Goal: Task Accomplishment & Management: Manage account settings

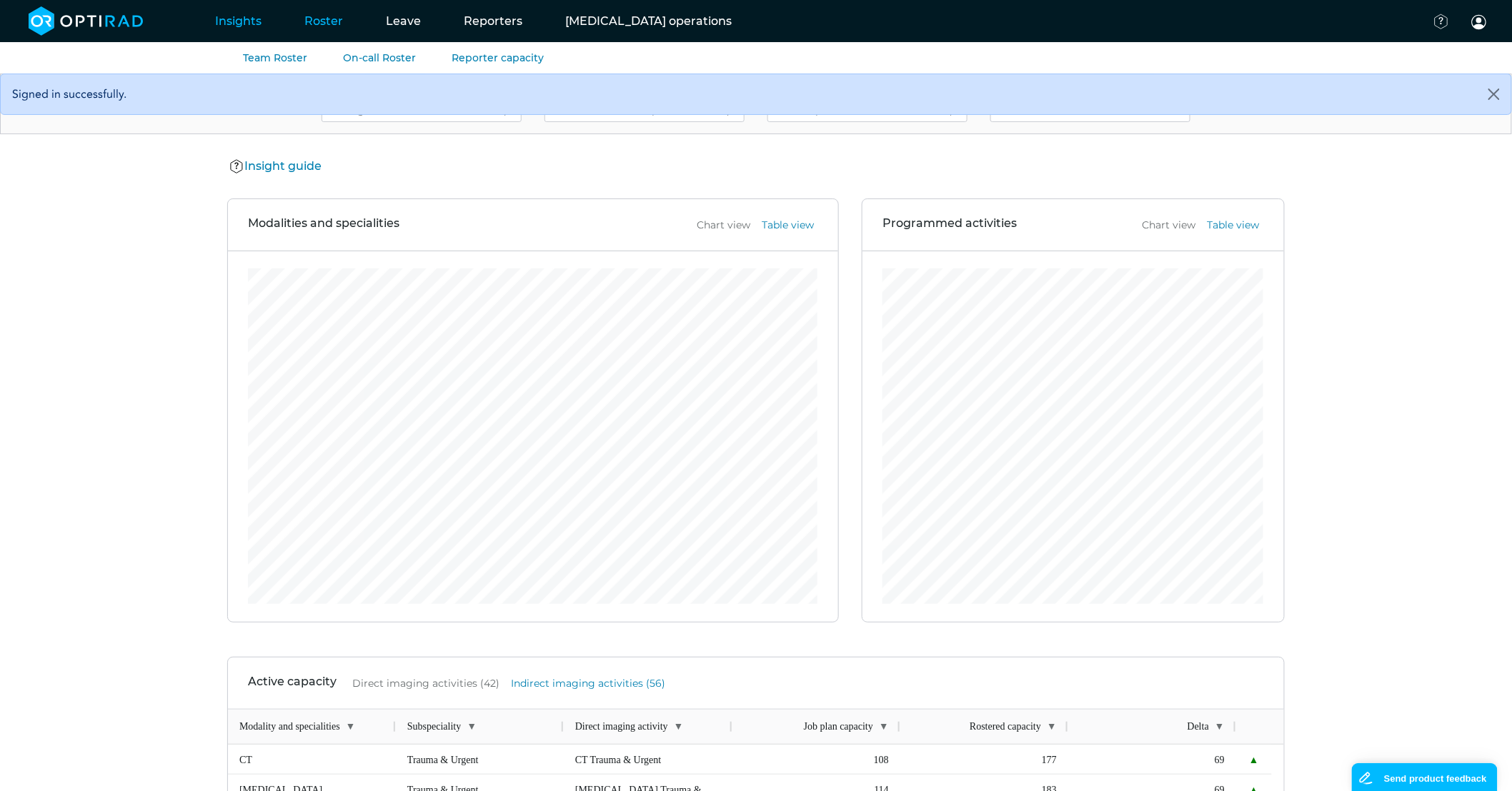
click at [336, 26] on link "Roster" at bounding box center [324, 20] width 81 height 56
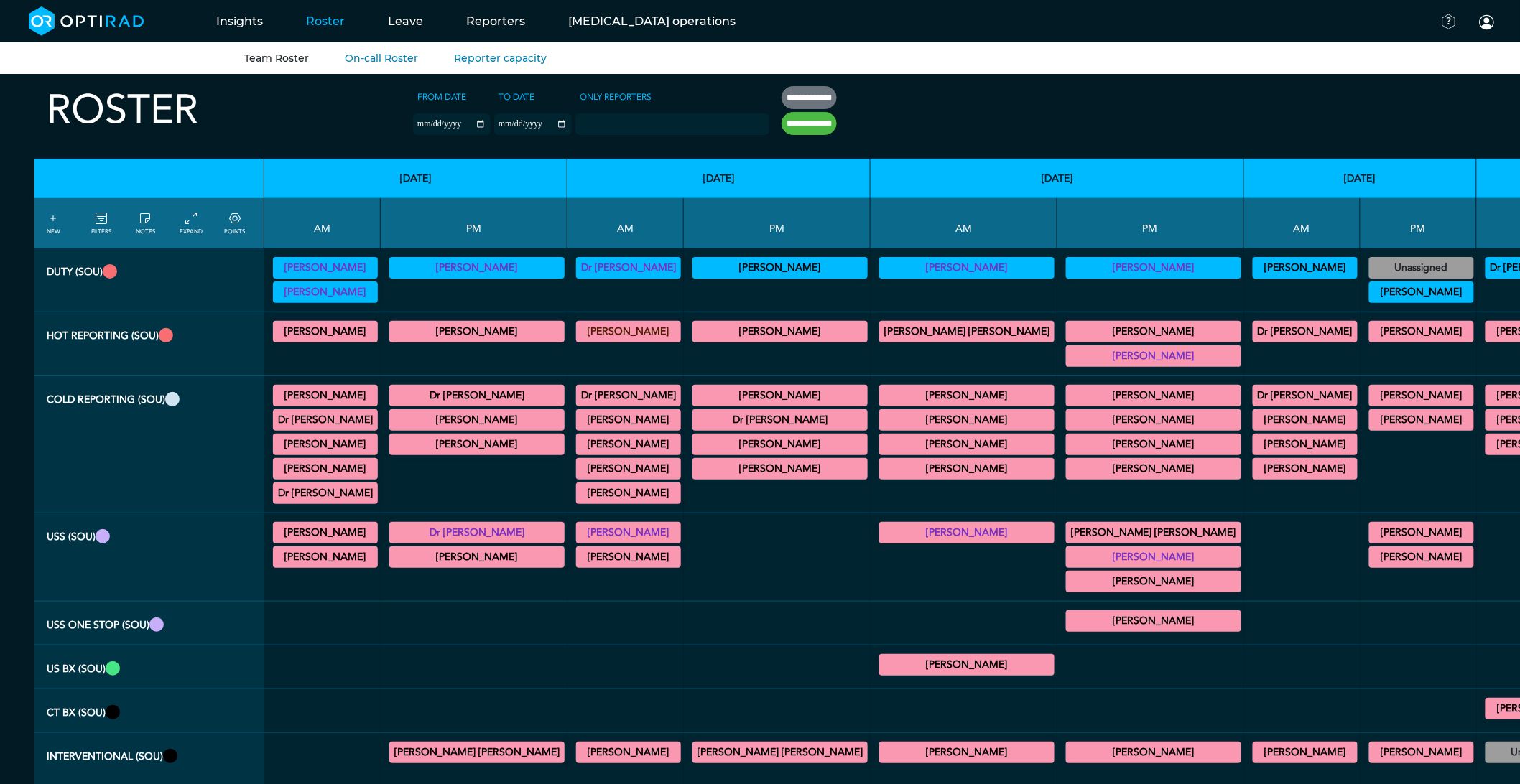
click at [583, 417] on summary "Dr Shaifali Jain" at bounding box center [628, 420] width 100 height 17
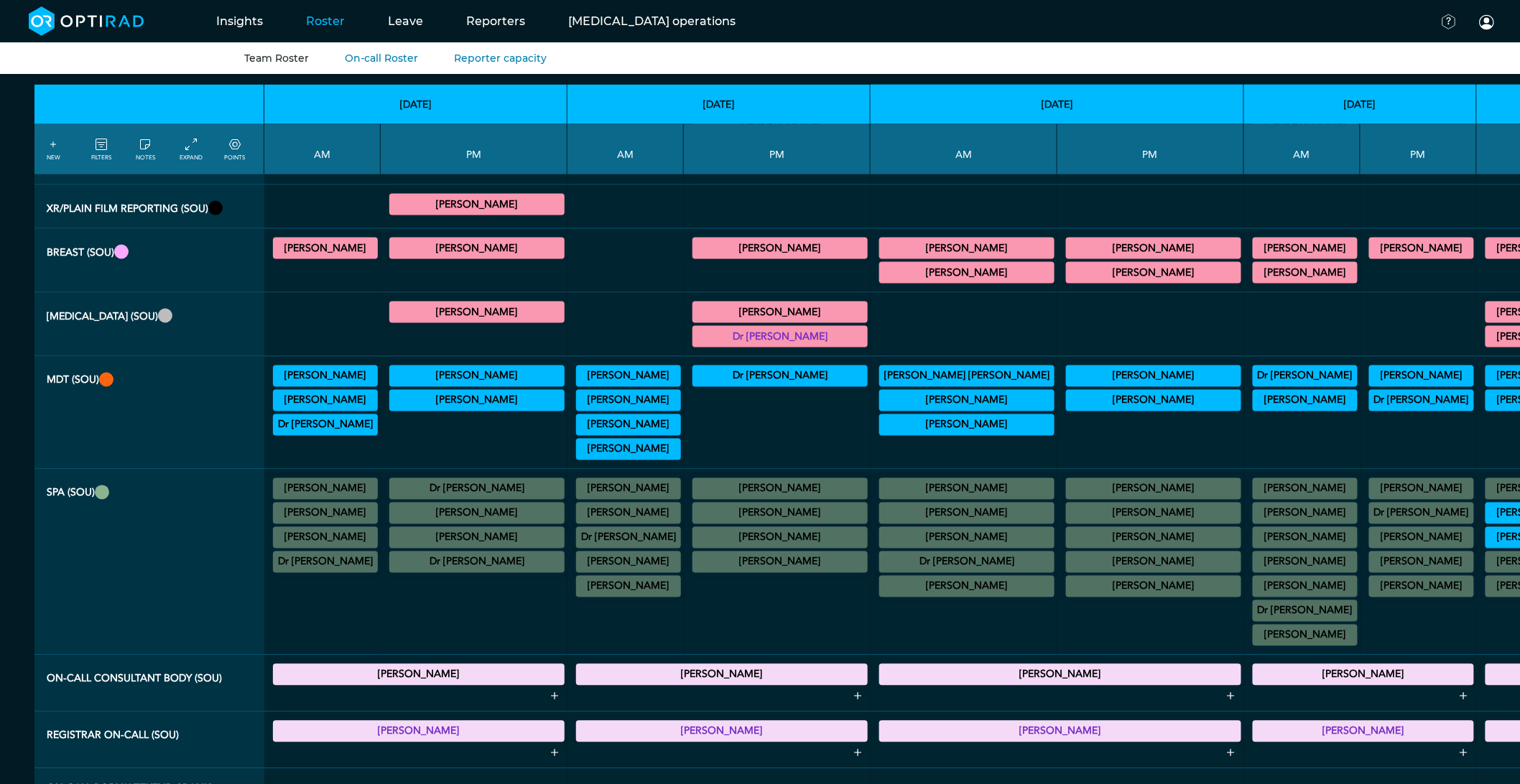
scroll to position [798, 0]
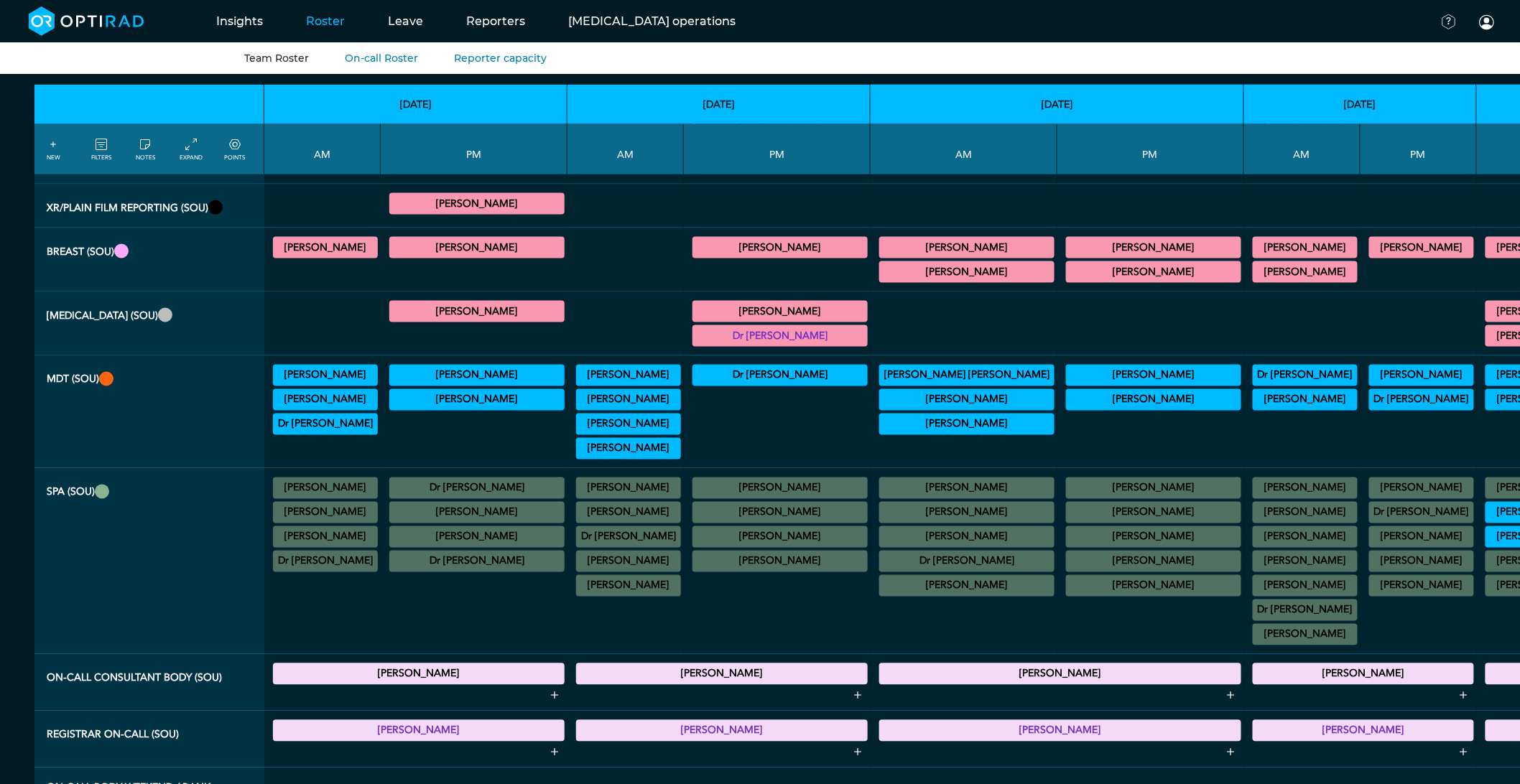
click at [578, 497] on summary "Dr Shaifali Jain" at bounding box center [628, 488] width 100 height 17
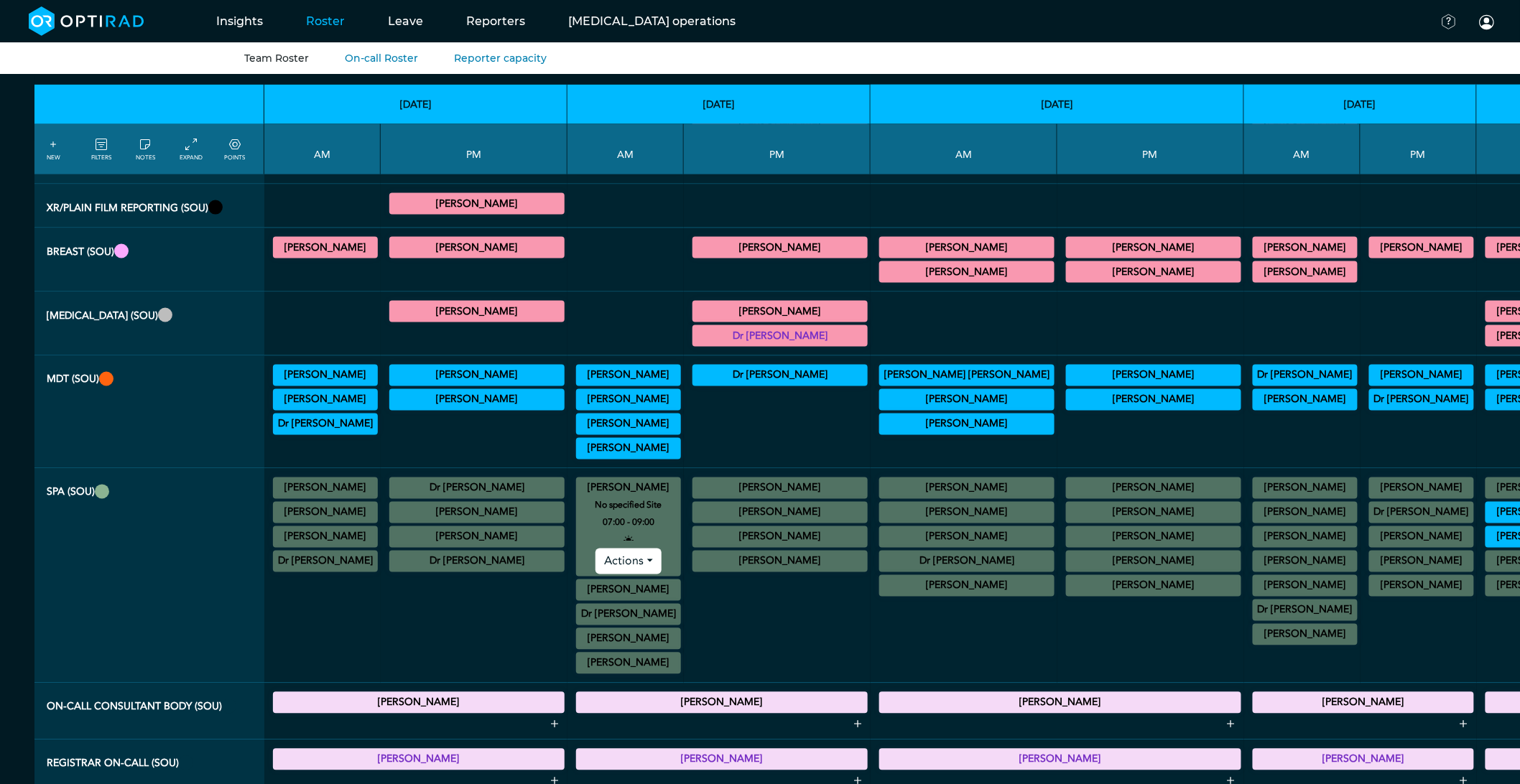
click at [578, 497] on summary "[PERSON_NAME]" at bounding box center [628, 488] width 100 height 17
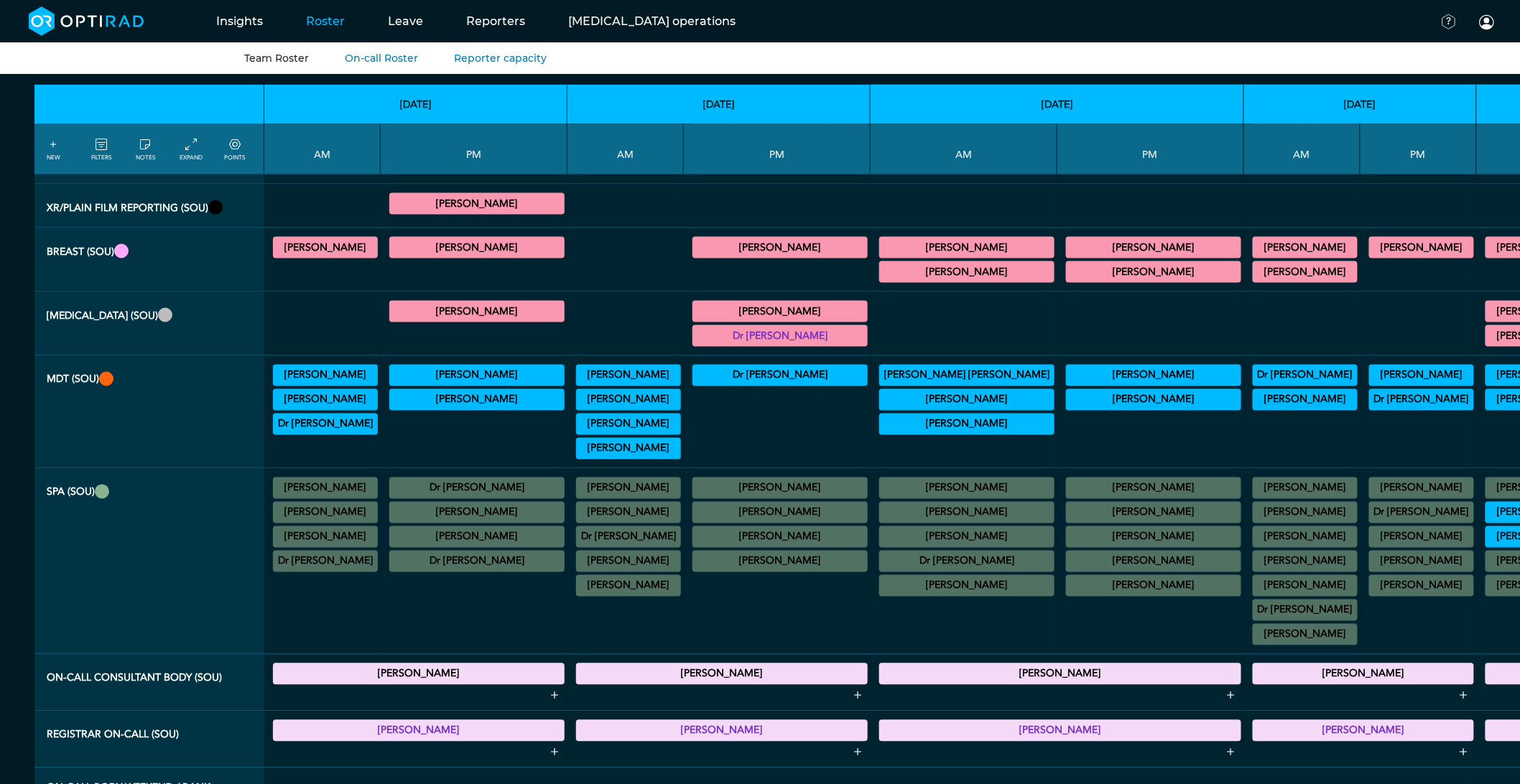
click at [578, 595] on summary "[PERSON_NAME]" at bounding box center [628, 586] width 100 height 17
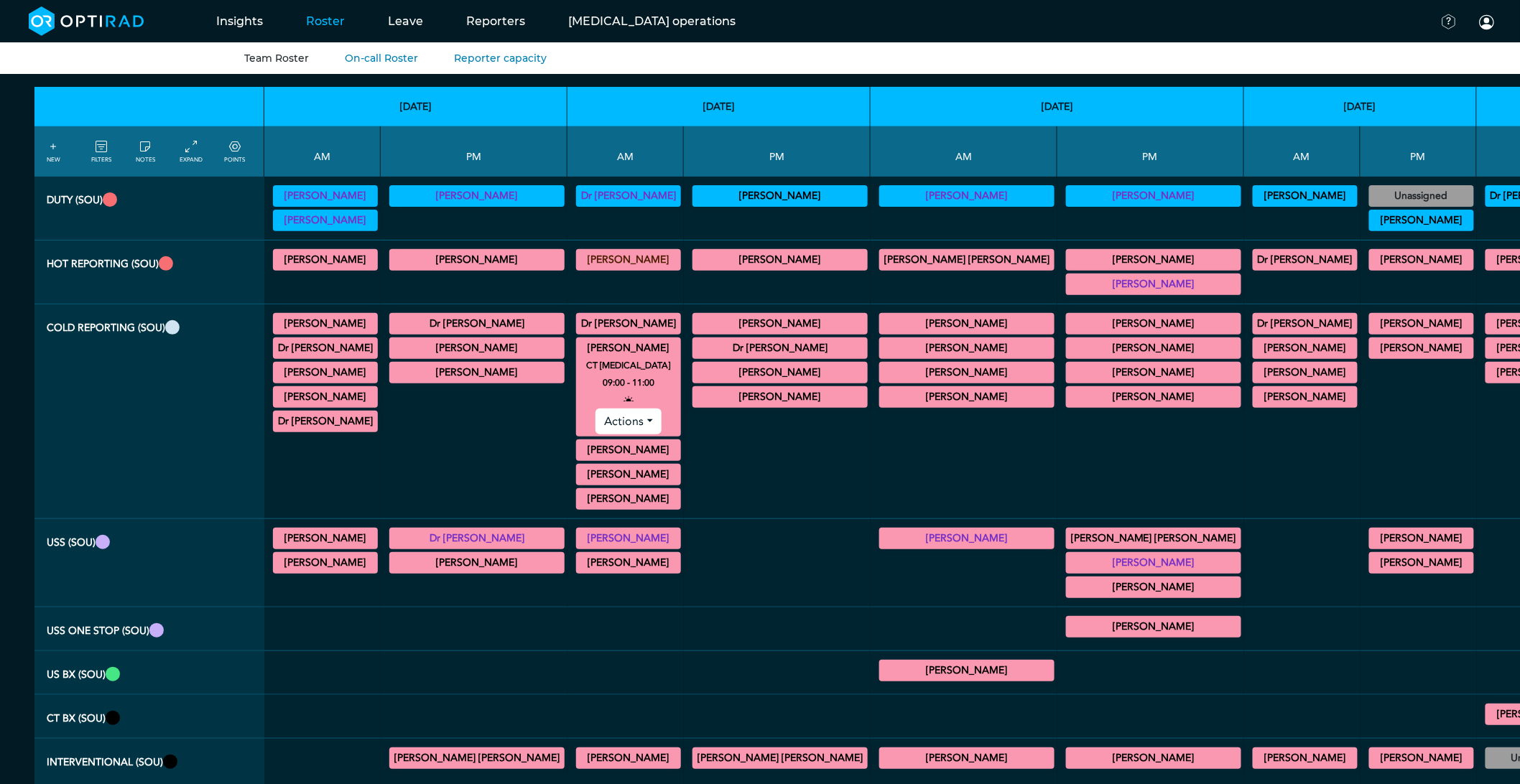
scroll to position [0, 0]
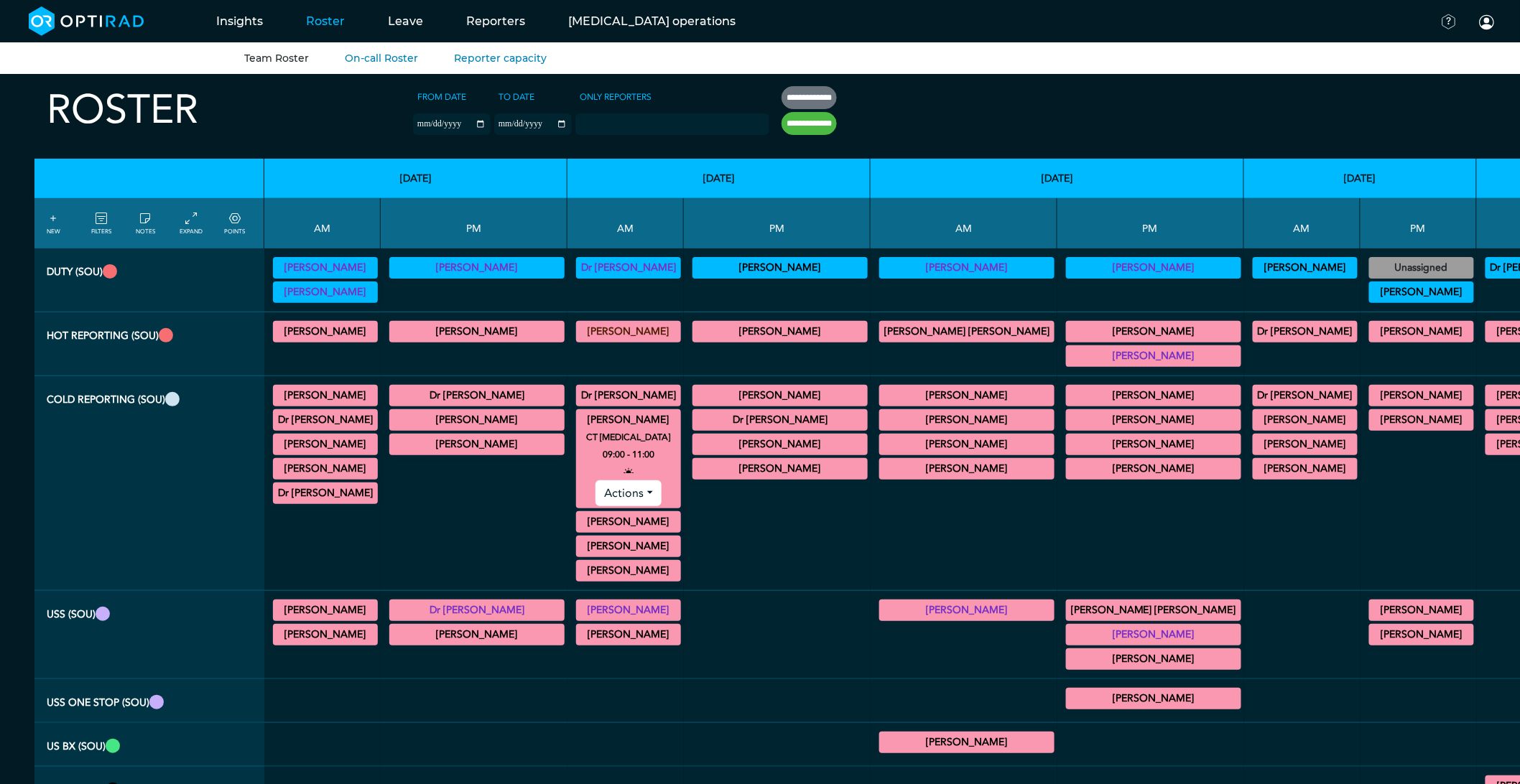
click at [706, 472] on summary "[PERSON_NAME]" at bounding box center [780, 469] width 171 height 17
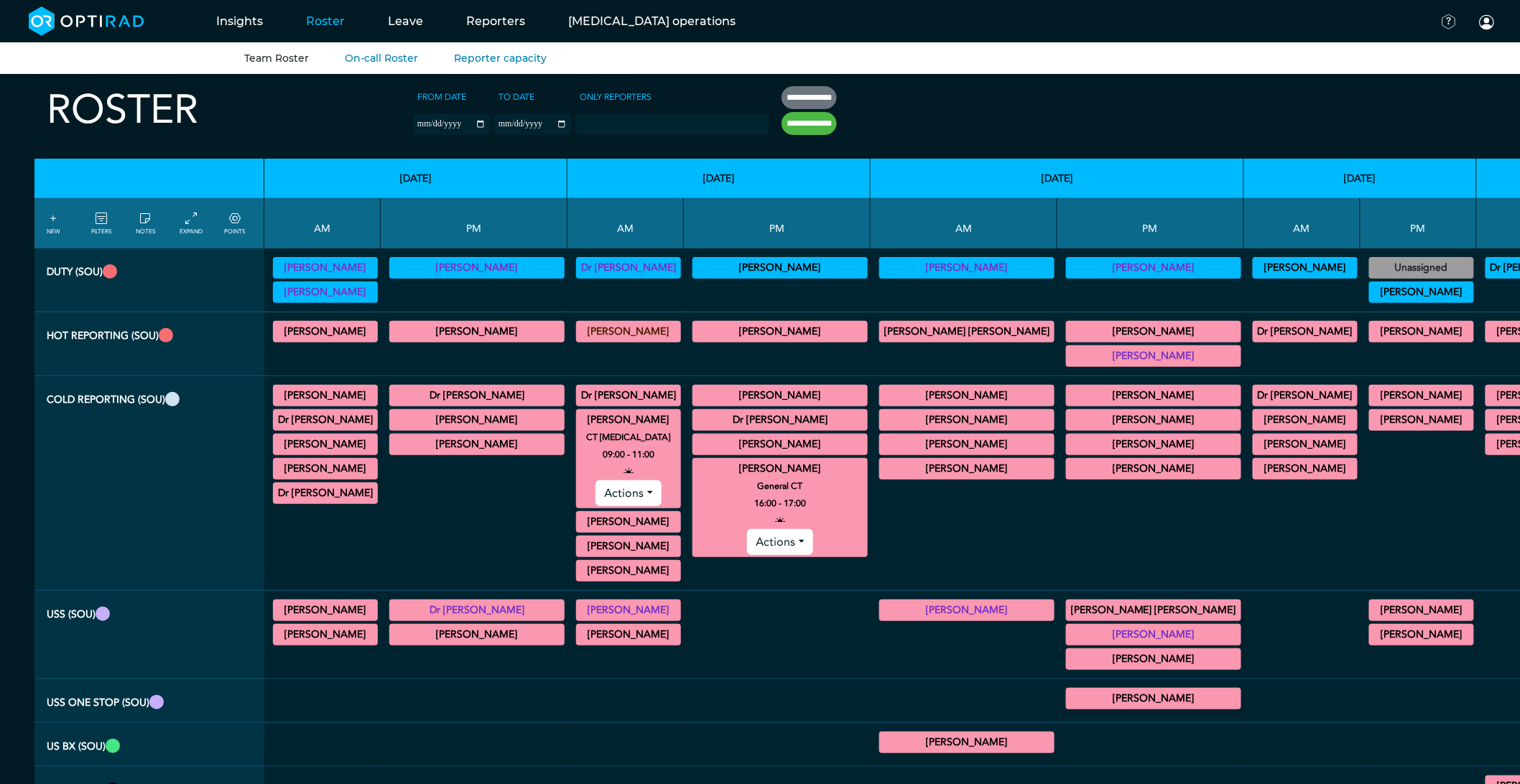
click at [741, 471] on summary "[PERSON_NAME]" at bounding box center [780, 469] width 171 height 17
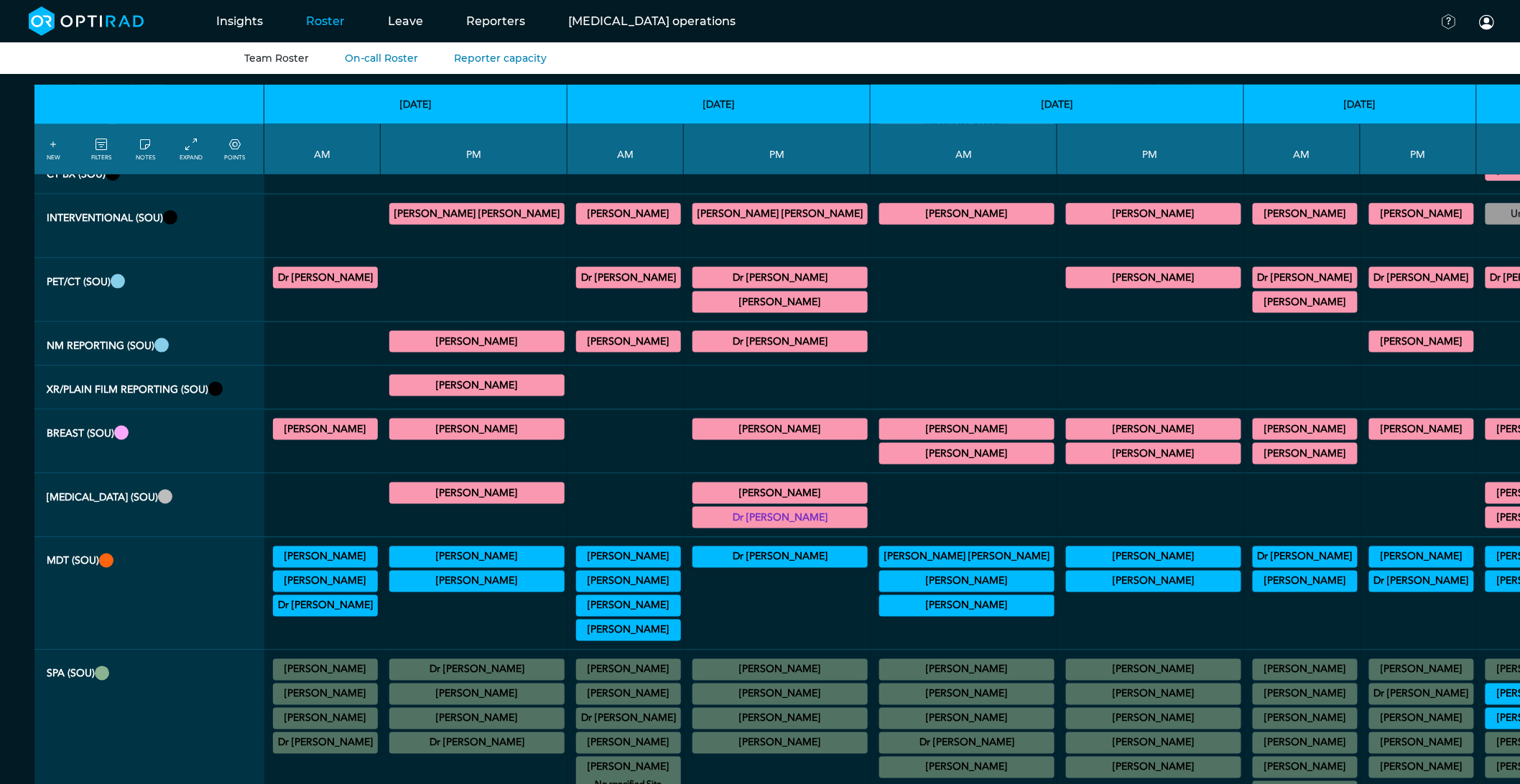
scroll to position [718, 0]
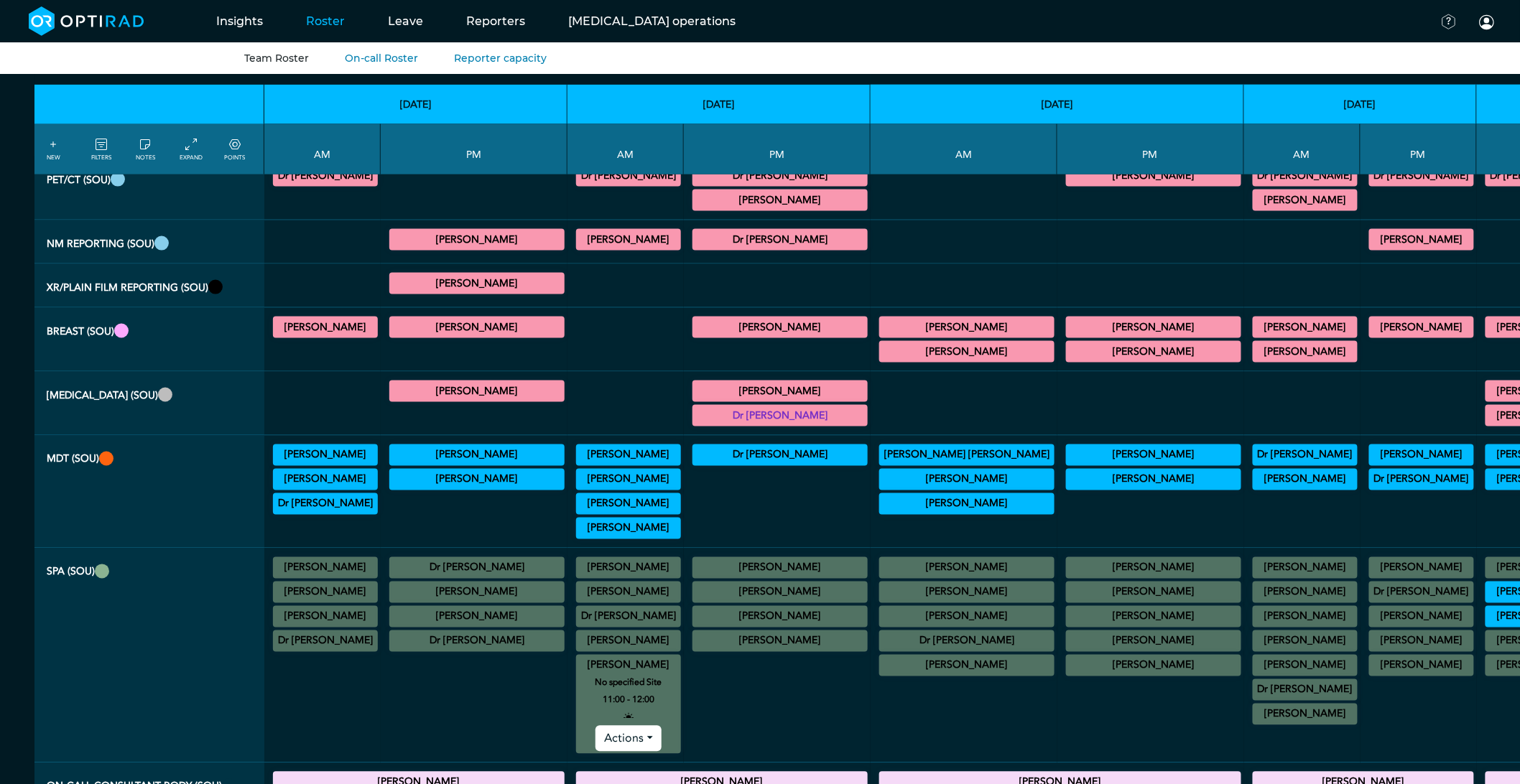
click at [631, 399] on div at bounding box center [625, 404] width 105 height 52
drag, startPoint x: 607, startPoint y: 682, endPoint x: 605, endPoint y: 675, distance: 7.3
click at [607, 675] on summary "[PERSON_NAME]" at bounding box center [628, 666] width 100 height 17
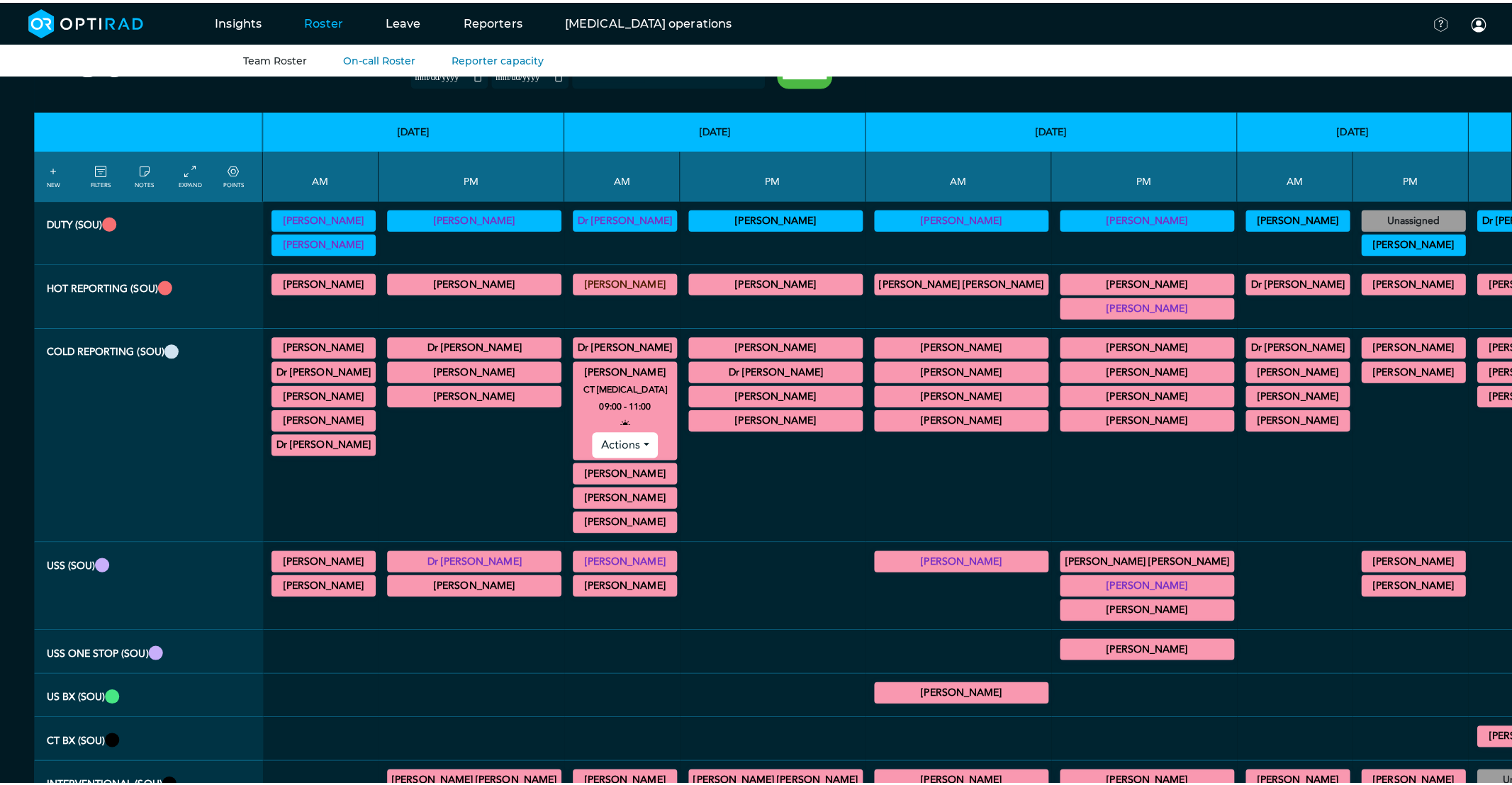
scroll to position [0, 0]
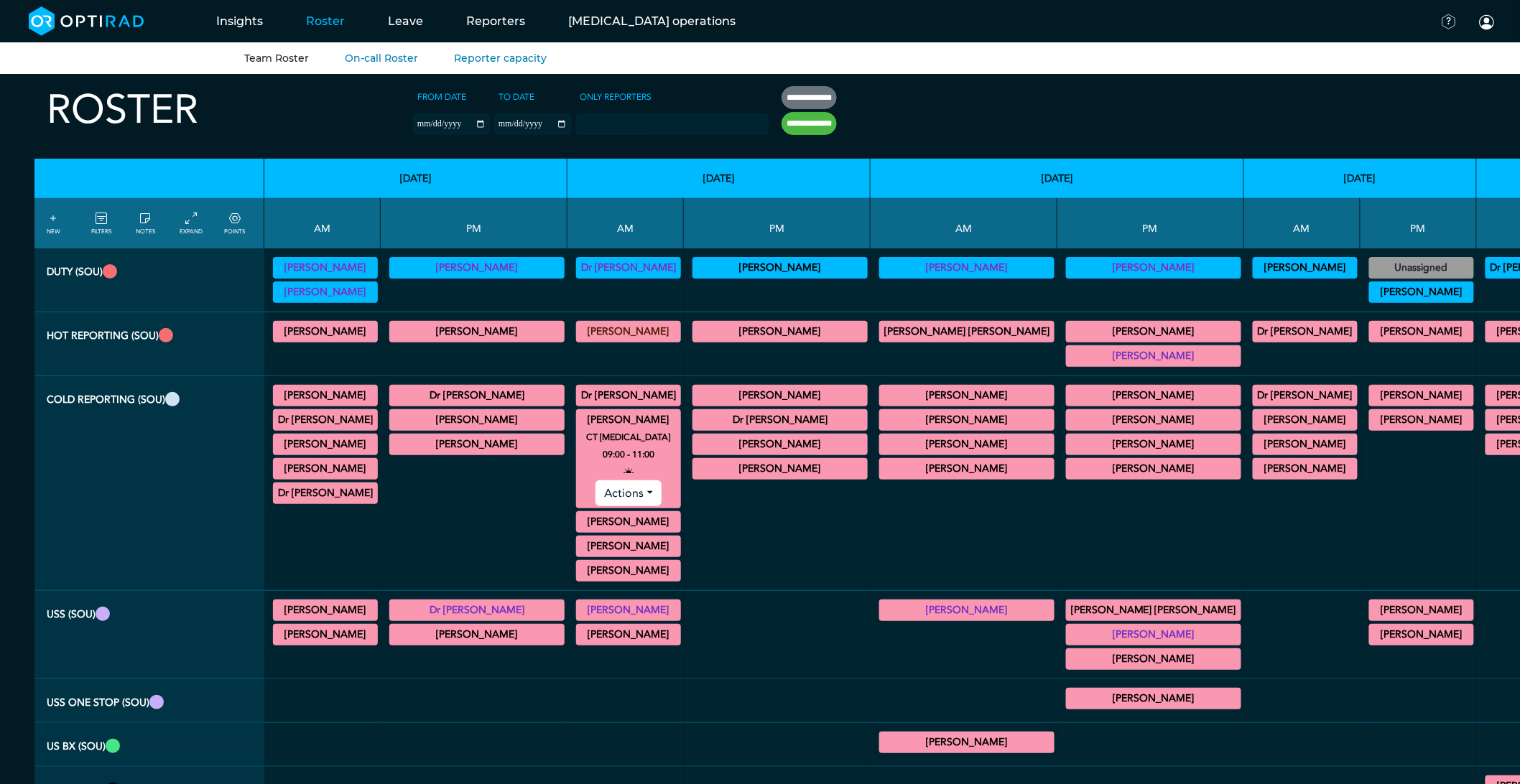
click at [617, 414] on summary "[PERSON_NAME]" at bounding box center [628, 420] width 100 height 17
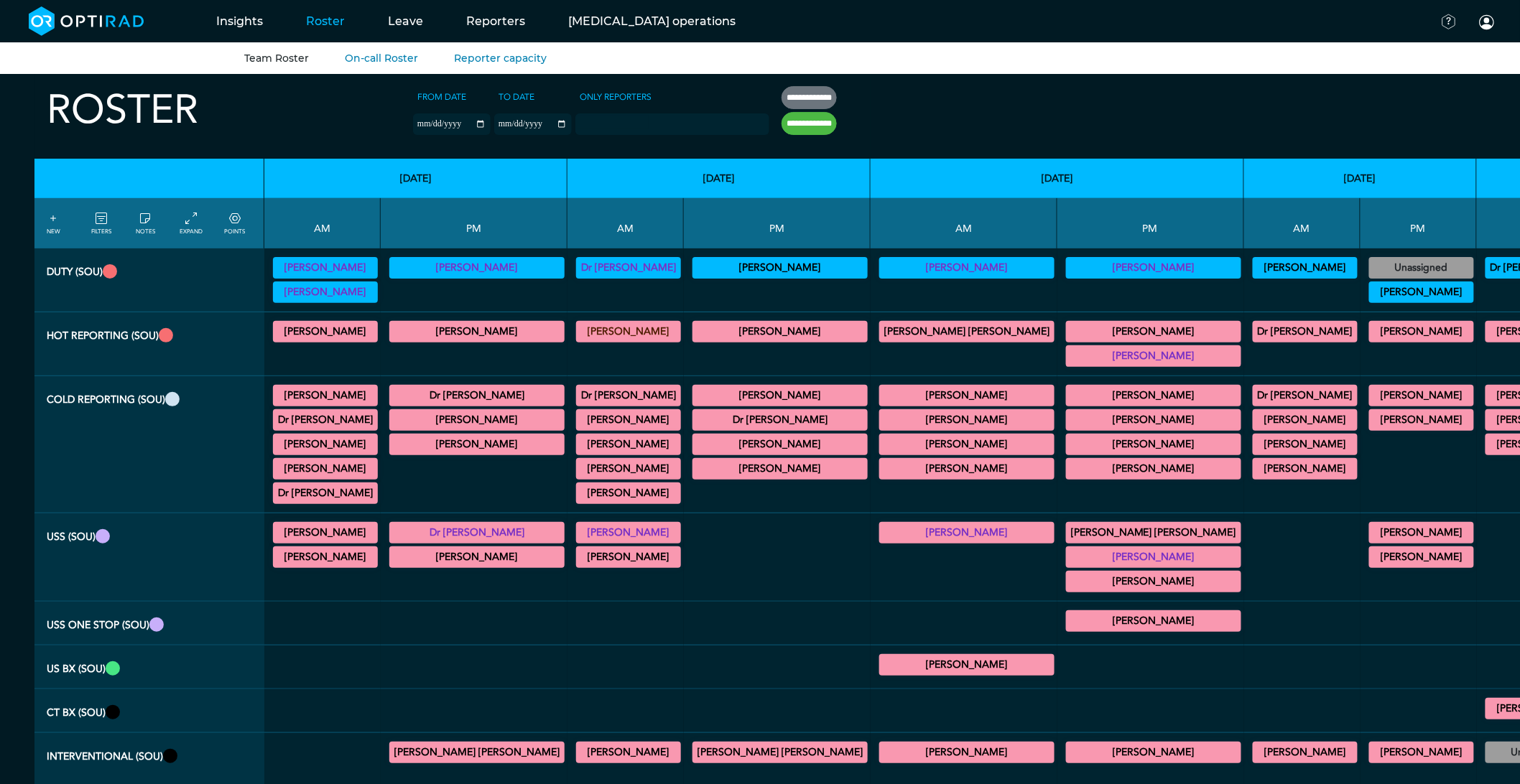
click at [97, 226] on link "FILTERS" at bounding box center [101, 223] width 20 height 26
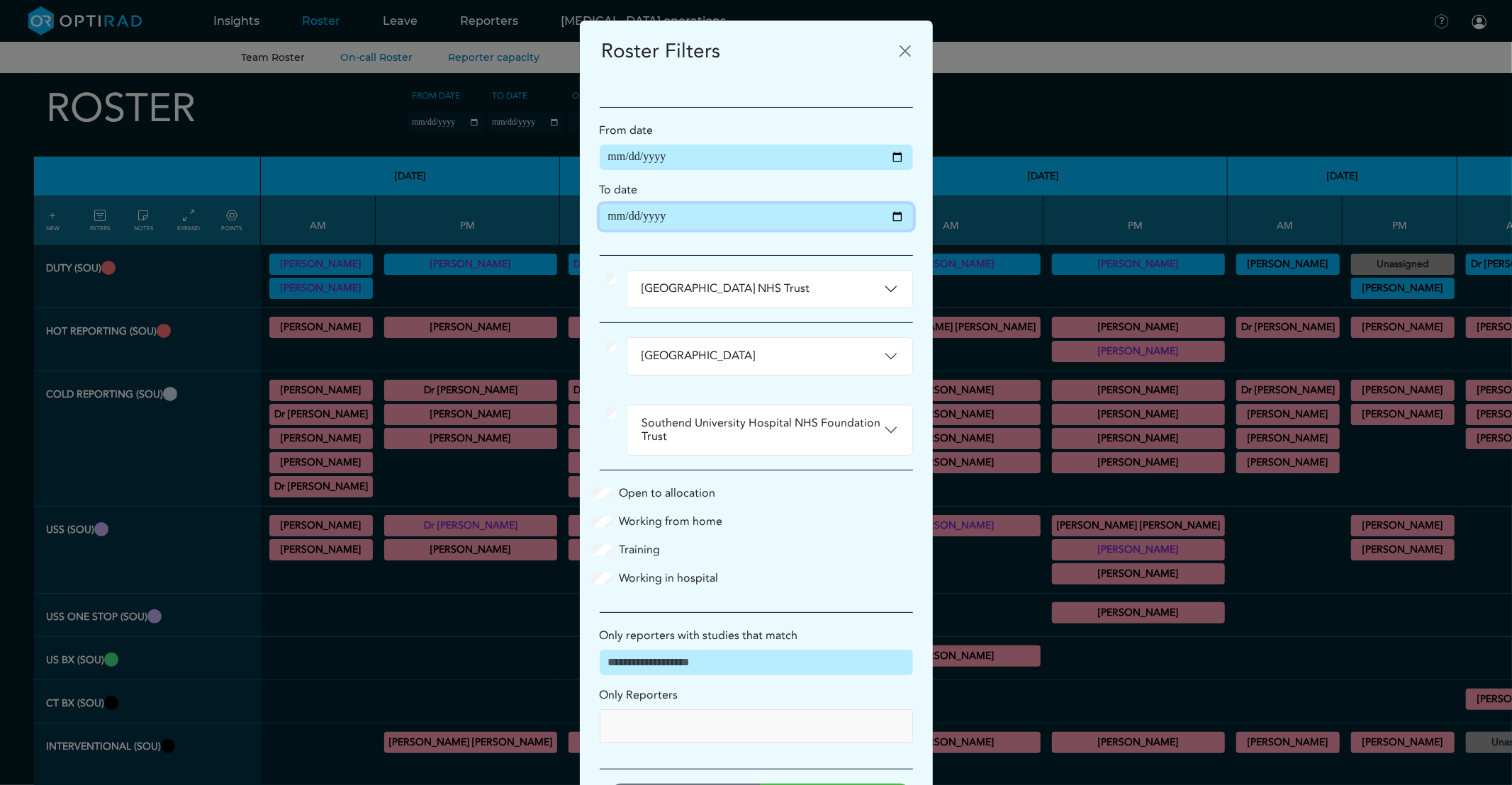
click at [885, 213] on input "**********" at bounding box center [756, 217] width 314 height 25
type input "**********"
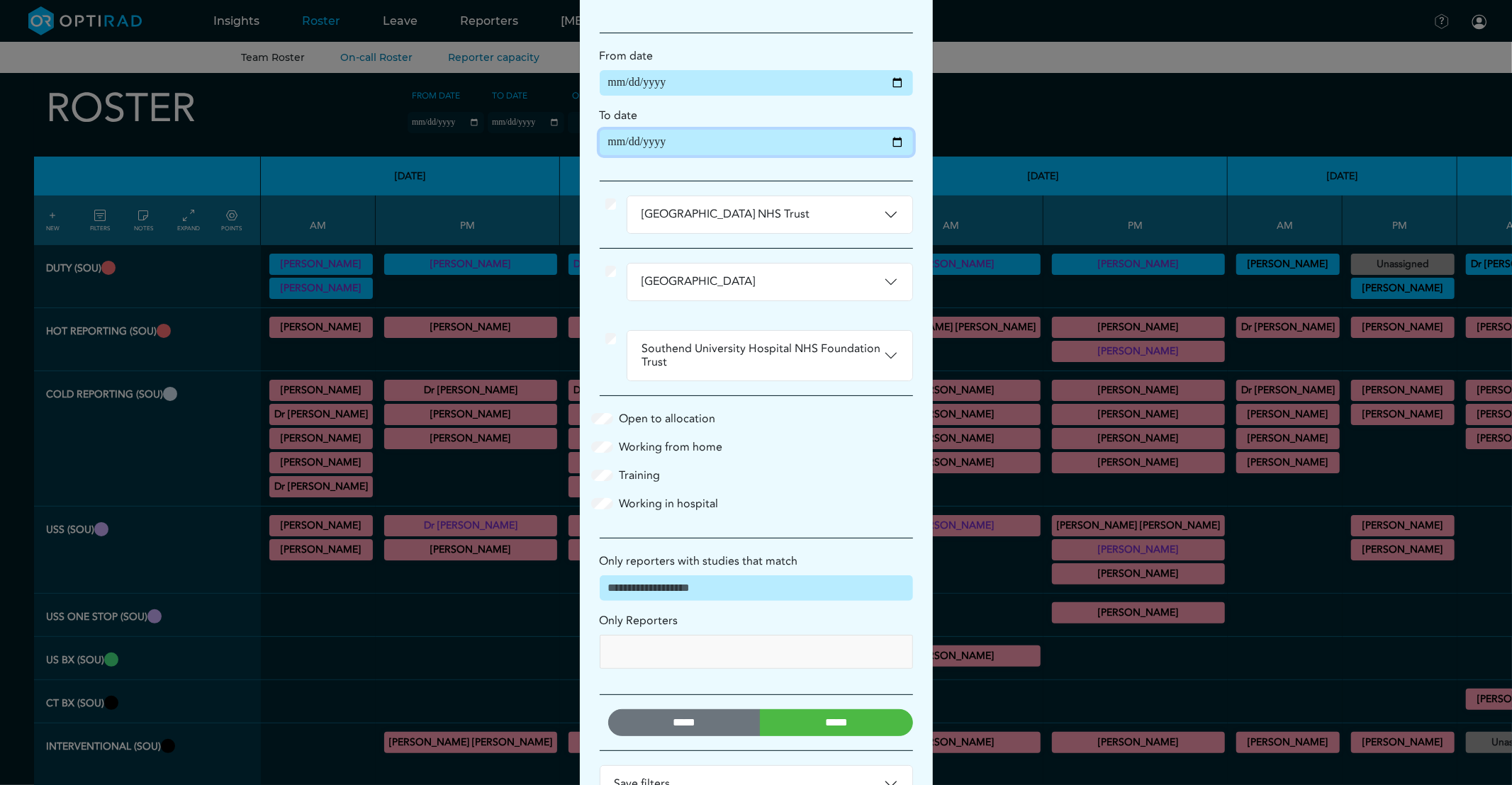
scroll to position [124, 0]
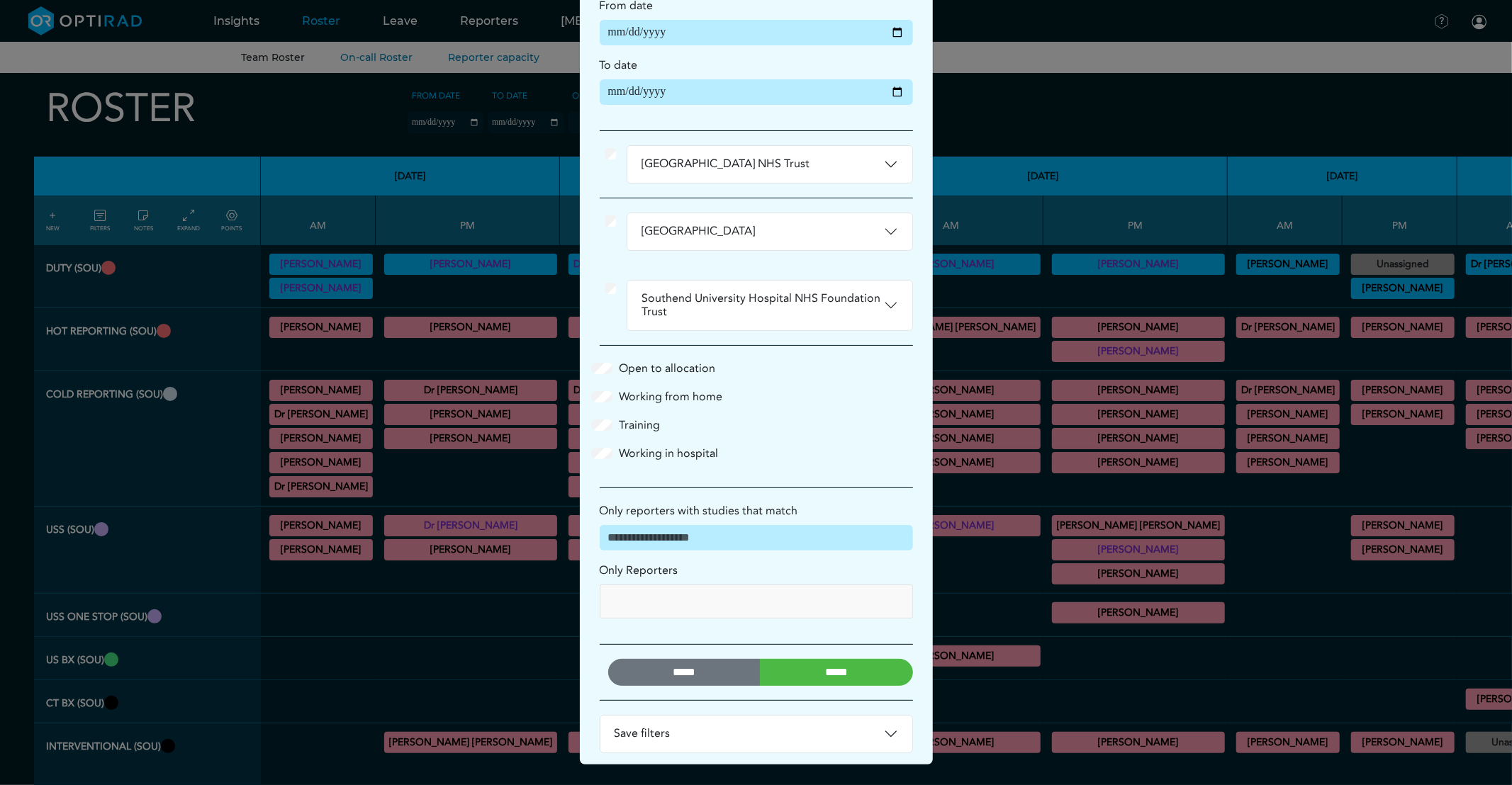
click at [826, 670] on input "*****" at bounding box center [836, 673] width 153 height 27
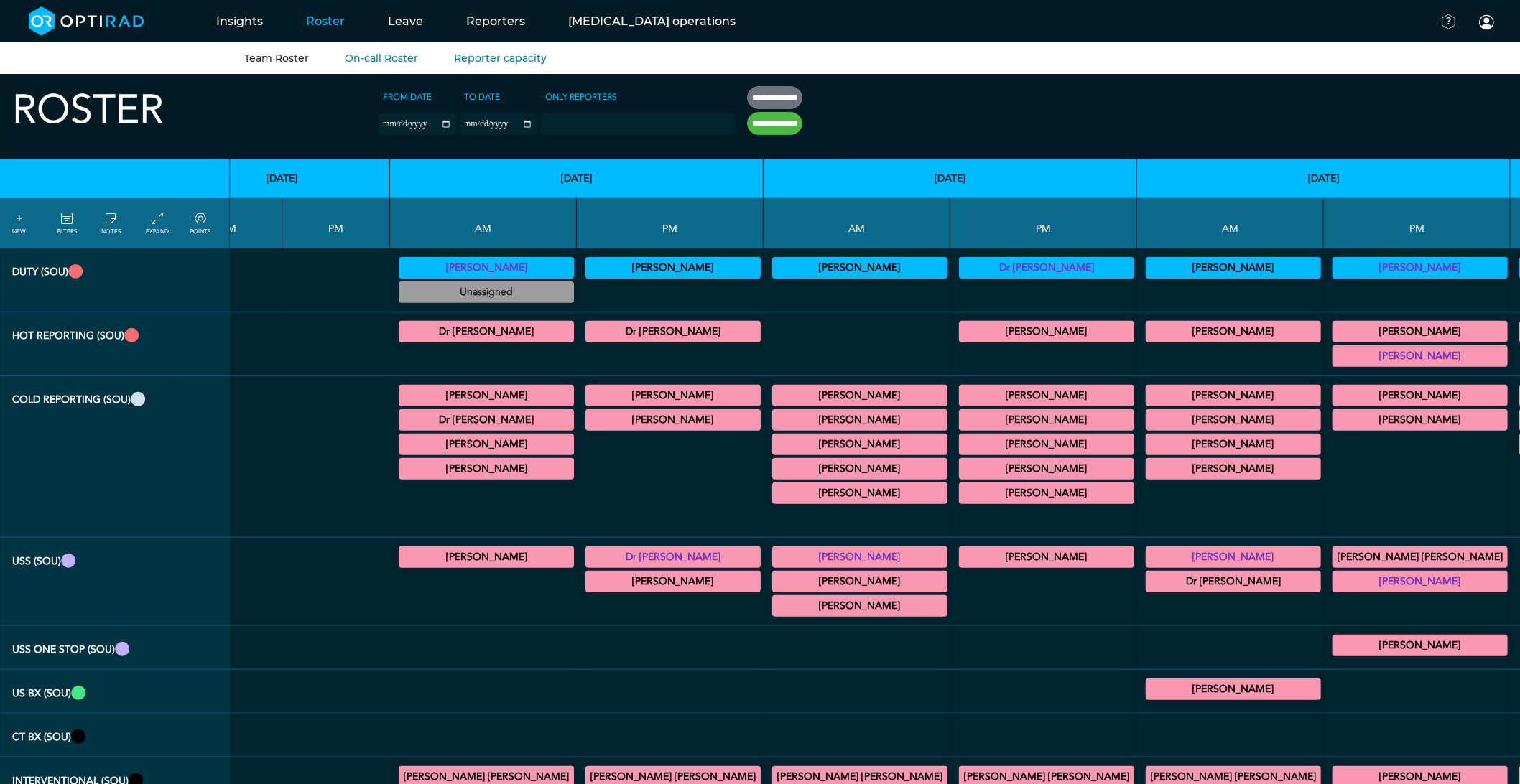
scroll to position [0, 1711]
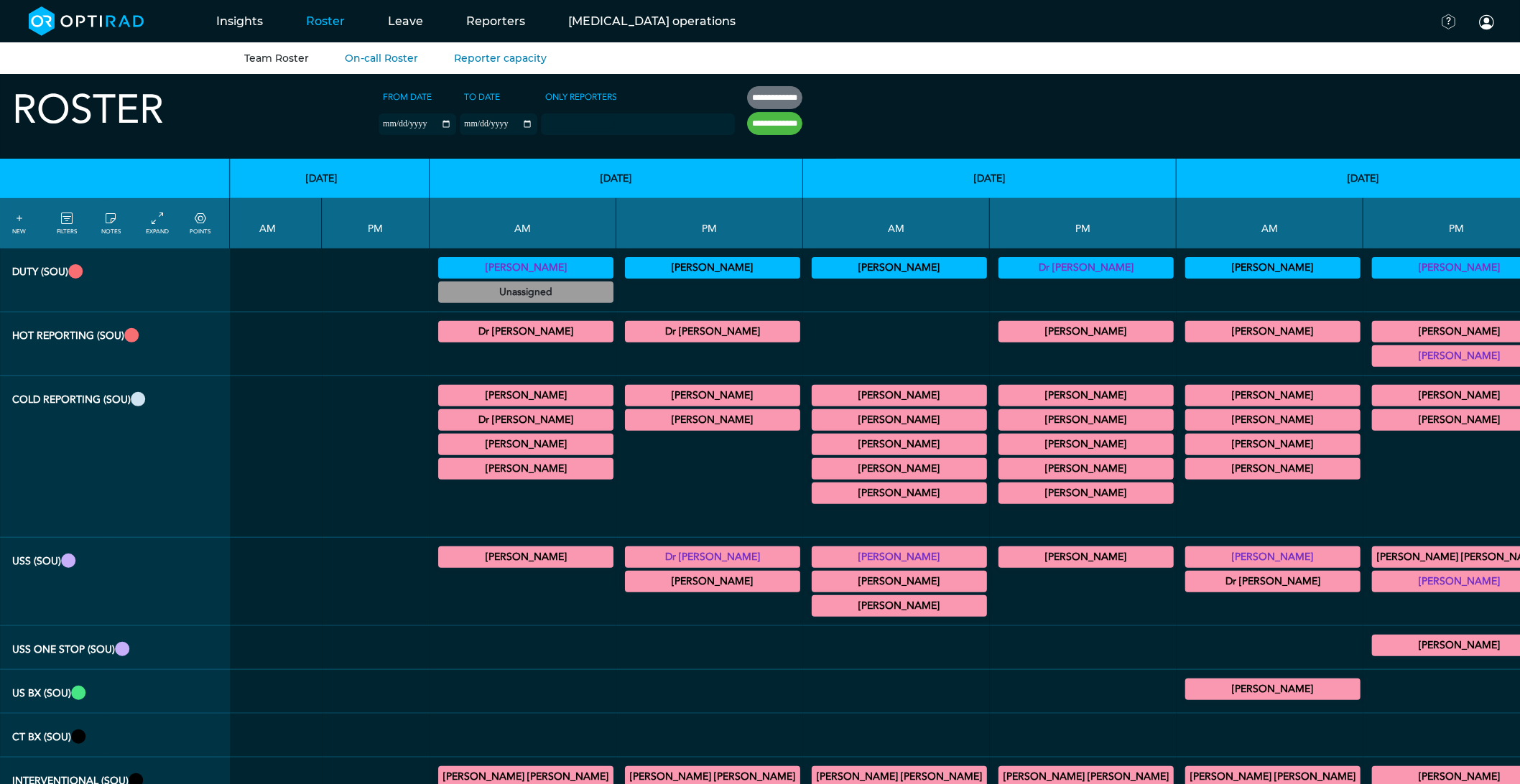
click at [440, 395] on summary "[PERSON_NAME]" at bounding box center [525, 395] width 171 height 17
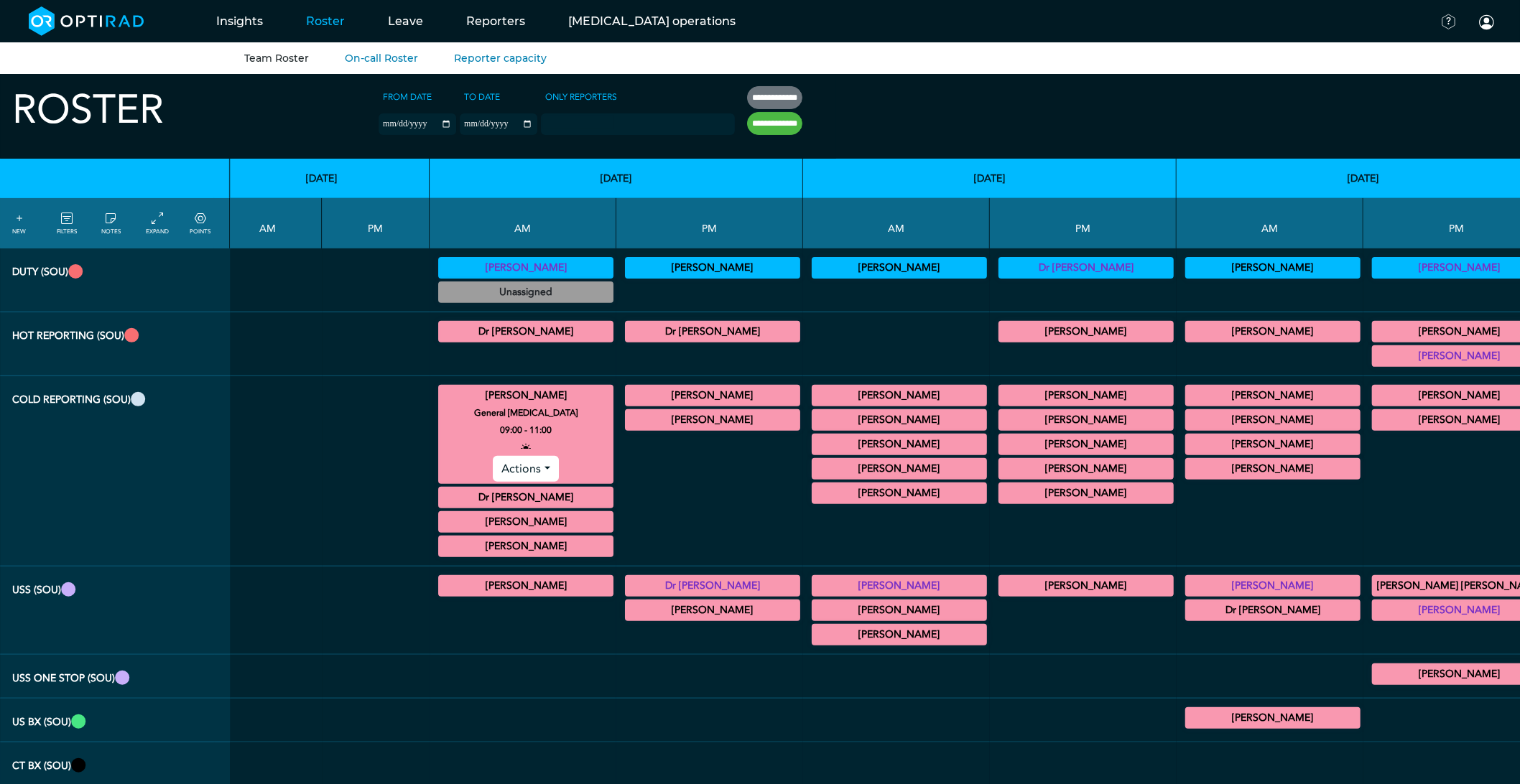
click at [440, 395] on summary "[PERSON_NAME]" at bounding box center [525, 395] width 171 height 17
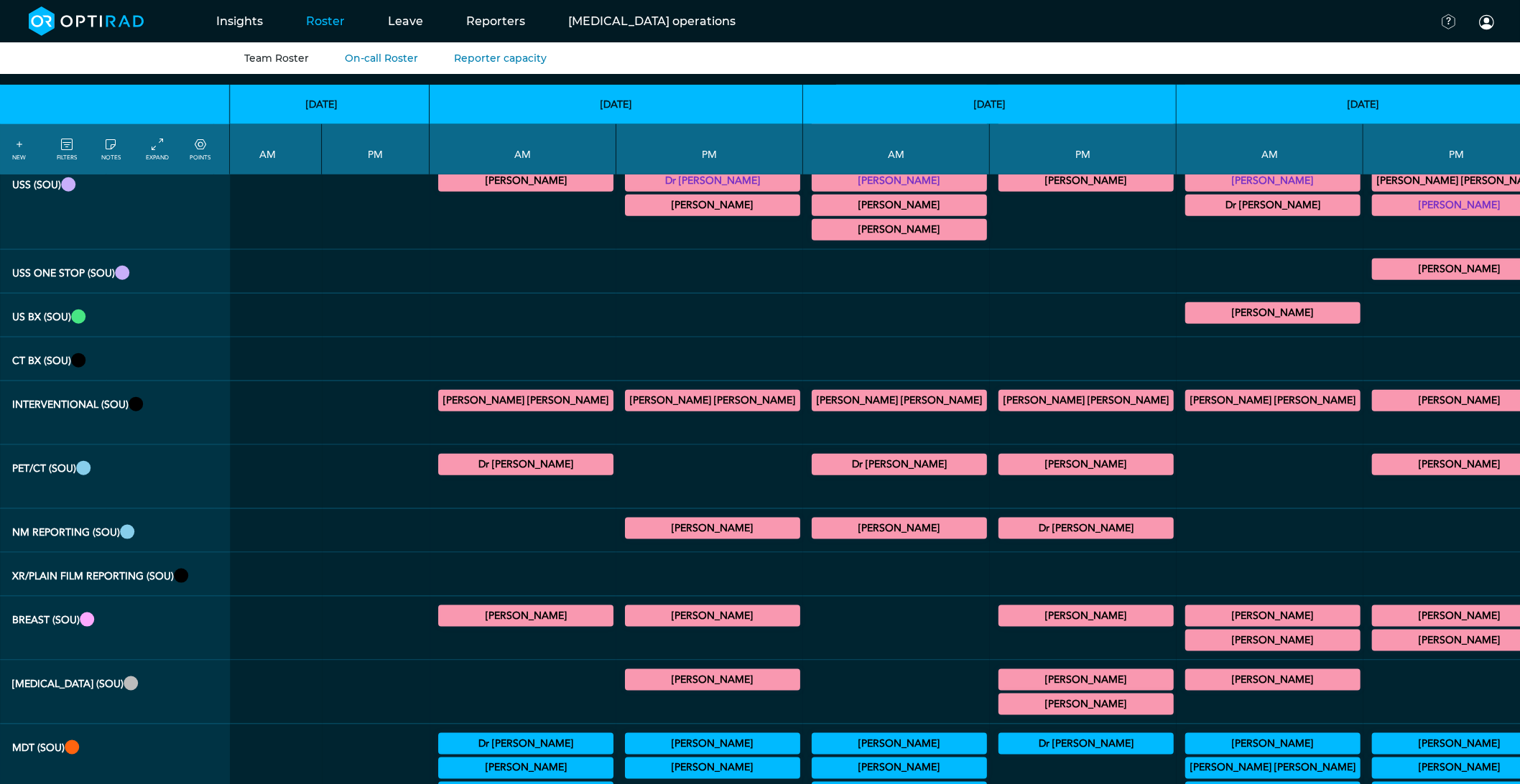
scroll to position [638, 1711]
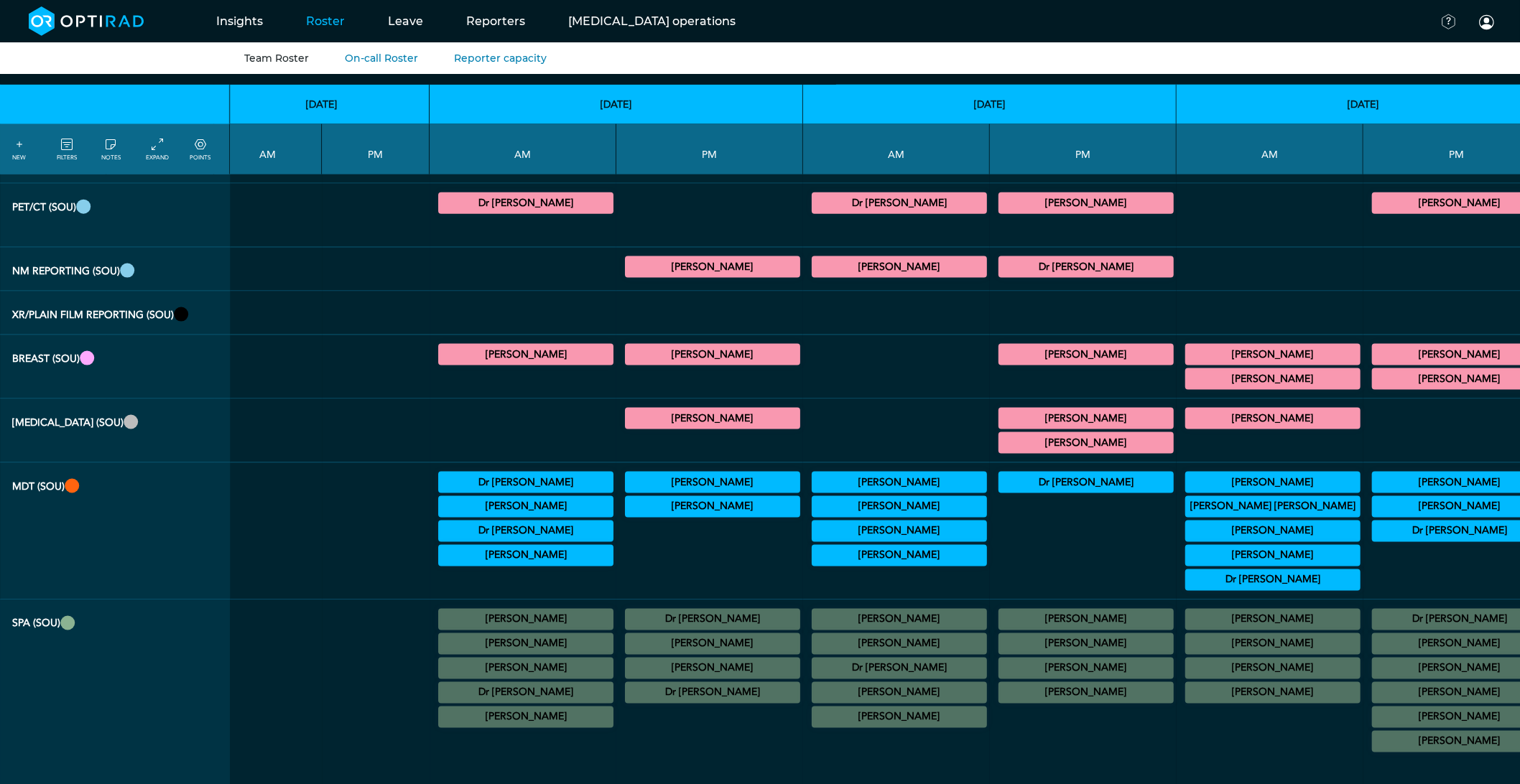
click at [440, 726] on summary "[PERSON_NAME]" at bounding box center [525, 717] width 171 height 17
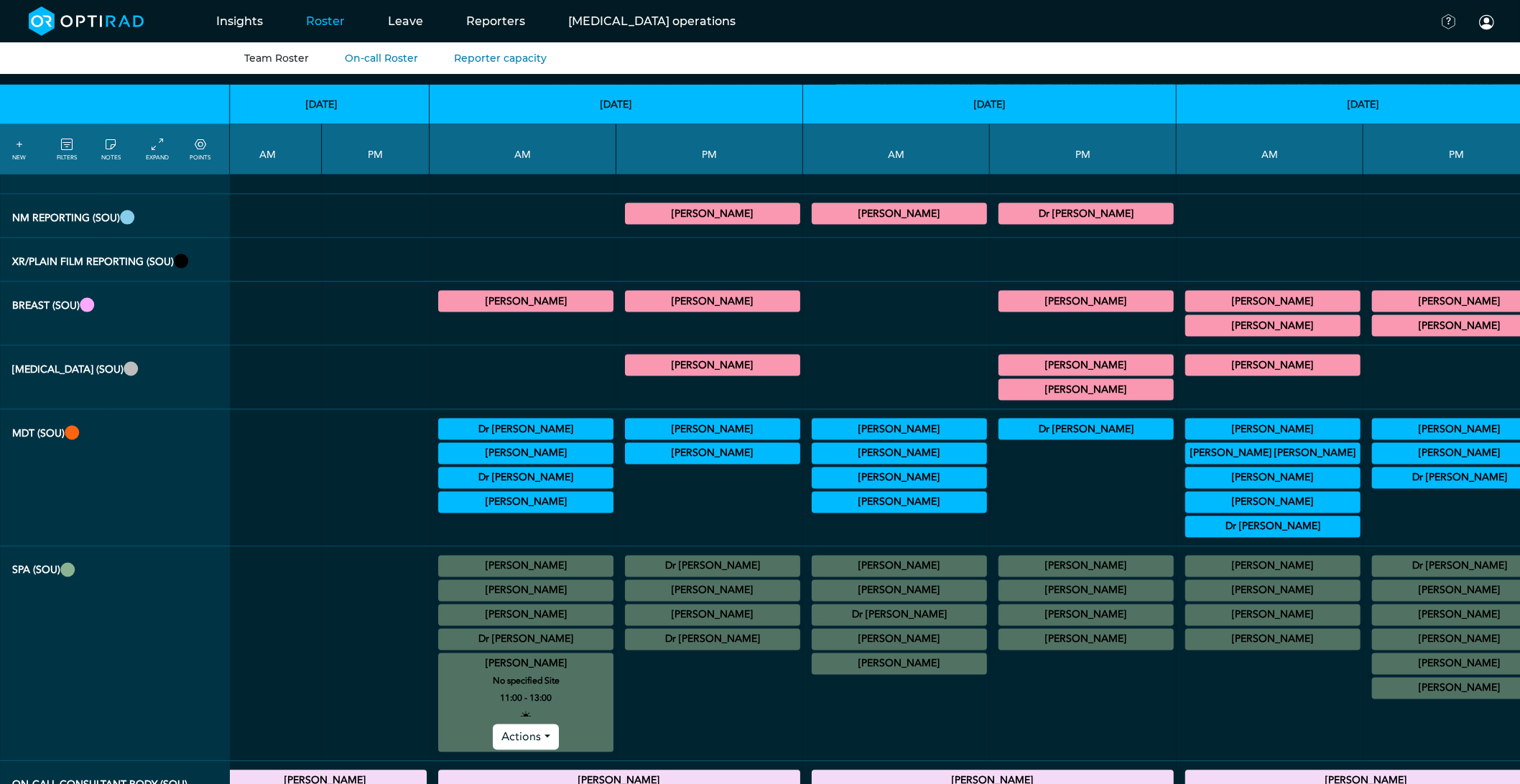
scroll to position [718, 1711]
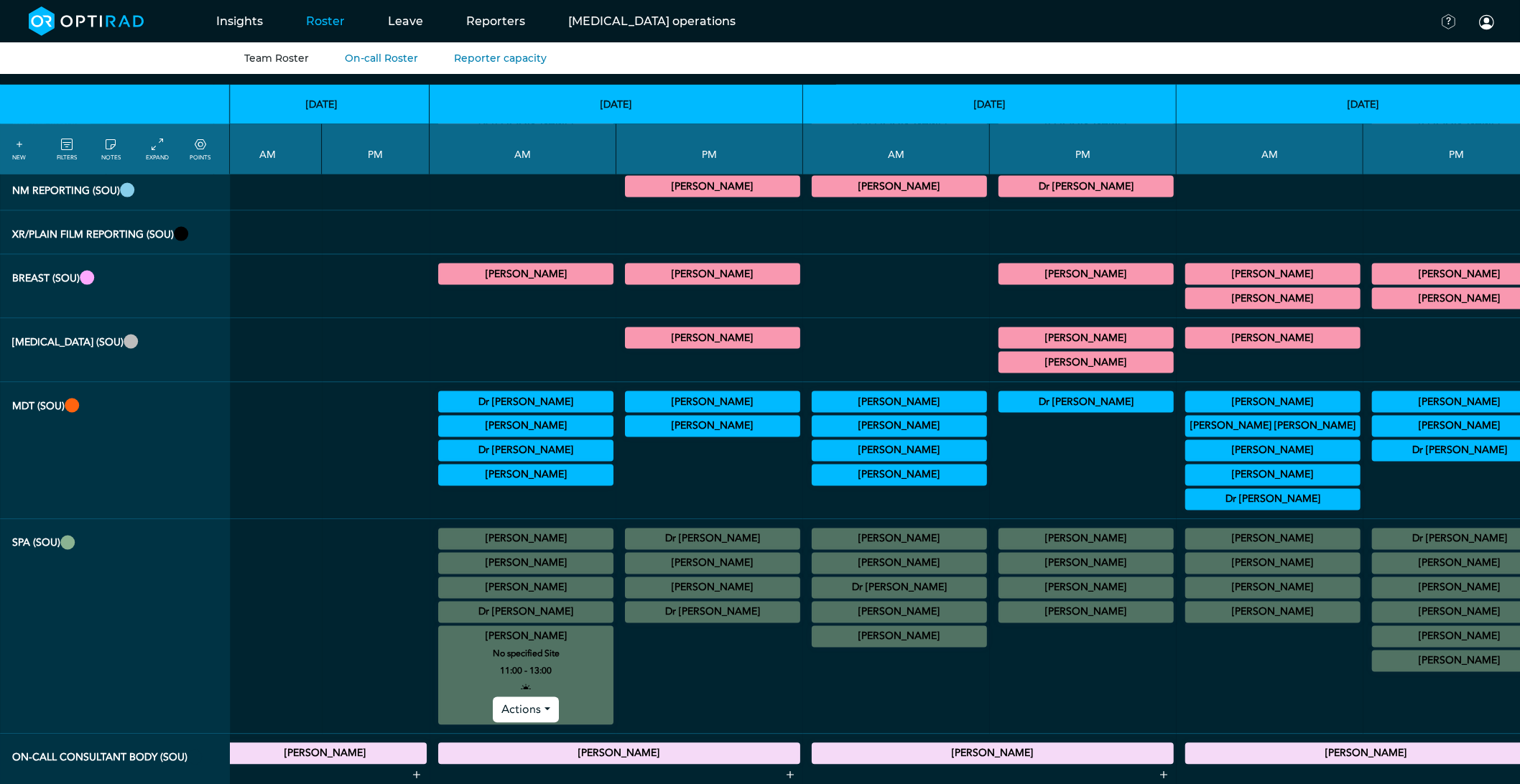
click at [440, 646] on summary "[PERSON_NAME]" at bounding box center [525, 637] width 171 height 17
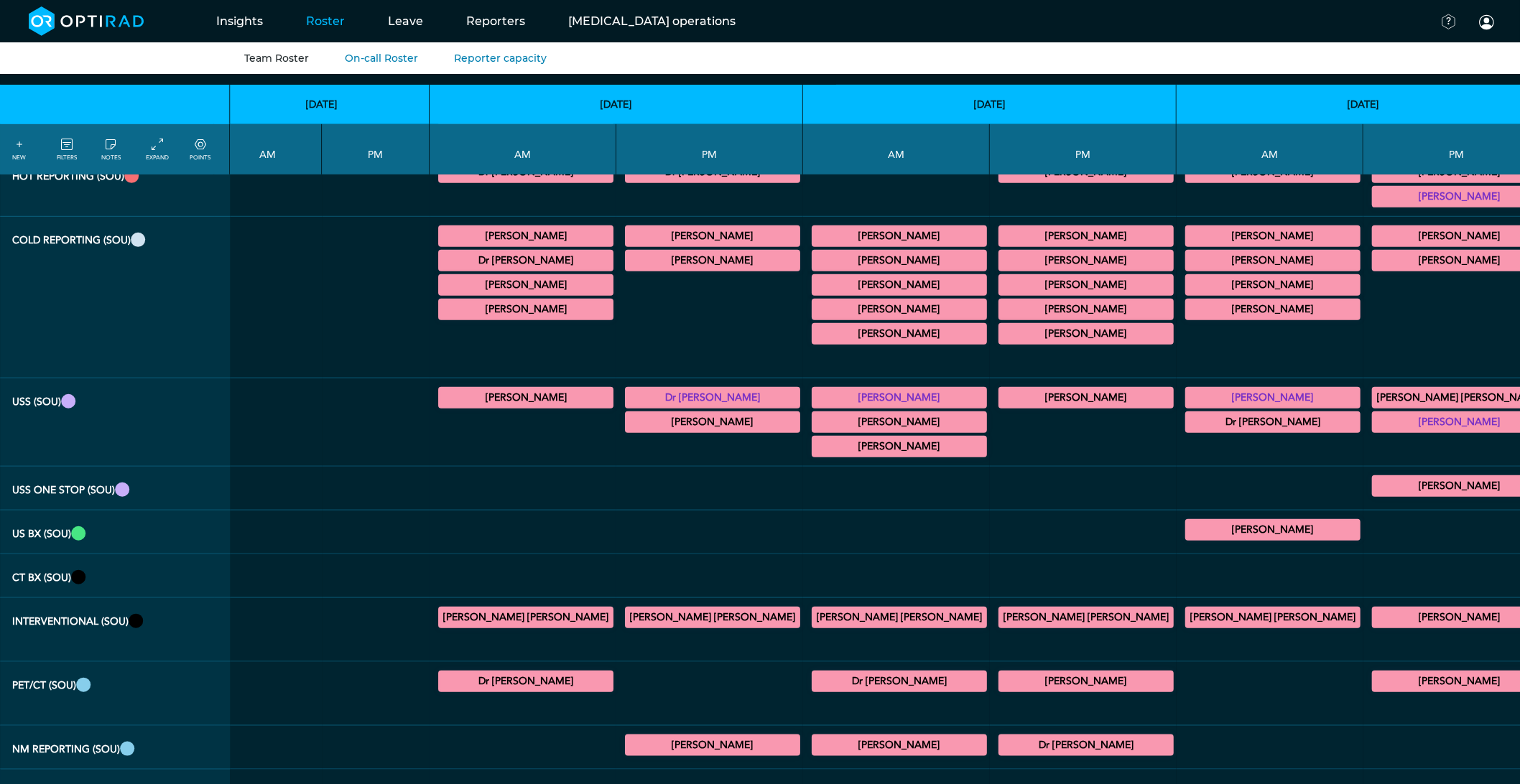
scroll to position [0, 1711]
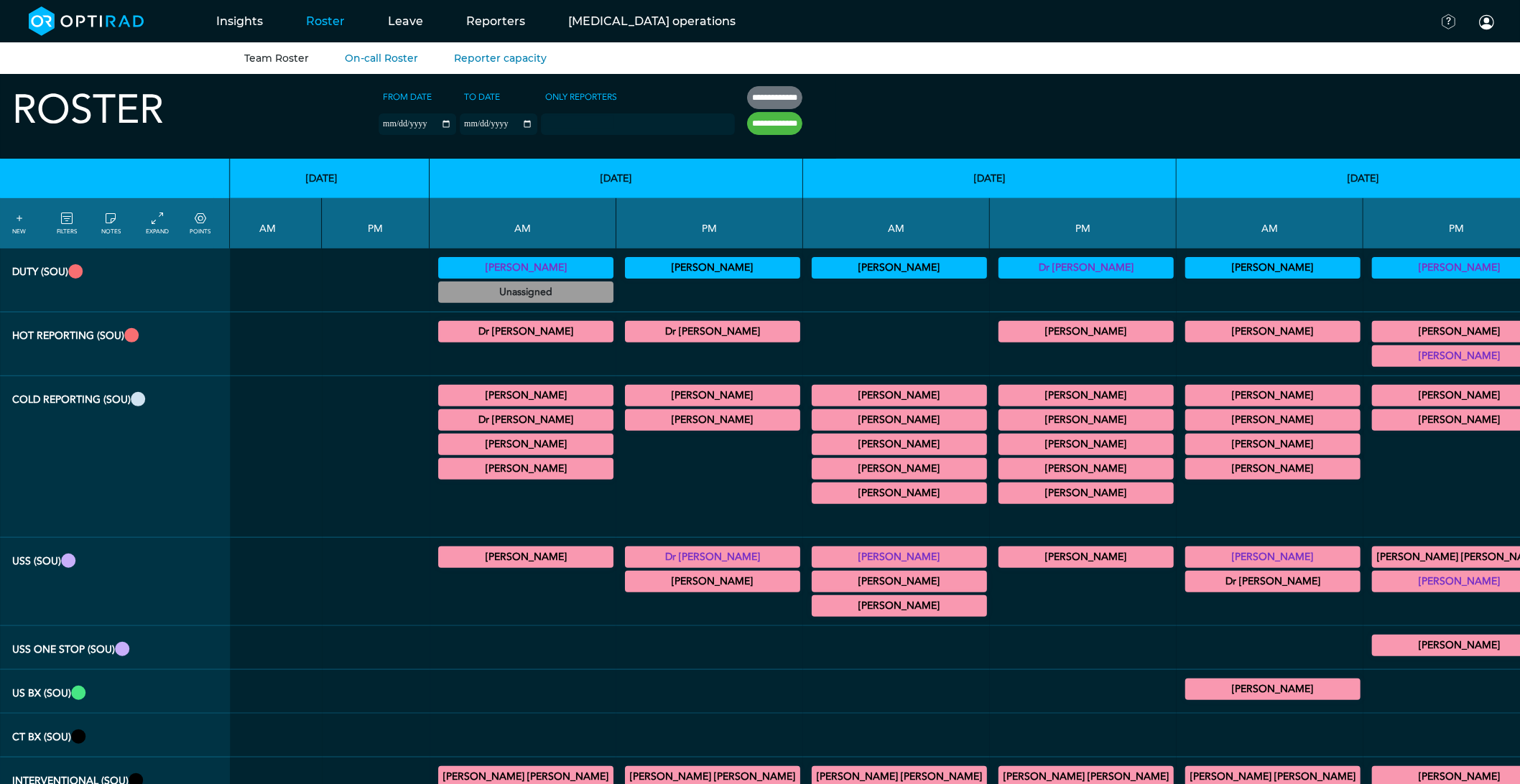
click at [814, 468] on summary "[PERSON_NAME]" at bounding box center [899, 469] width 171 height 17
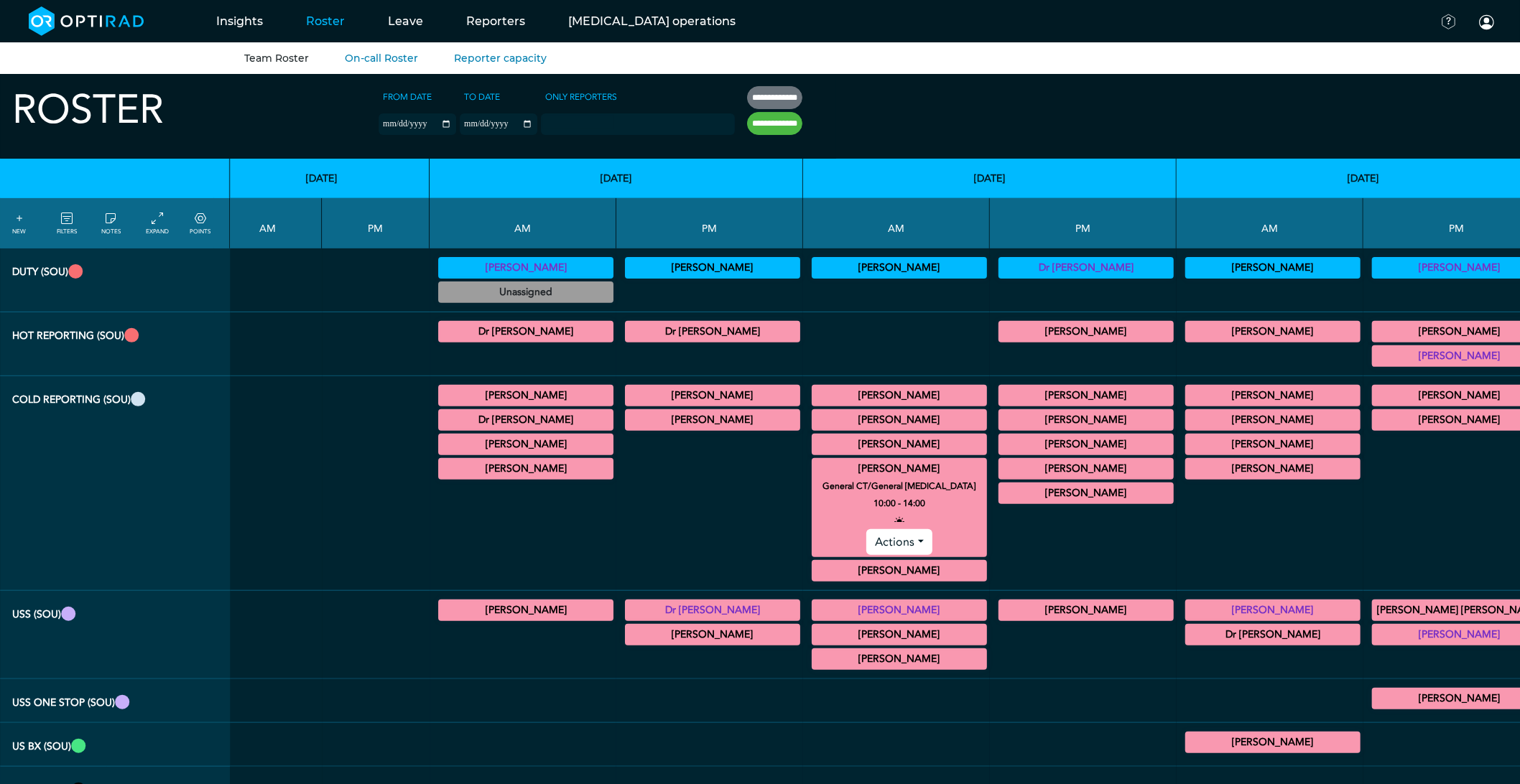
click at [814, 474] on summary "[PERSON_NAME]" at bounding box center [899, 469] width 171 height 17
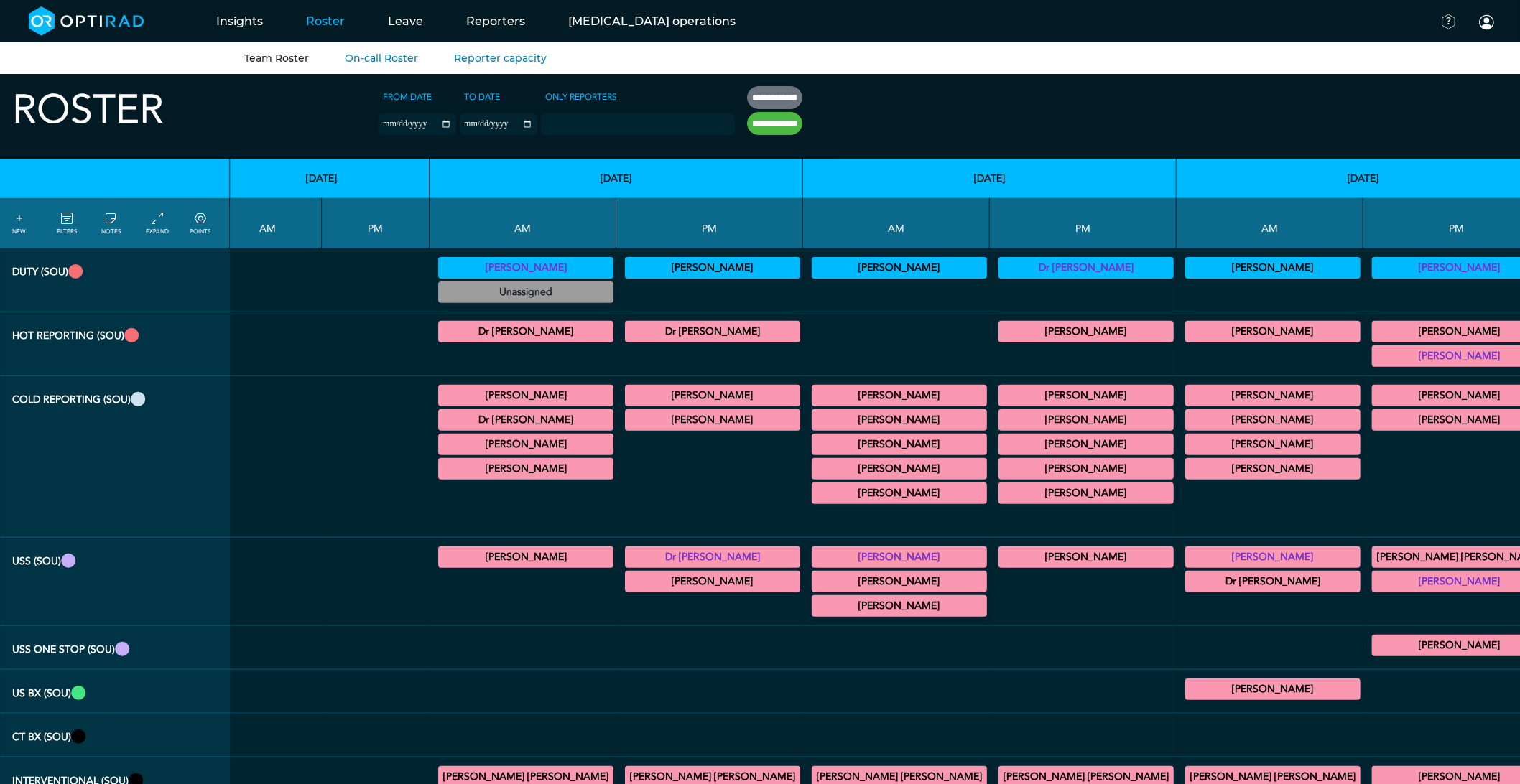
click at [814, 470] on summary "[PERSON_NAME]" at bounding box center [899, 469] width 171 height 17
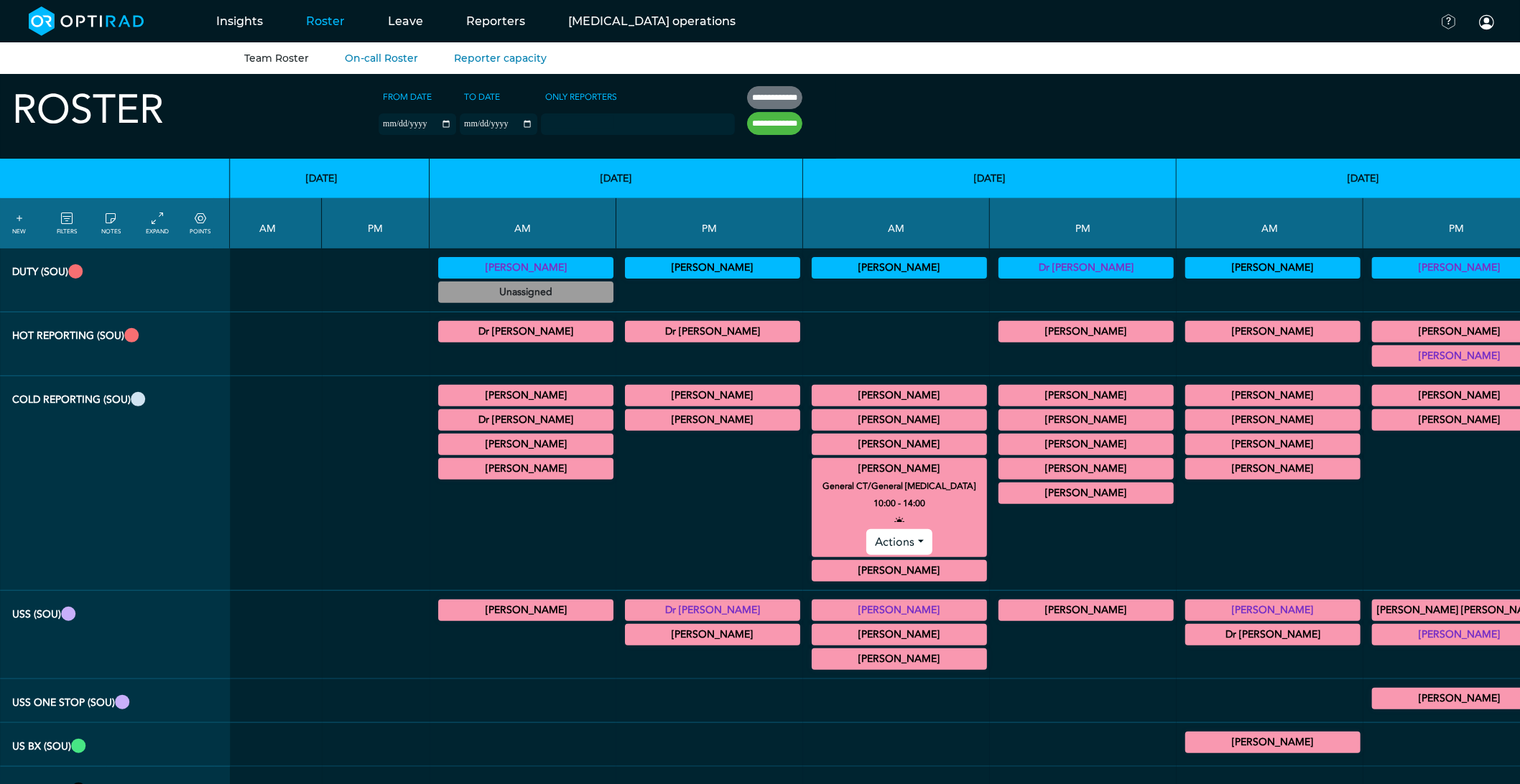
click at [814, 470] on summary "[PERSON_NAME]" at bounding box center [899, 469] width 171 height 17
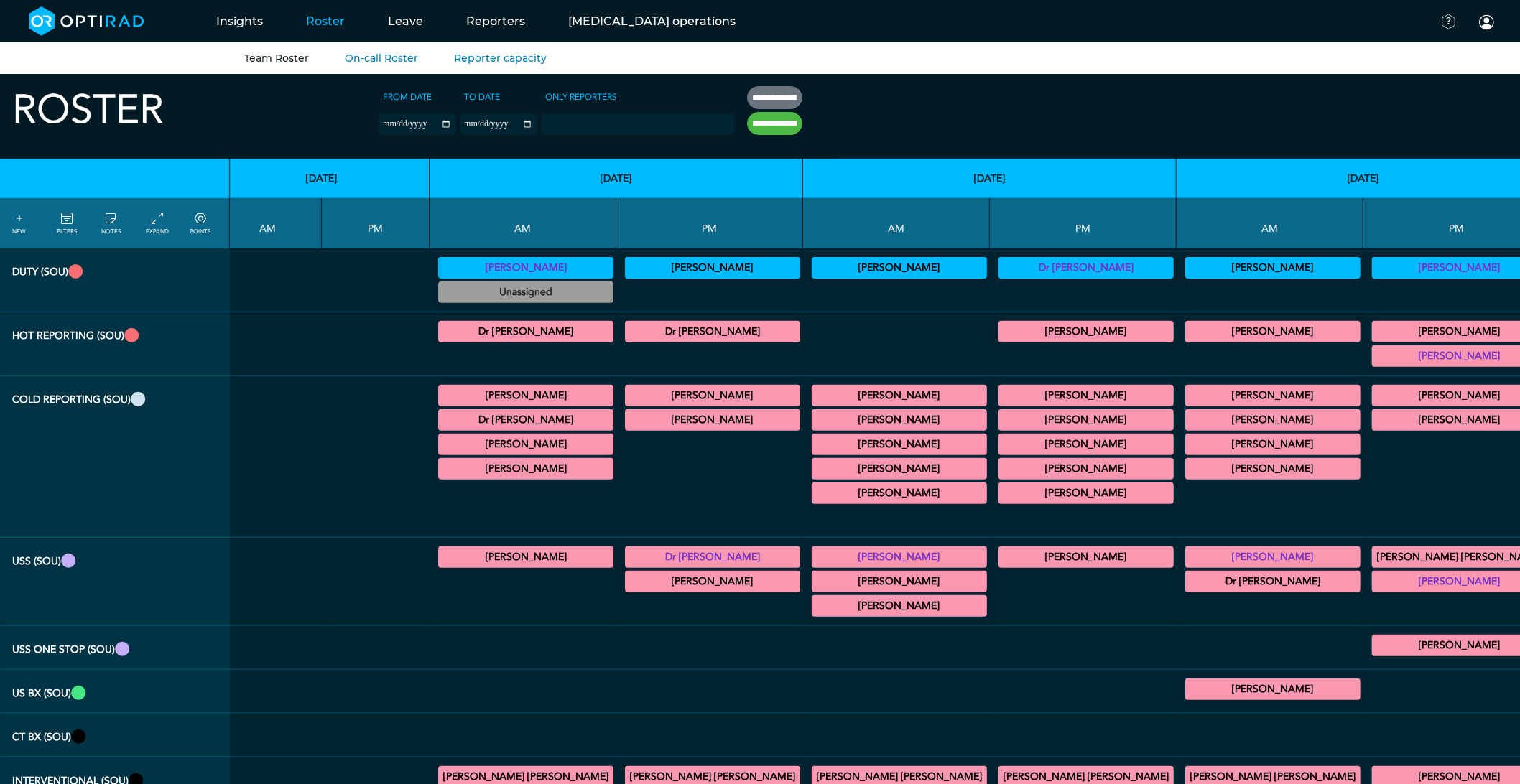
click at [1374, 404] on summary "[PERSON_NAME]" at bounding box center [1459, 395] width 171 height 17
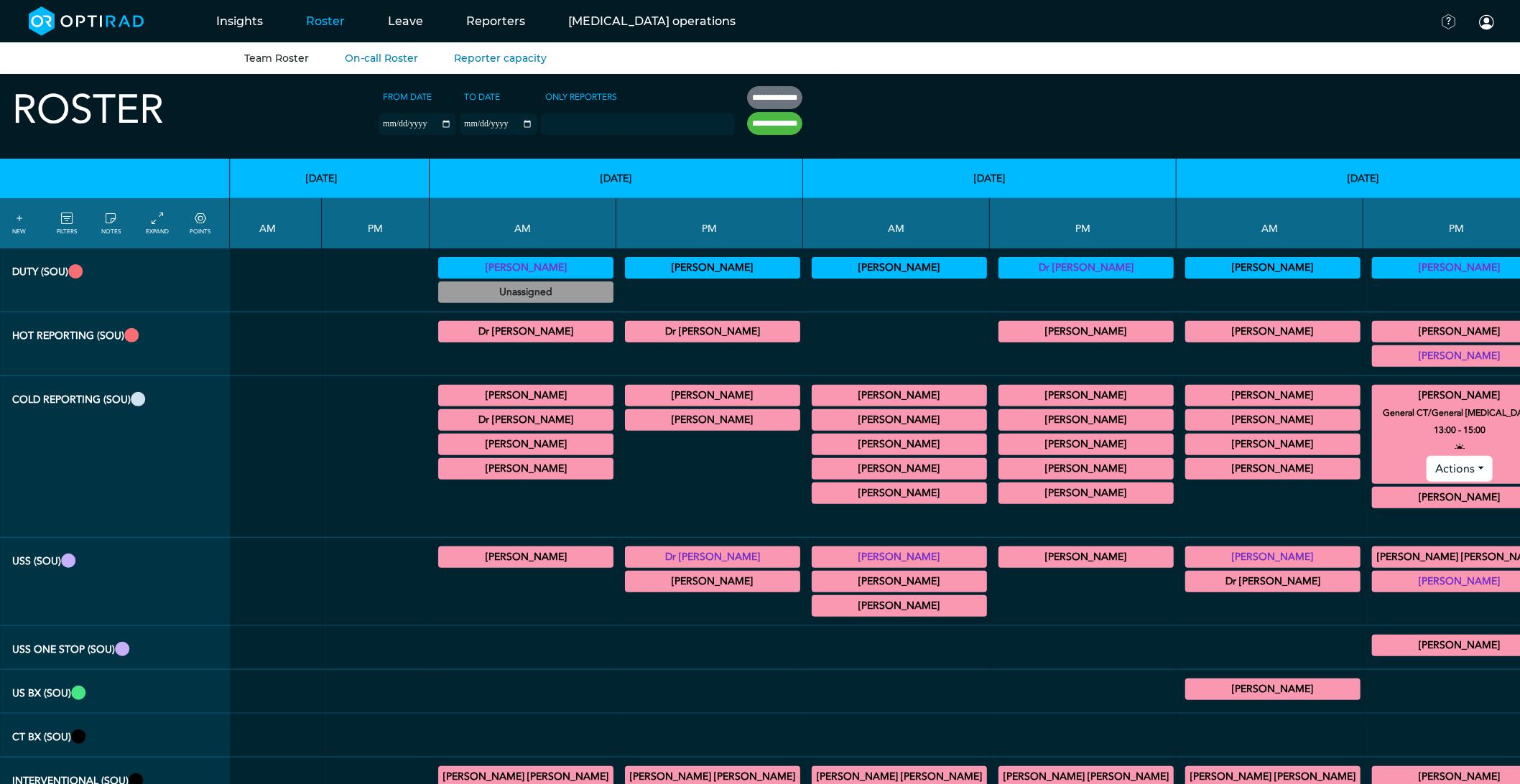
click at [1374, 398] on summary "[PERSON_NAME]" at bounding box center [1459, 395] width 171 height 17
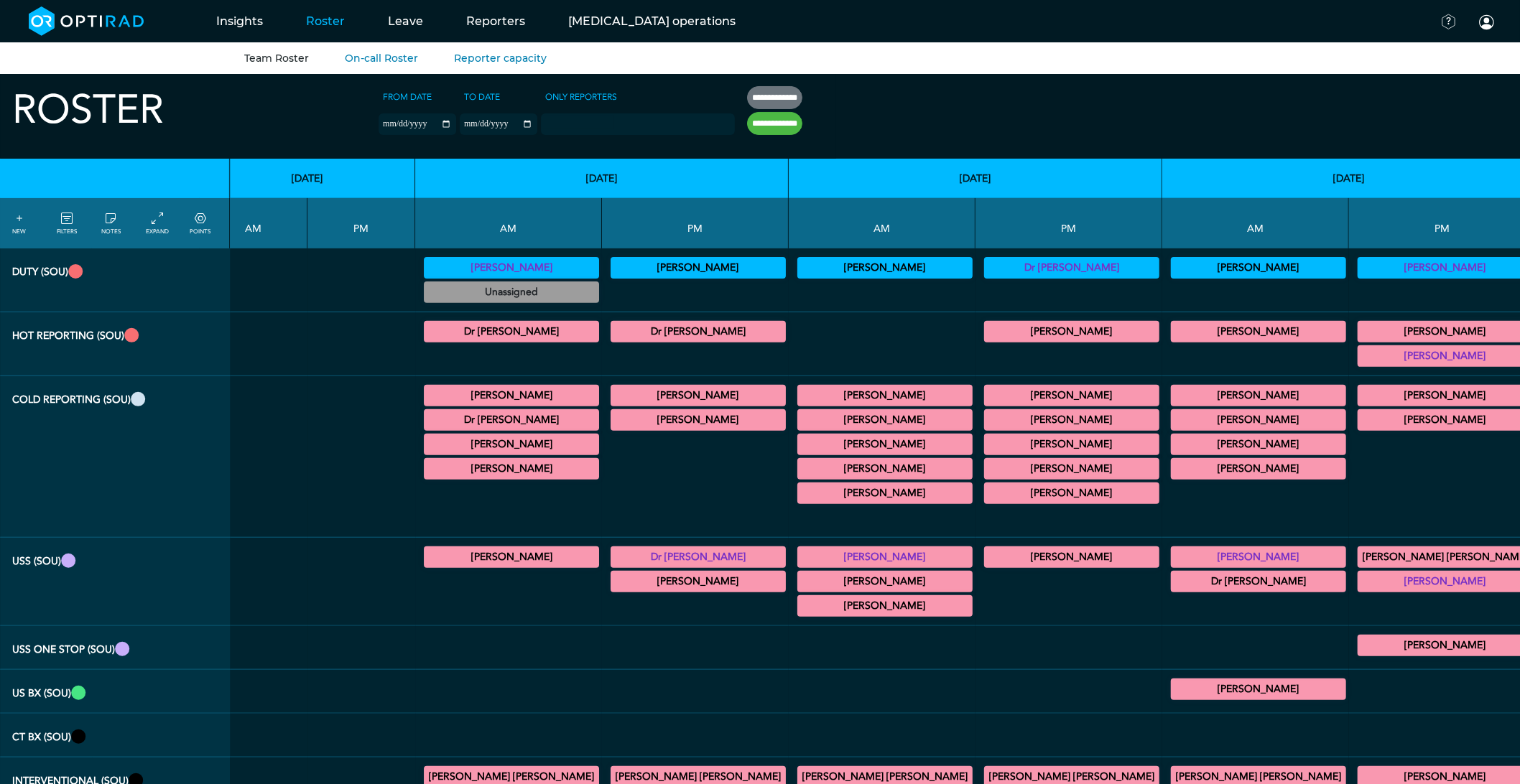
scroll to position [0, 1731]
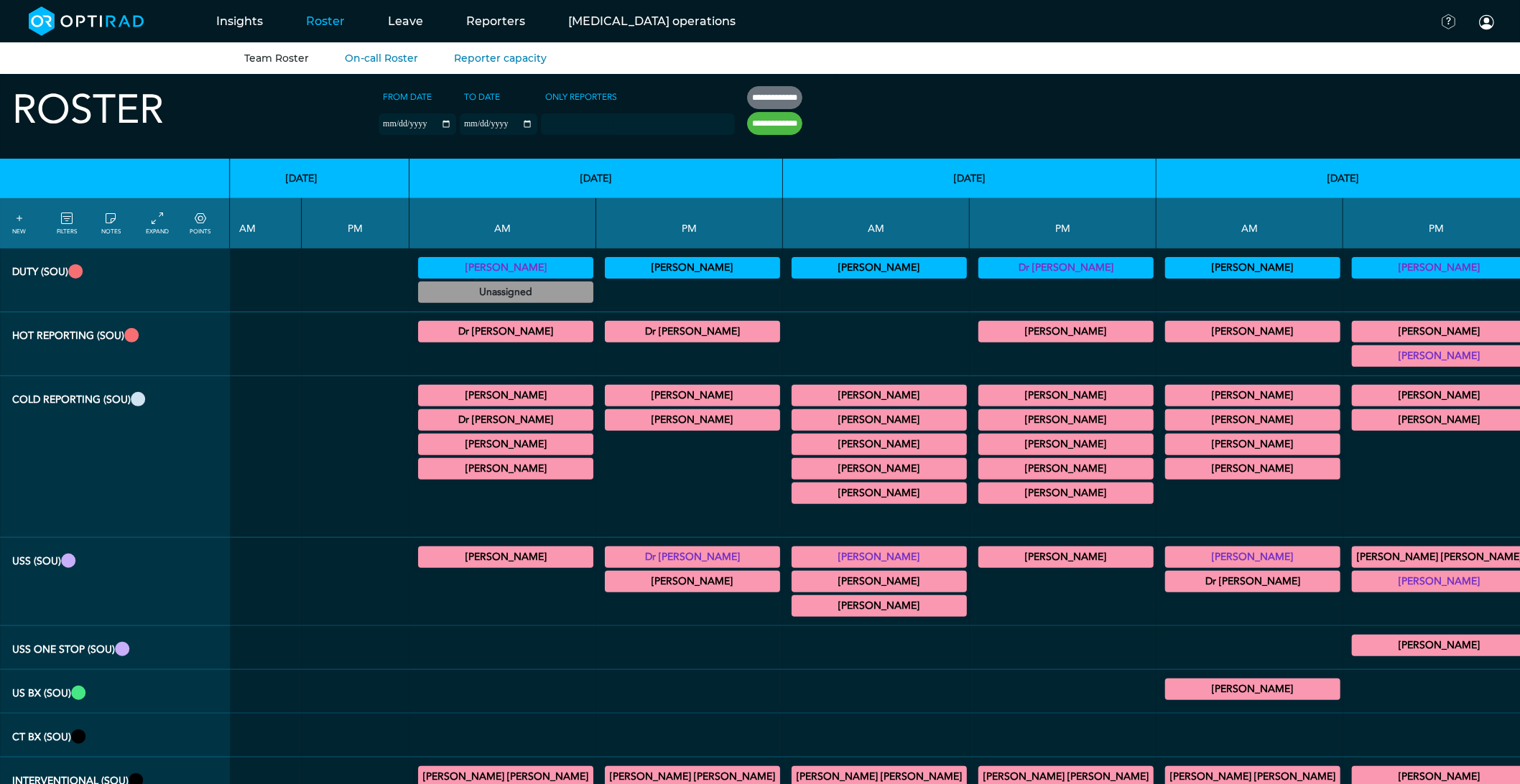
click at [794, 425] on summary "[PERSON_NAME]" at bounding box center [879, 420] width 171 height 17
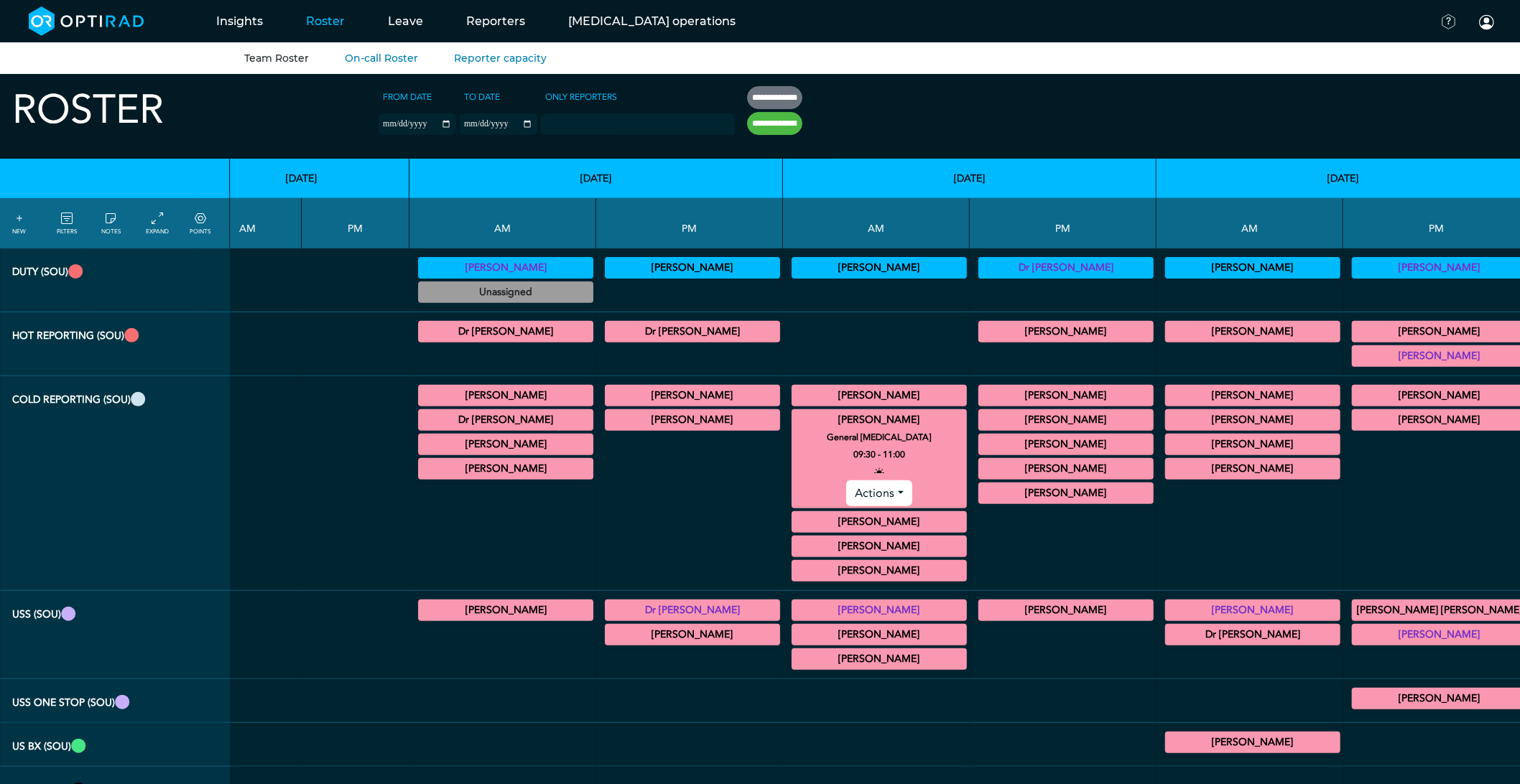
click at [794, 425] on summary "[PERSON_NAME]" at bounding box center [879, 420] width 171 height 17
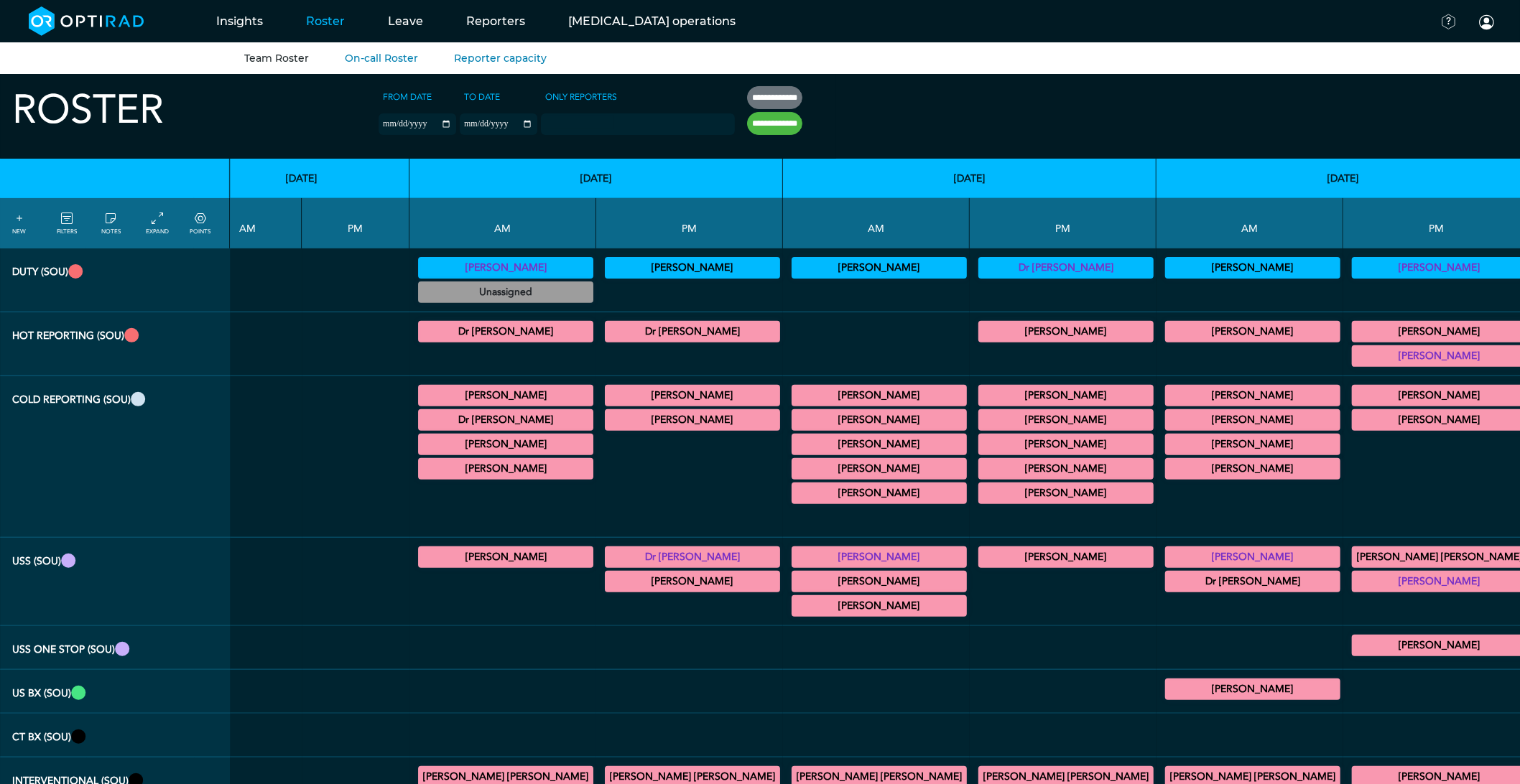
click at [794, 472] on summary "[PERSON_NAME]" at bounding box center [879, 469] width 171 height 17
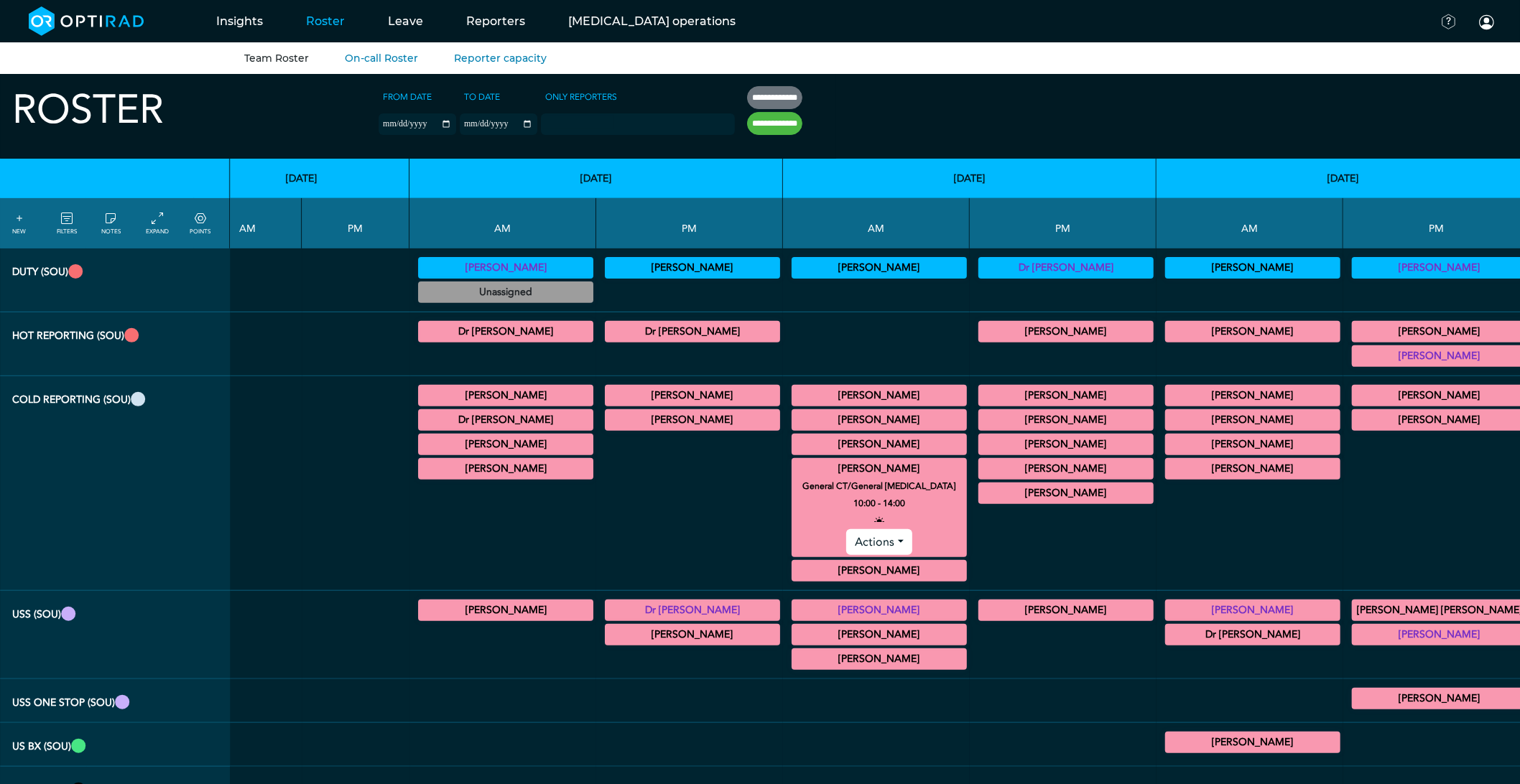
click at [794, 475] on summary "[PERSON_NAME]" at bounding box center [879, 469] width 171 height 17
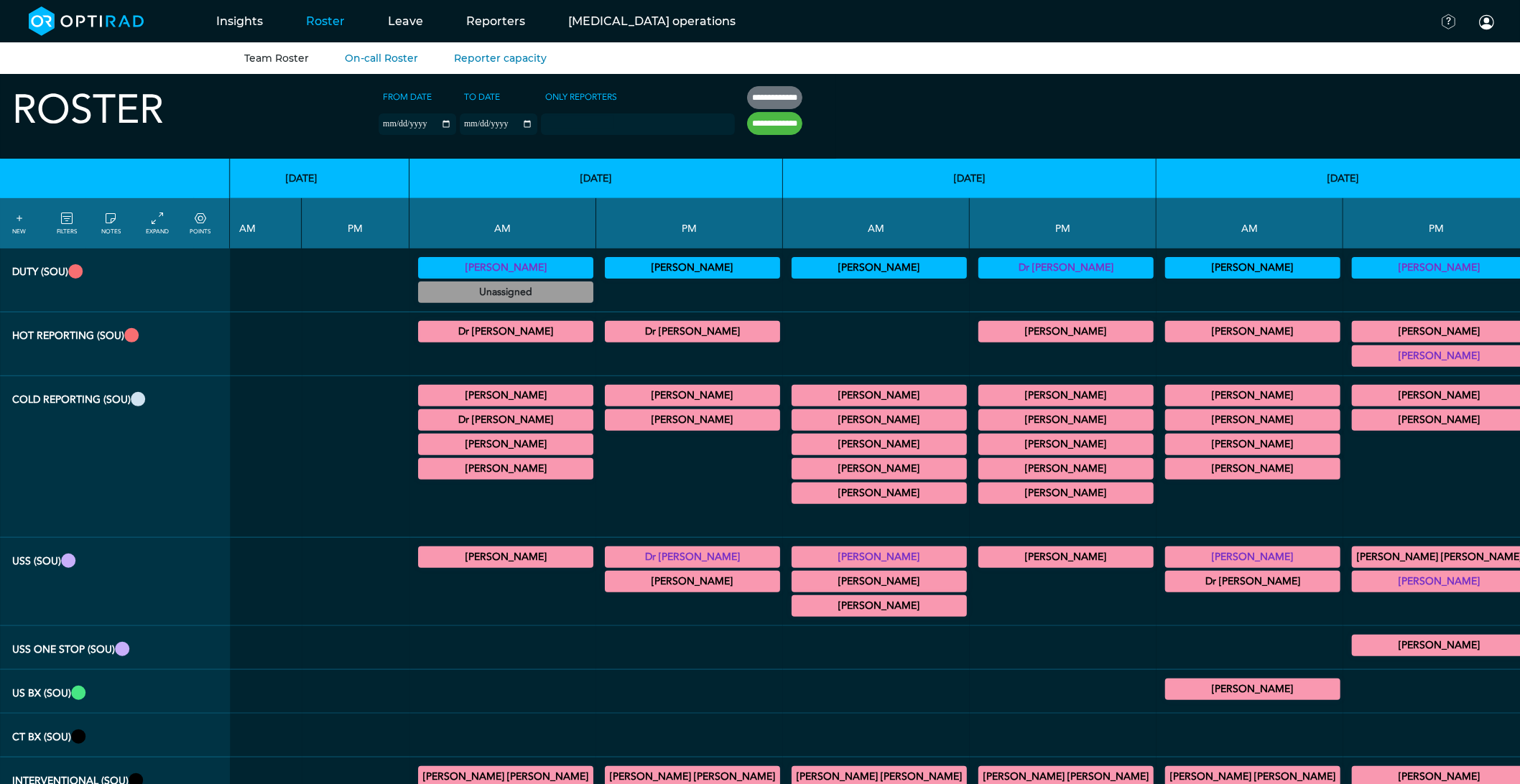
click at [794, 499] on summary "[PERSON_NAME]" at bounding box center [879, 493] width 171 height 17
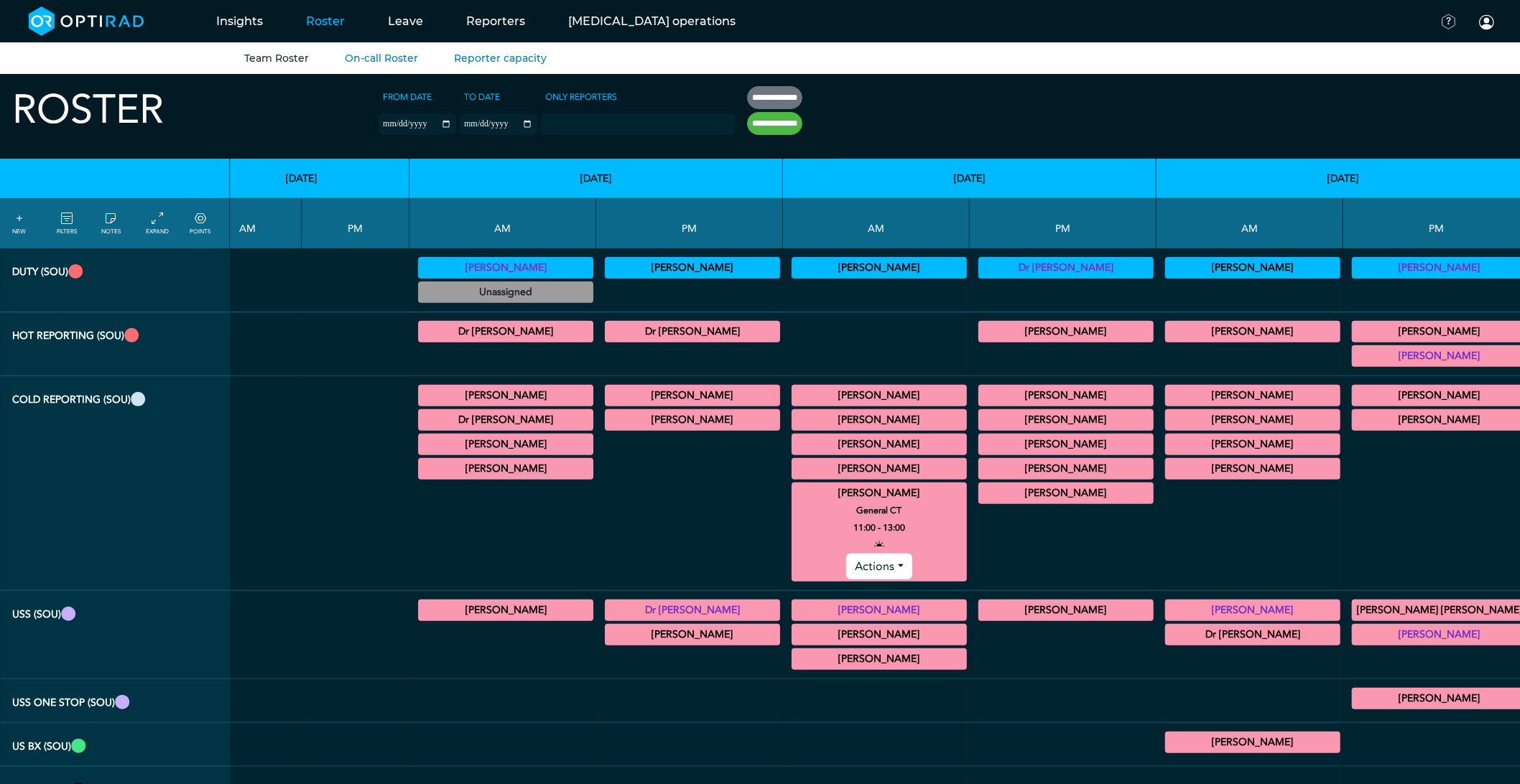
click at [794, 468] on summary "[PERSON_NAME]" at bounding box center [879, 469] width 171 height 17
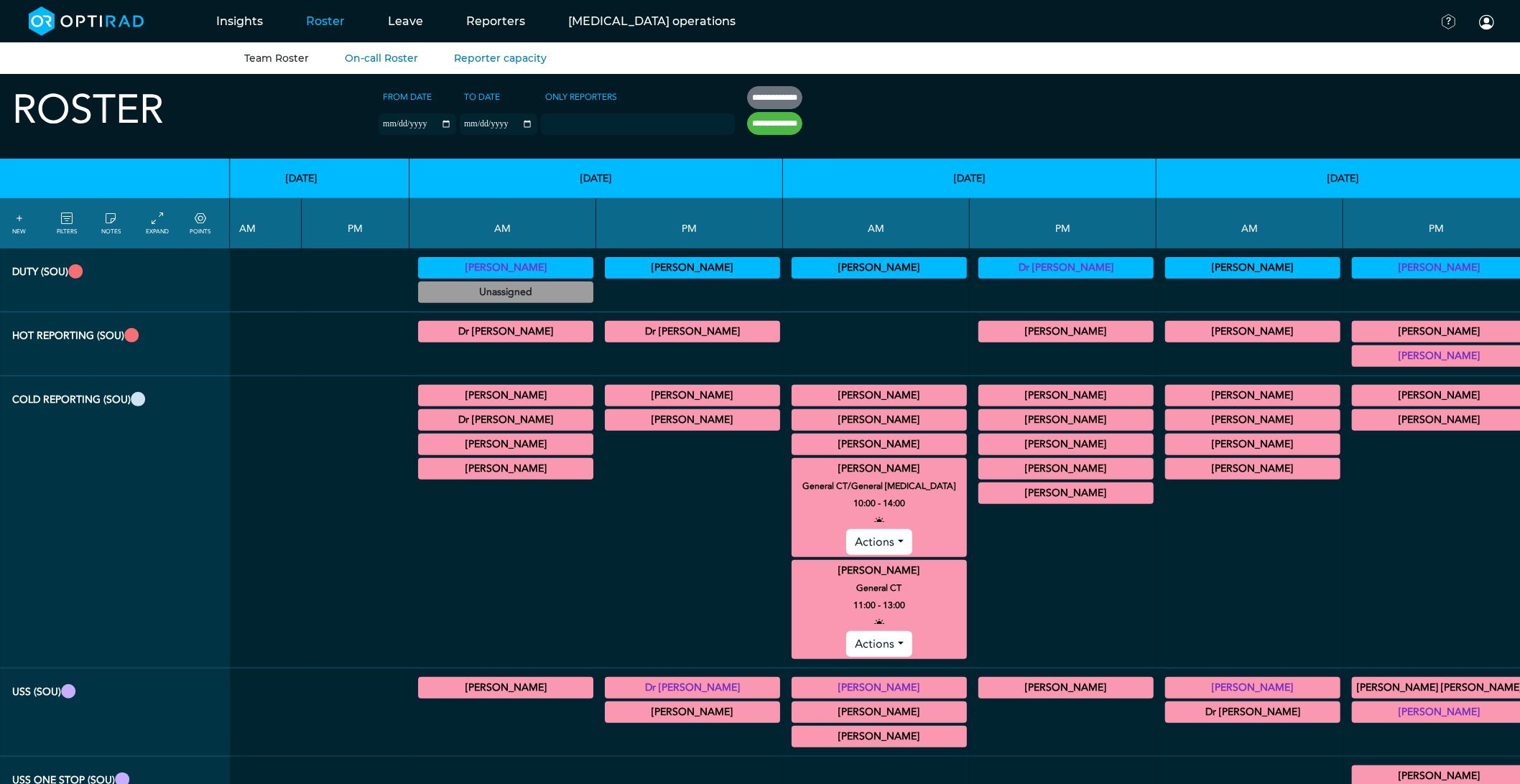
click at [794, 468] on summary "[PERSON_NAME]" at bounding box center [879, 469] width 171 height 17
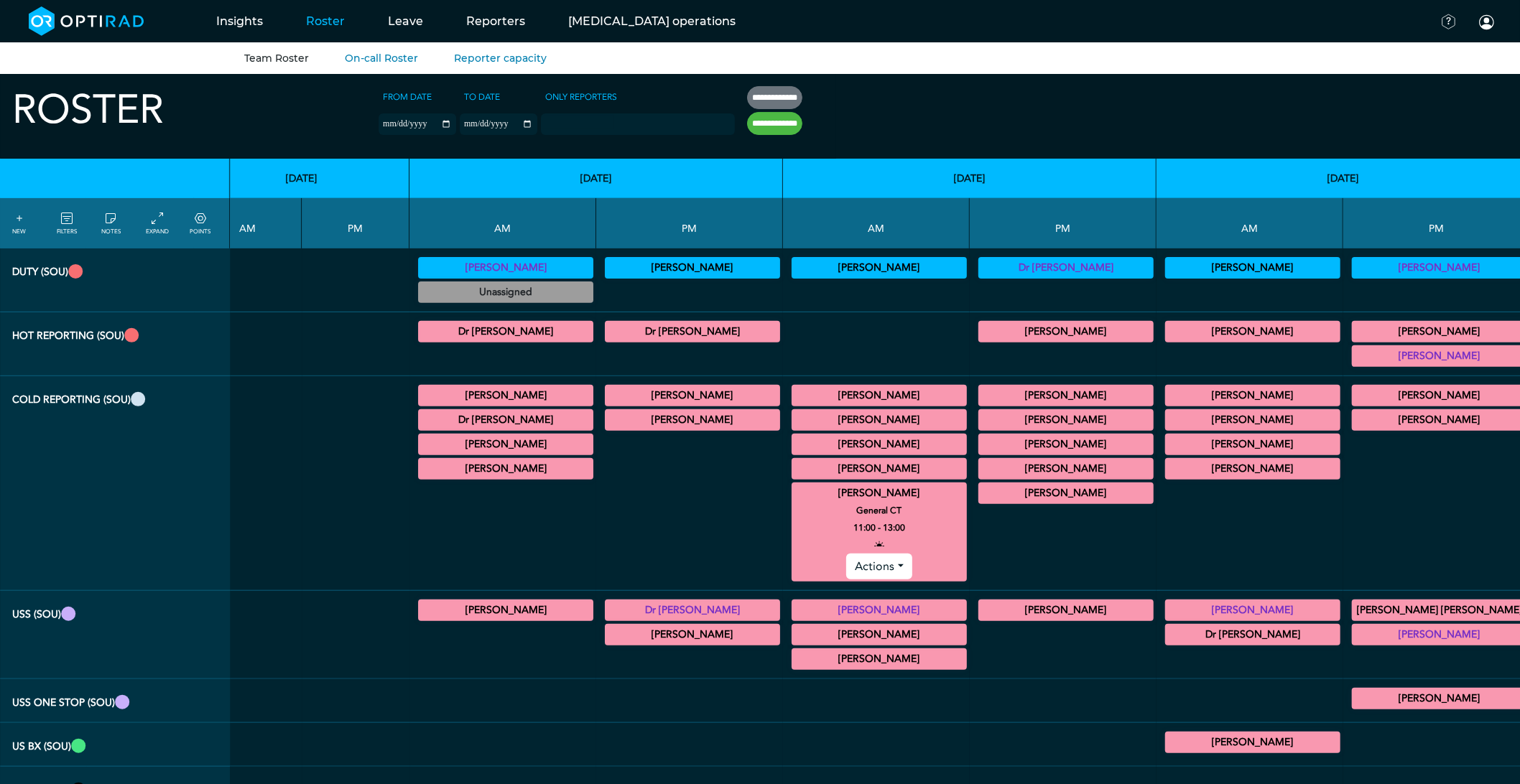
click at [794, 498] on summary "[PERSON_NAME]" at bounding box center [879, 493] width 171 height 17
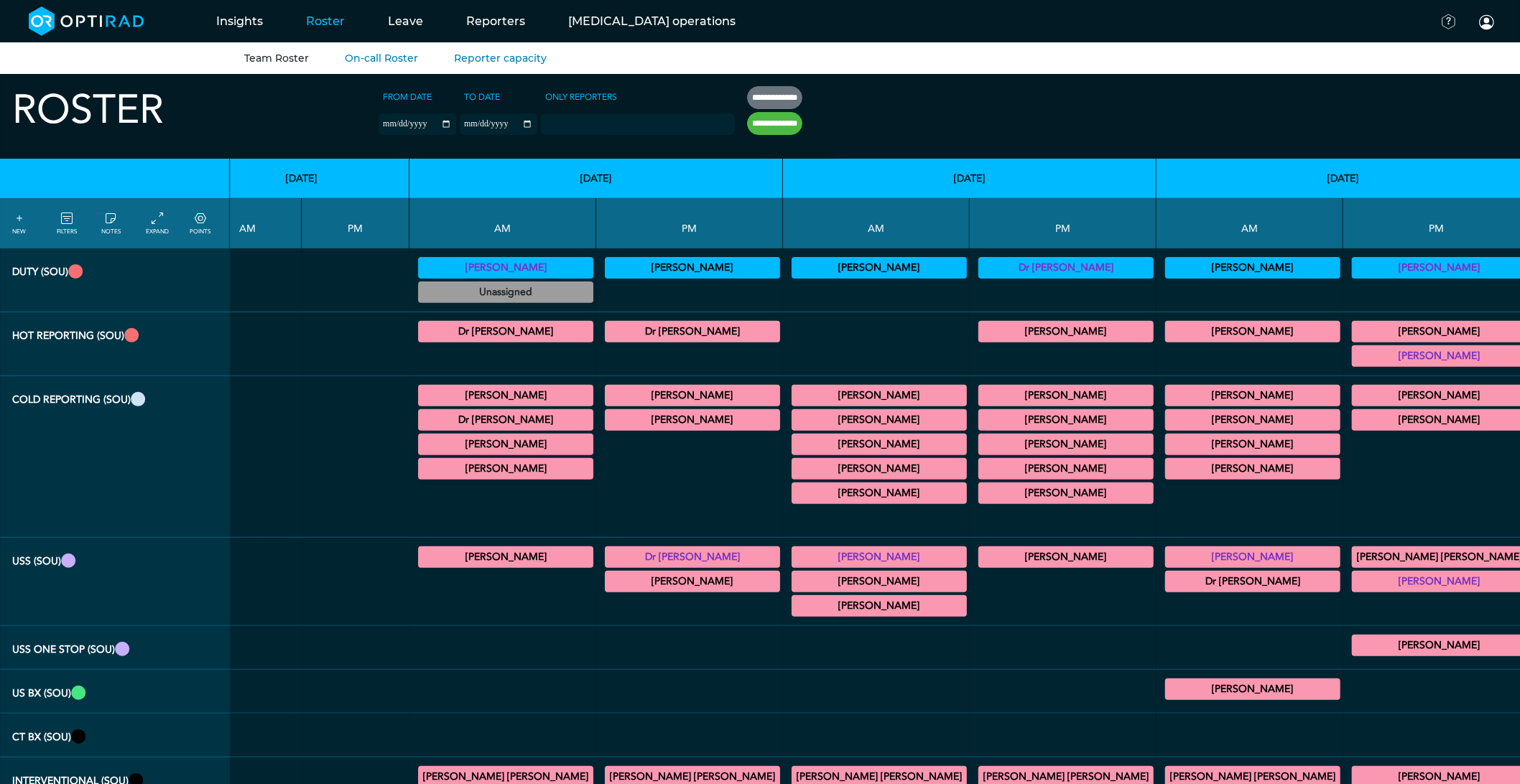
click at [792, 388] on div "Dr Shaifali Jain CT Gastrointestinal 09:00 - 11:00 Actions" at bounding box center [879, 395] width 175 height 22
click at [794, 400] on summary "[PERSON_NAME]" at bounding box center [879, 395] width 171 height 17
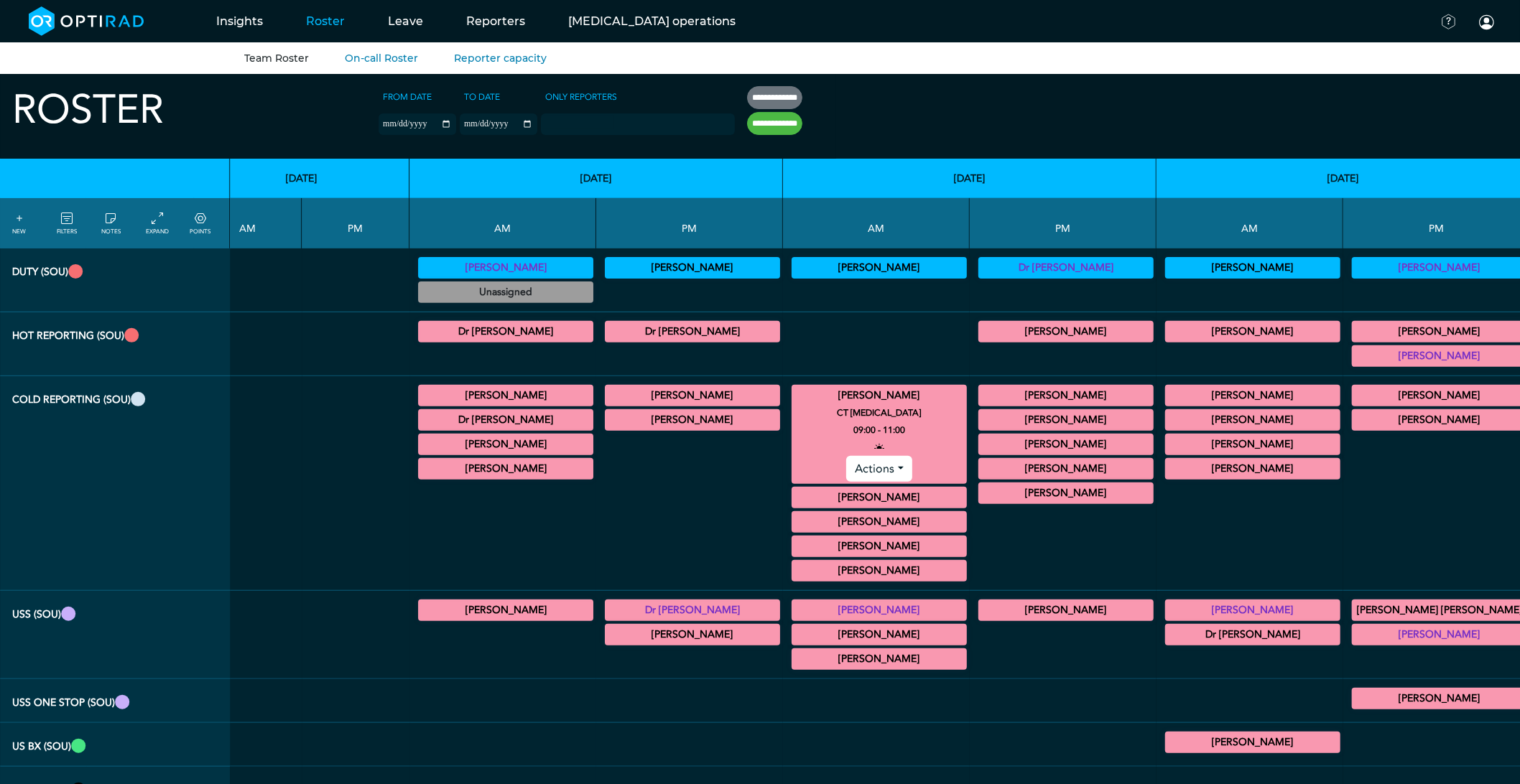
click at [794, 403] on summary "[PERSON_NAME]" at bounding box center [879, 395] width 171 height 17
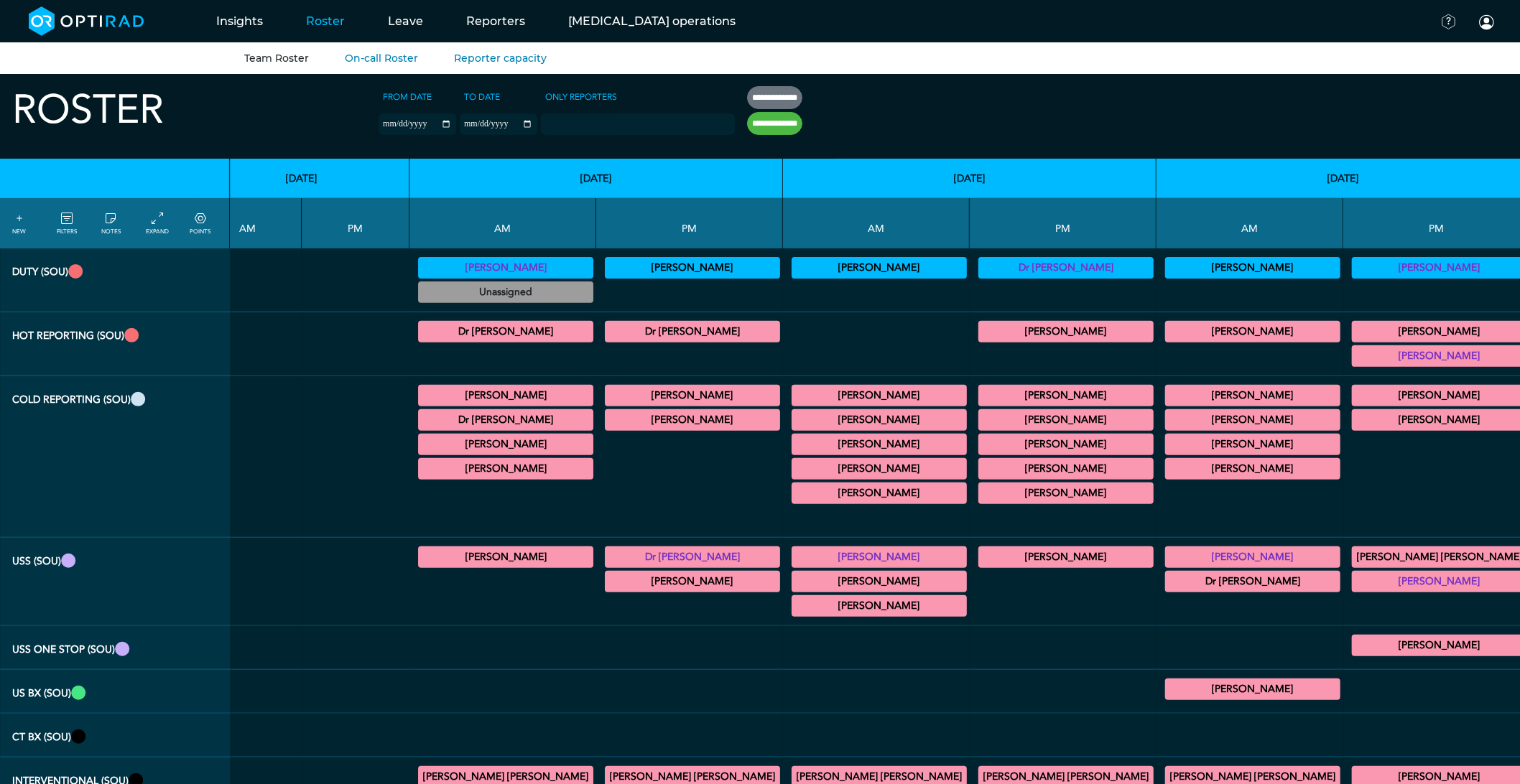
click at [792, 407] on div "Dr Shaifali Jain CT Gastrointestinal 09:00 - 11:00 Actions" at bounding box center [879, 395] width 175 height 22
click at [794, 403] on summary "[PERSON_NAME]" at bounding box center [879, 395] width 171 height 17
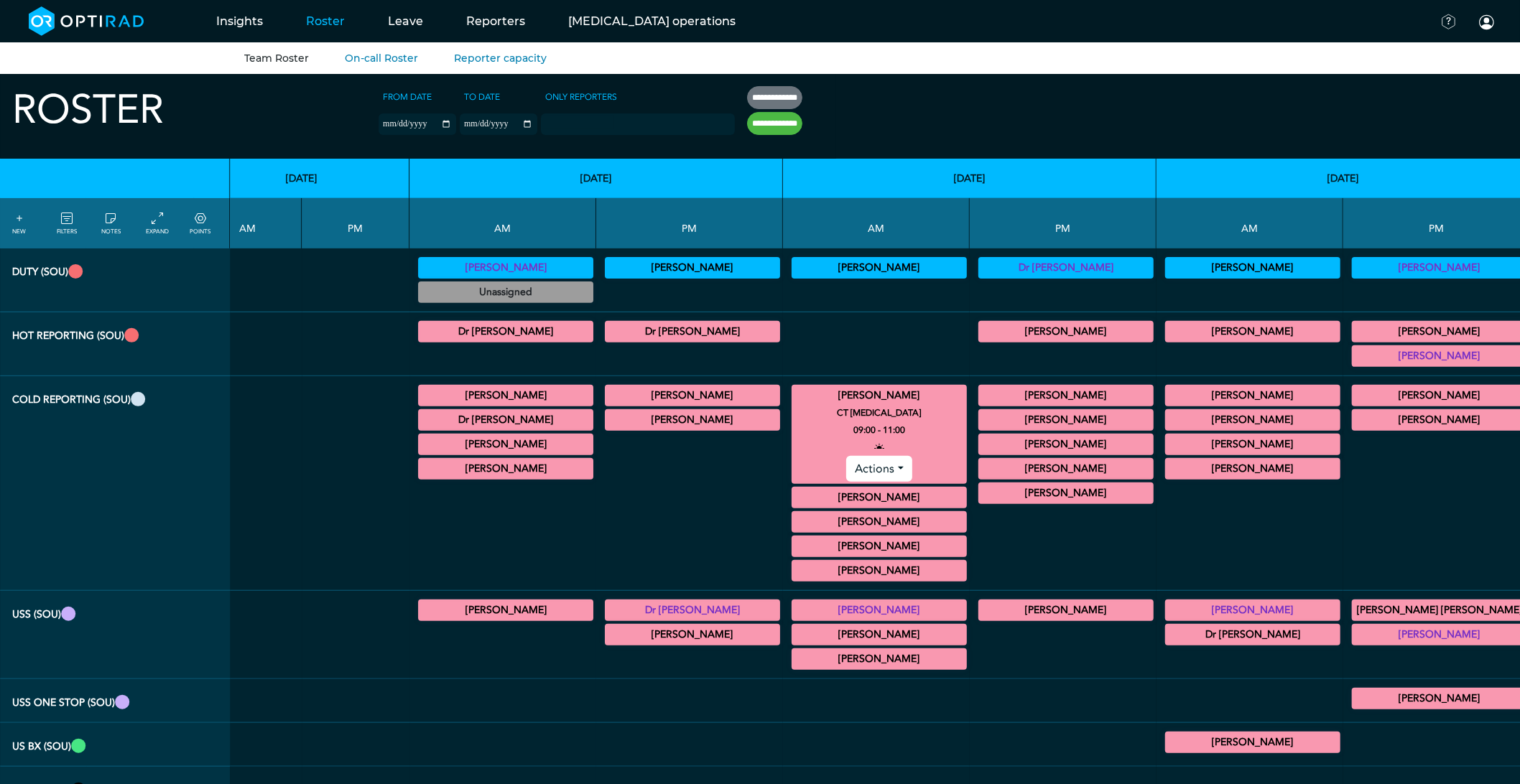
click at [794, 403] on summary "[PERSON_NAME]" at bounding box center [879, 395] width 171 height 17
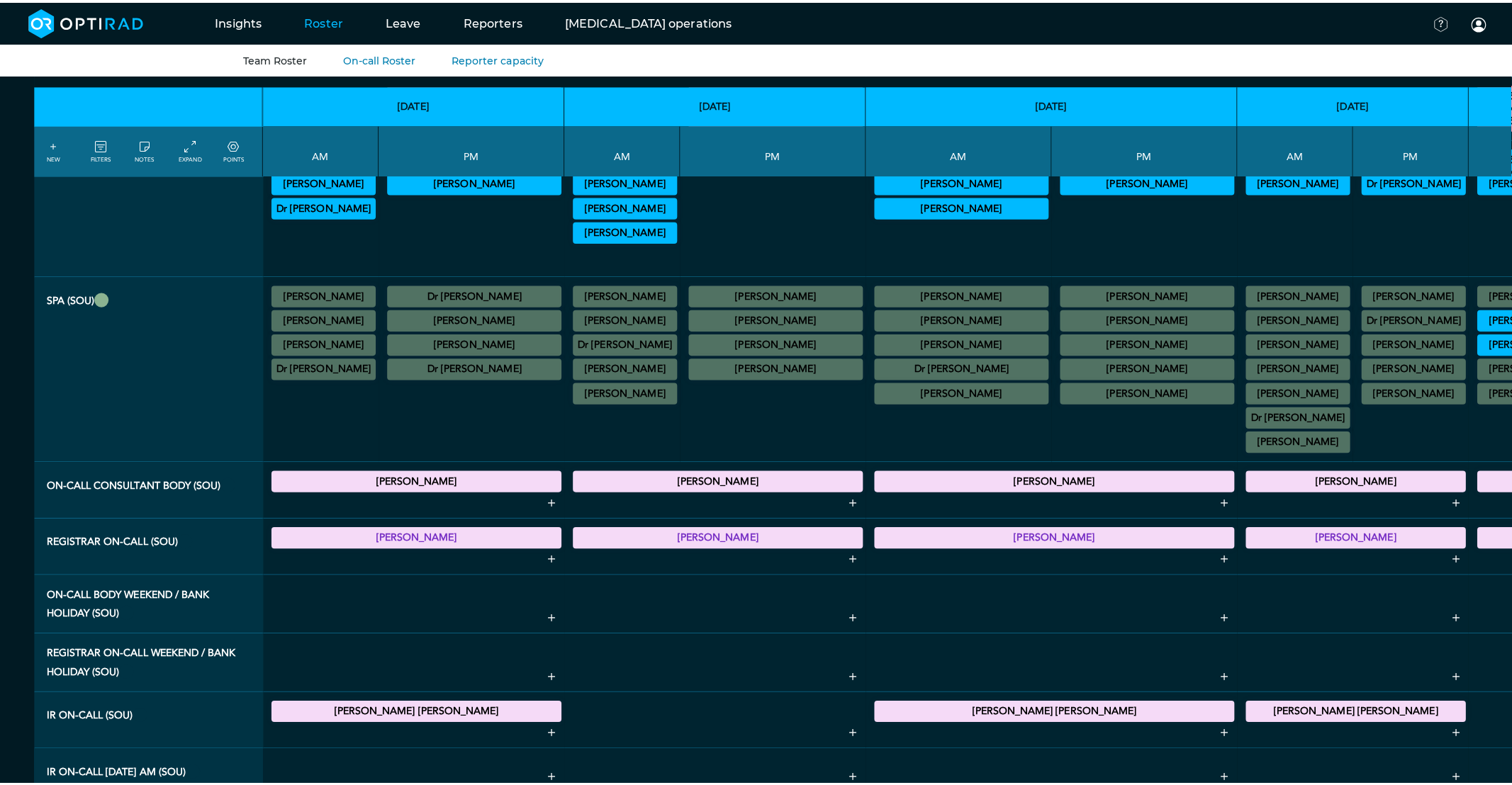
scroll to position [945, 0]
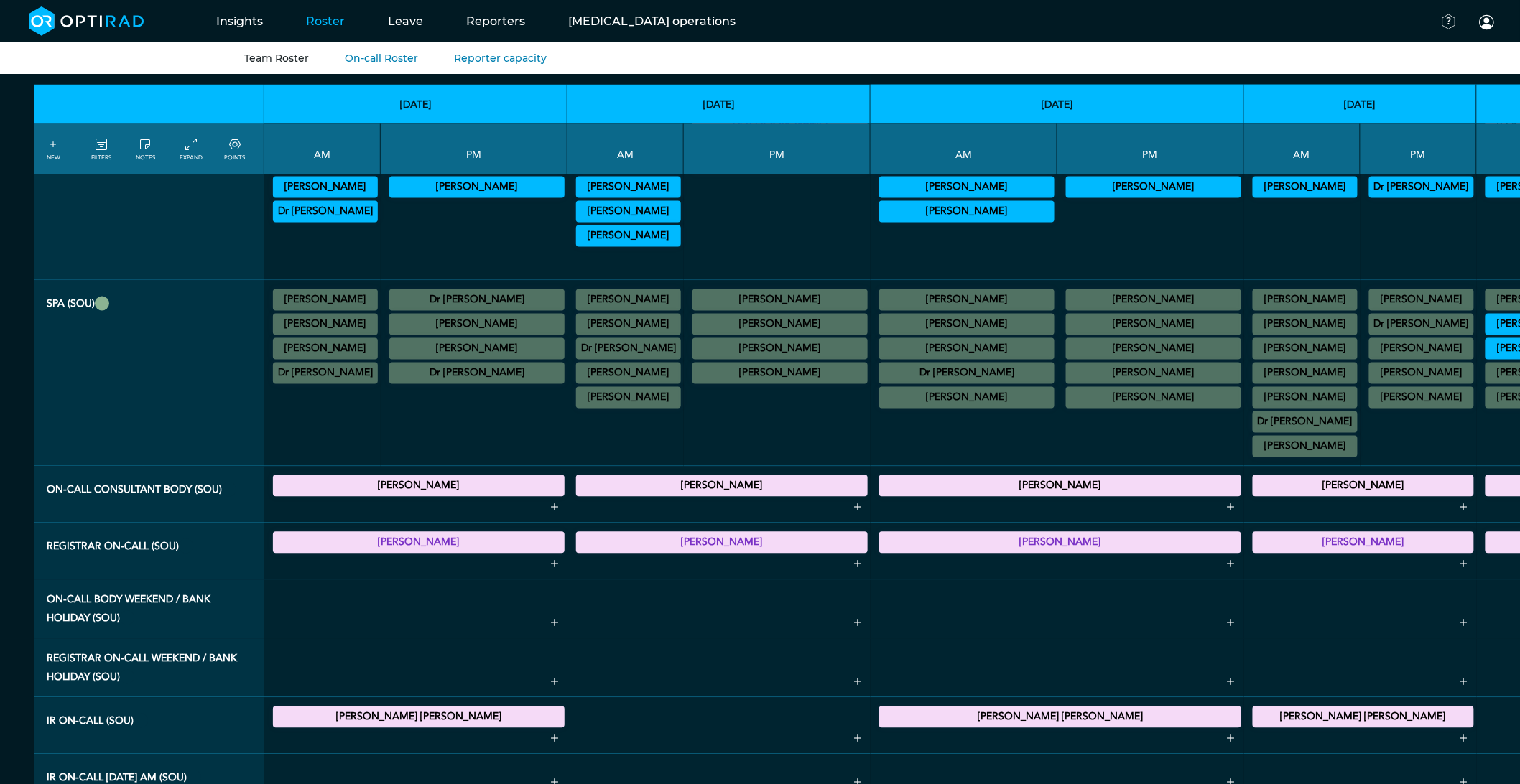
click at [1255, 495] on summary "[PERSON_NAME]" at bounding box center [1363, 486] width 217 height 17
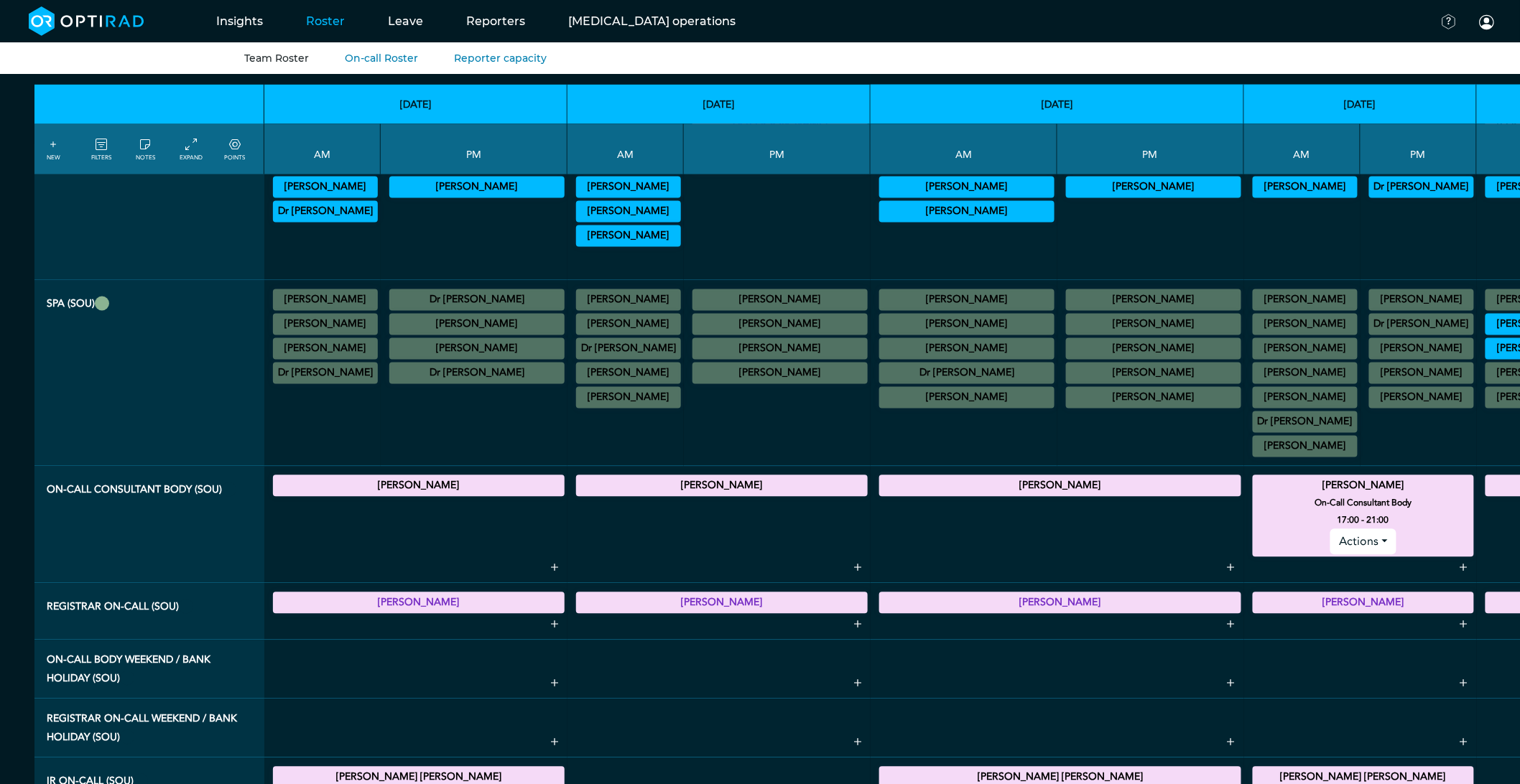
click at [1337, 529] on small "17:00 - 21:00" at bounding box center [1363, 521] width 52 height 17
click at [1330, 551] on button "Actions" at bounding box center [1362, 542] width 66 height 26
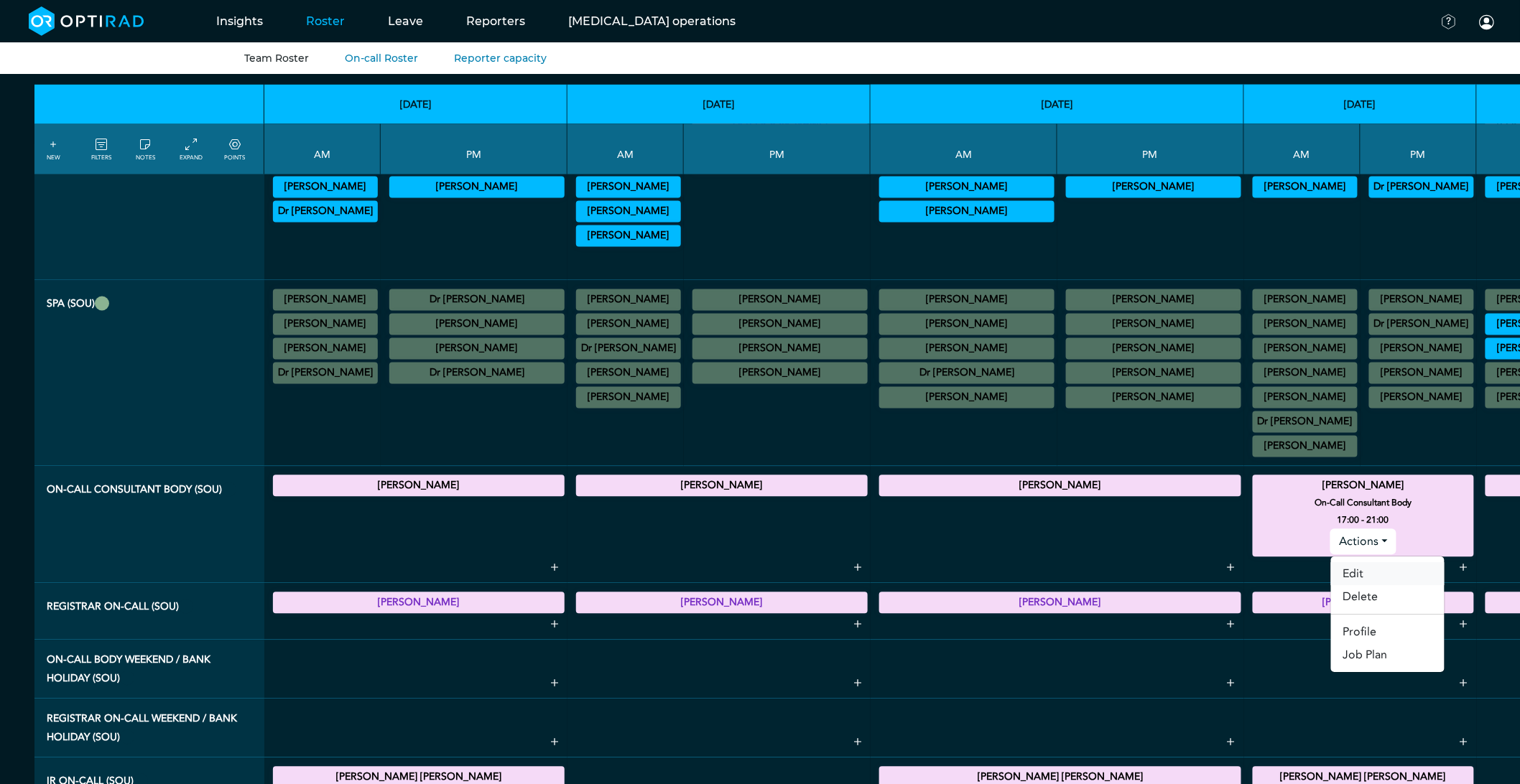
click at [1331, 586] on link "Edit" at bounding box center [1387, 574] width 113 height 23
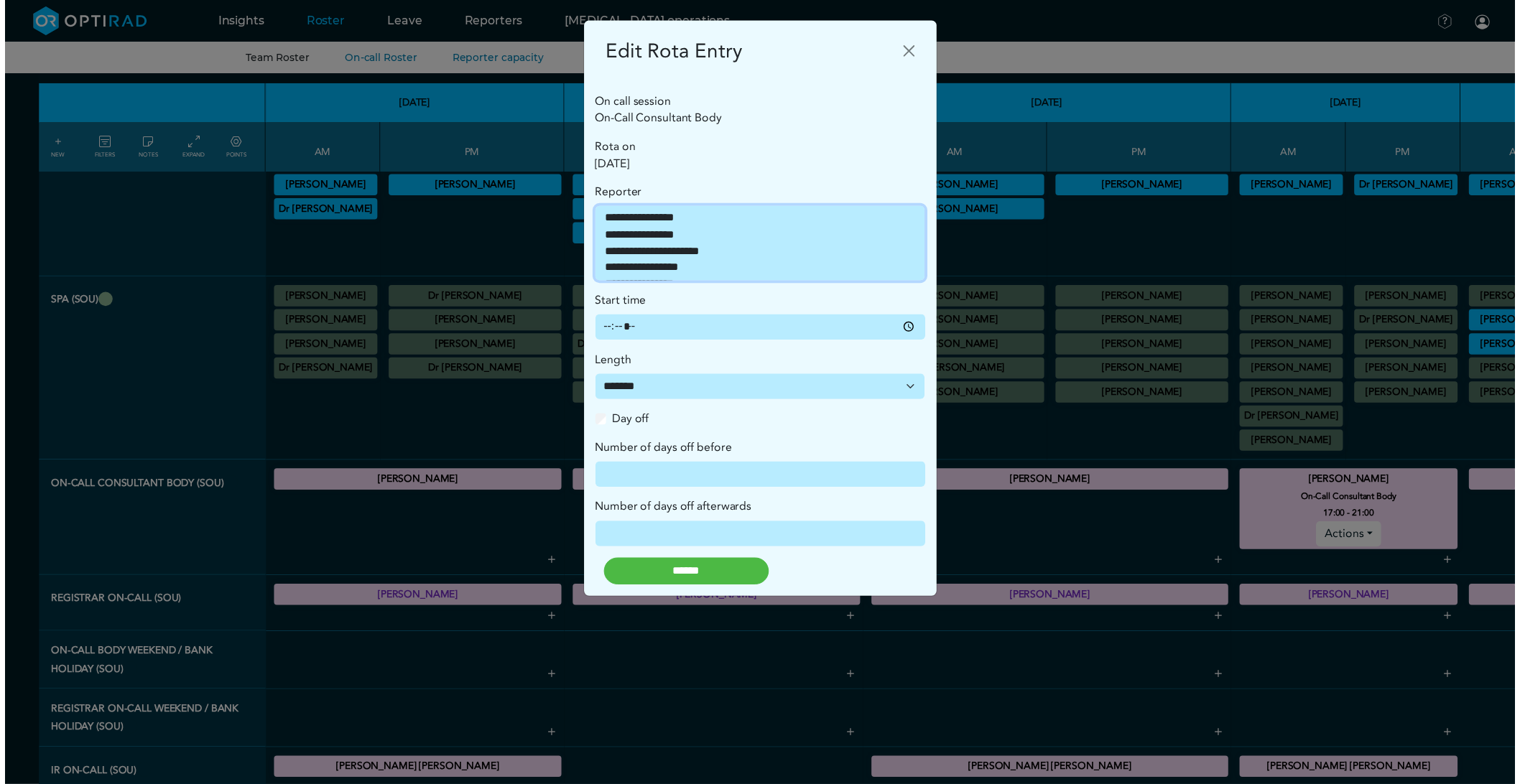
scroll to position [63, 0]
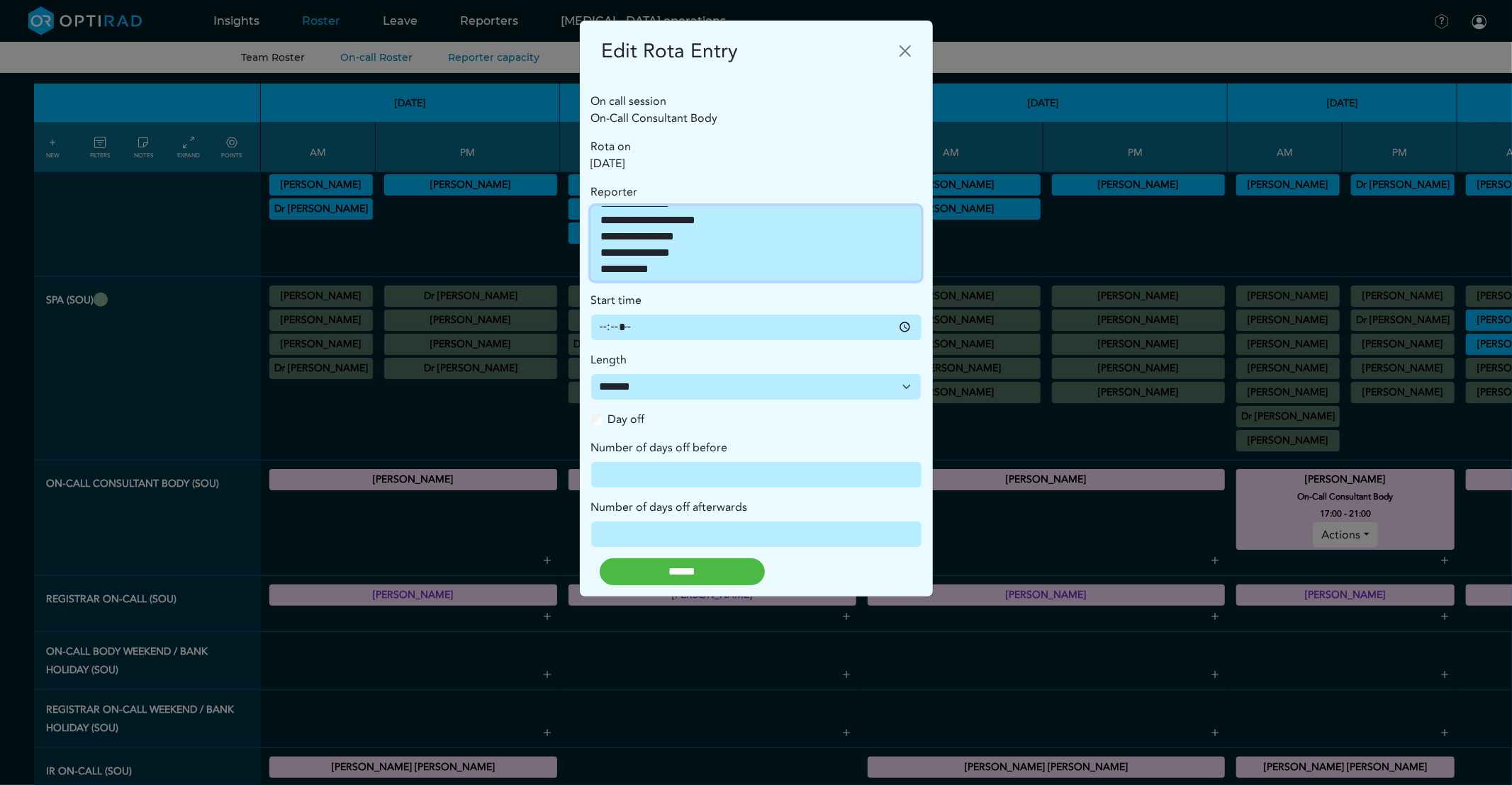
select select "**********"
click at [759, 243] on option "**********" at bounding box center [750, 238] width 301 height 16
click at [661, 575] on input "******" at bounding box center [682, 572] width 165 height 27
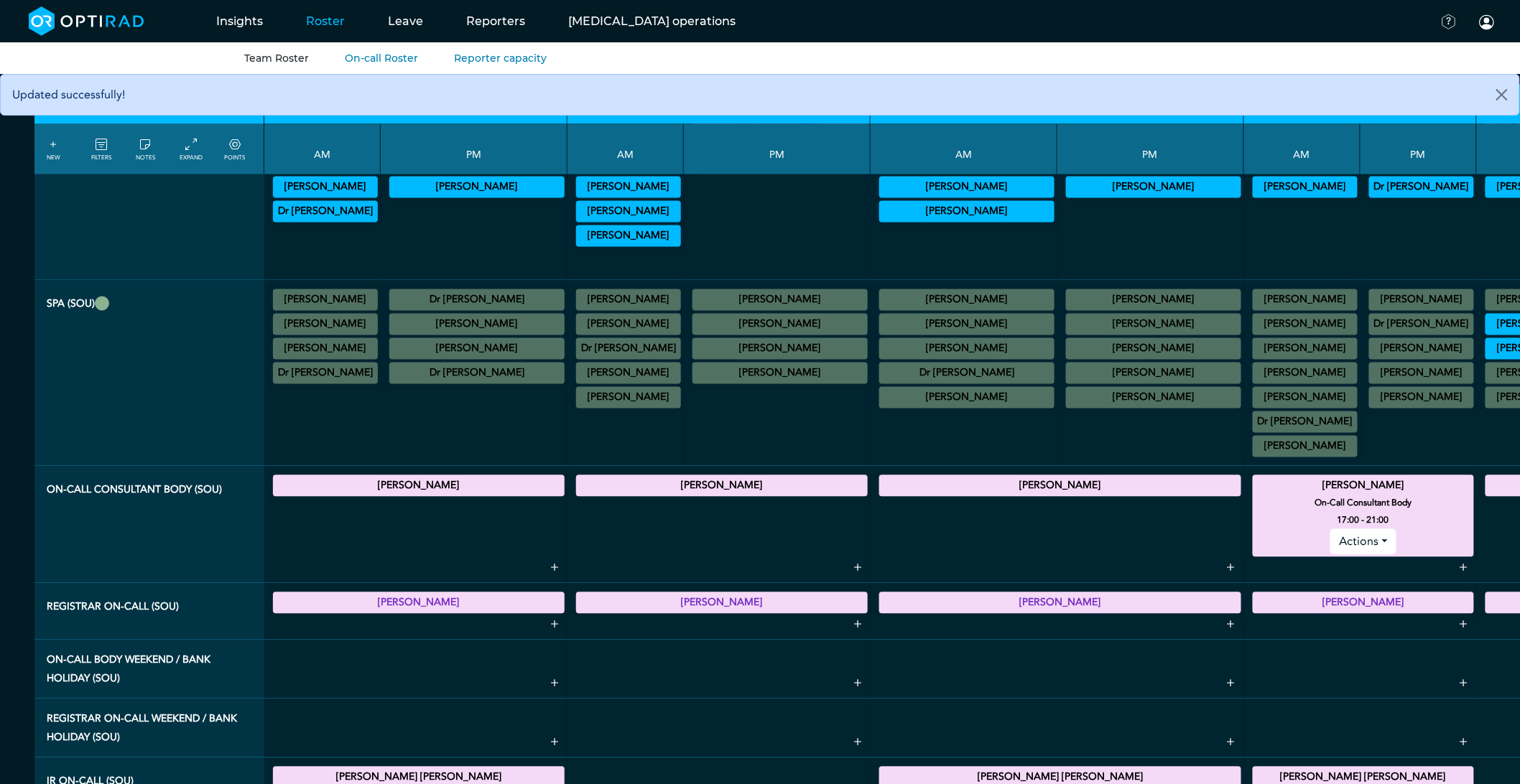
click at [1255, 495] on summary "[PERSON_NAME]" at bounding box center [1363, 486] width 217 height 17
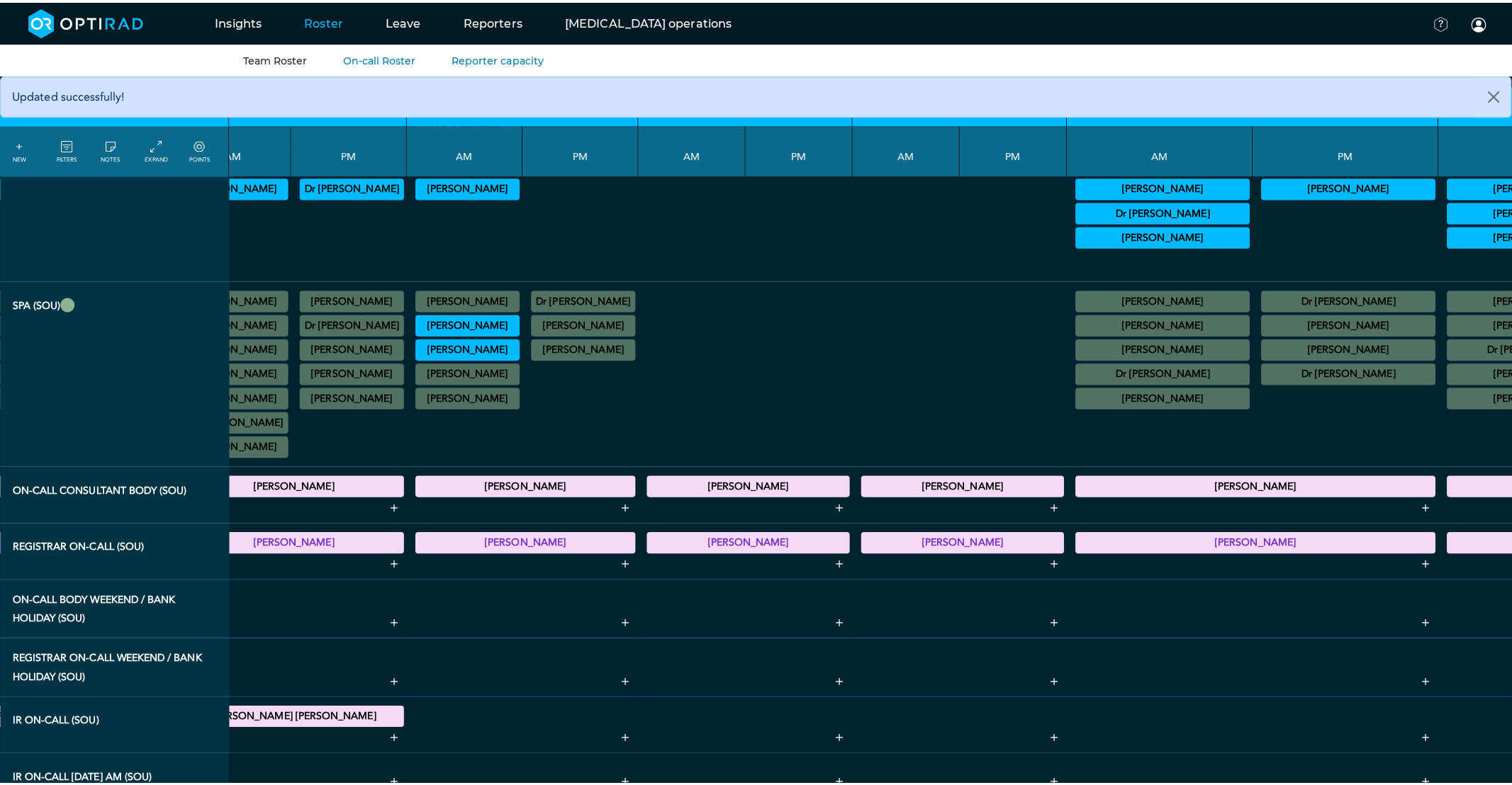
scroll to position [945, 1137]
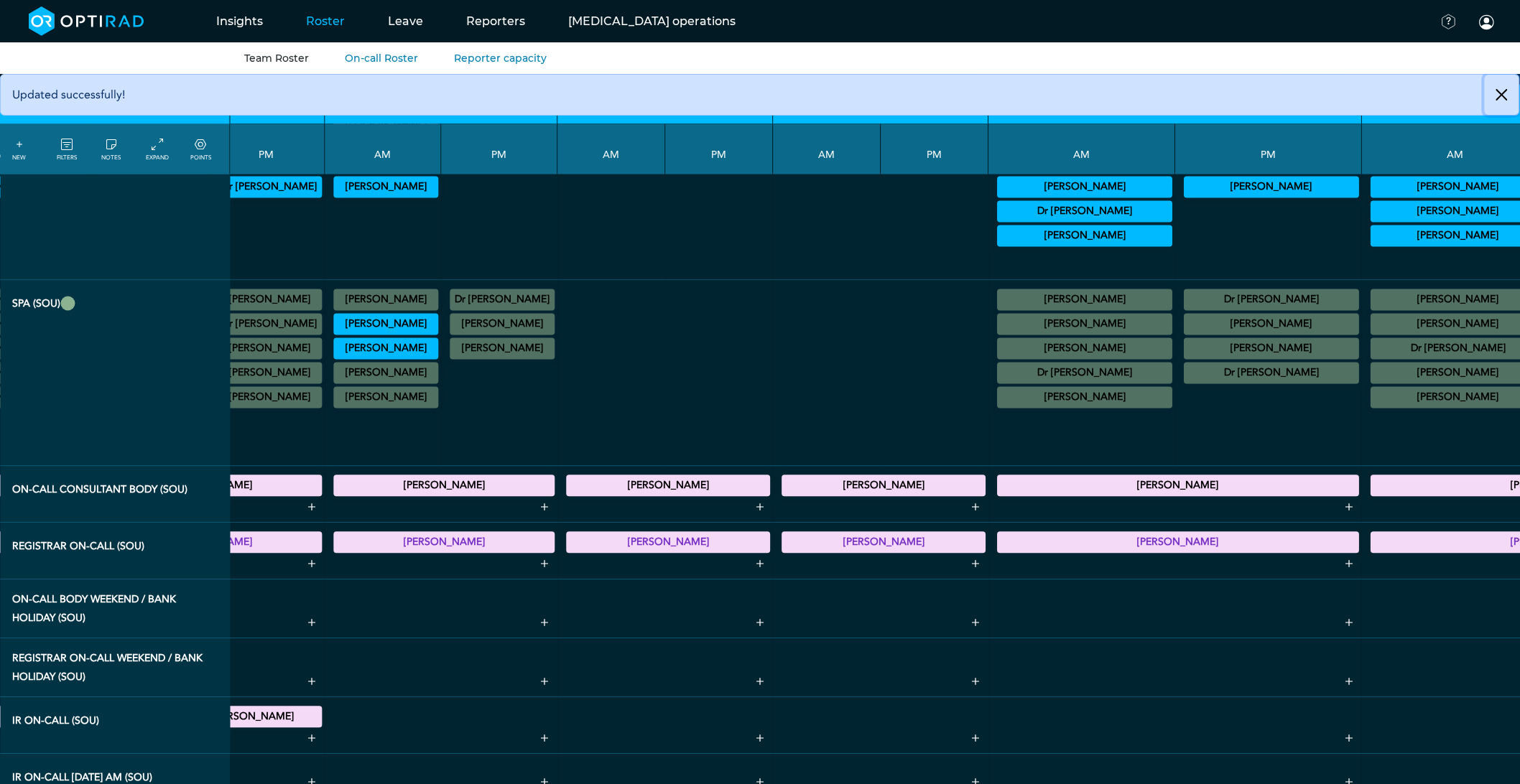
click at [1502, 92] on button "Close" at bounding box center [1502, 94] width 35 height 40
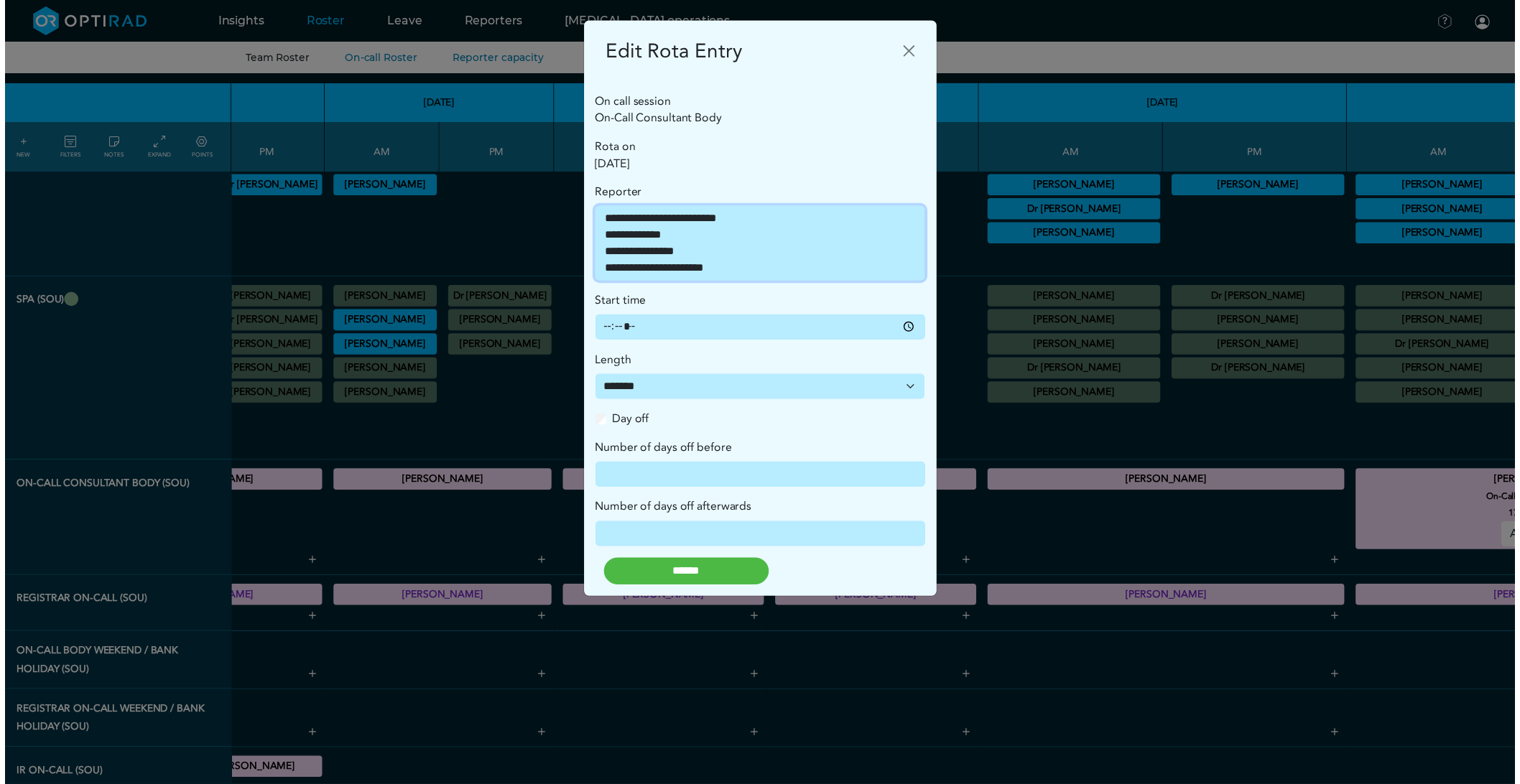
scroll to position [0, 0]
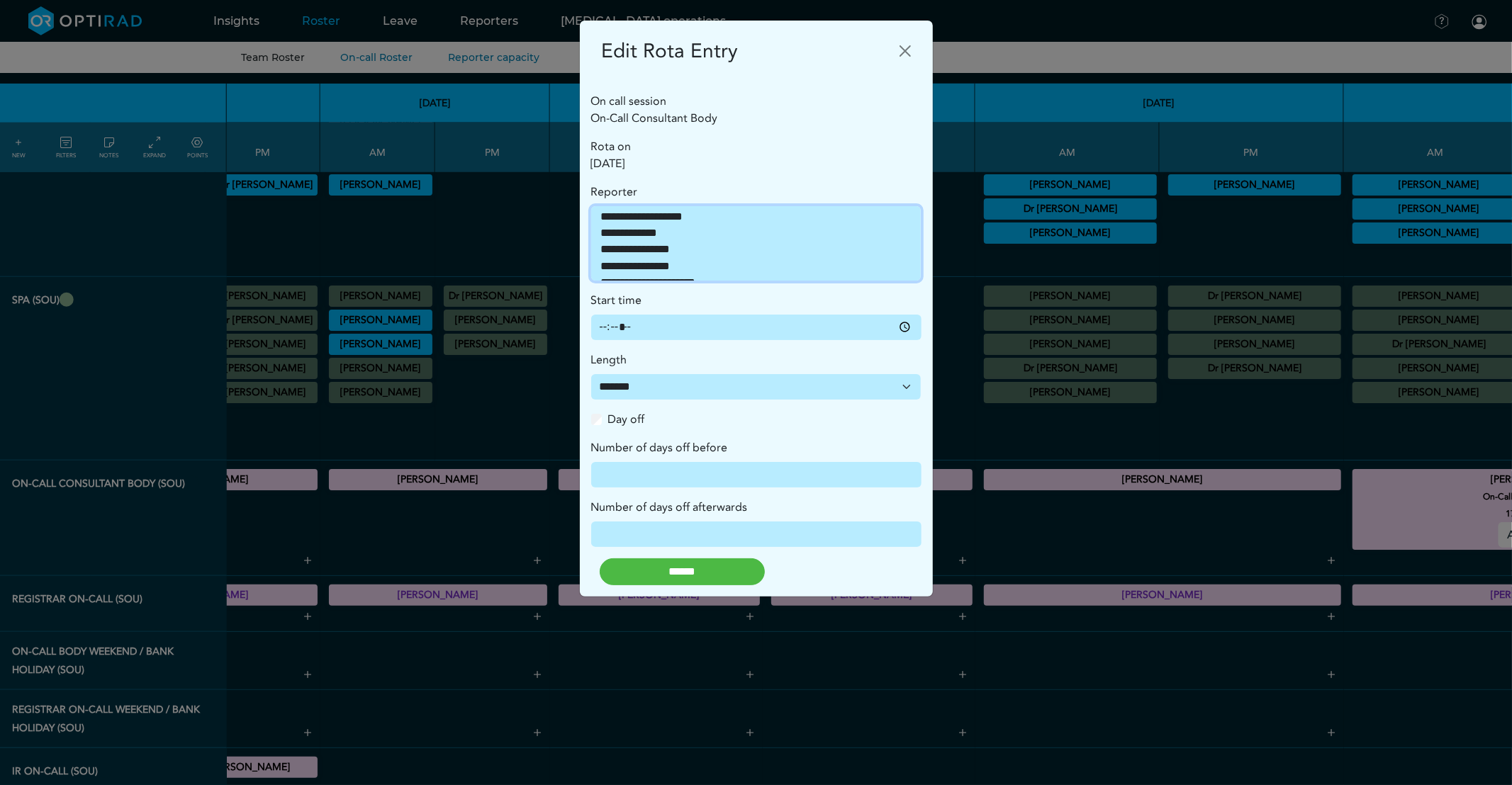
select select "**********"
click at [734, 214] on option "**********" at bounding box center [750, 219] width 301 height 16
click at [689, 565] on input "******" at bounding box center [682, 572] width 165 height 27
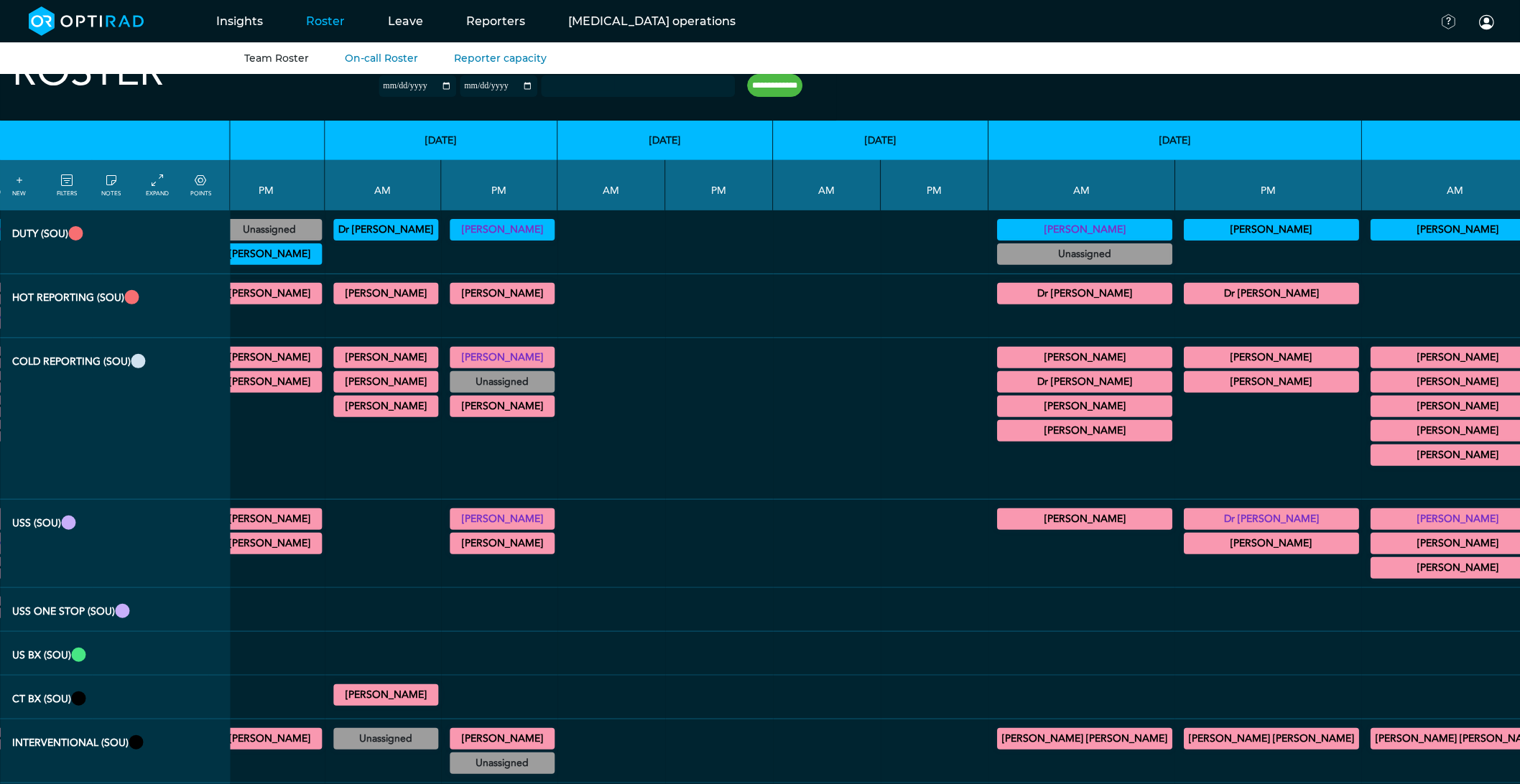
scroll to position [0, 1152]
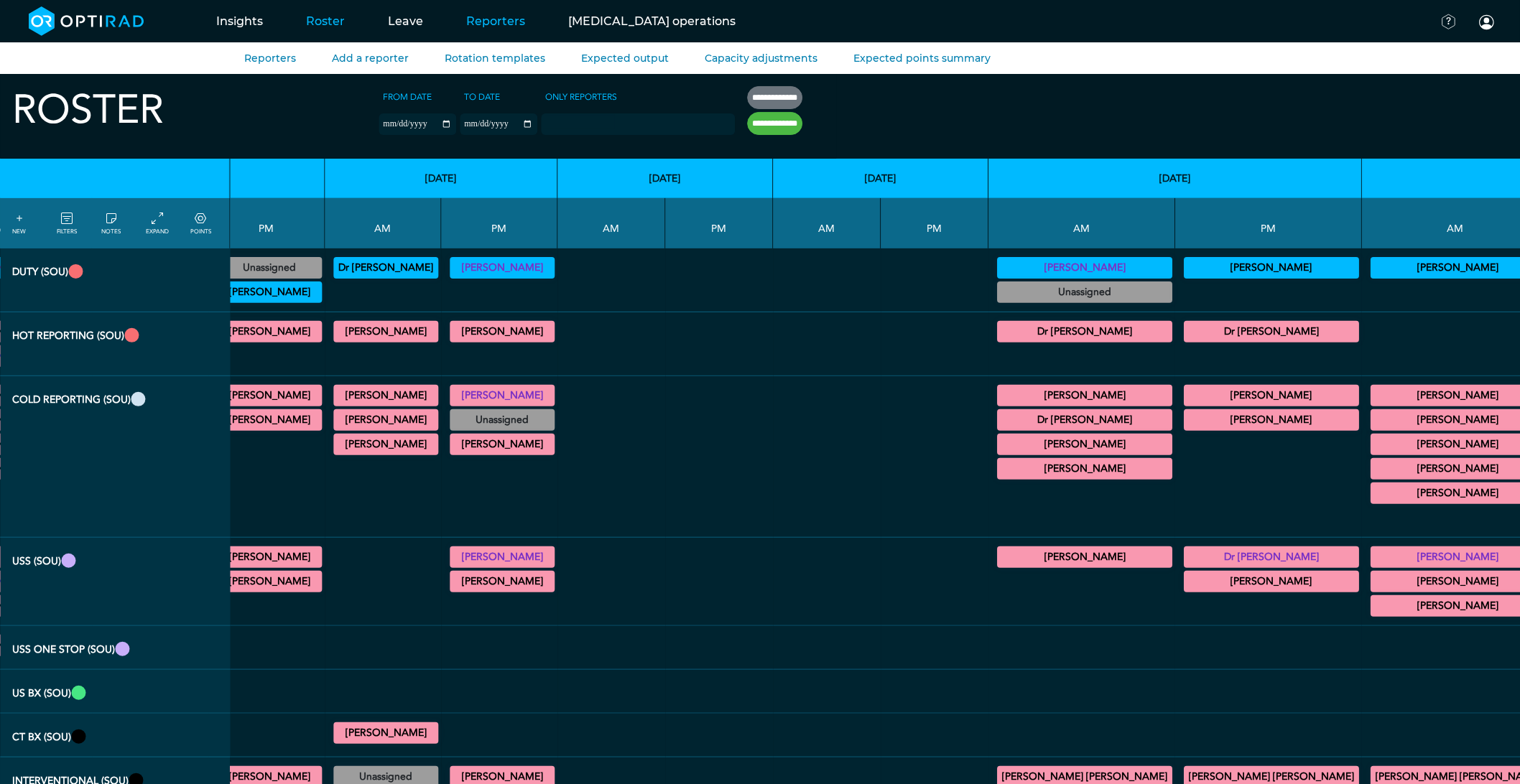
click at [485, 16] on link "Reporters" at bounding box center [495, 20] width 102 height 57
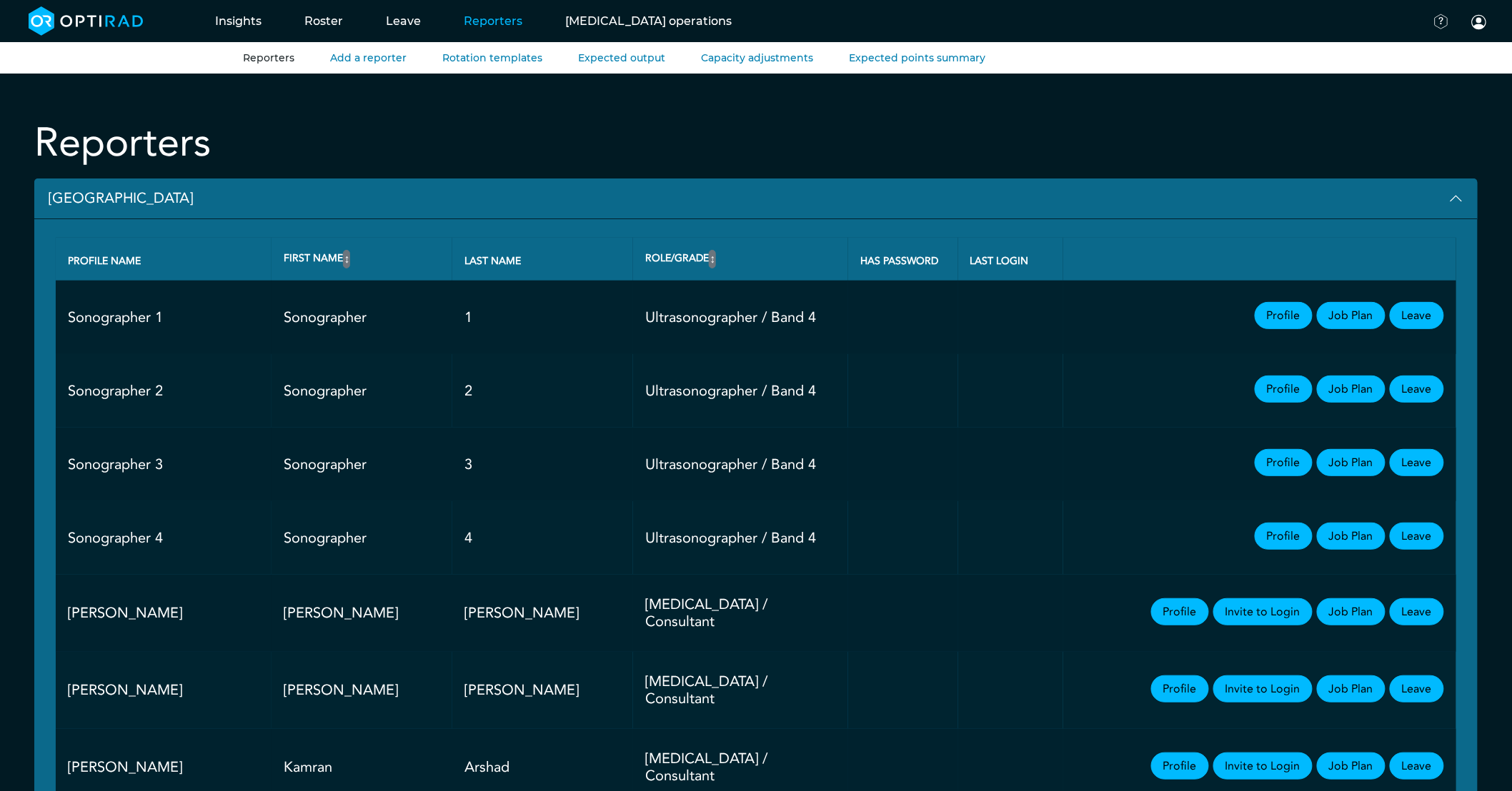
click at [161, 188] on button "[GEOGRAPHIC_DATA]" at bounding box center [756, 199] width 1443 height 41
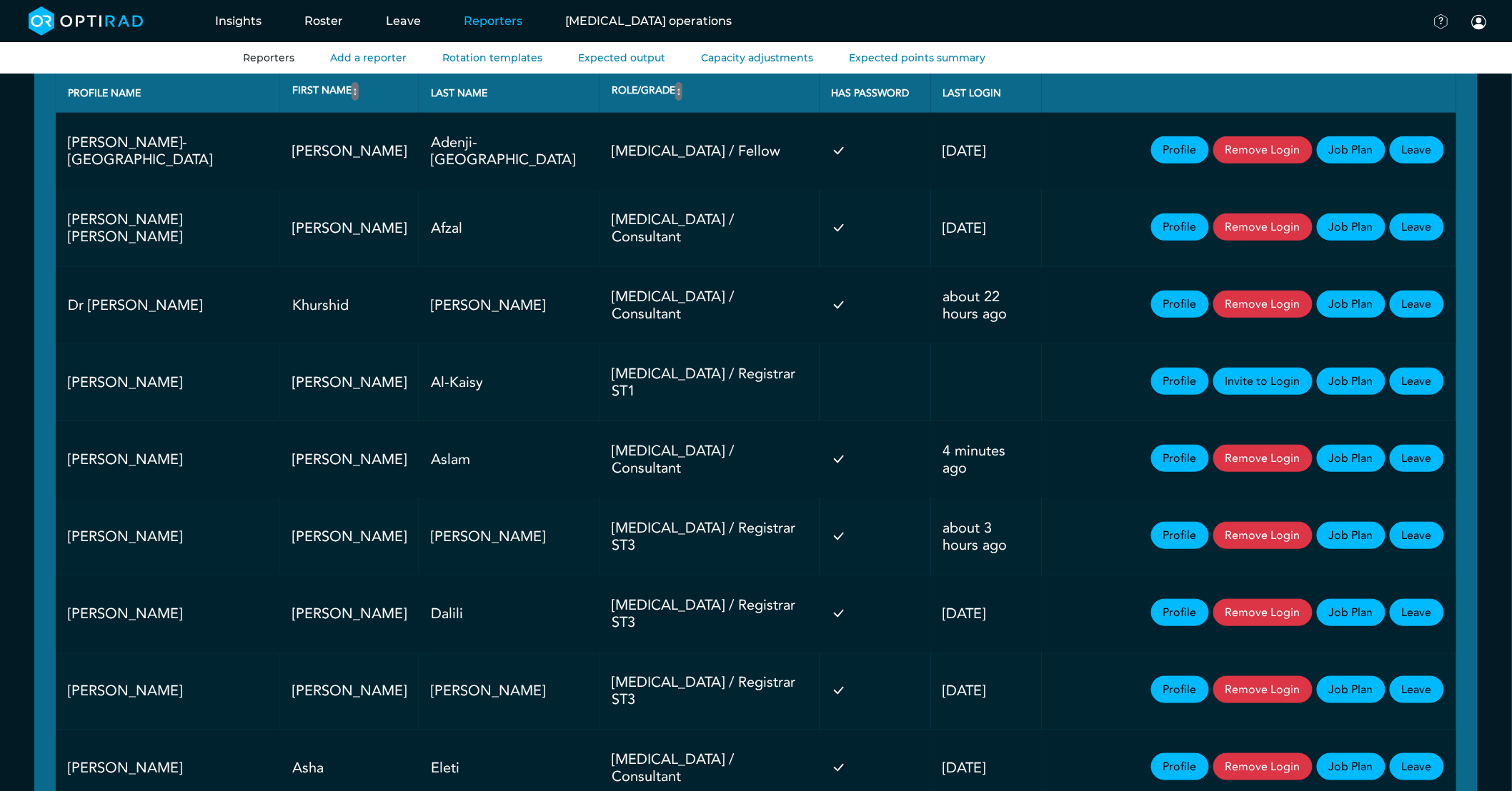
scroll to position [238, 0]
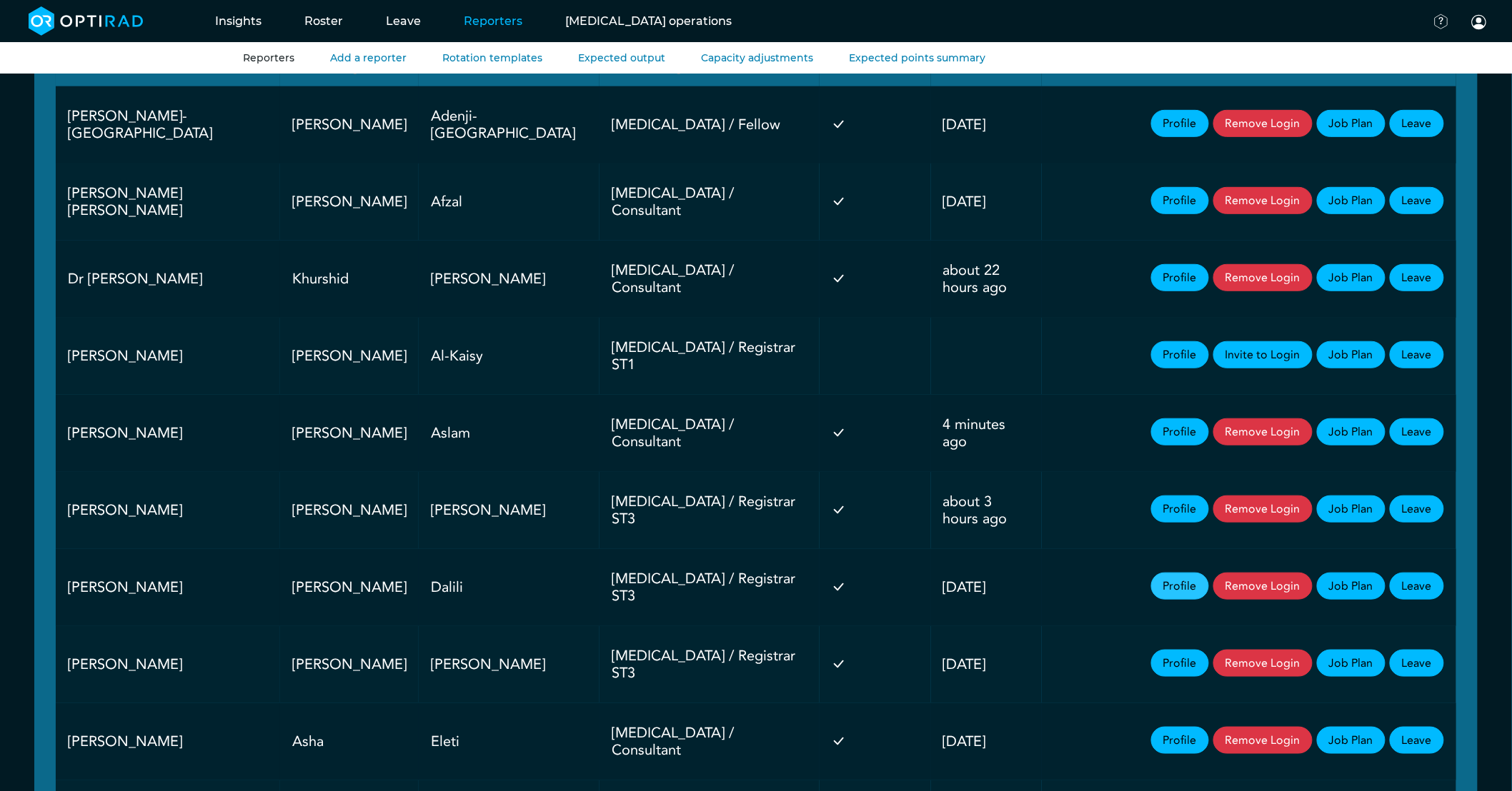
click at [1164, 576] on link "Profile" at bounding box center [1179, 586] width 58 height 27
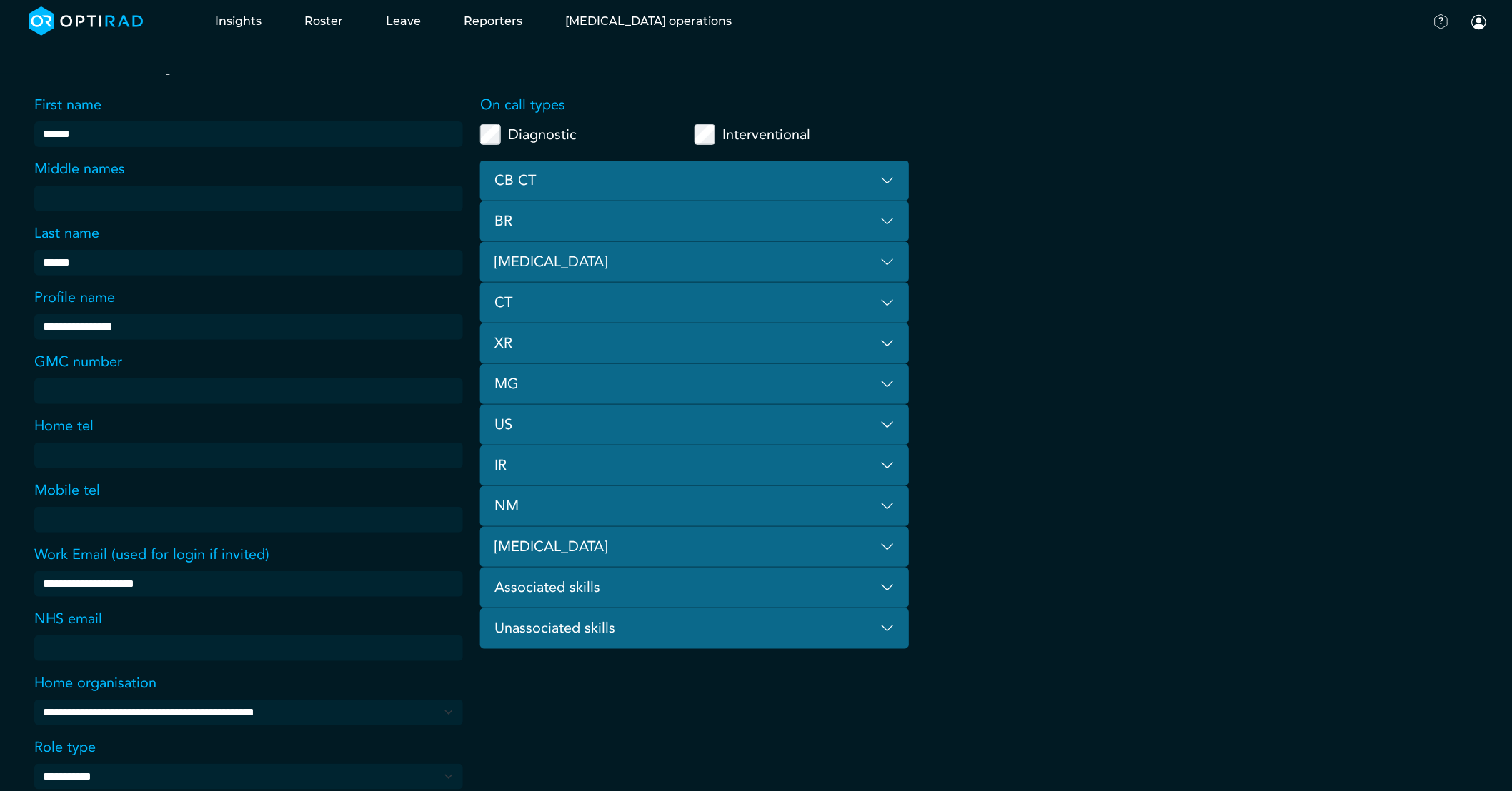
scroll to position [365, 0]
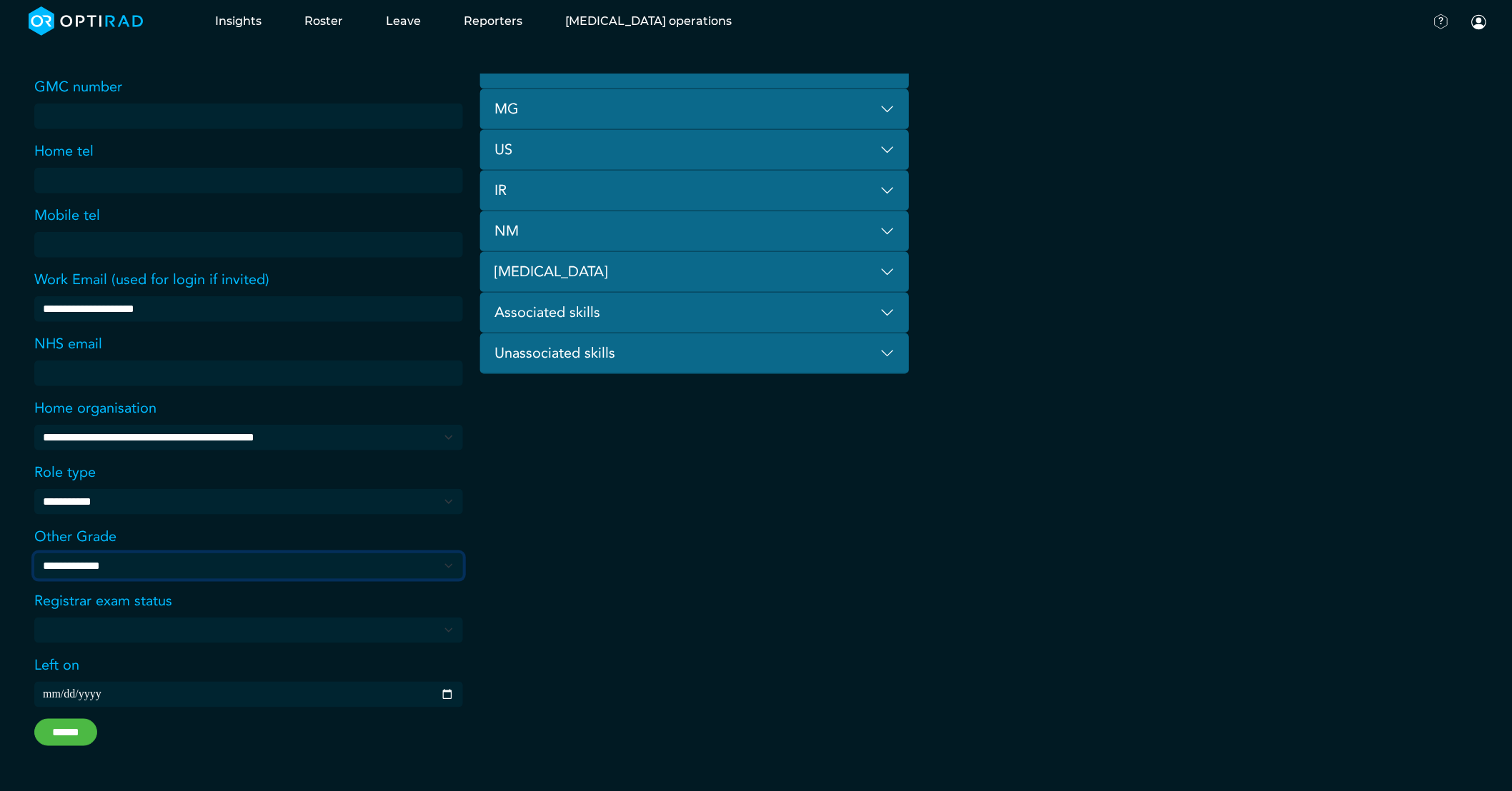
click at [0, 0] on select "**********" at bounding box center [0, 0] width 0 height 0
select select "**********"
click at [0, 0] on select "**********" at bounding box center [0, 0] width 0 height 0
click at [82, 738] on input "******" at bounding box center [66, 732] width 63 height 27
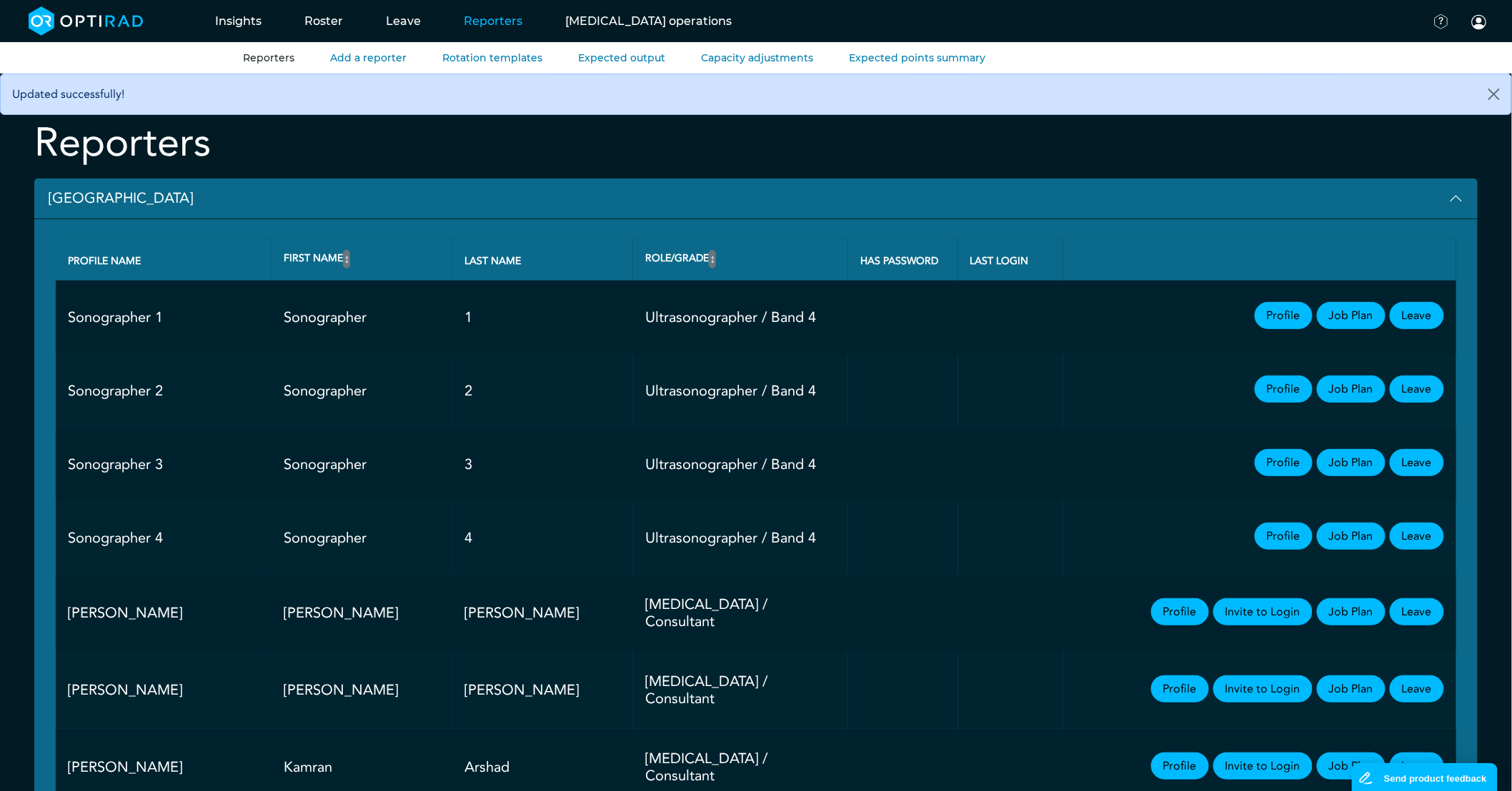
click at [86, 198] on button "Broomfield Hospital" at bounding box center [756, 199] width 1443 height 41
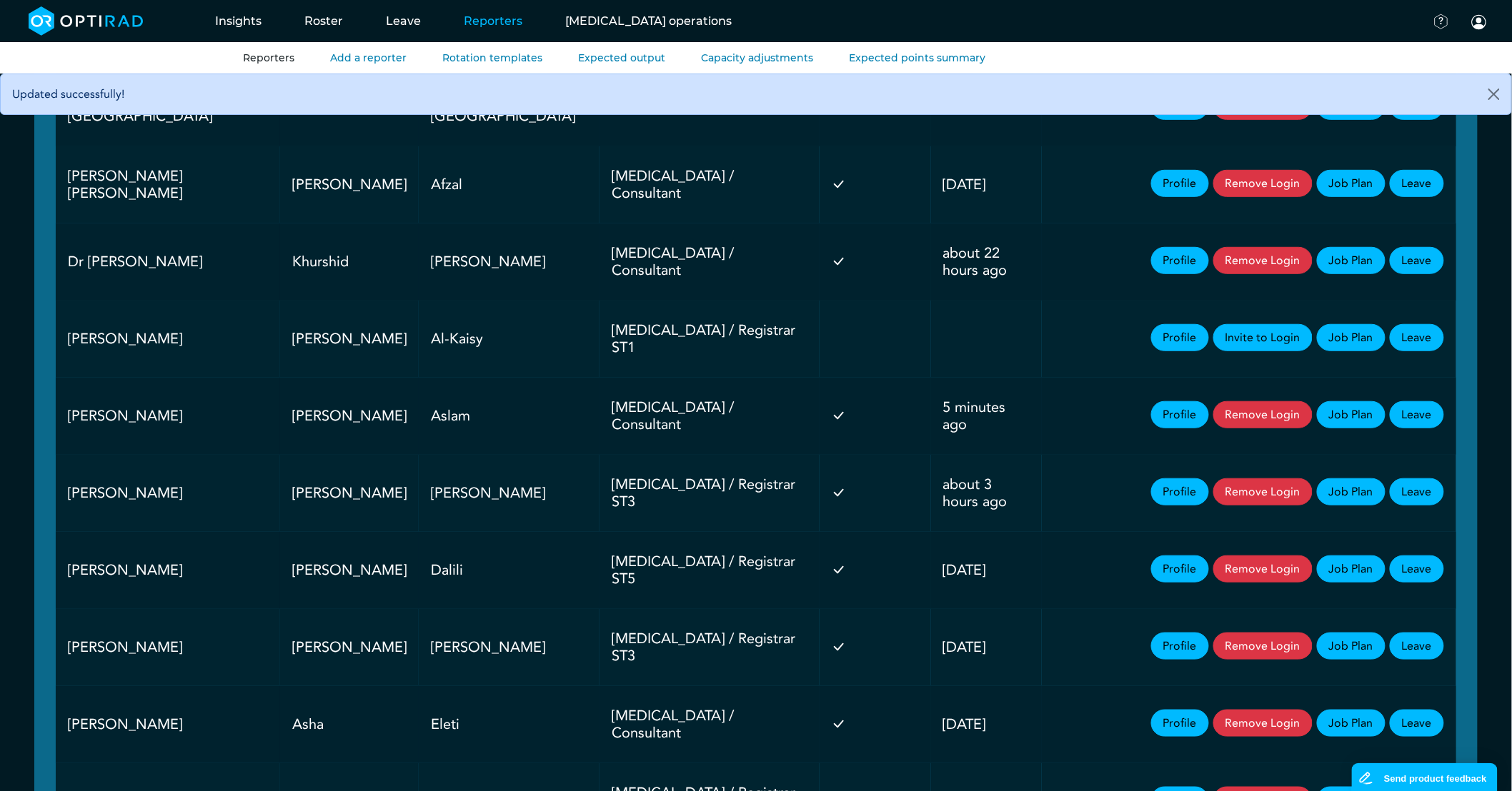
scroll to position [317, 0]
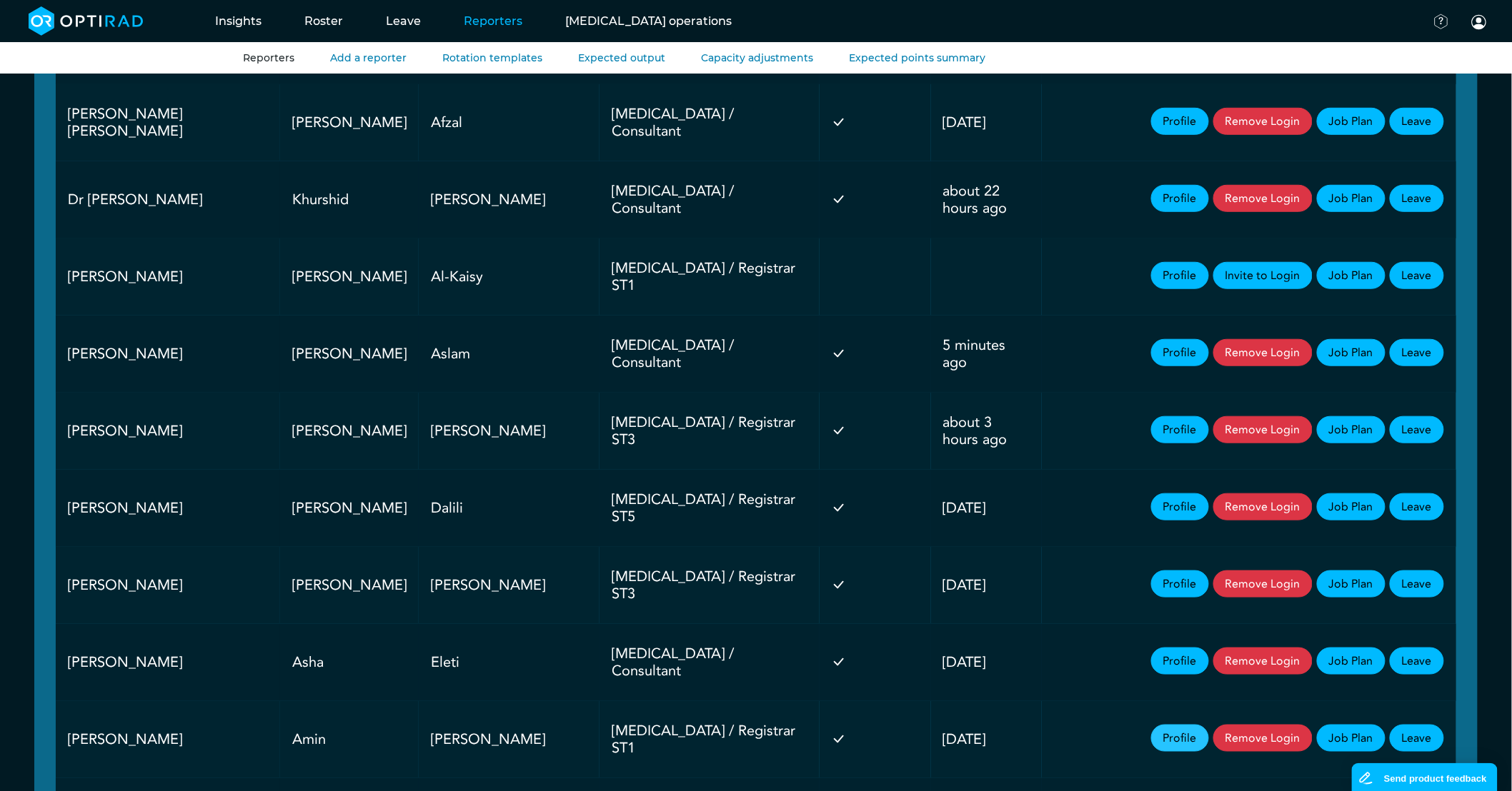
click at [1184, 725] on link "Profile" at bounding box center [1179, 738] width 58 height 27
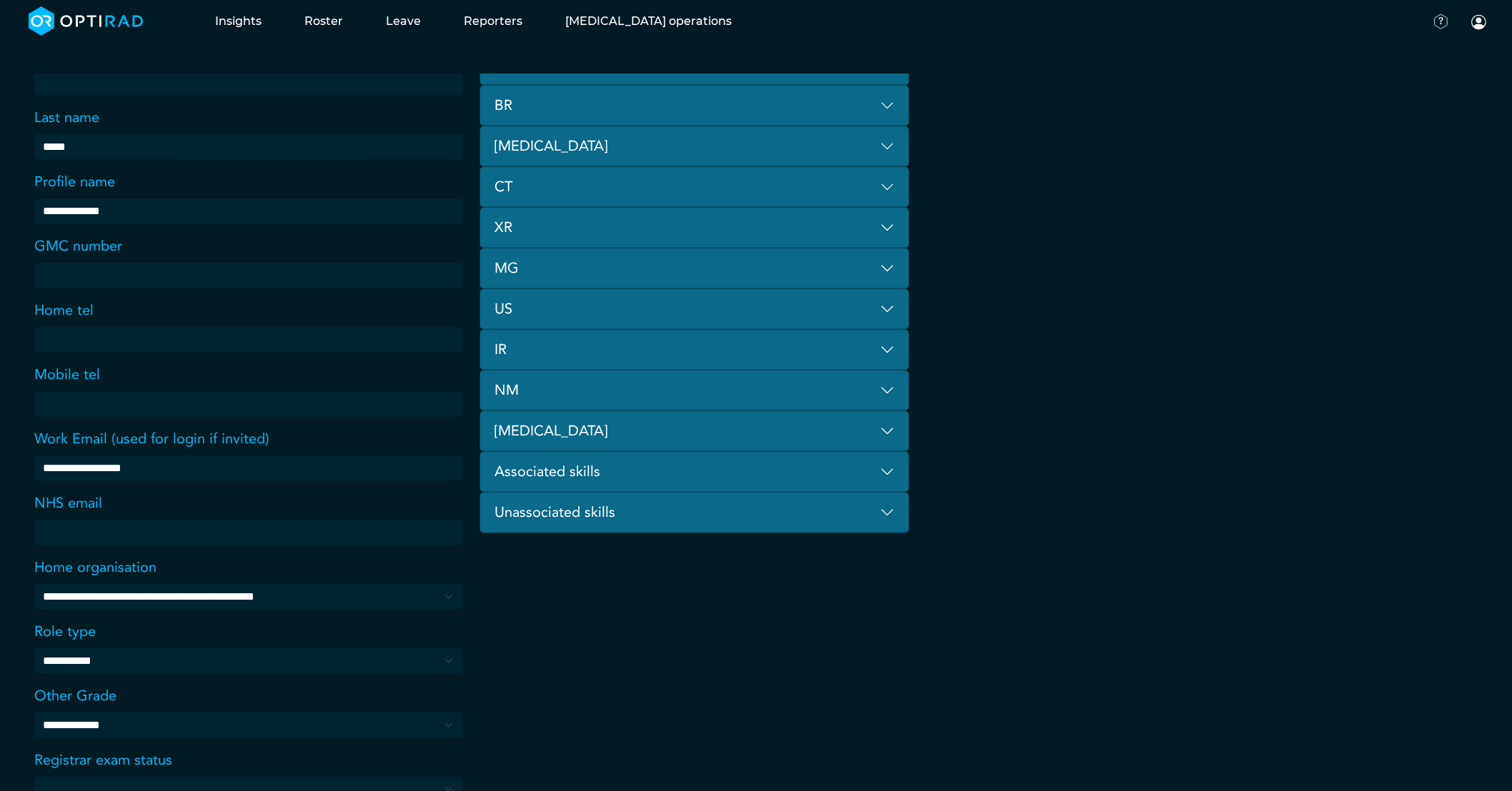
scroll to position [365, 0]
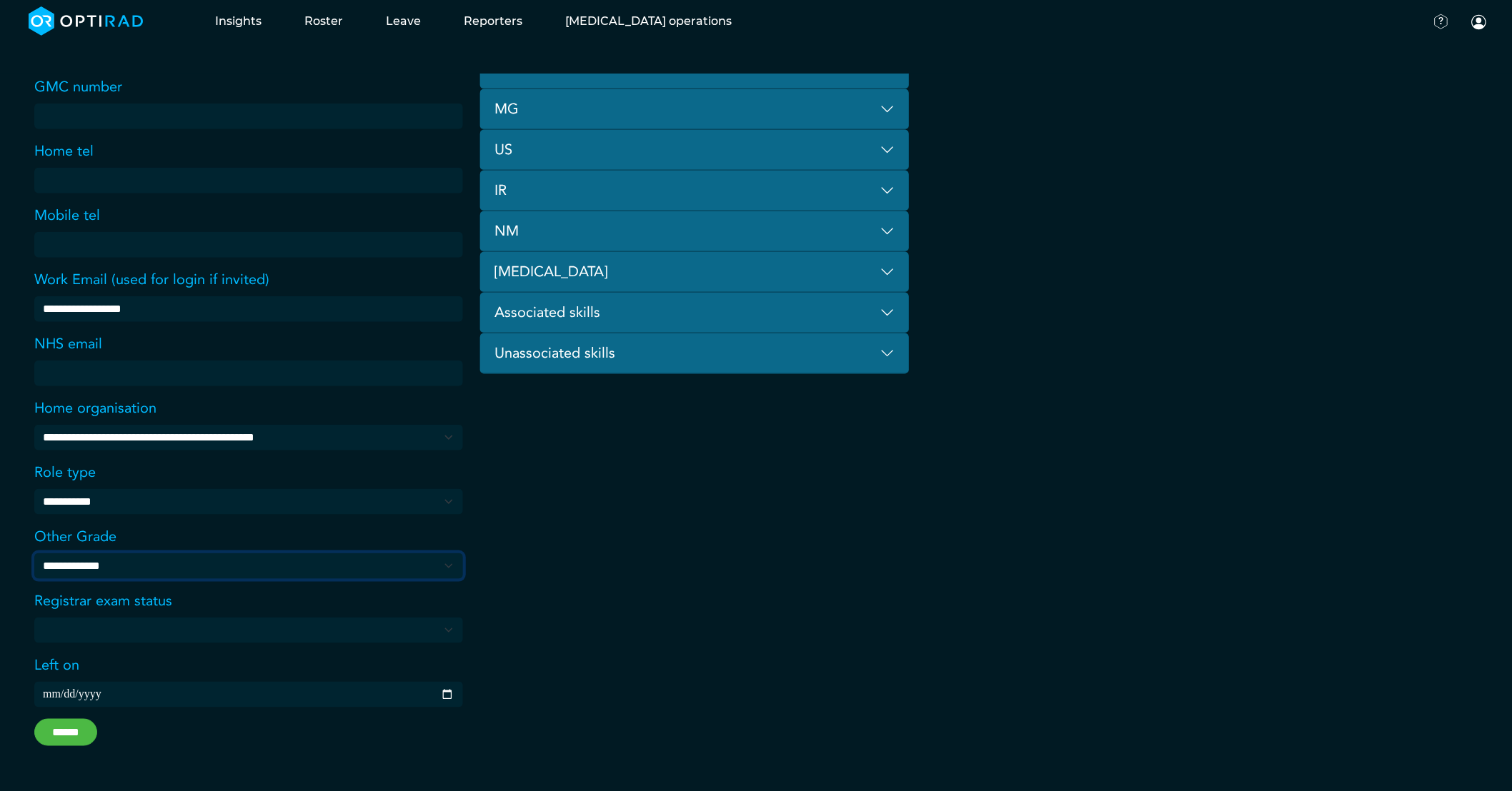
click at [0, 0] on select "**********" at bounding box center [0, 0] width 0 height 0
select select "**********"
click at [0, 0] on select "**********" at bounding box center [0, 0] width 0 height 0
click at [67, 719] on input "******" at bounding box center [66, 732] width 63 height 27
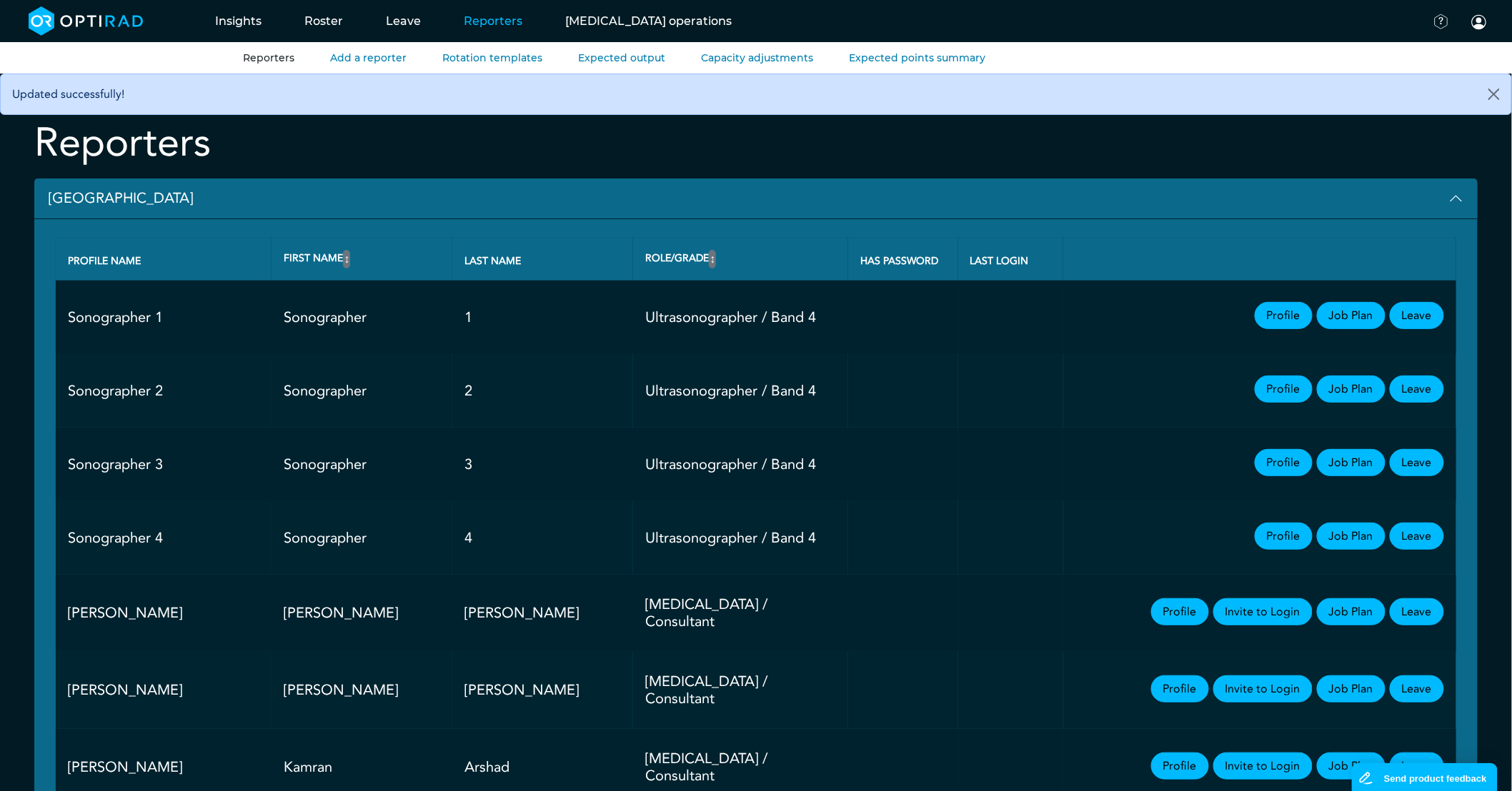
click at [125, 200] on button "[GEOGRAPHIC_DATA]" at bounding box center [756, 199] width 1443 height 41
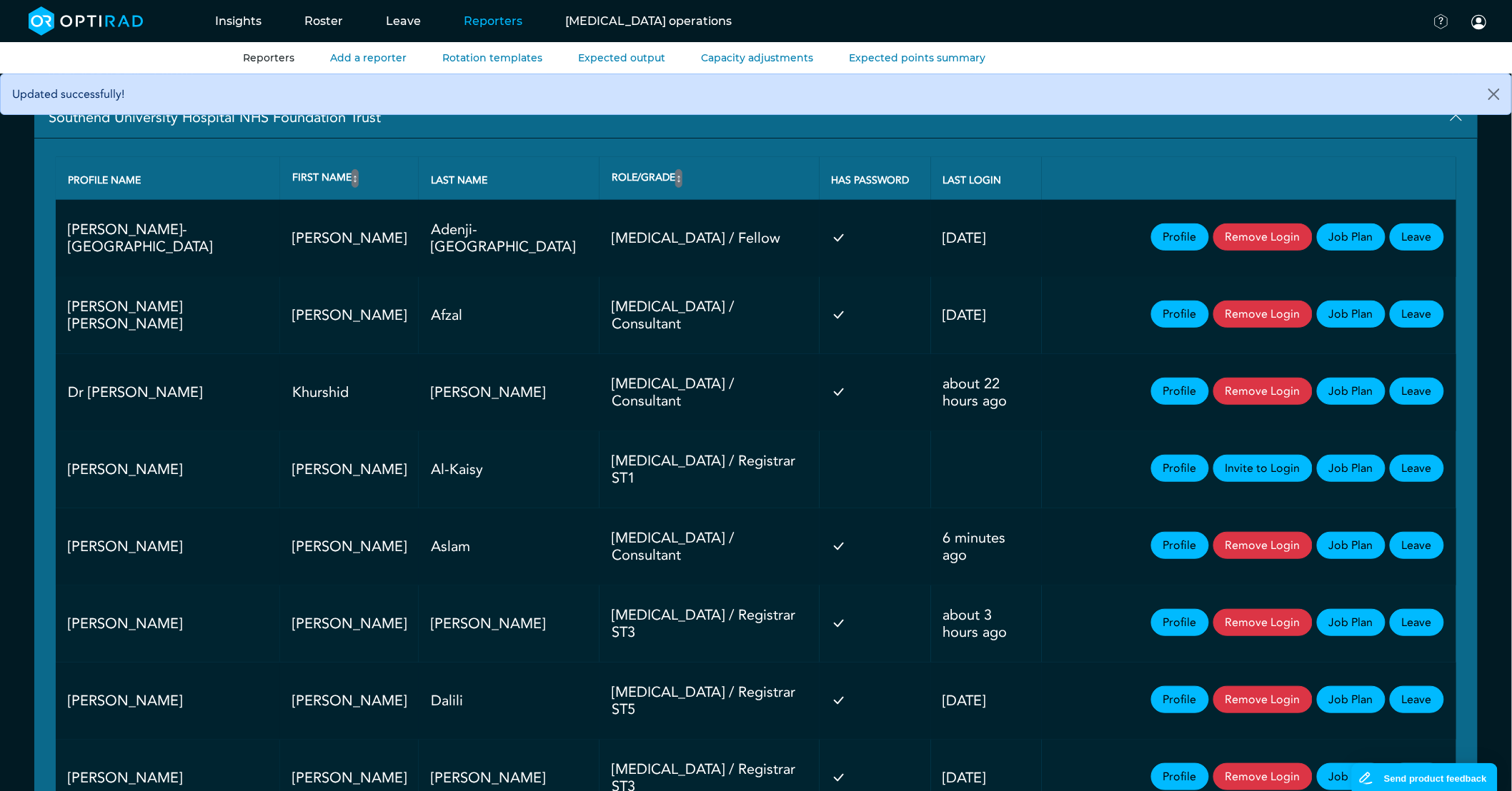
scroll to position [555, 0]
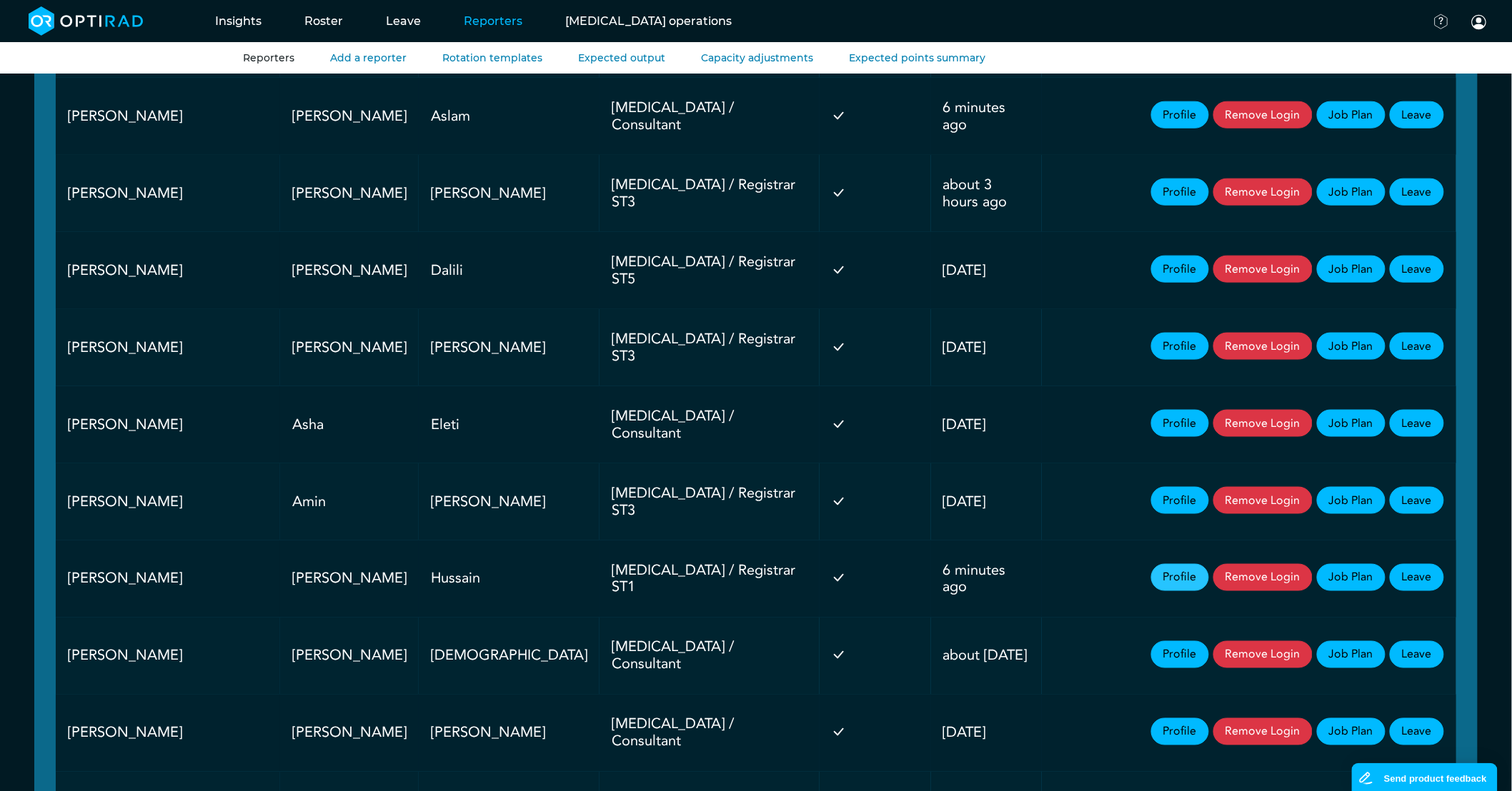
click at [1168, 564] on link "Profile" at bounding box center [1179, 578] width 58 height 27
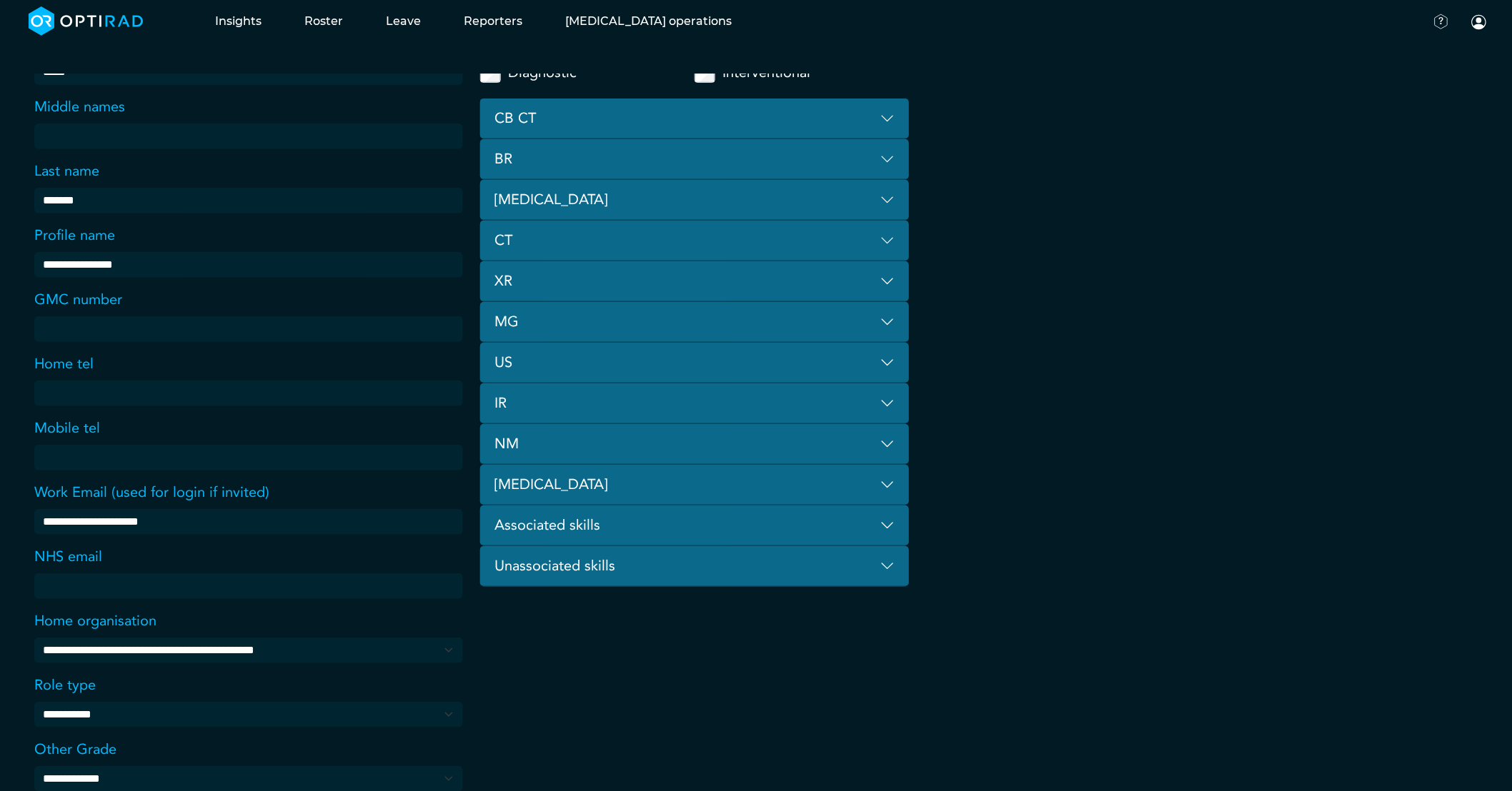
scroll to position [365, 0]
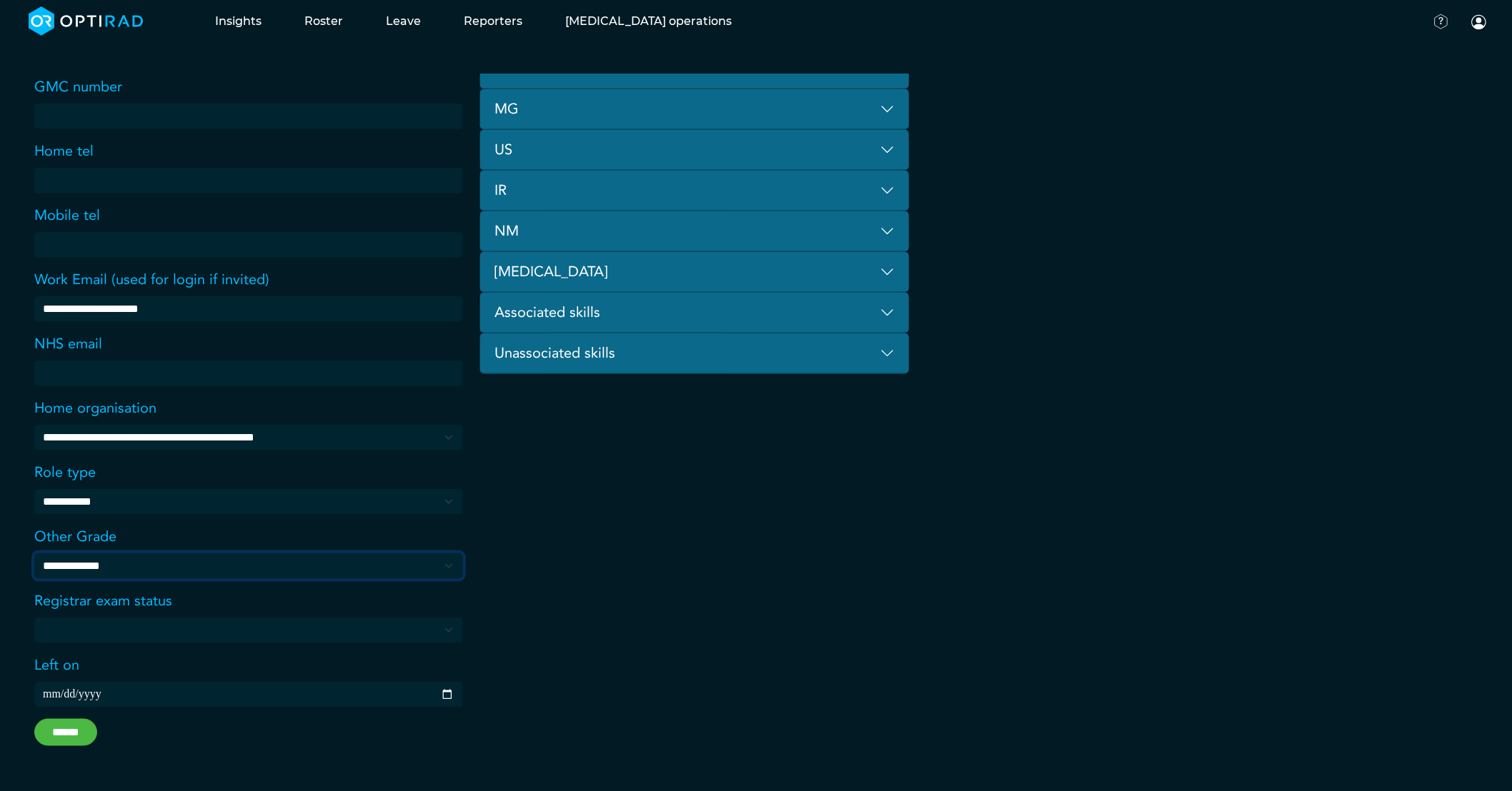
click at [0, 0] on select "**********" at bounding box center [0, 0] width 0 height 0
select select "**********"
click at [0, 0] on select "**********" at bounding box center [0, 0] width 0 height 0
click at [57, 726] on input "******" at bounding box center [66, 732] width 63 height 27
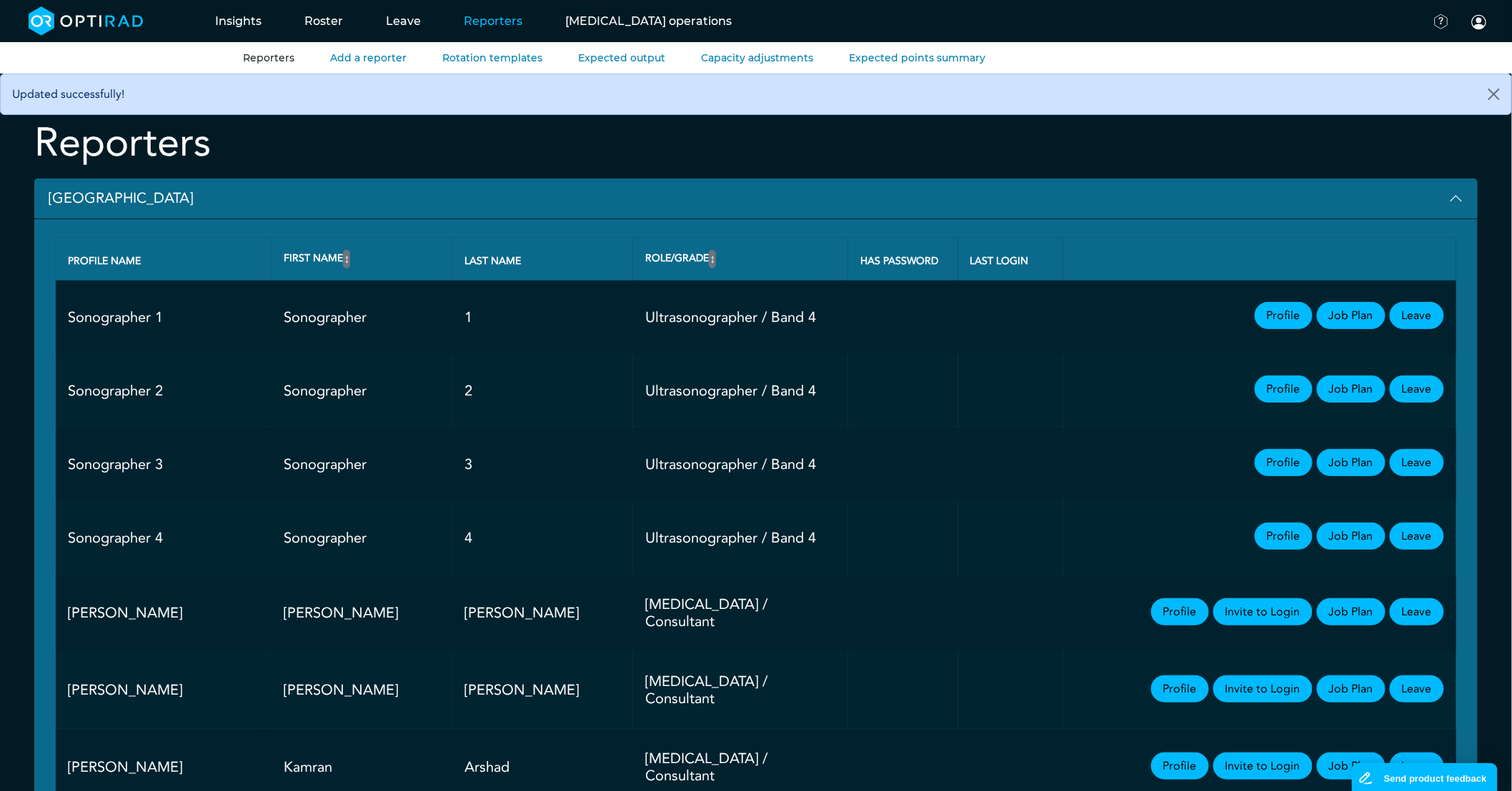
click at [125, 188] on button "[GEOGRAPHIC_DATA]" at bounding box center [756, 199] width 1443 height 41
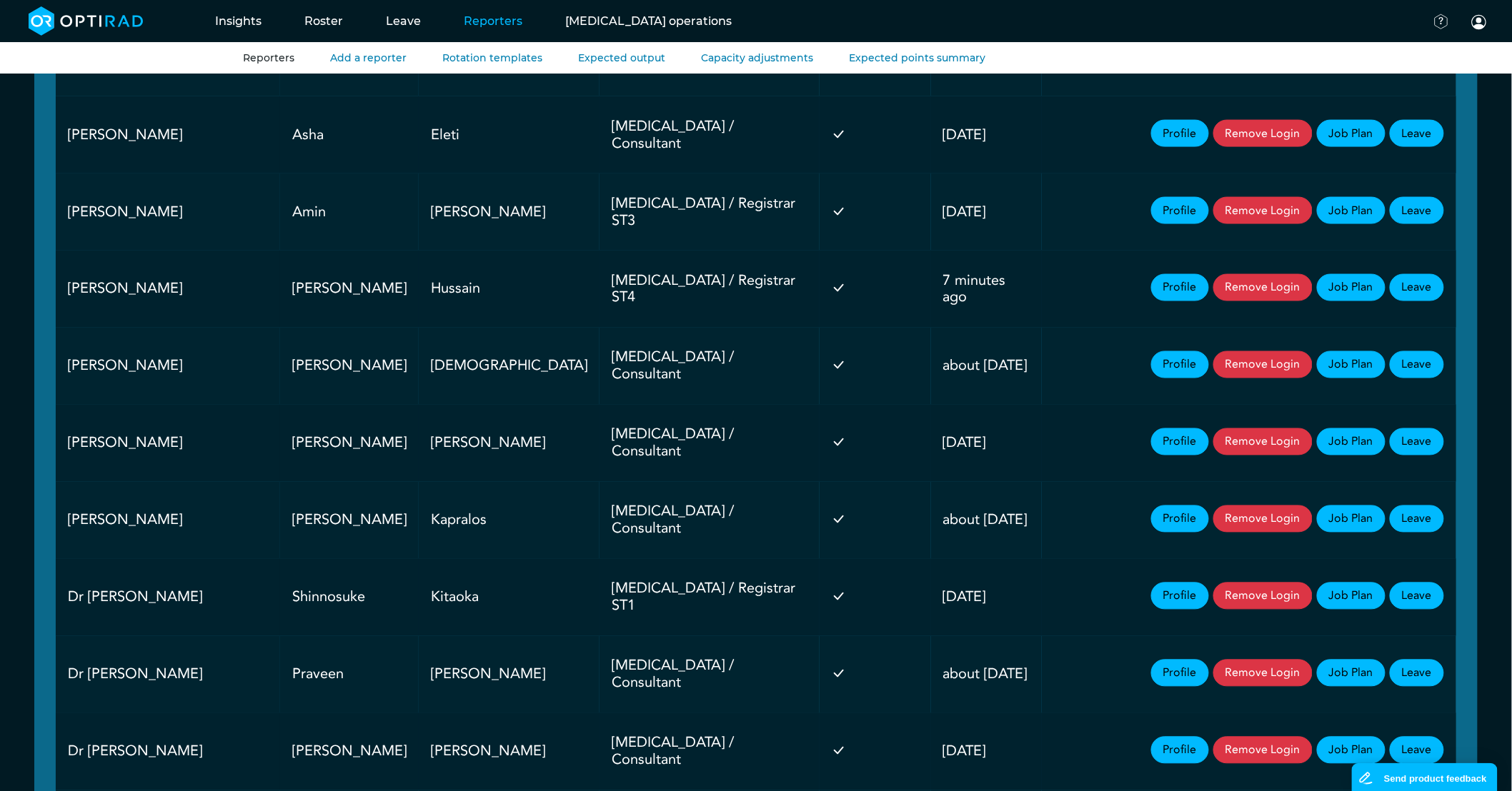
scroll to position [873, 0]
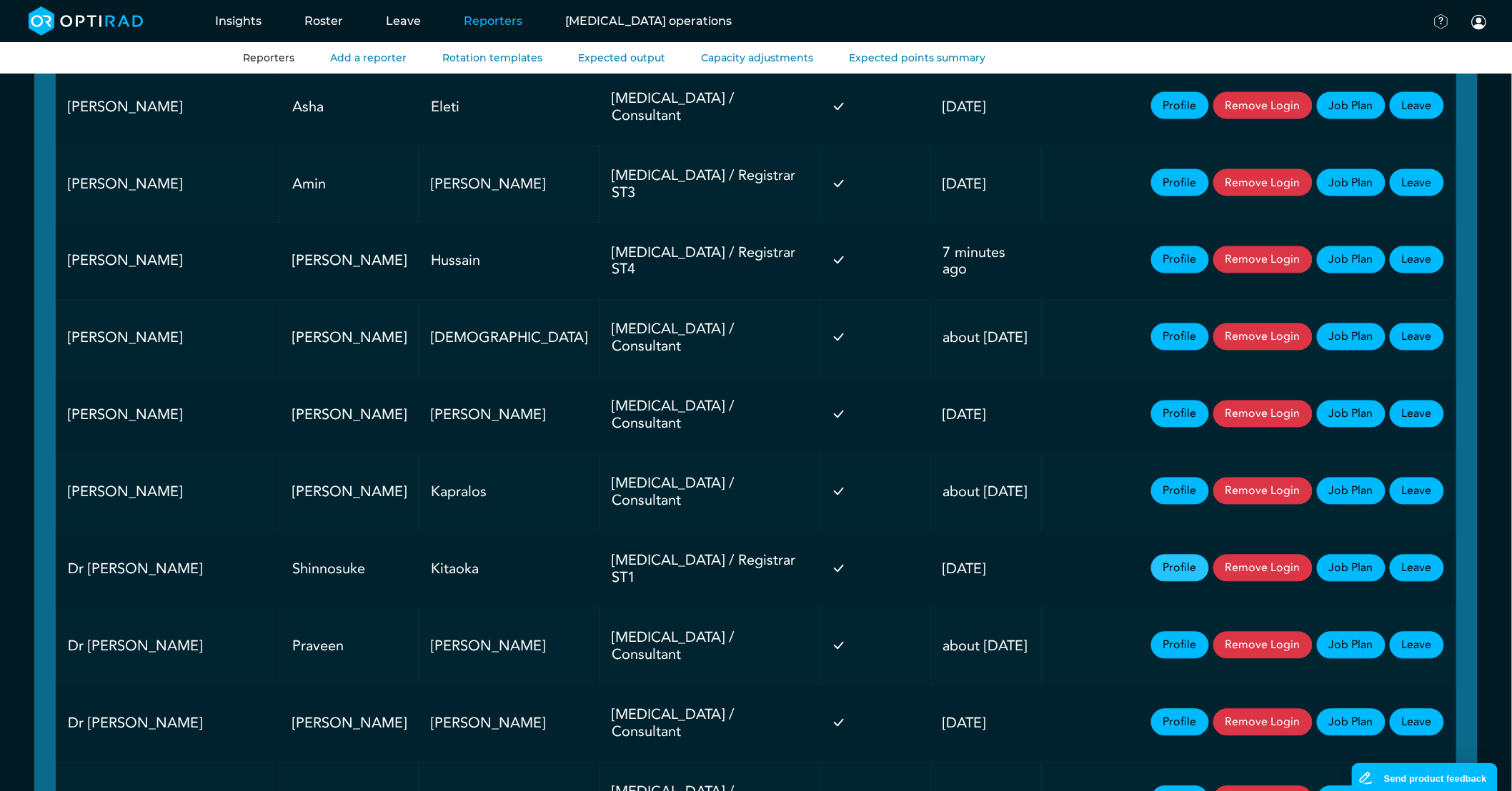
click at [1173, 555] on link "Profile" at bounding box center [1179, 568] width 58 height 27
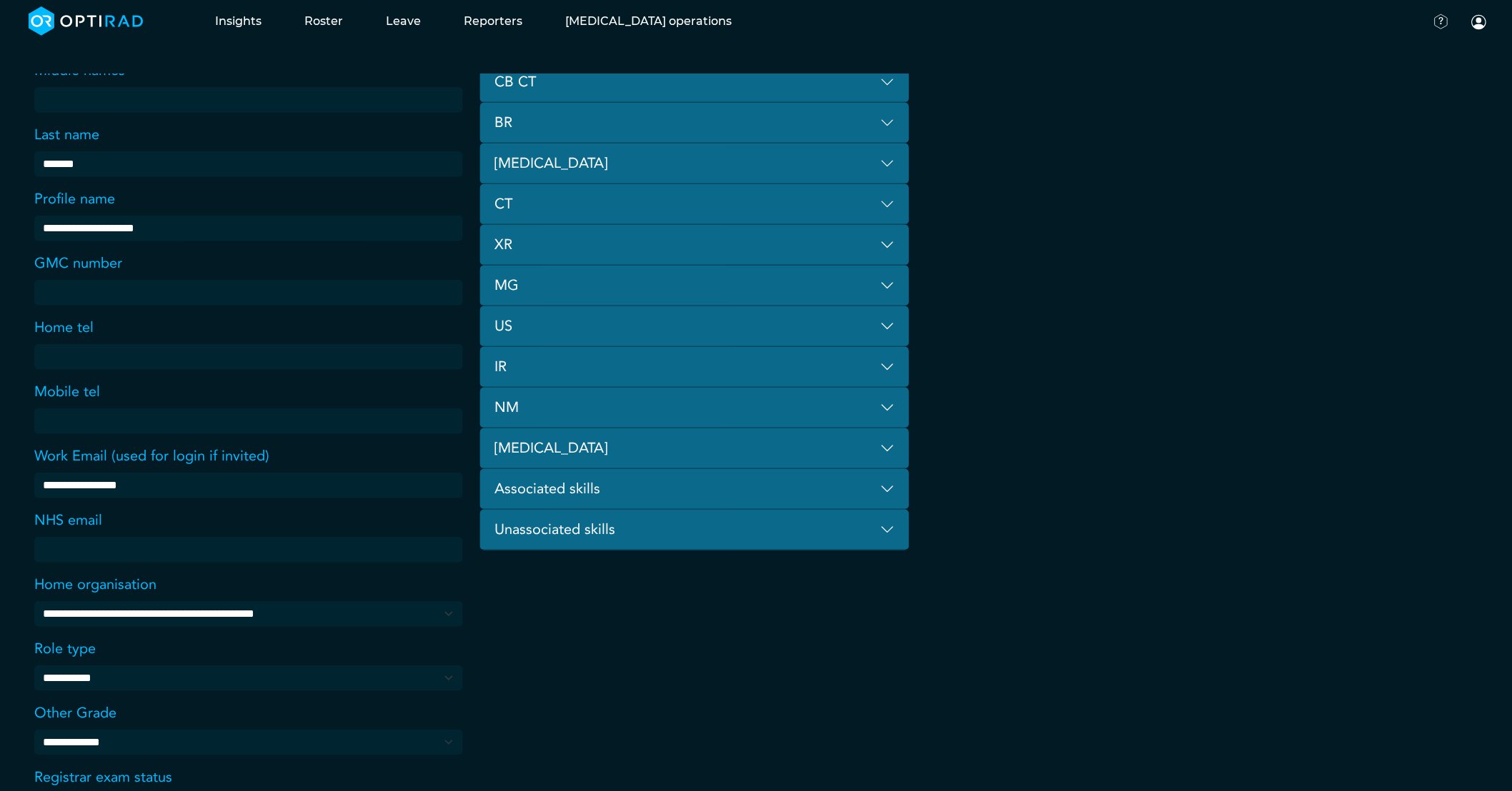
scroll to position [365, 0]
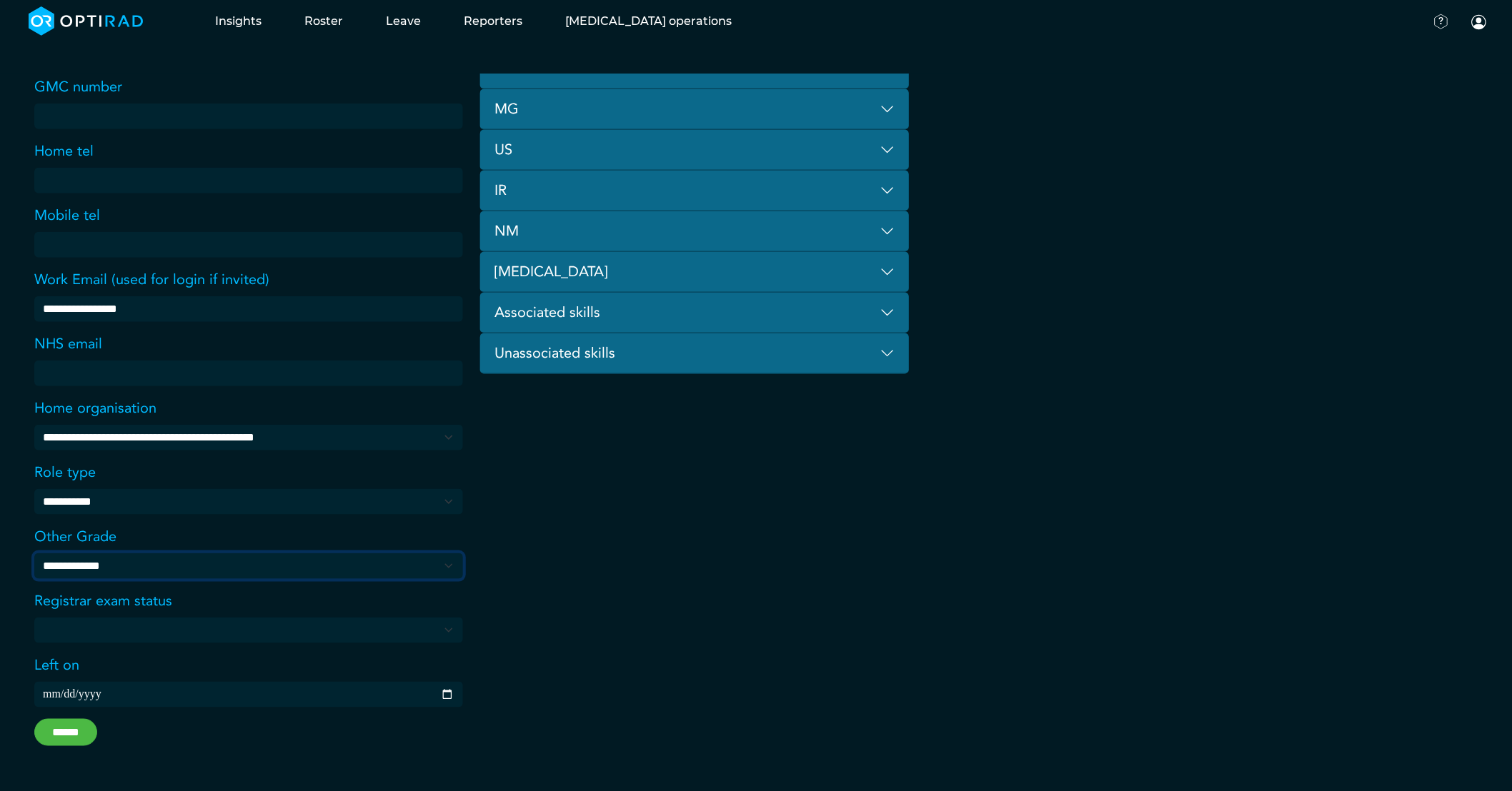
click at [0, 0] on select "**********" at bounding box center [0, 0] width 0 height 0
select select "**********"
click at [0, 0] on select "**********" at bounding box center [0, 0] width 0 height 0
click at [68, 727] on input "******" at bounding box center [66, 732] width 63 height 27
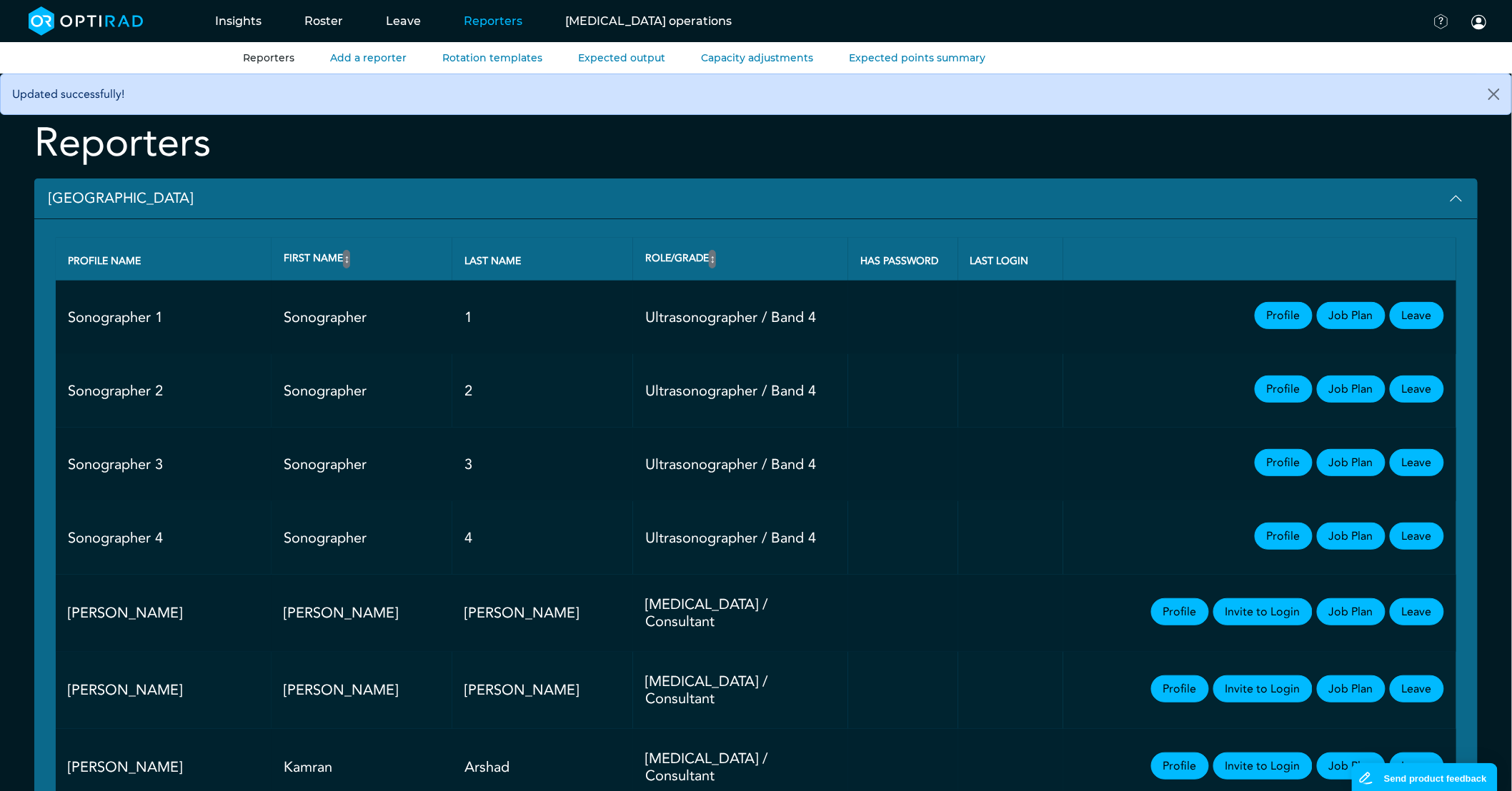
click at [110, 203] on button "Broomfield Hospital" at bounding box center [756, 199] width 1443 height 41
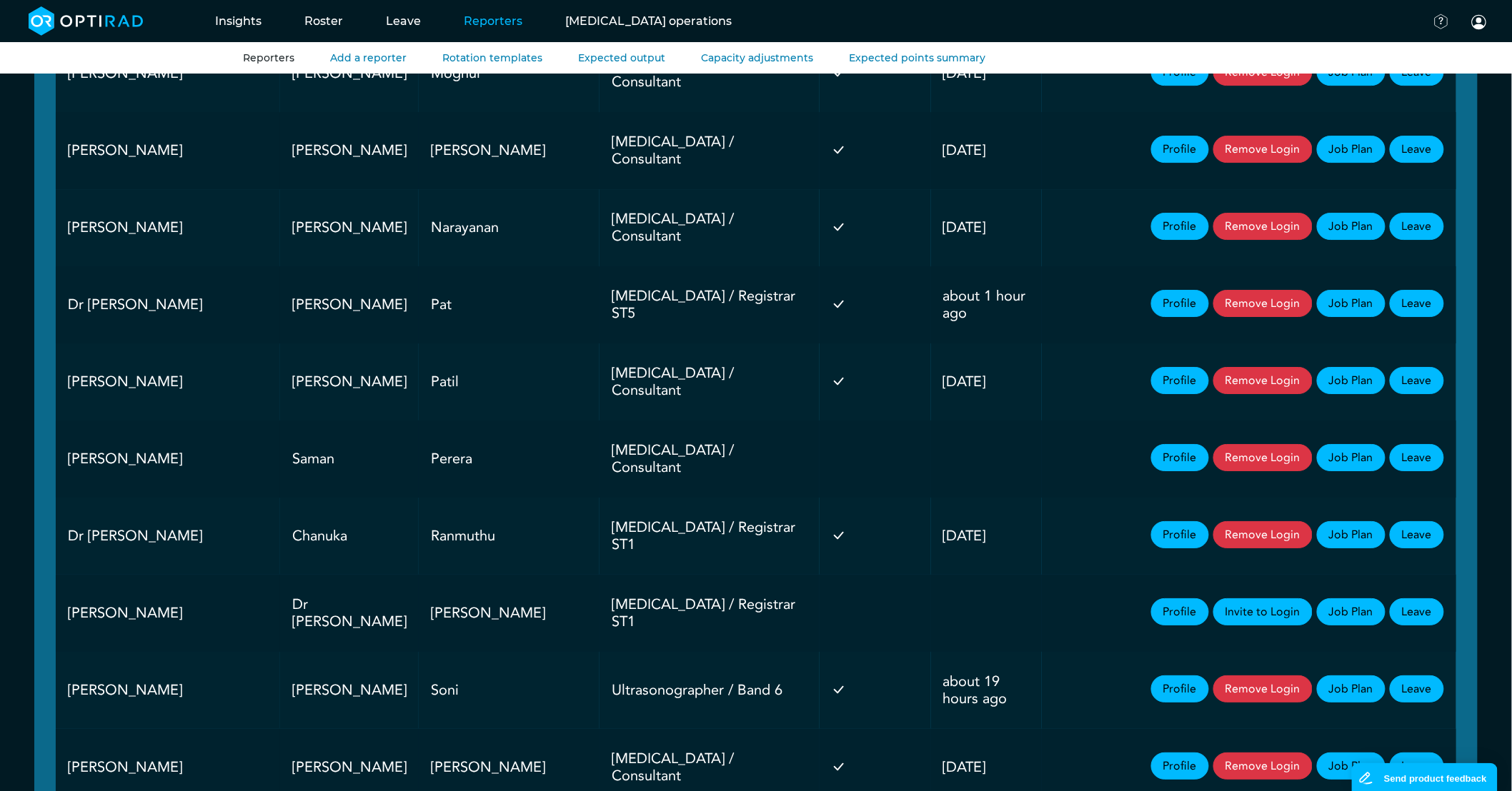
scroll to position [1904, 0]
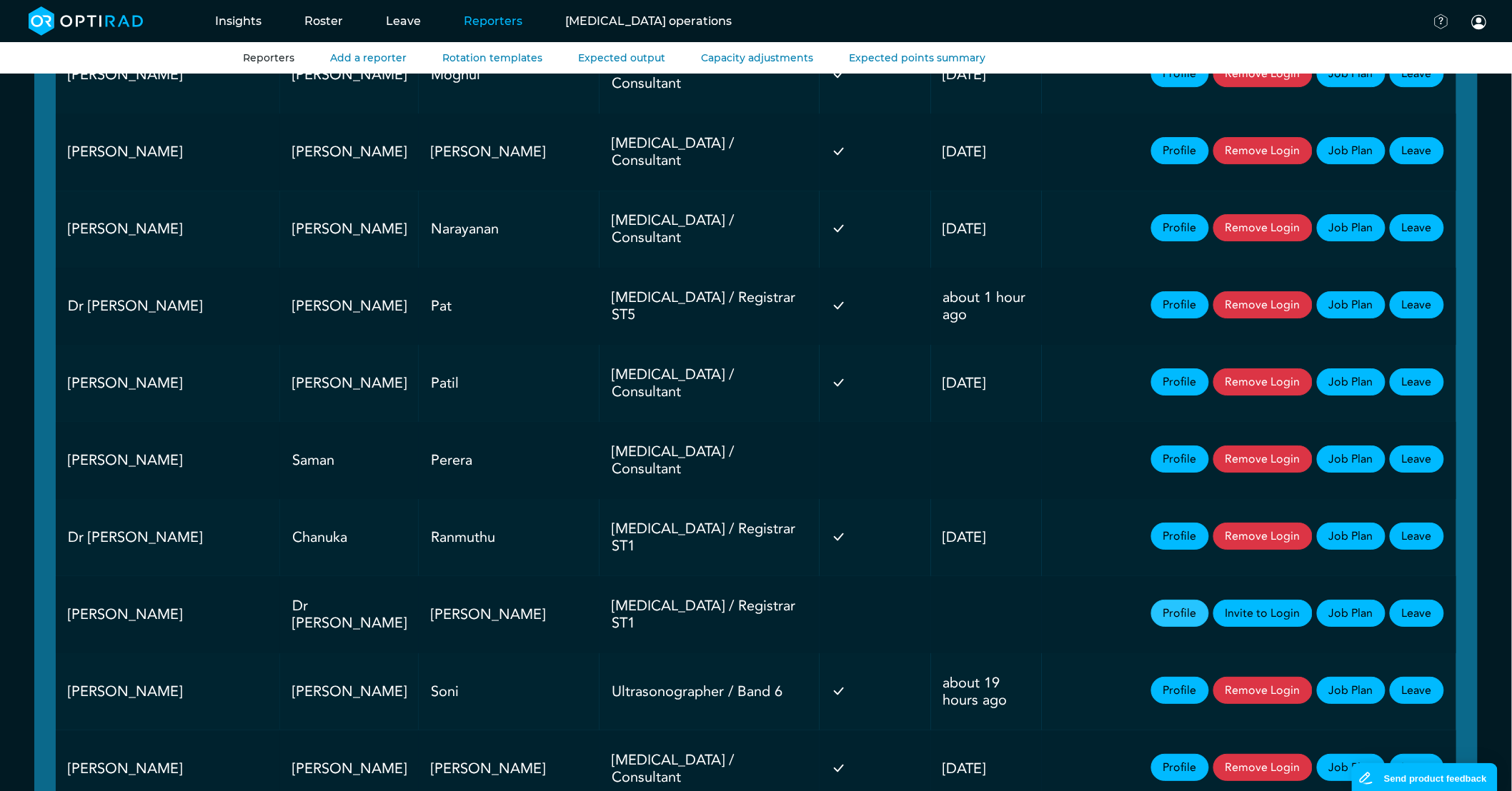
click at [1174, 600] on link "Profile" at bounding box center [1179, 613] width 58 height 27
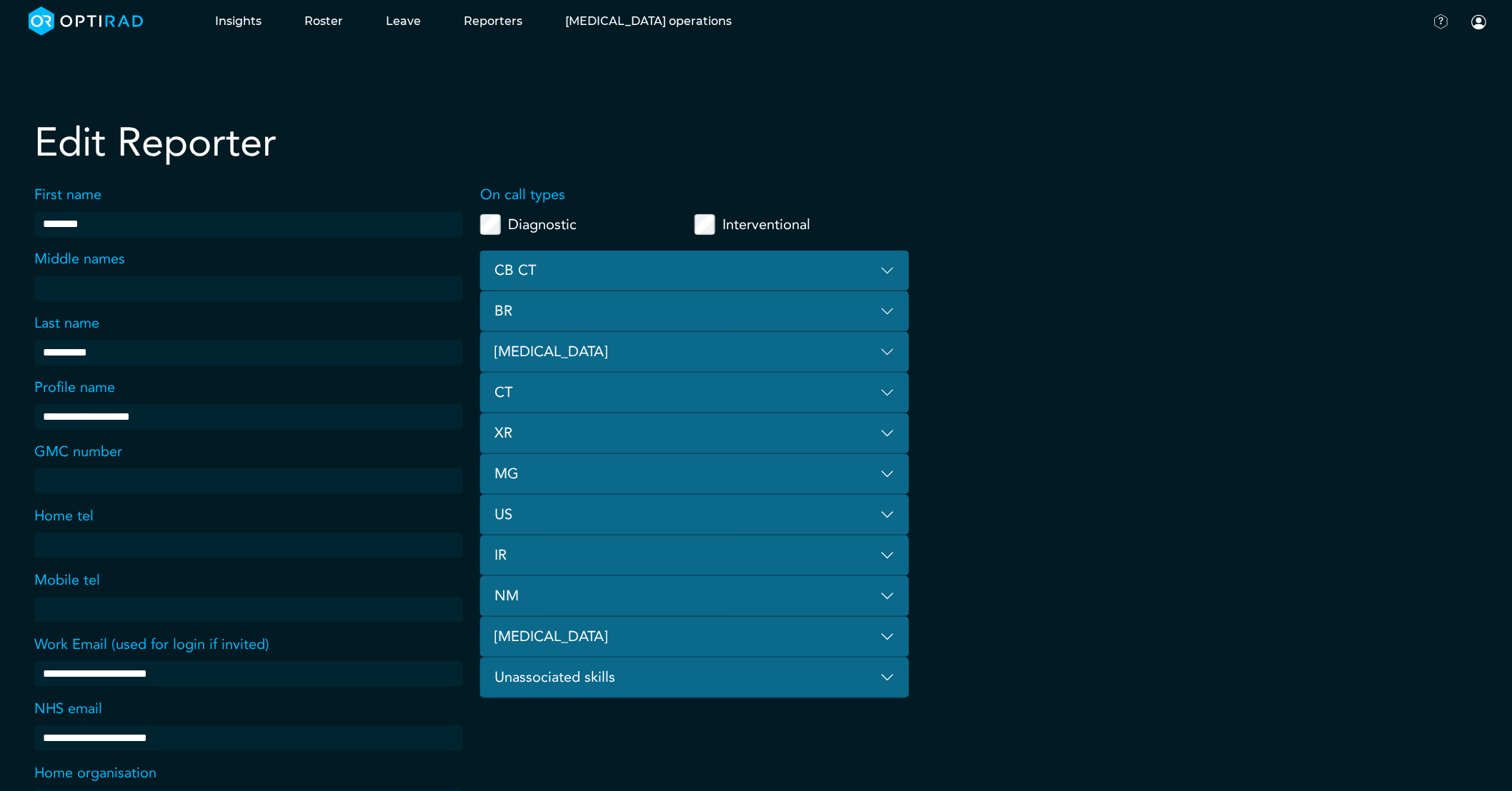
click at [622, 253] on button "CB CT" at bounding box center [694, 271] width 429 height 41
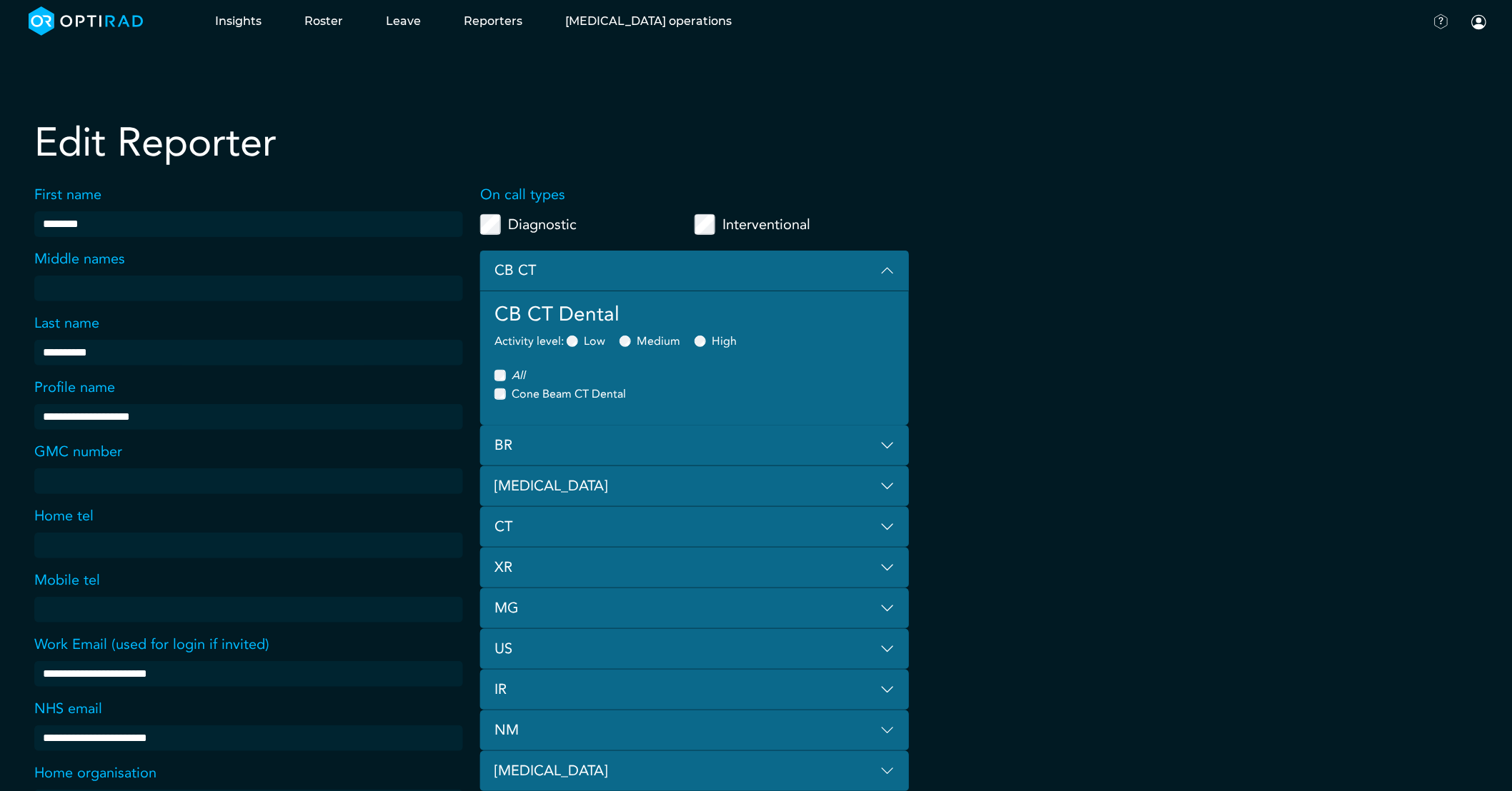
click at [609, 268] on button "CB CT" at bounding box center [694, 271] width 429 height 41
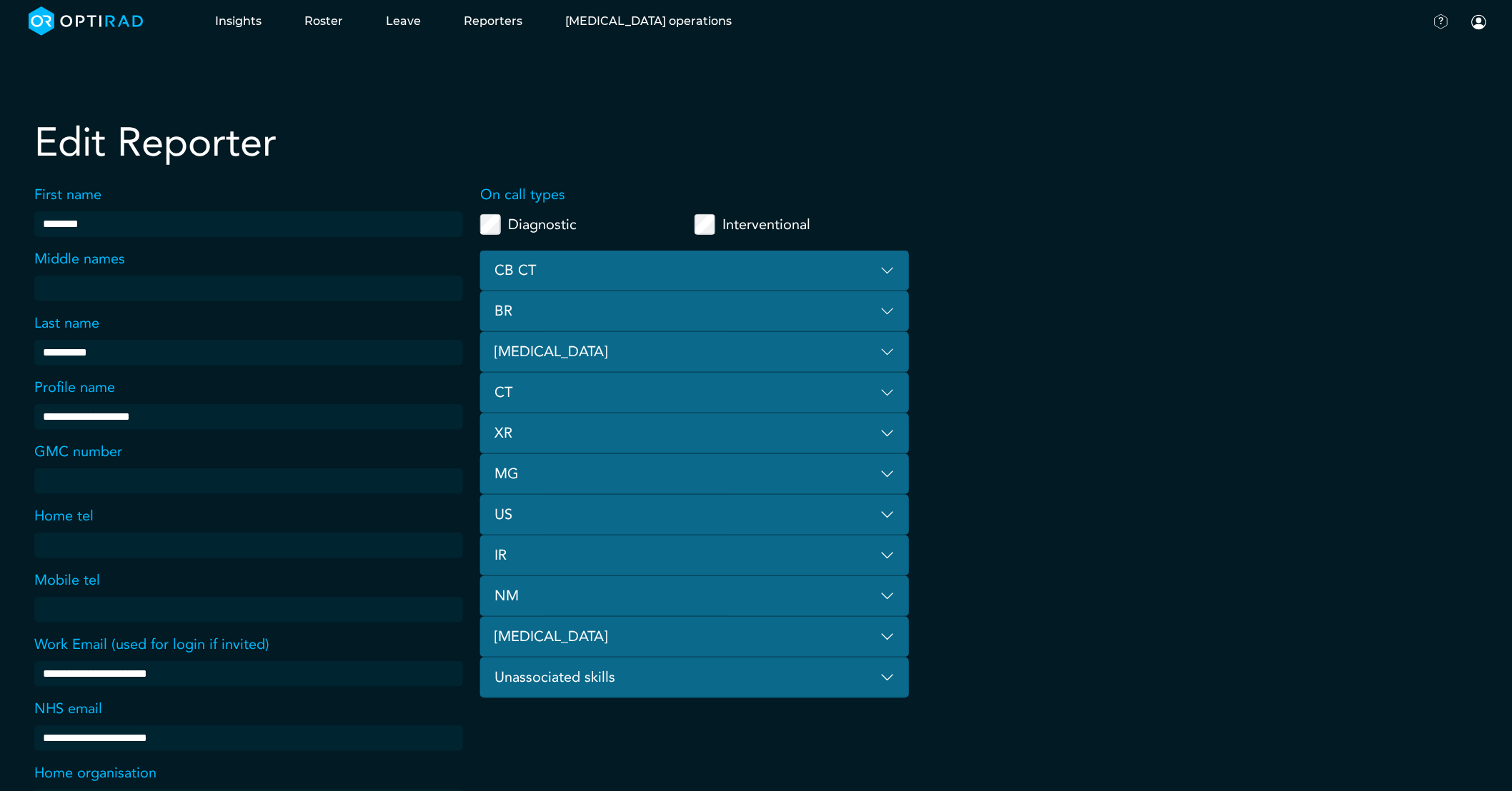
click at [586, 672] on button "Unassociated skills" at bounding box center [694, 678] width 429 height 41
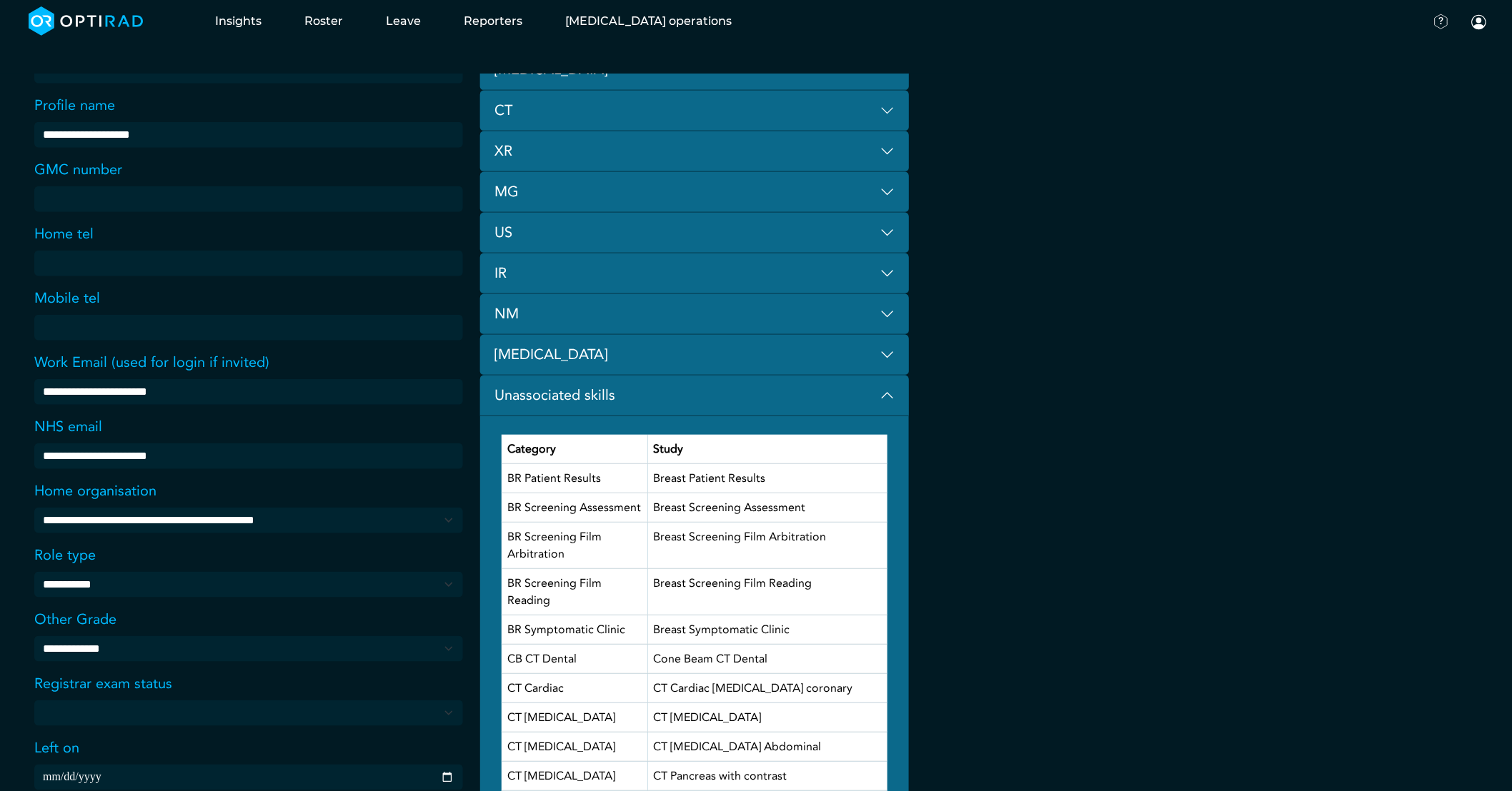
scroll to position [158, 0]
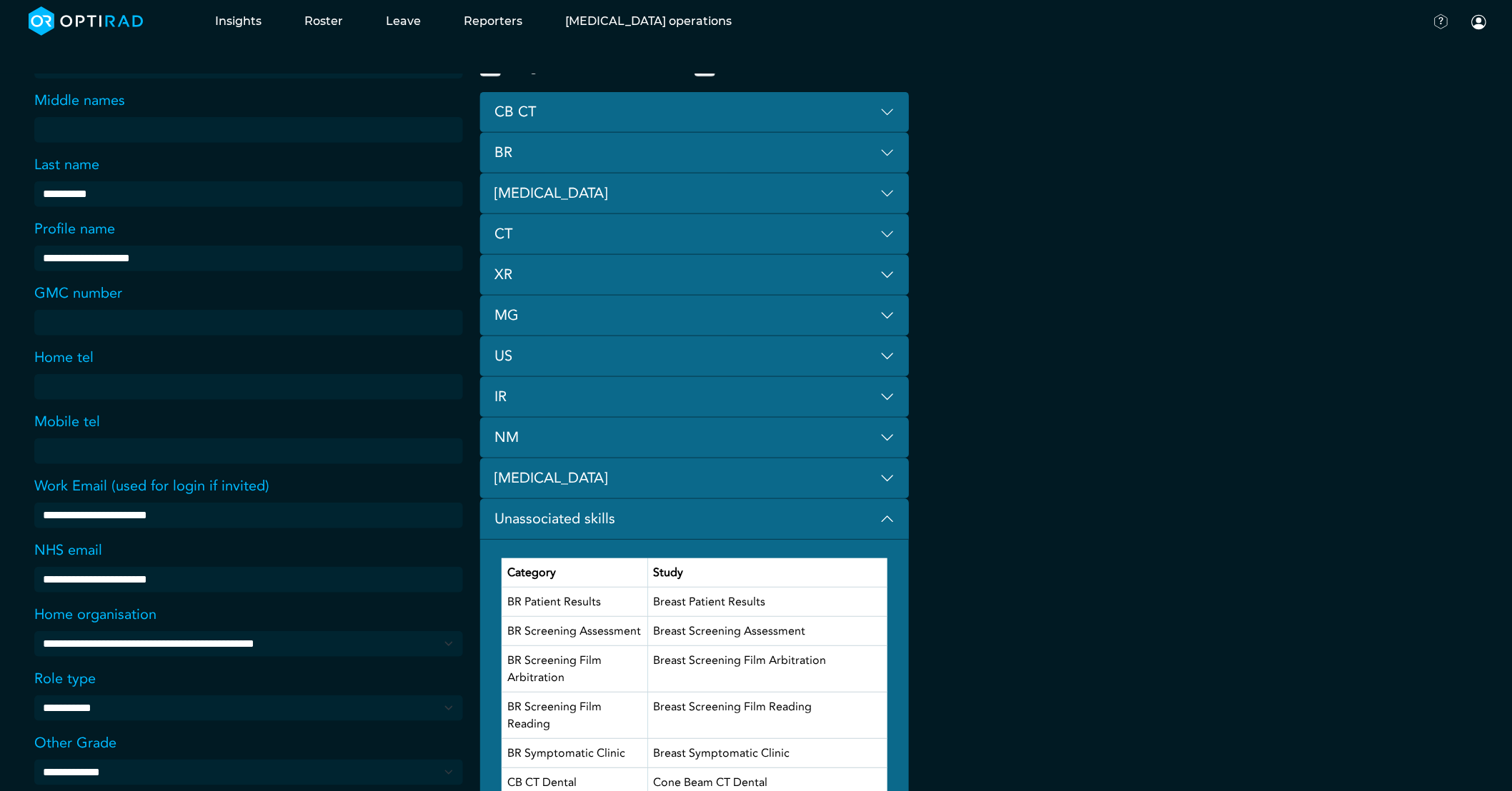
click at [879, 520] on button "Unassociated skills" at bounding box center [694, 519] width 429 height 41
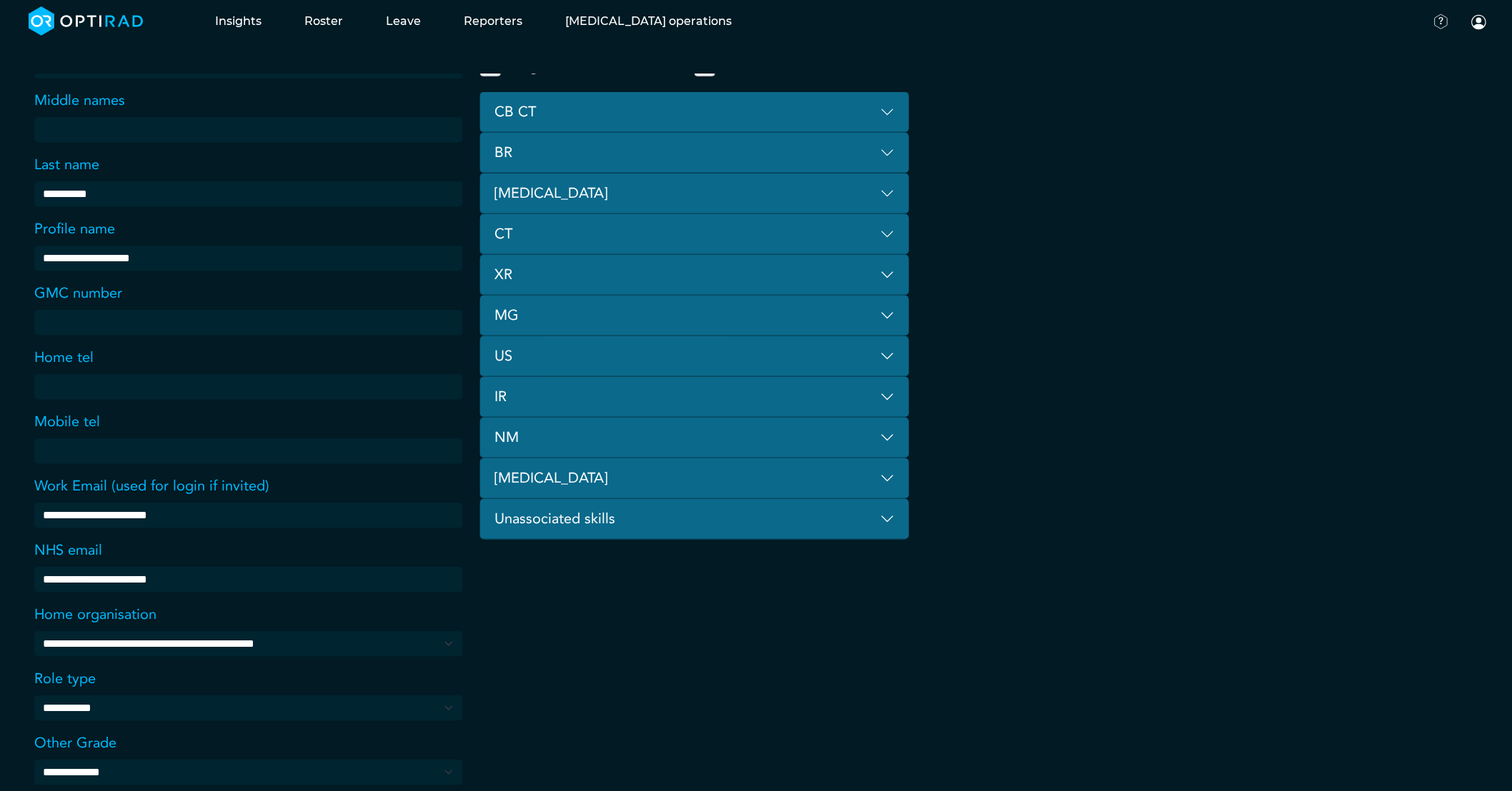
click at [841, 161] on button "BR" at bounding box center [694, 153] width 429 height 41
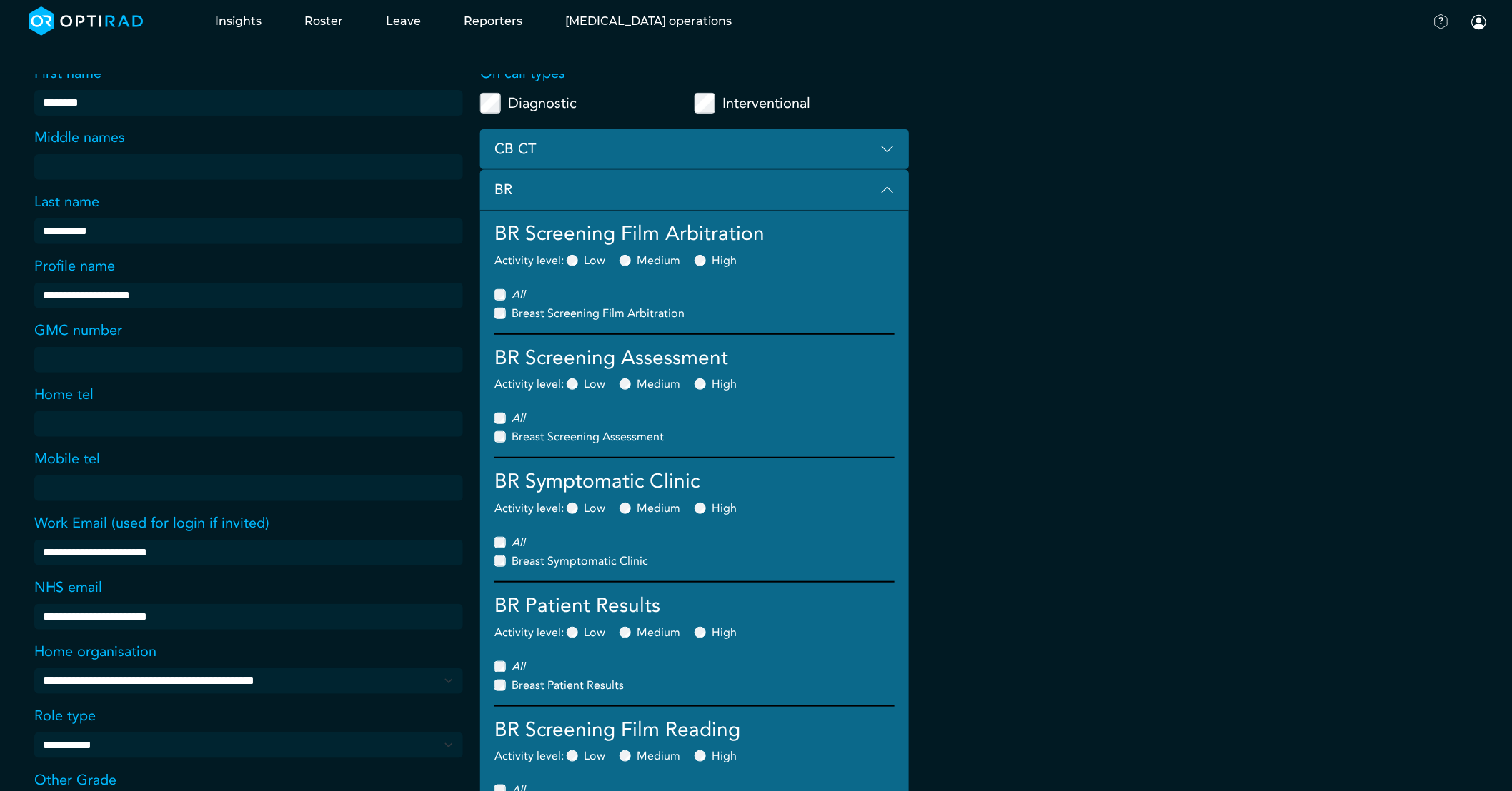
scroll to position [107, 0]
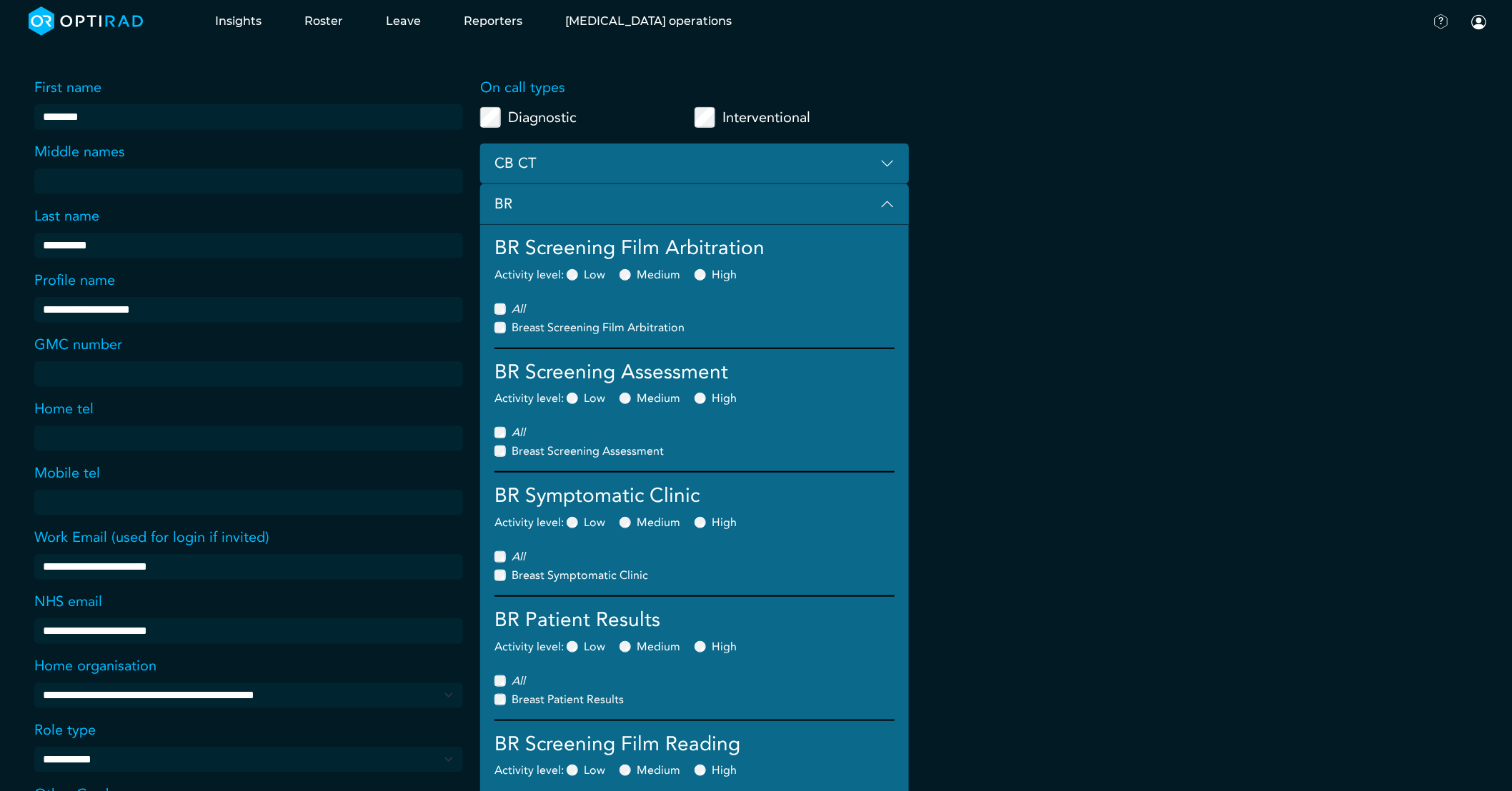
click at [882, 197] on button "BR" at bounding box center [694, 205] width 429 height 41
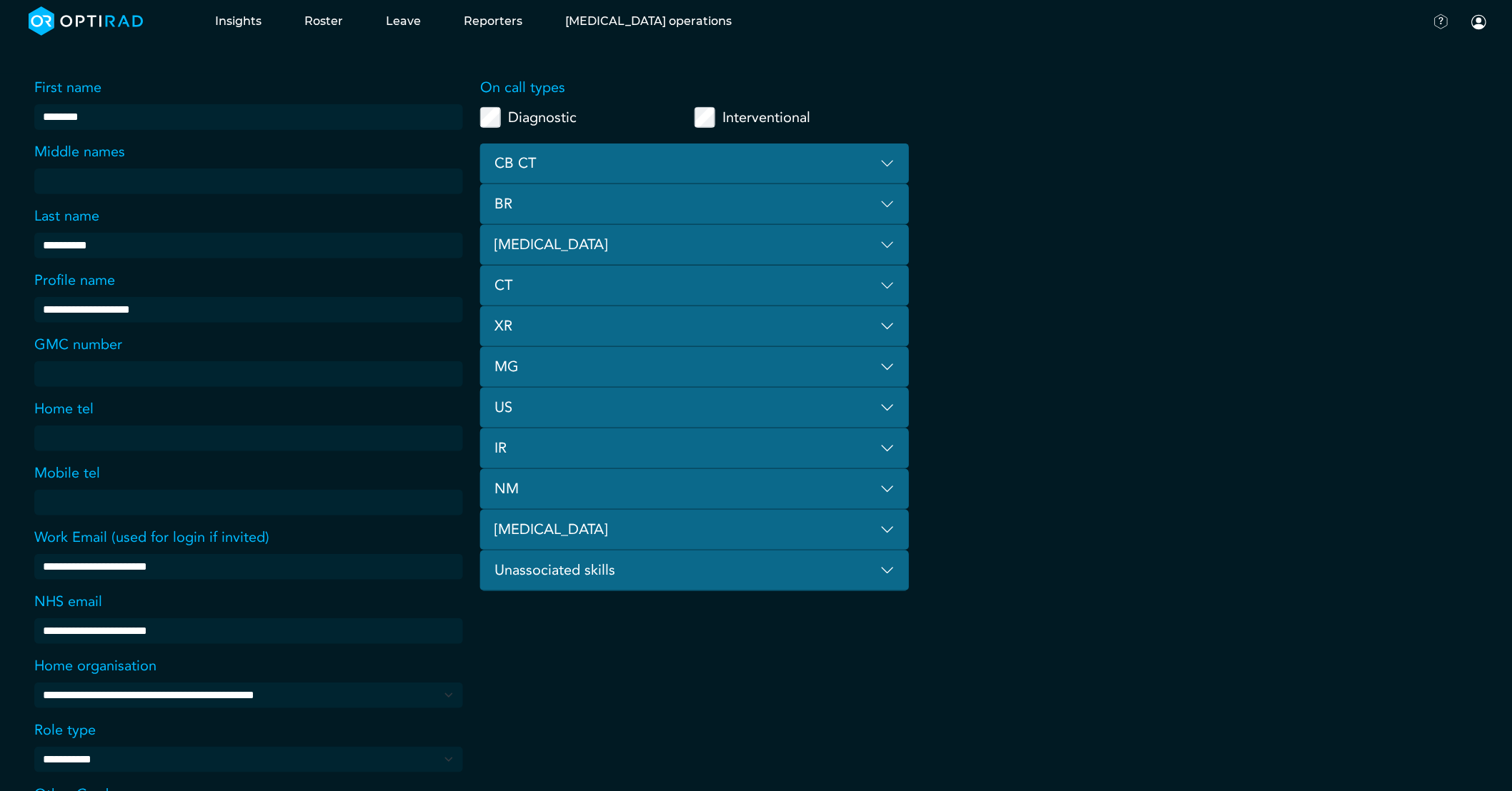
click at [596, 241] on button "[MEDICAL_DATA]" at bounding box center [694, 245] width 429 height 41
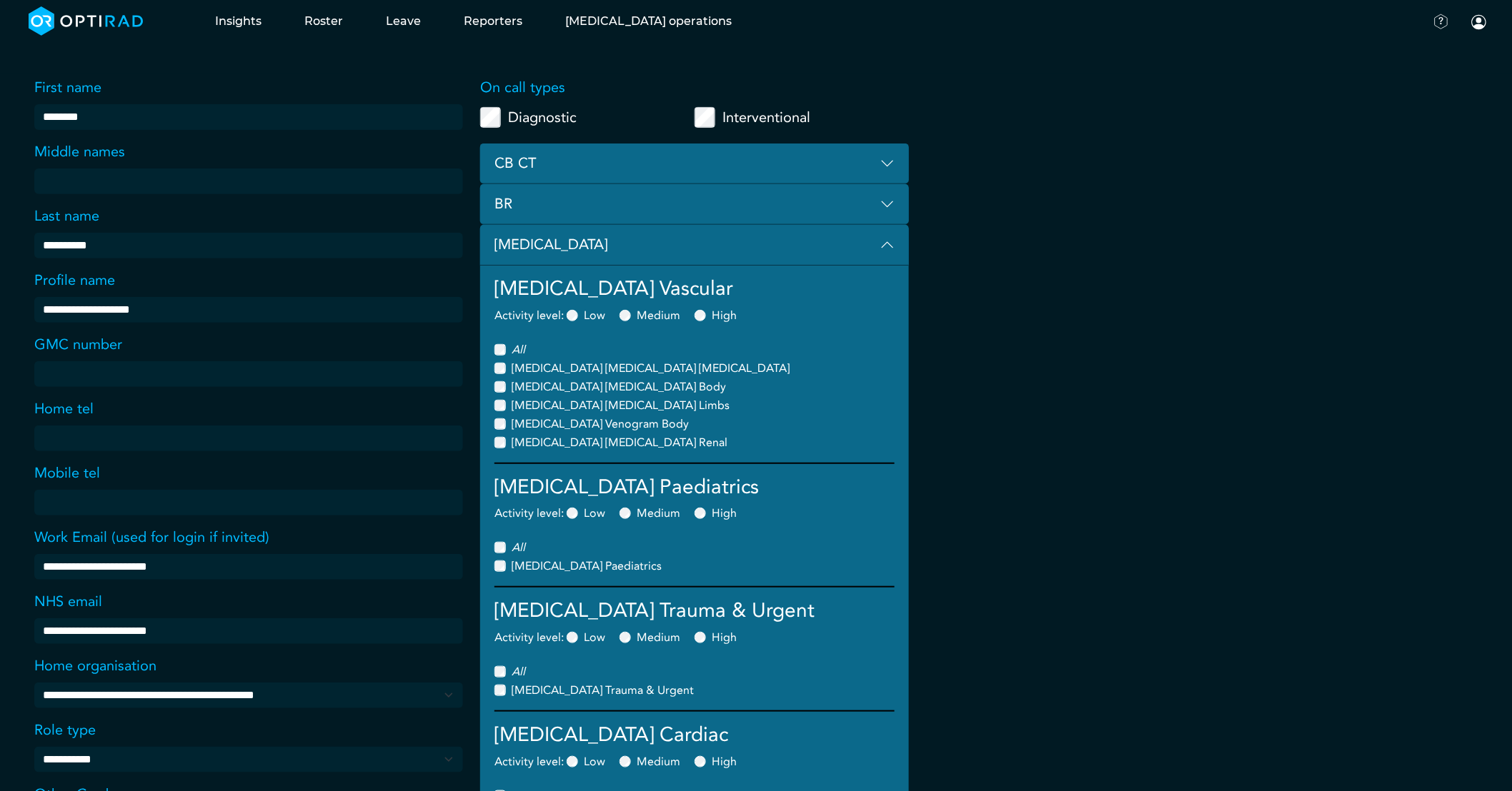
click at [869, 242] on button "[MEDICAL_DATA]" at bounding box center [694, 245] width 429 height 41
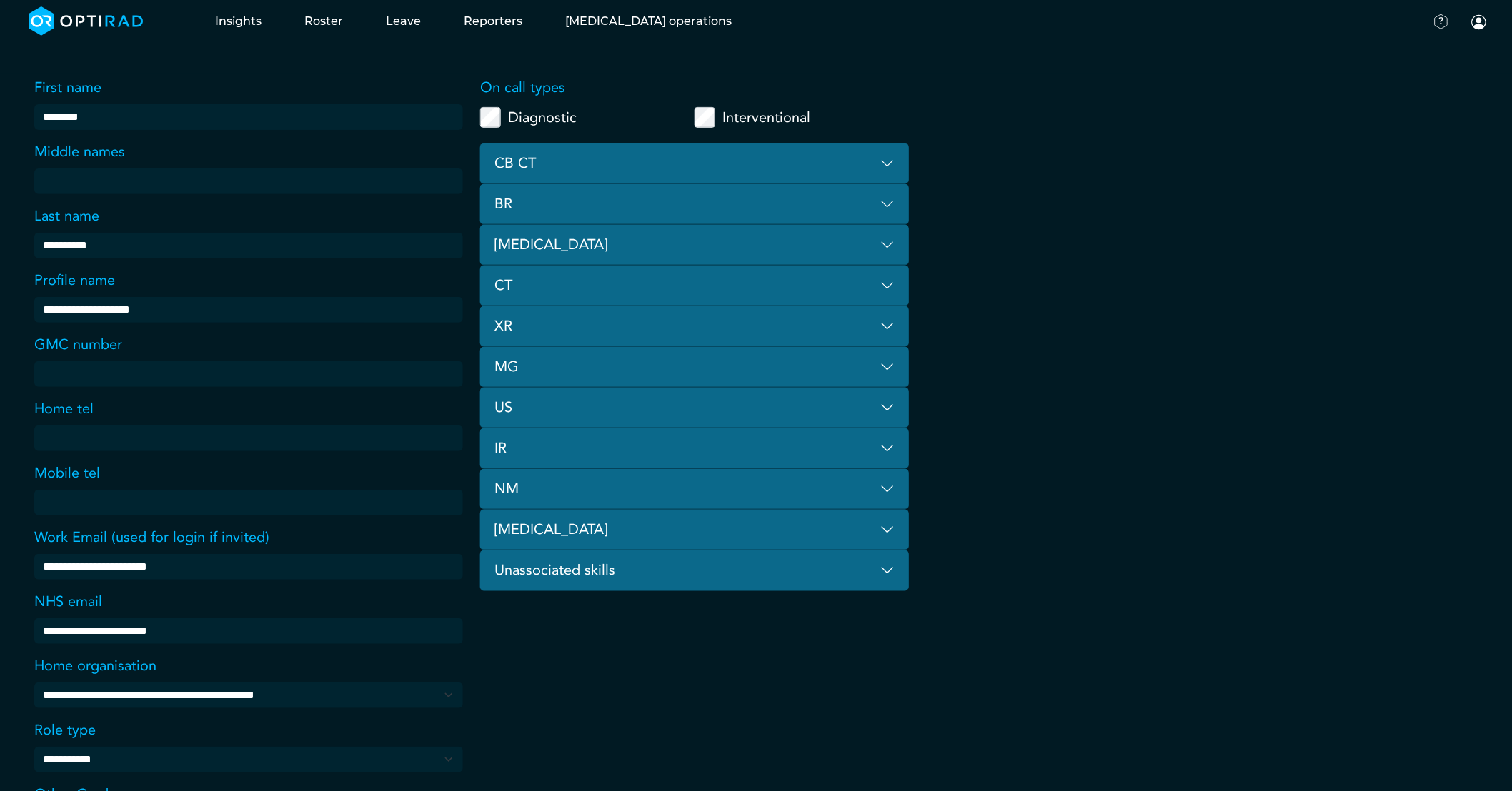
click at [890, 436] on button "IR" at bounding box center [694, 449] width 429 height 41
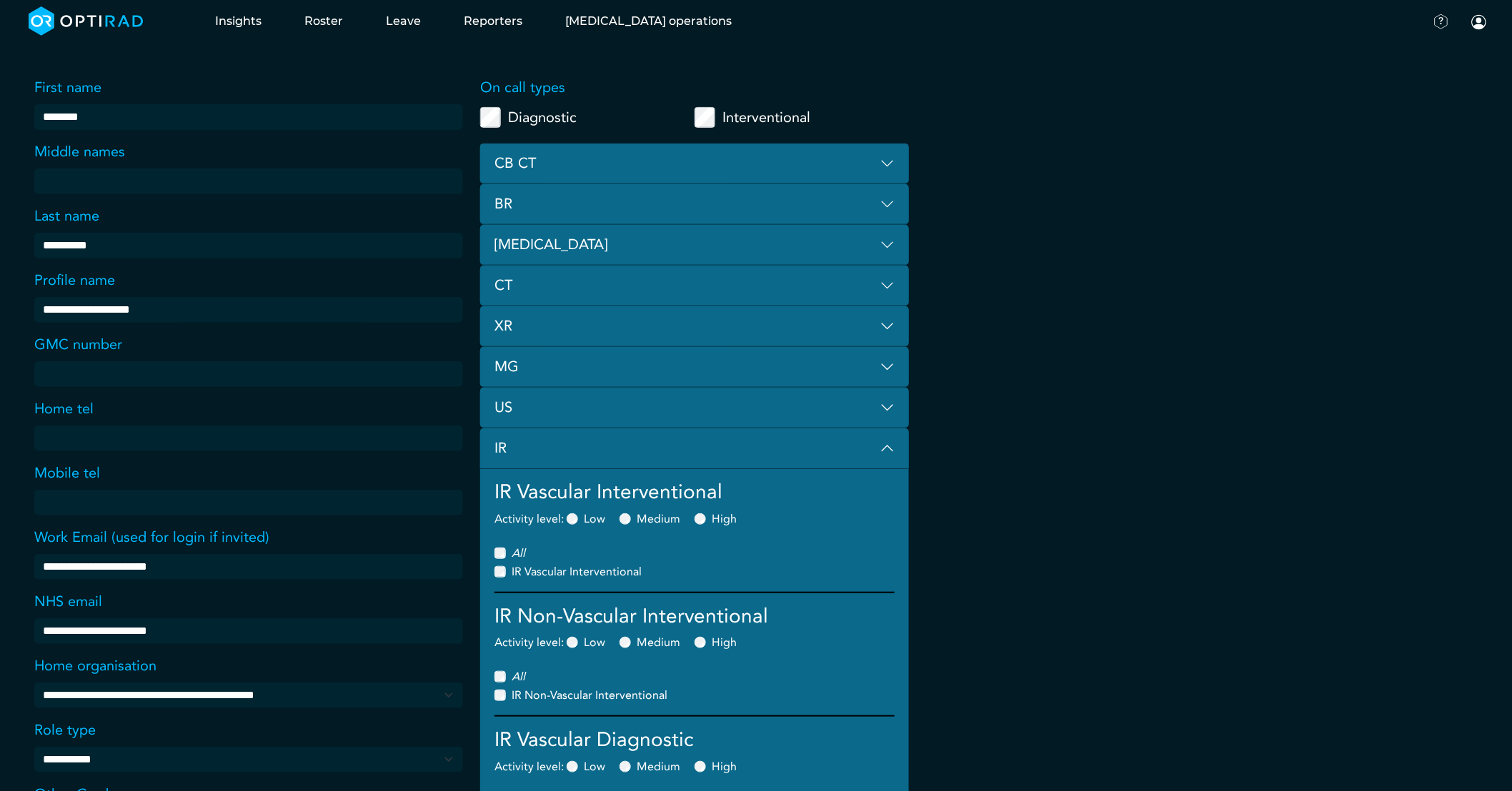
click at [890, 436] on button "IR" at bounding box center [694, 449] width 429 height 41
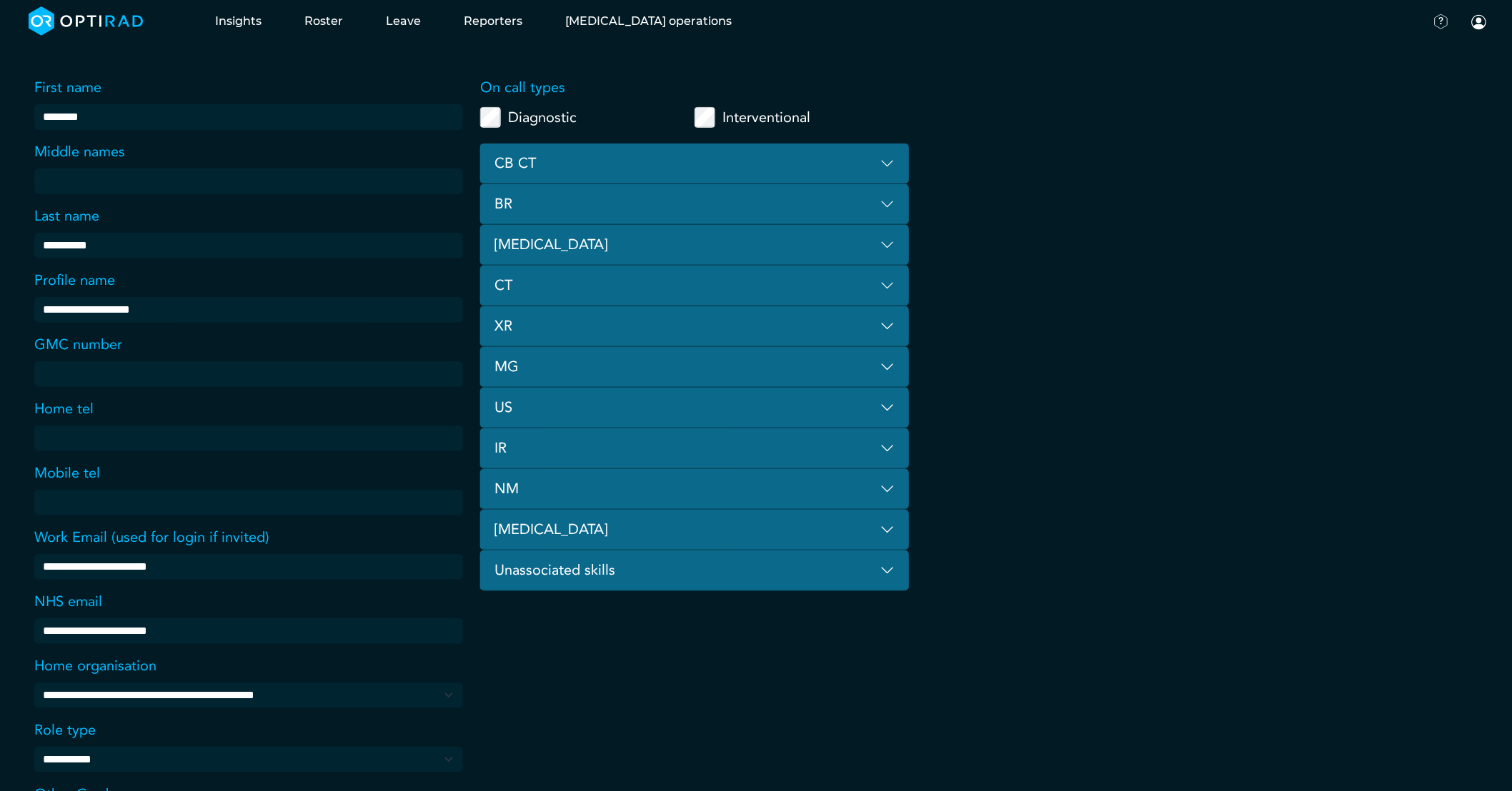
click at [880, 278] on button "CT" at bounding box center [694, 286] width 429 height 41
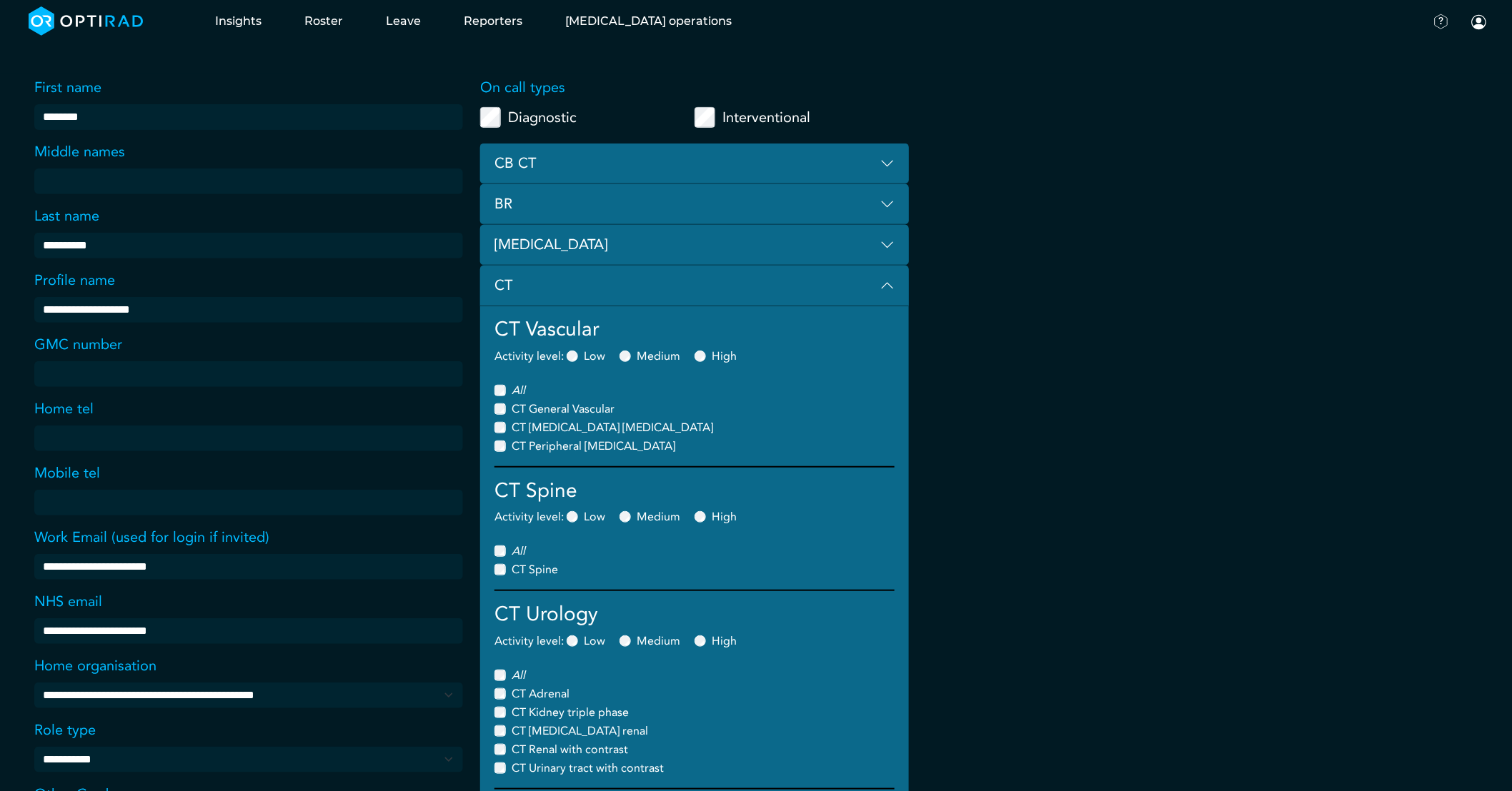
click at [887, 284] on button "CT" at bounding box center [694, 286] width 429 height 41
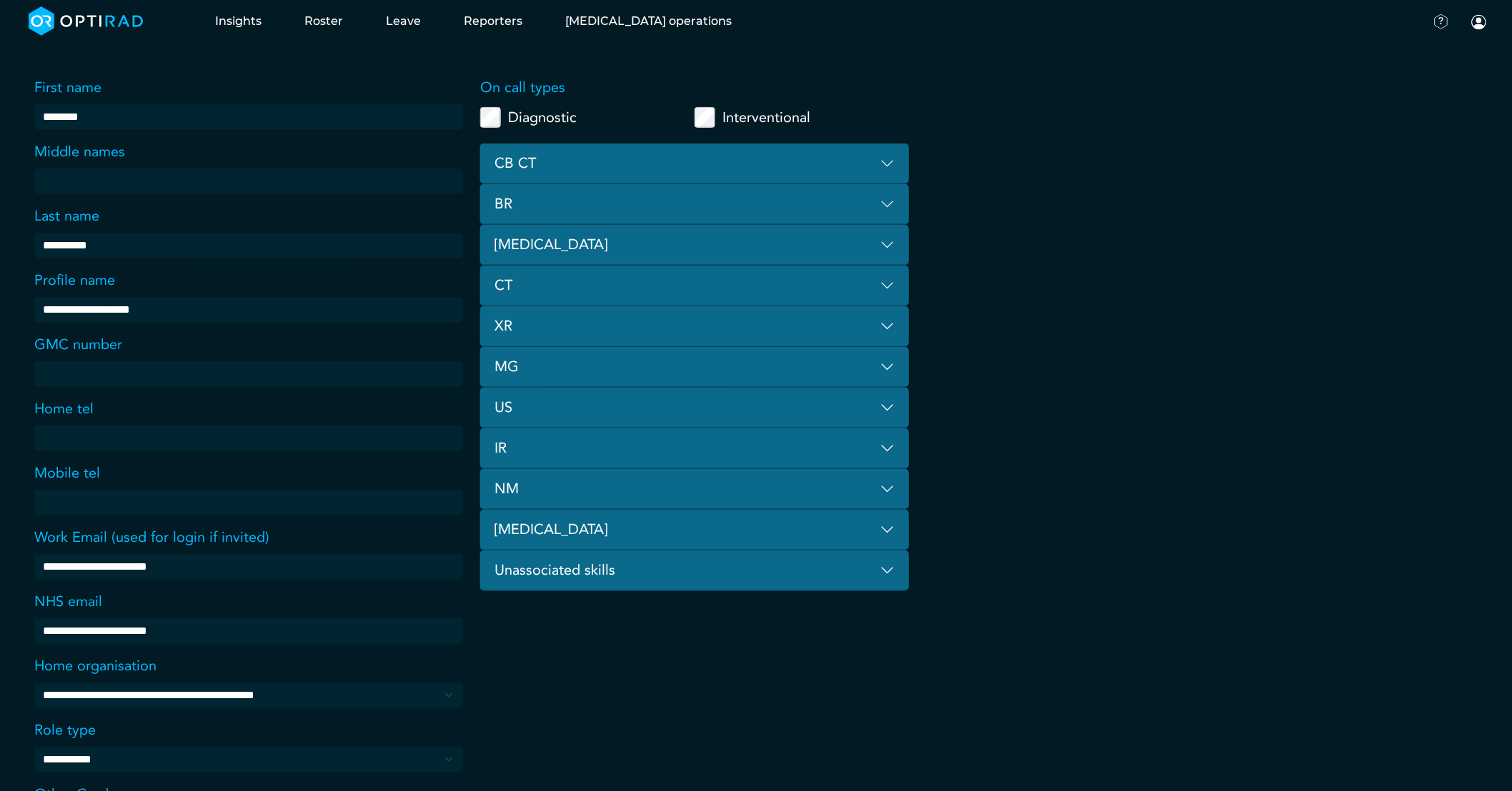
click at [884, 240] on button "[MEDICAL_DATA]" at bounding box center [694, 245] width 429 height 41
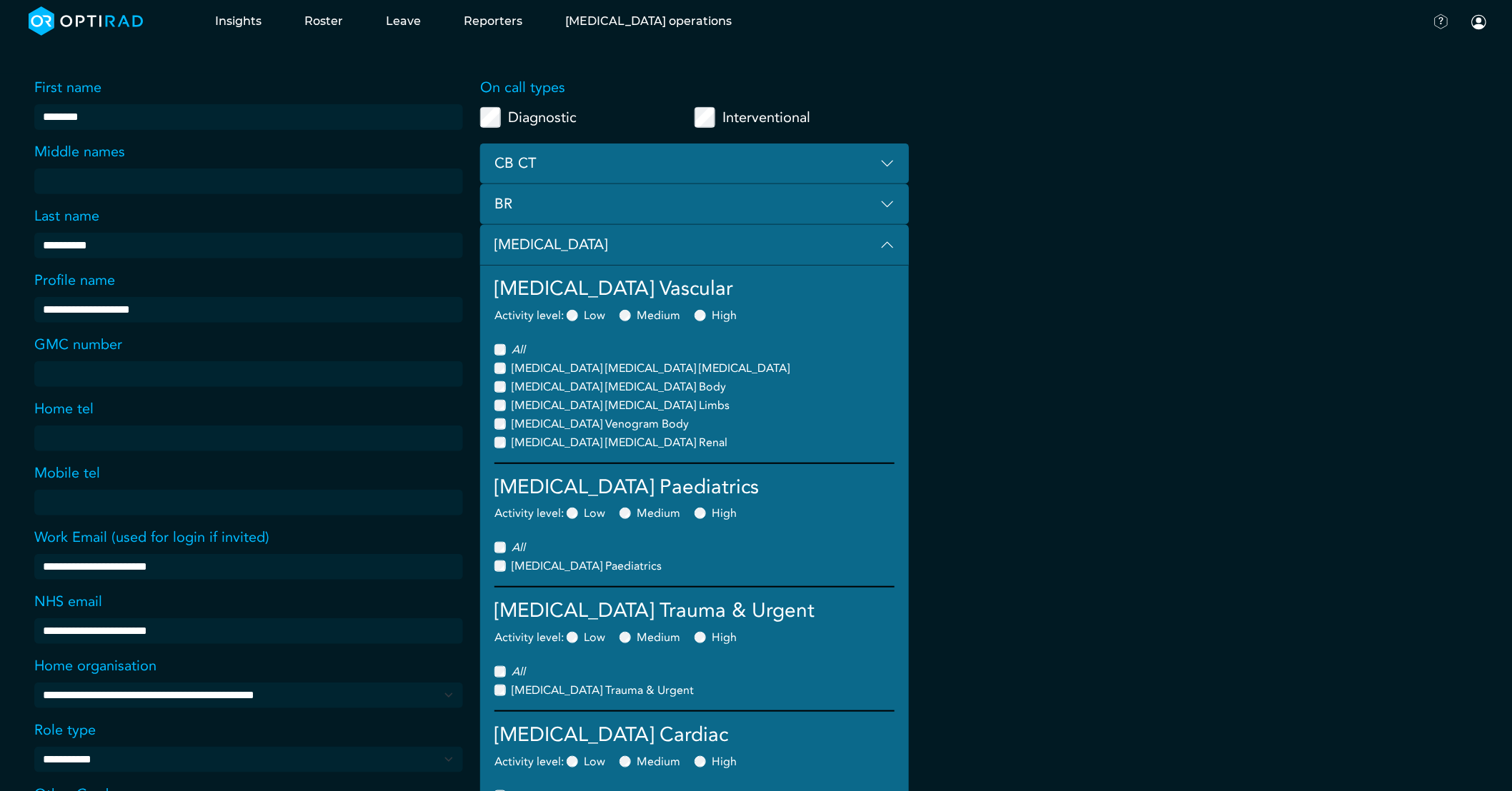
click at [877, 242] on button "[MEDICAL_DATA]" at bounding box center [694, 245] width 429 height 41
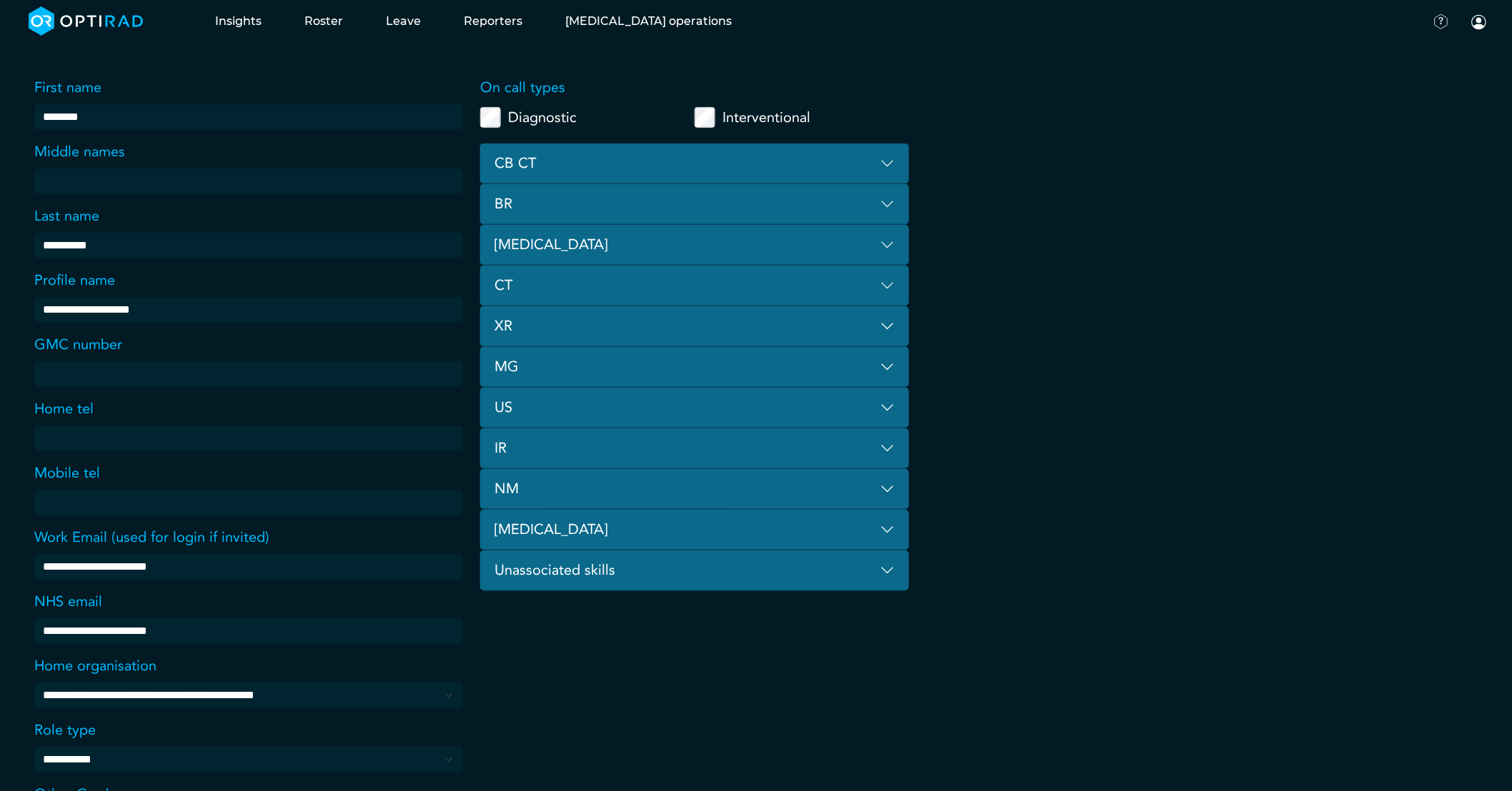
click at [848, 533] on button "[MEDICAL_DATA]" at bounding box center [694, 530] width 429 height 41
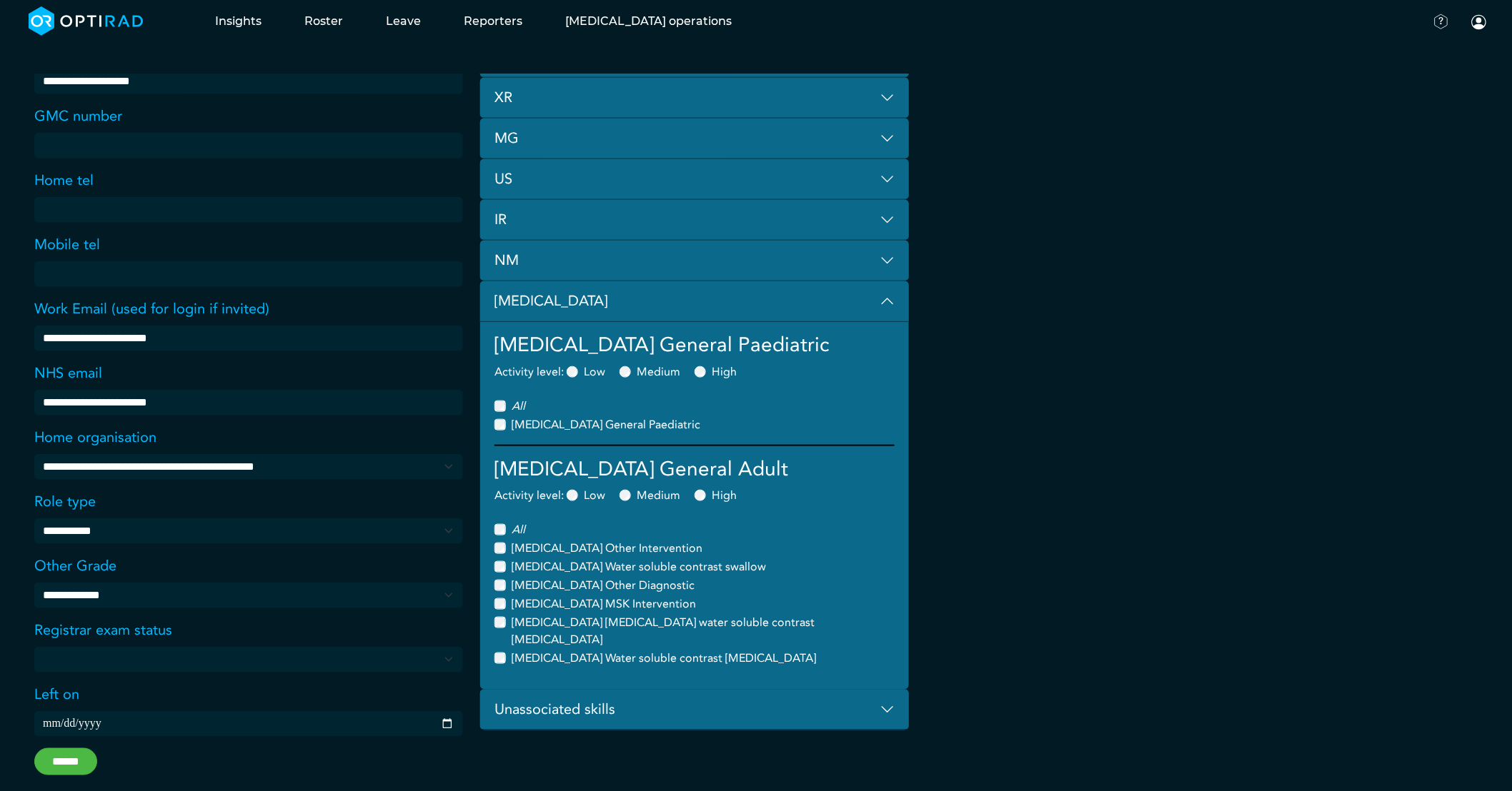
scroll to position [365, 0]
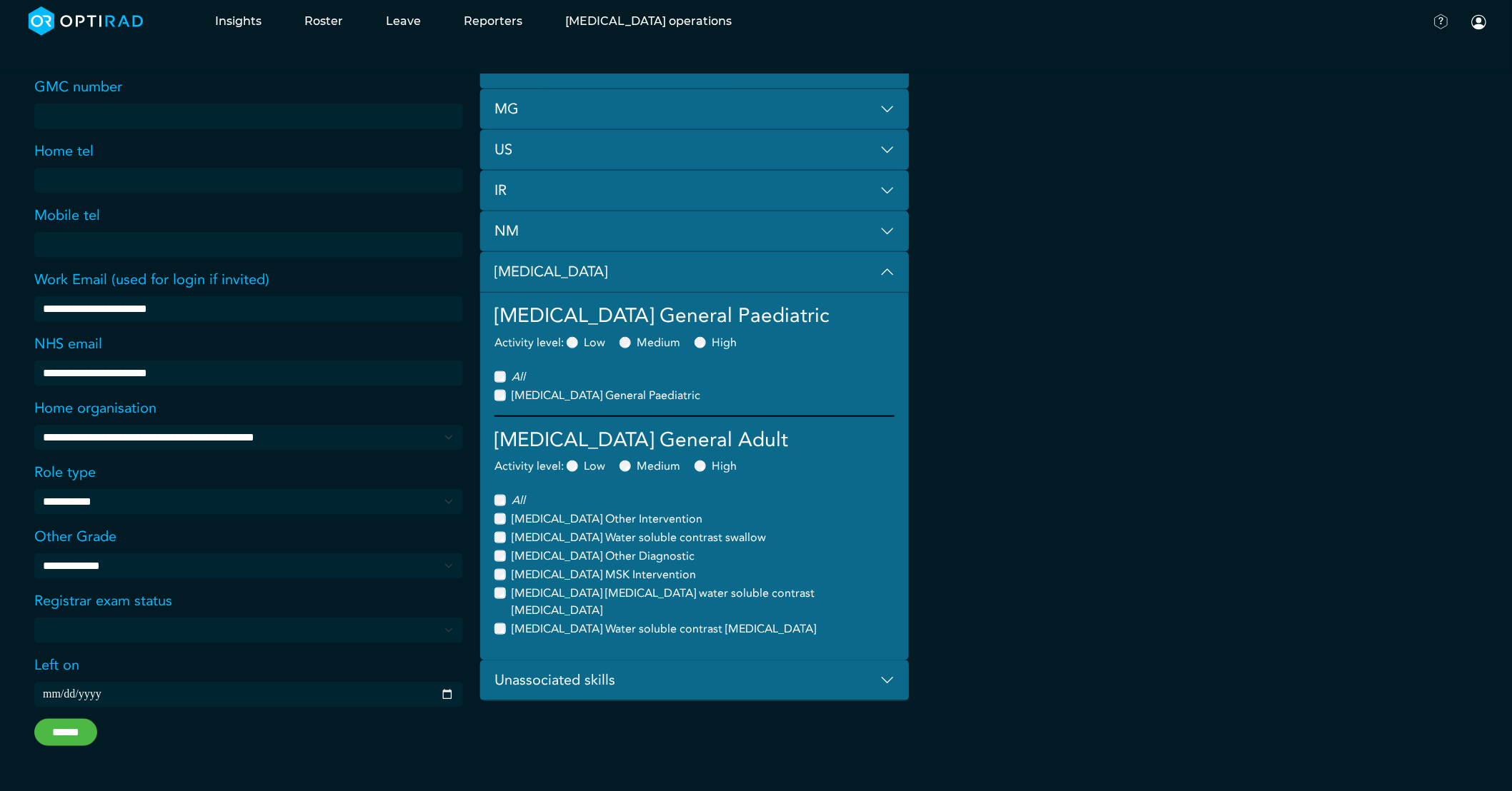
click at [886, 308] on h4 "[MEDICAL_DATA] General Paediatric" at bounding box center [694, 316] width 400 height 24
click at [884, 664] on button "Unassociated skills" at bounding box center [694, 681] width 429 height 41
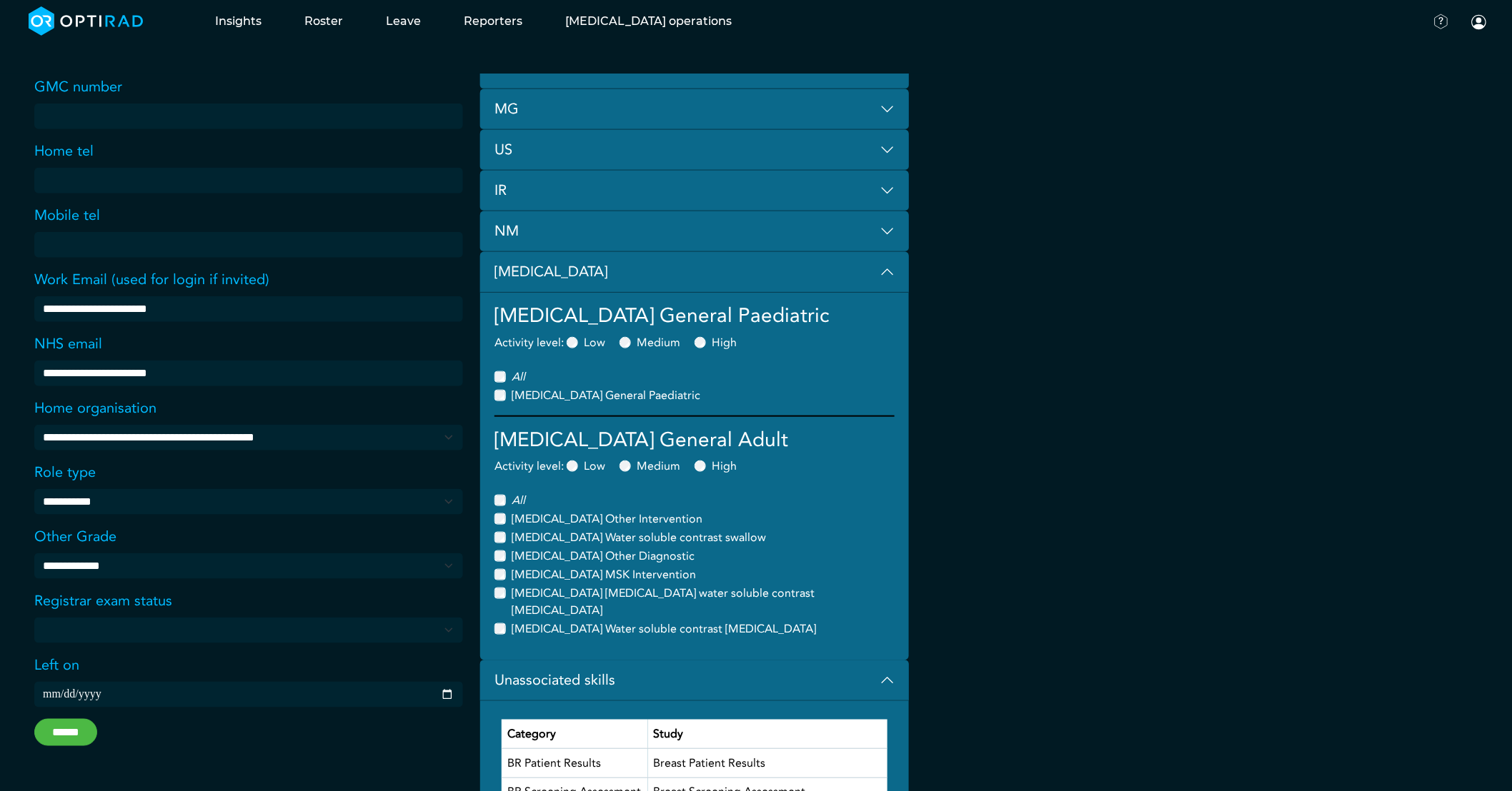
click at [884, 664] on button "Unassociated skills" at bounding box center [694, 681] width 429 height 41
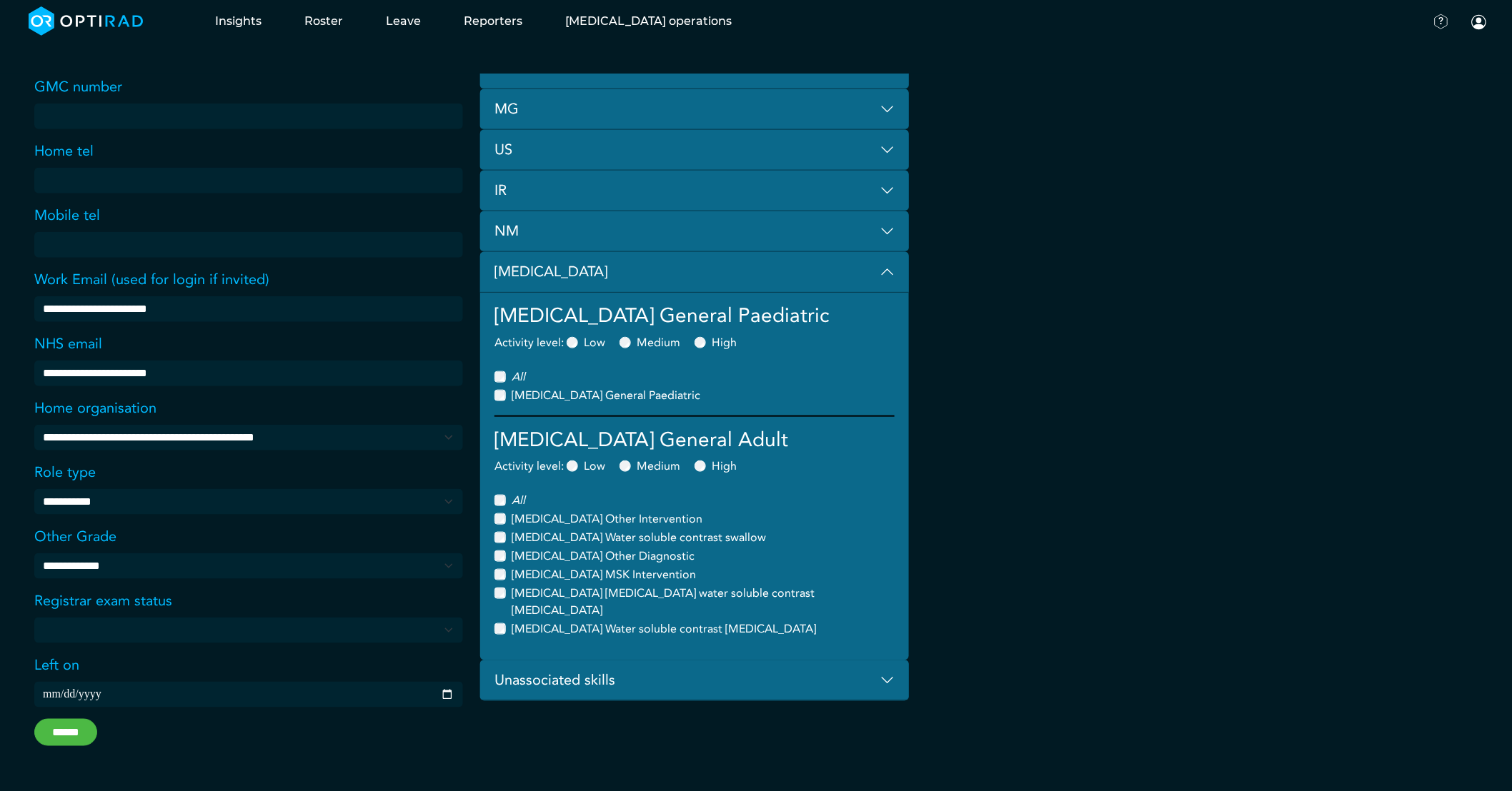
click at [688, 450] on h4 "[MEDICAL_DATA] General Adult" at bounding box center [694, 441] width 400 height 24
click at [887, 443] on h4 "[MEDICAL_DATA] General Adult" at bounding box center [694, 441] width 400 height 24
click at [890, 435] on h4 "[MEDICAL_DATA] General Adult" at bounding box center [694, 441] width 400 height 24
click at [893, 308] on h4 "[MEDICAL_DATA] General Paediatric" at bounding box center [694, 316] width 400 height 24
click at [892, 283] on button "[MEDICAL_DATA]" at bounding box center [694, 272] width 429 height 41
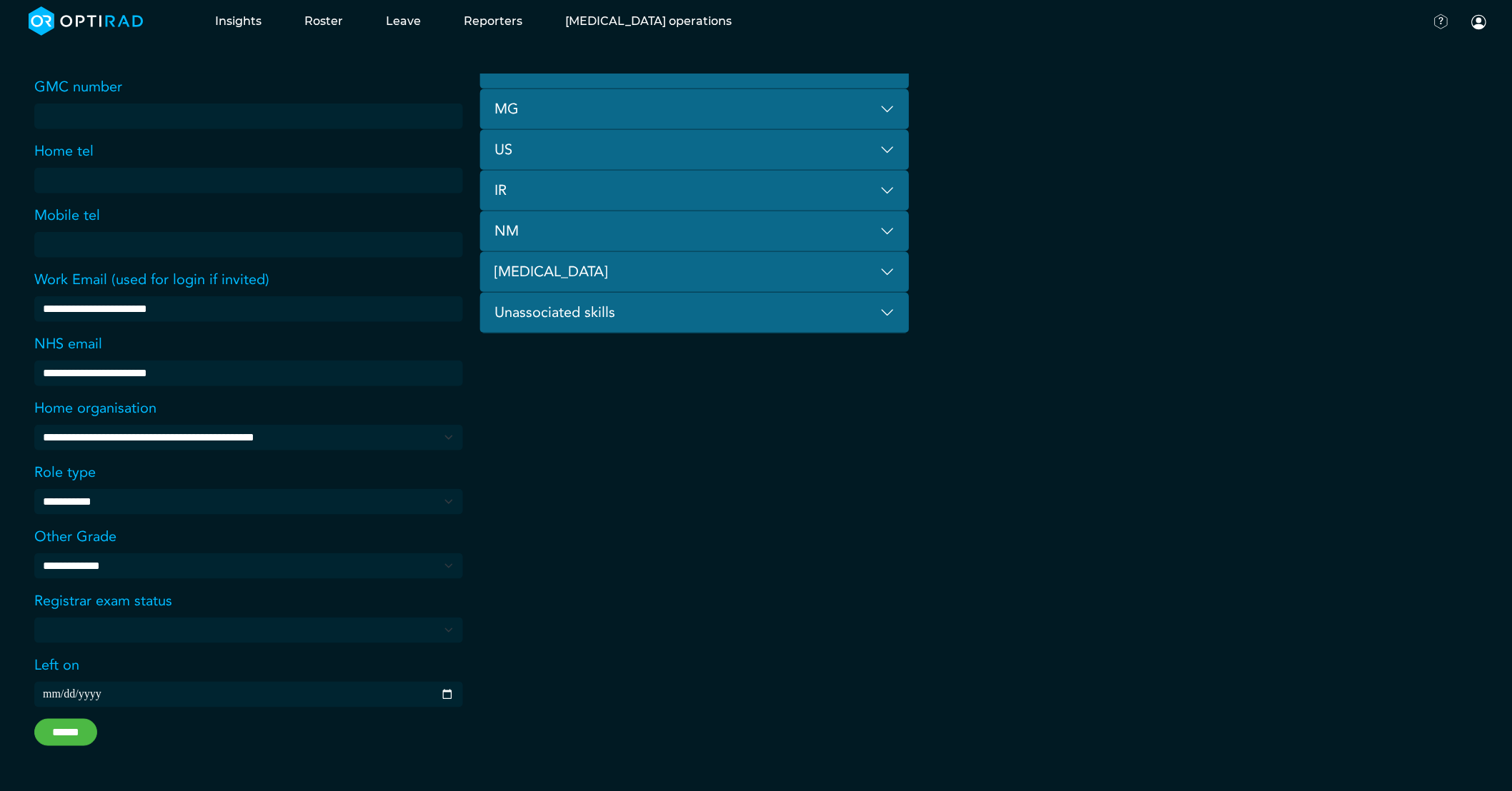
scroll to position [0, 0]
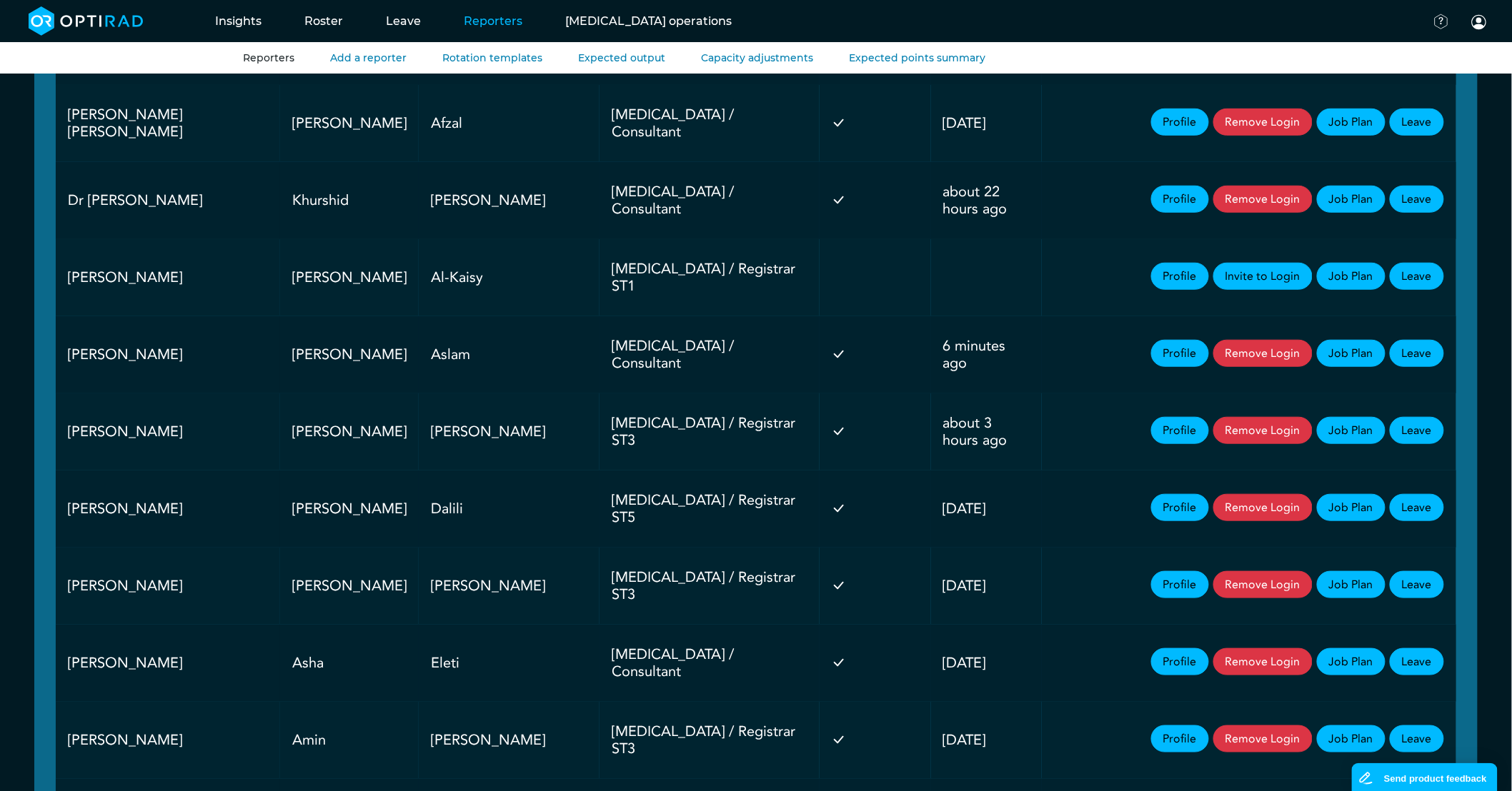
scroll to position [238, 0]
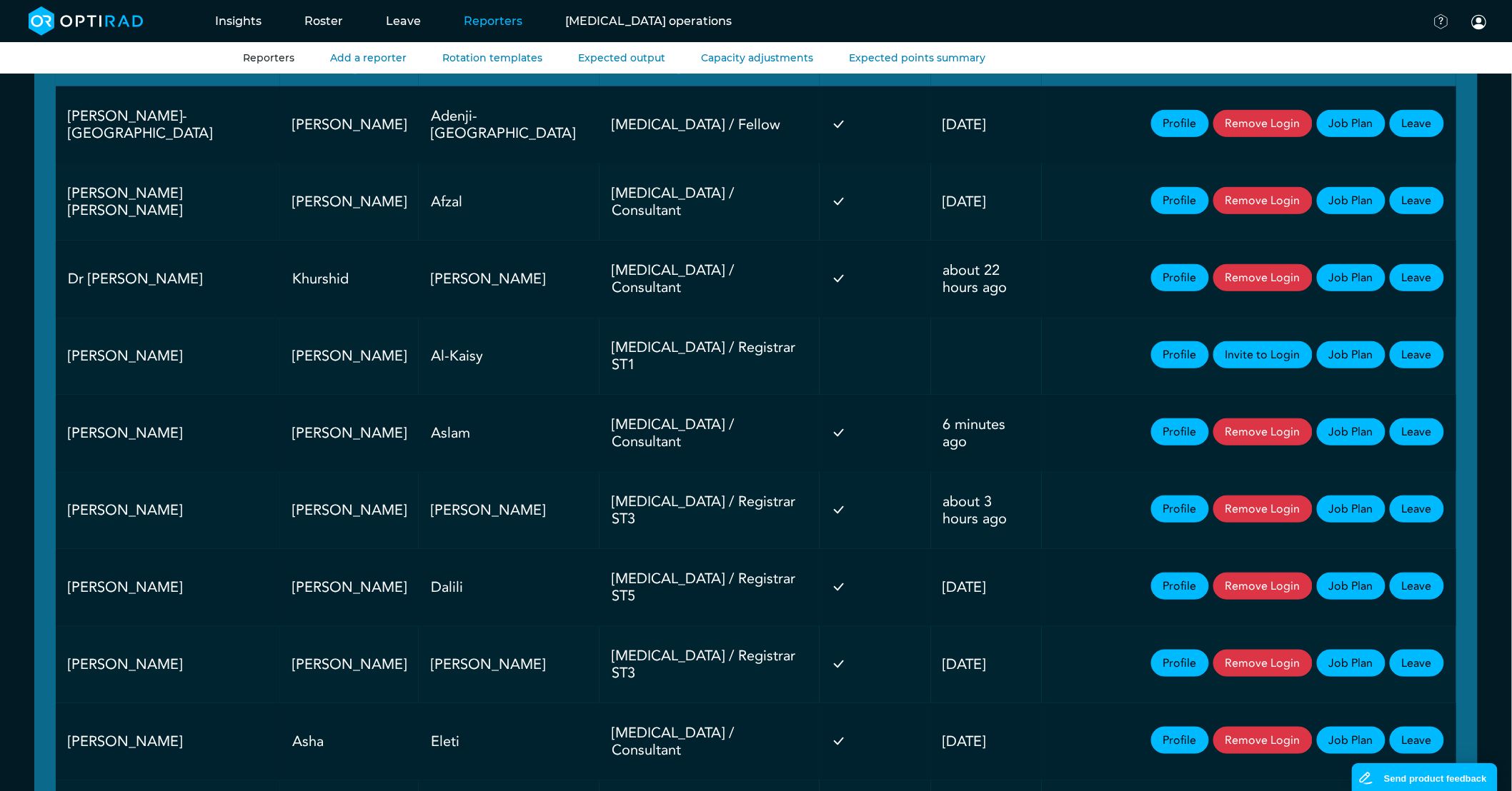
drag, startPoint x: 1252, startPoint y: 343, endPoint x: 836, endPoint y: 75, distance: 494.9
click at [1252, 343] on button "Invite to Login" at bounding box center [1263, 355] width 99 height 27
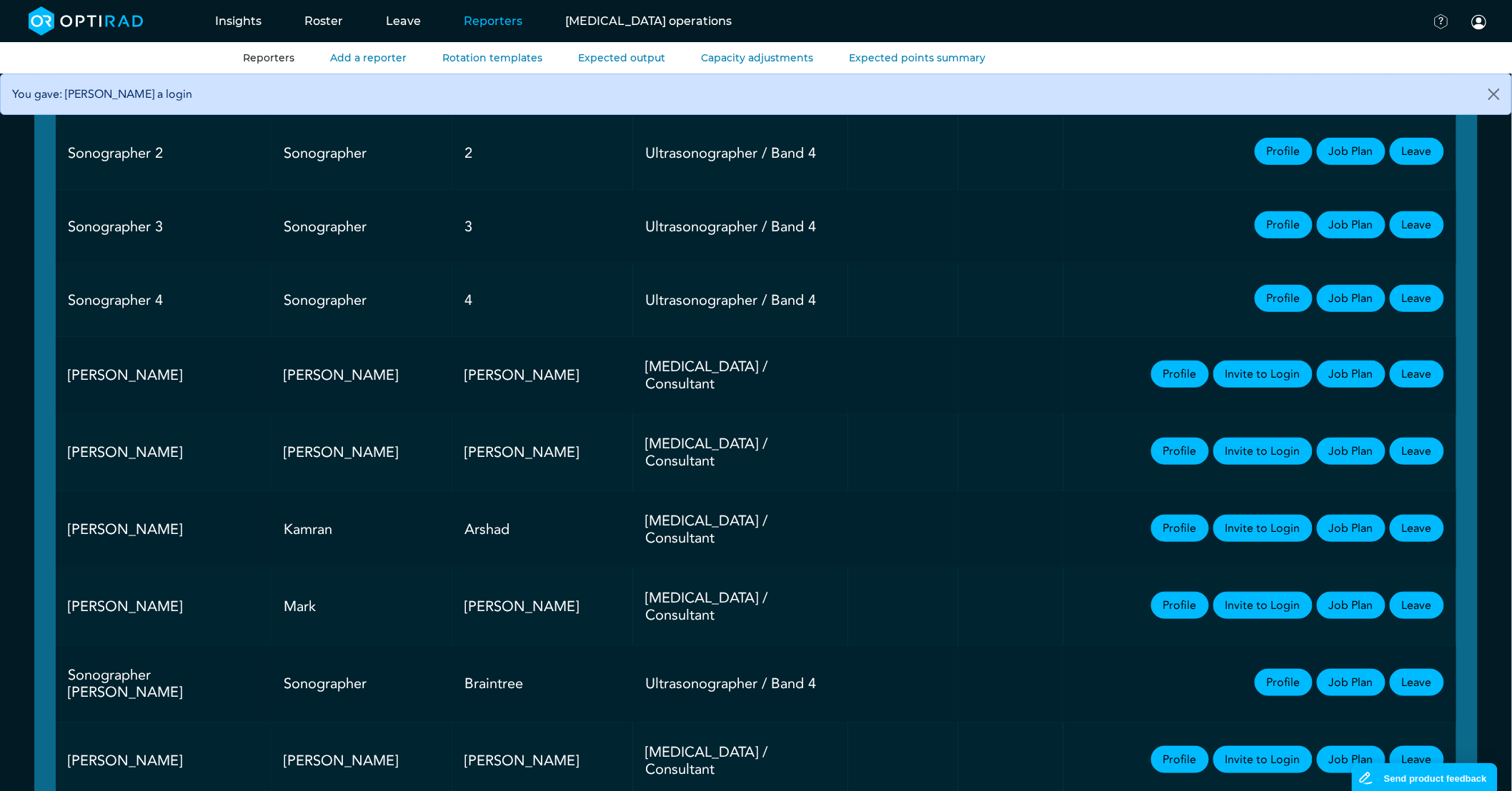
scroll to position [0, 0]
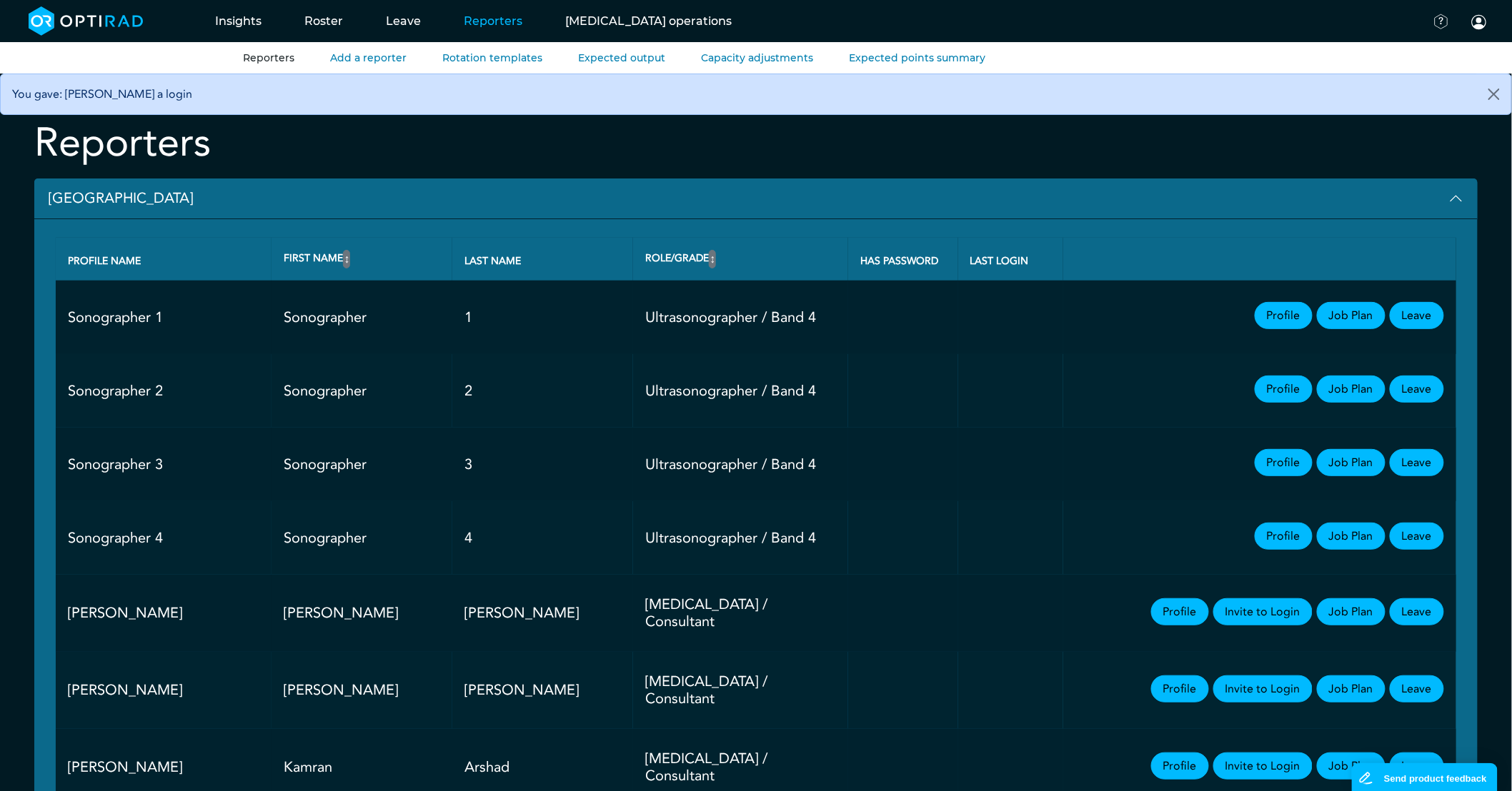
click at [114, 200] on button "[GEOGRAPHIC_DATA]" at bounding box center [756, 199] width 1443 height 41
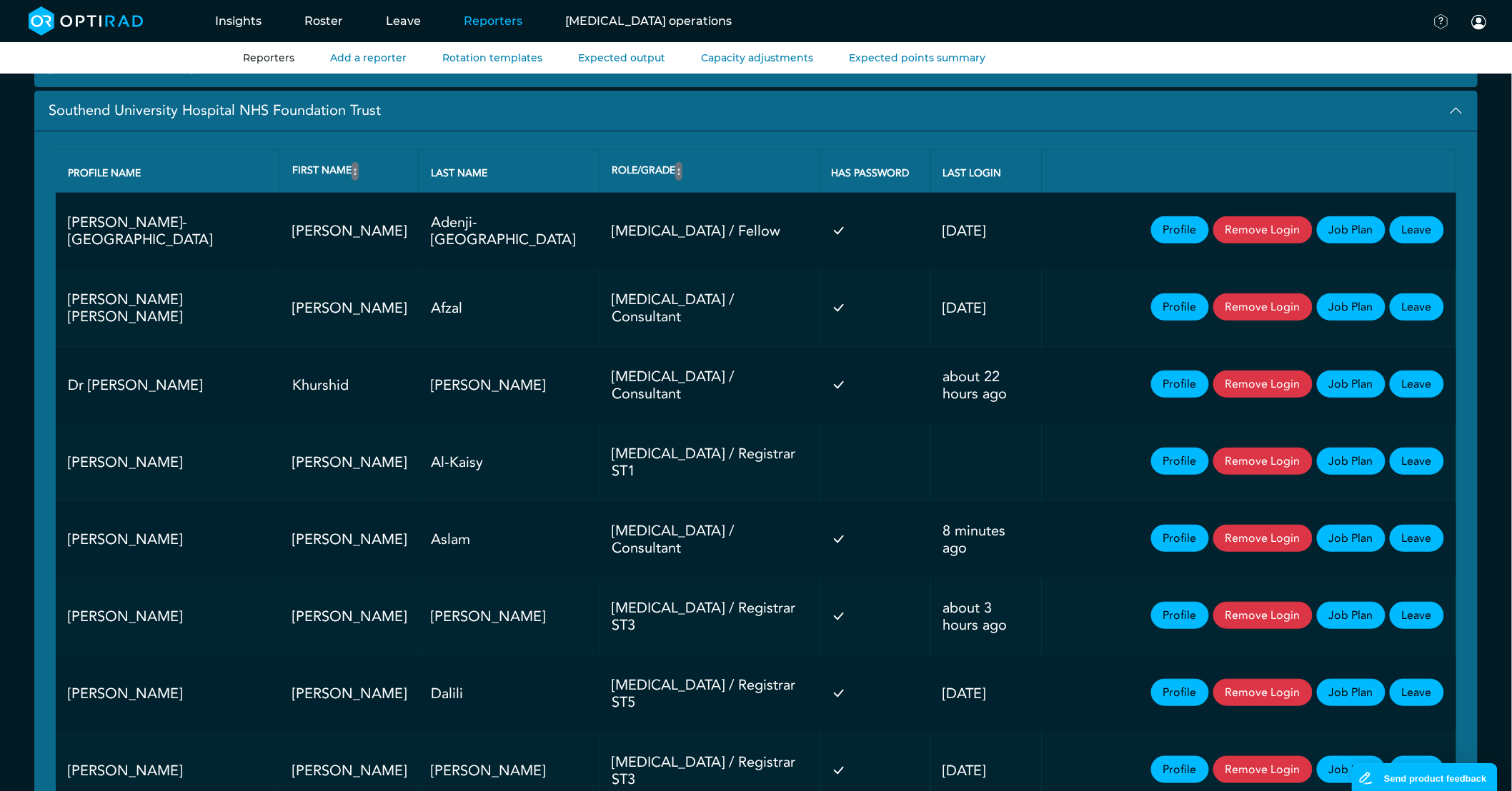
scroll to position [158, 0]
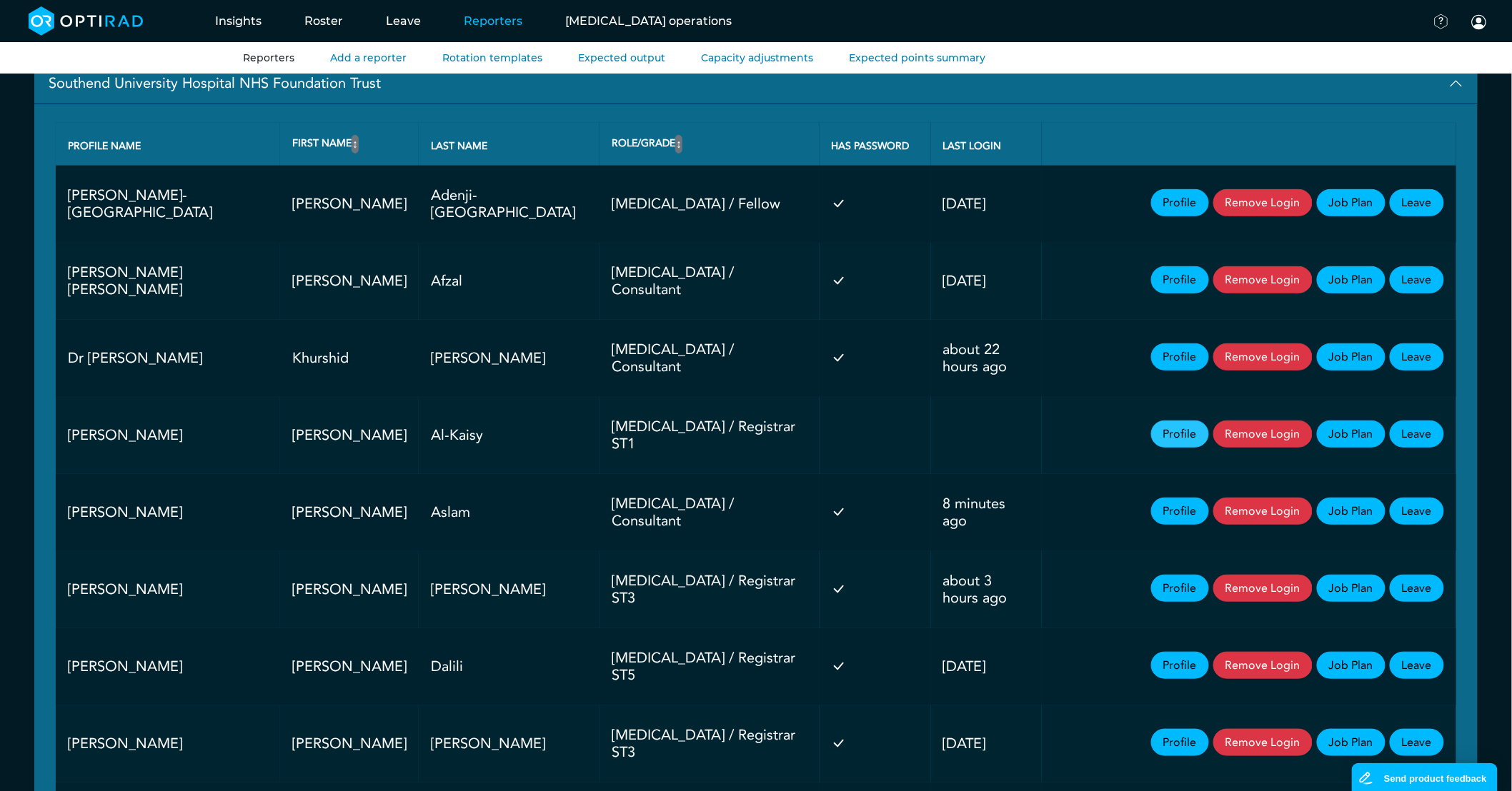
click at [1185, 432] on link "Profile" at bounding box center [1179, 435] width 58 height 27
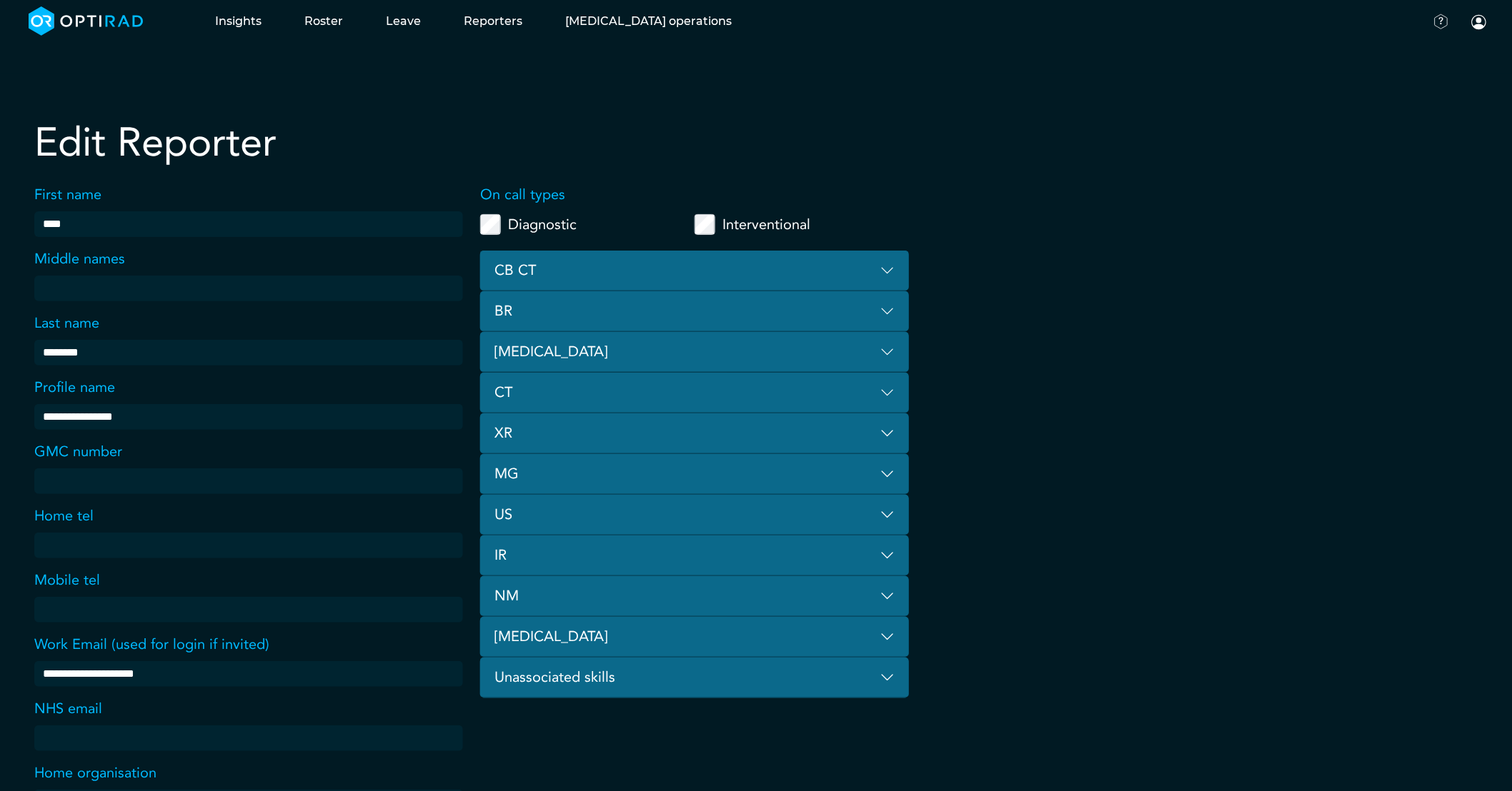
click at [562, 351] on button "[MEDICAL_DATA]" at bounding box center [694, 353] width 429 height 41
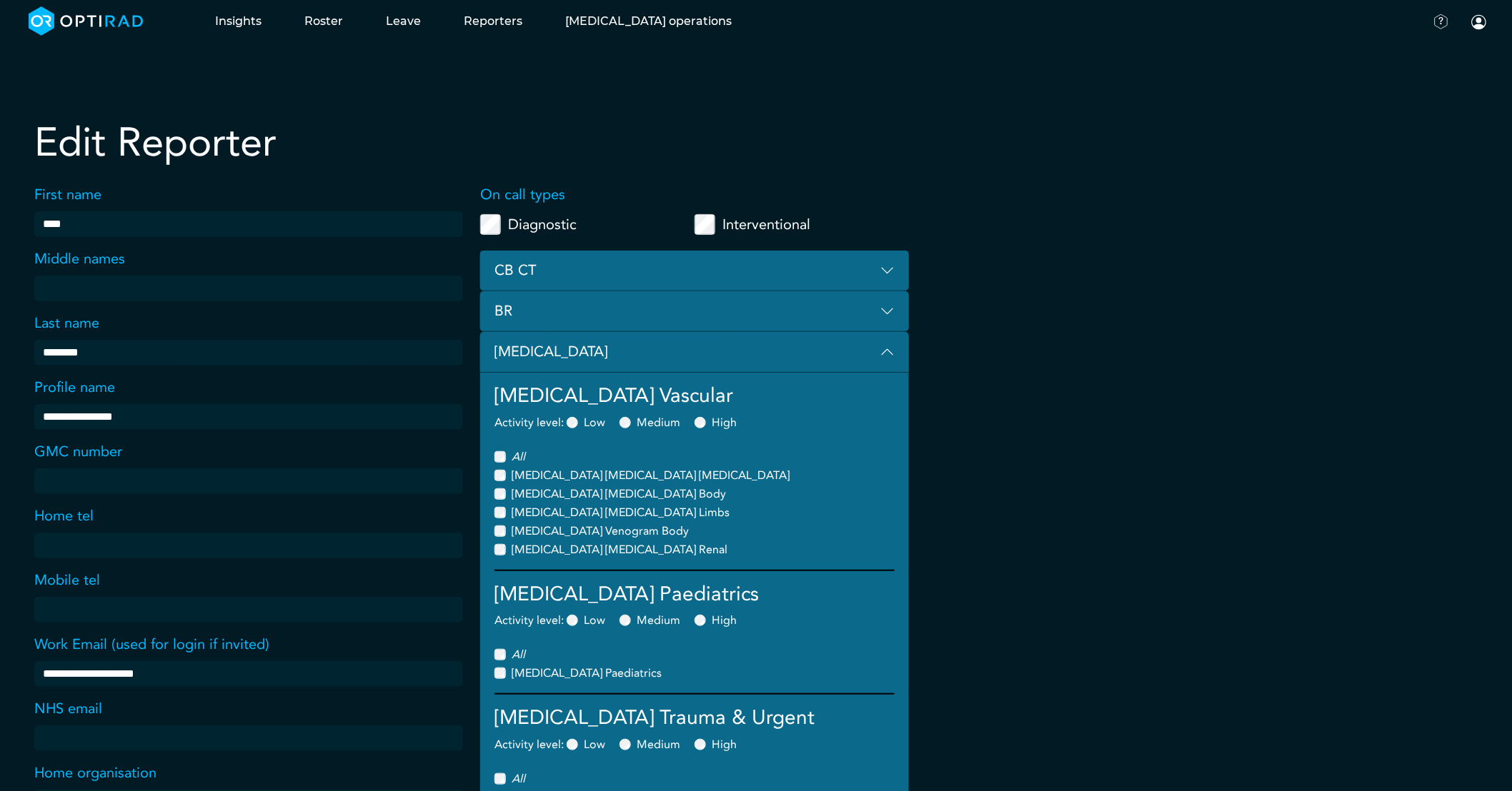
click at [884, 341] on button "[MEDICAL_DATA]" at bounding box center [694, 353] width 429 height 41
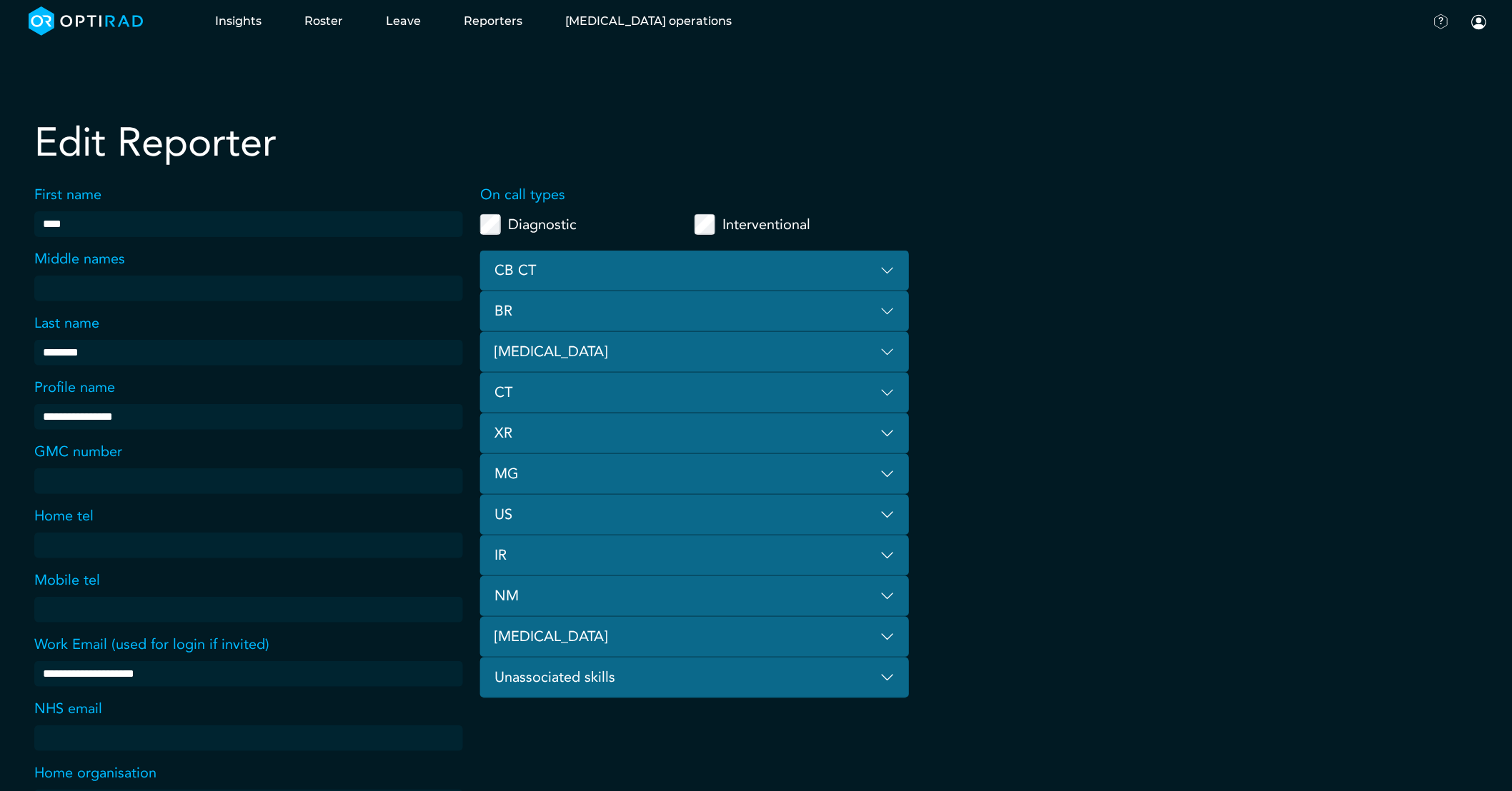
click at [520, 384] on button "CT" at bounding box center [694, 393] width 429 height 41
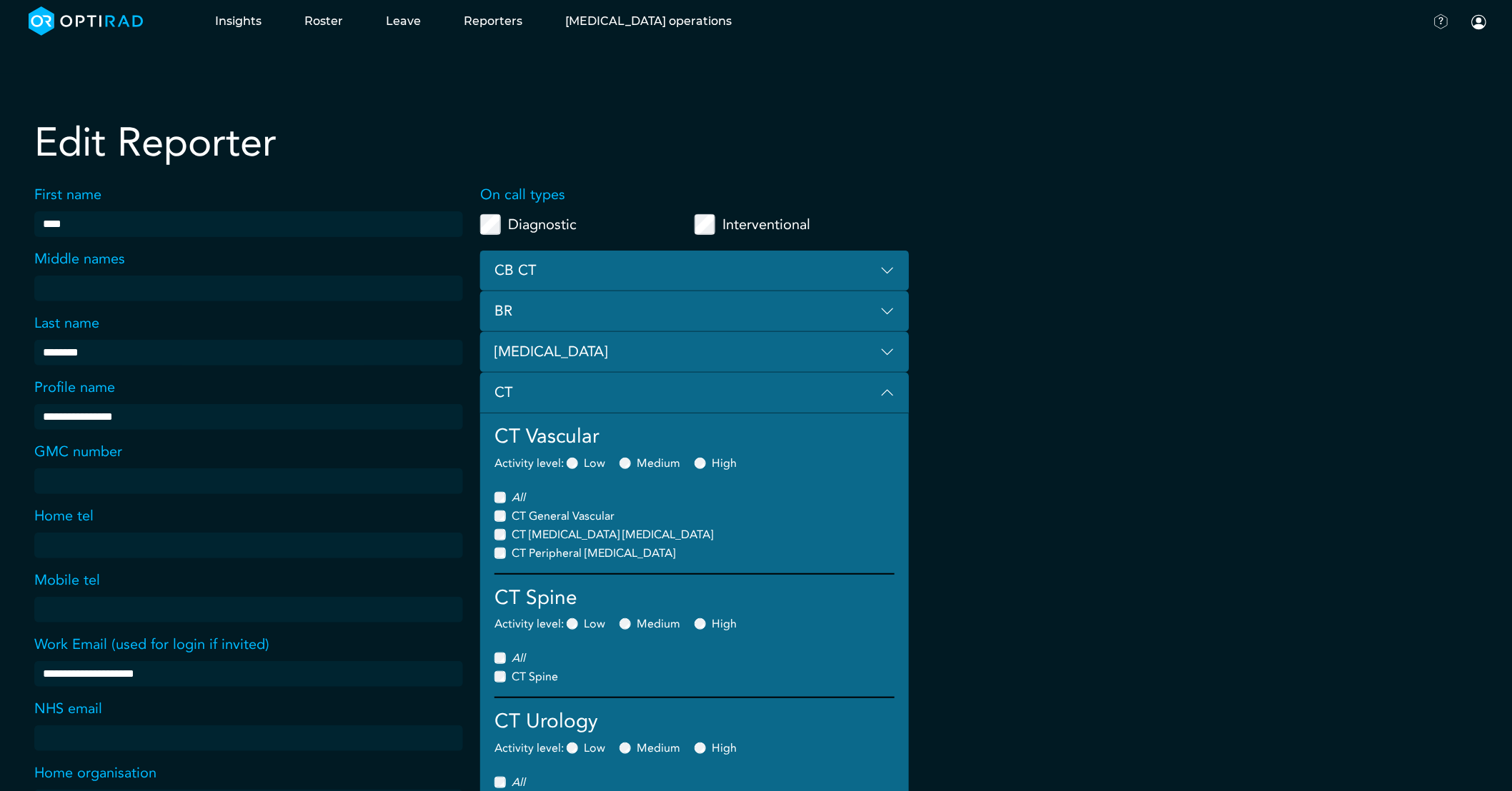
scroll to position [238, 0]
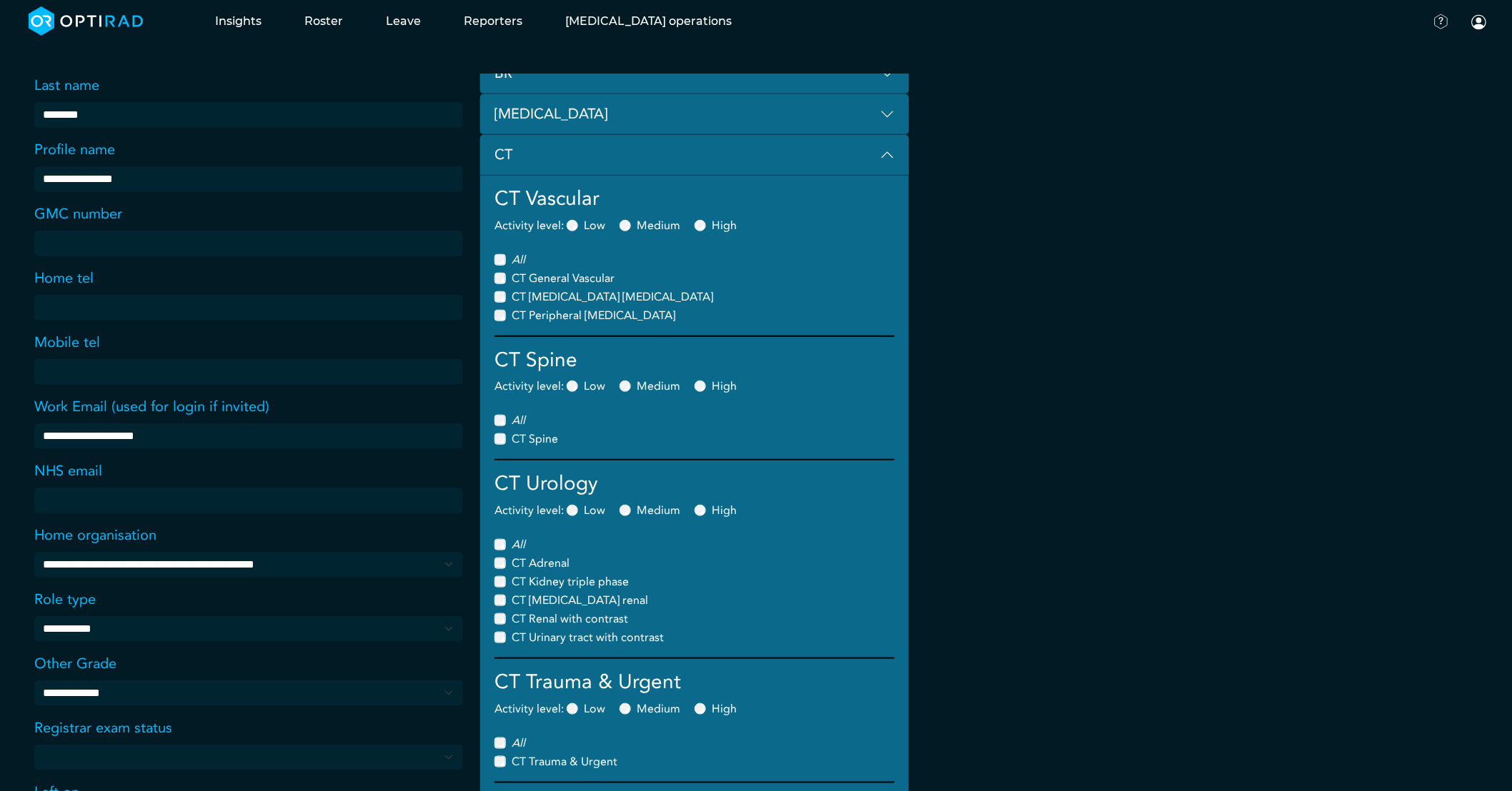
click at [880, 144] on button "CT" at bounding box center [694, 155] width 429 height 41
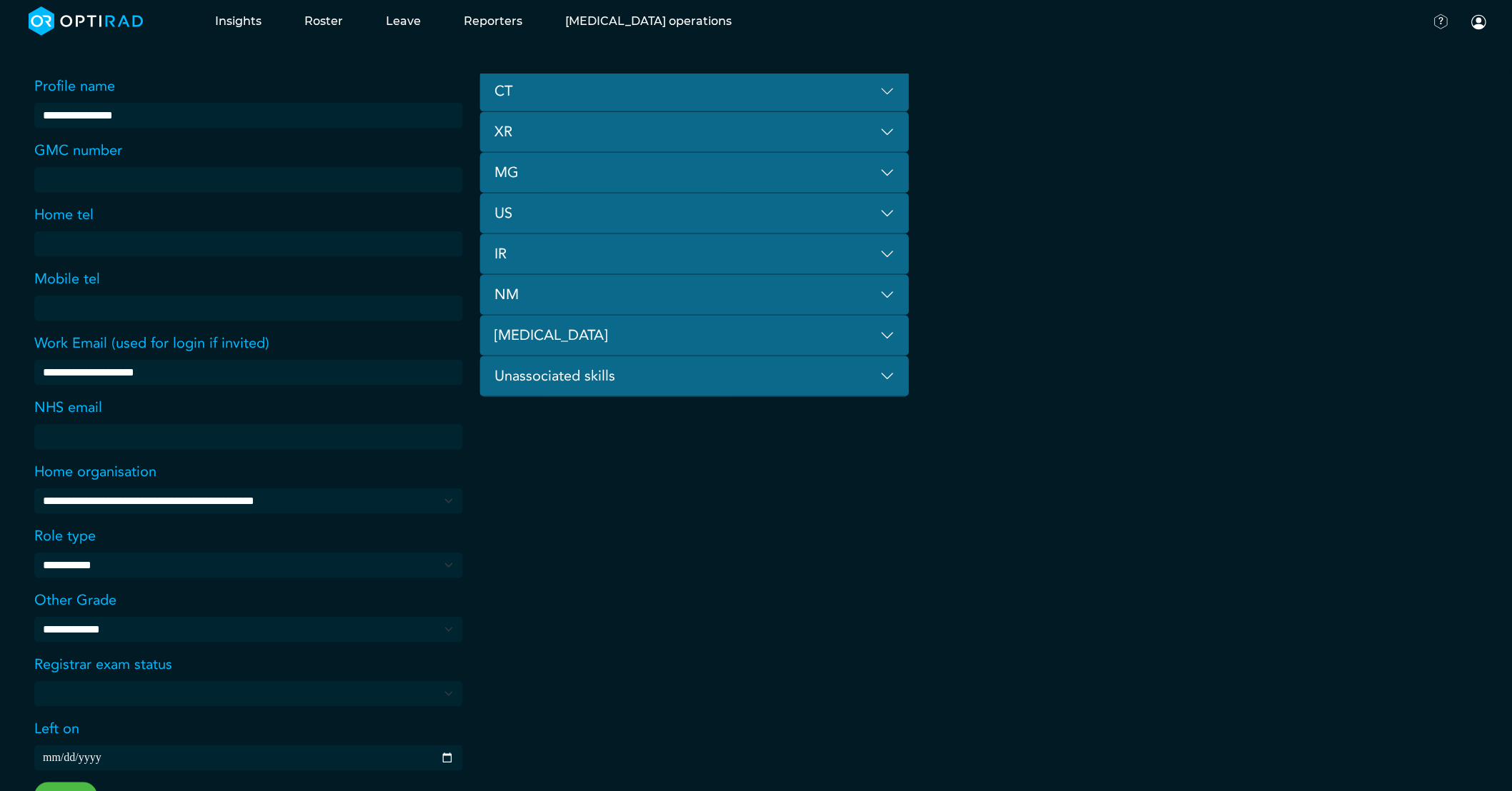
scroll to position [365, 0]
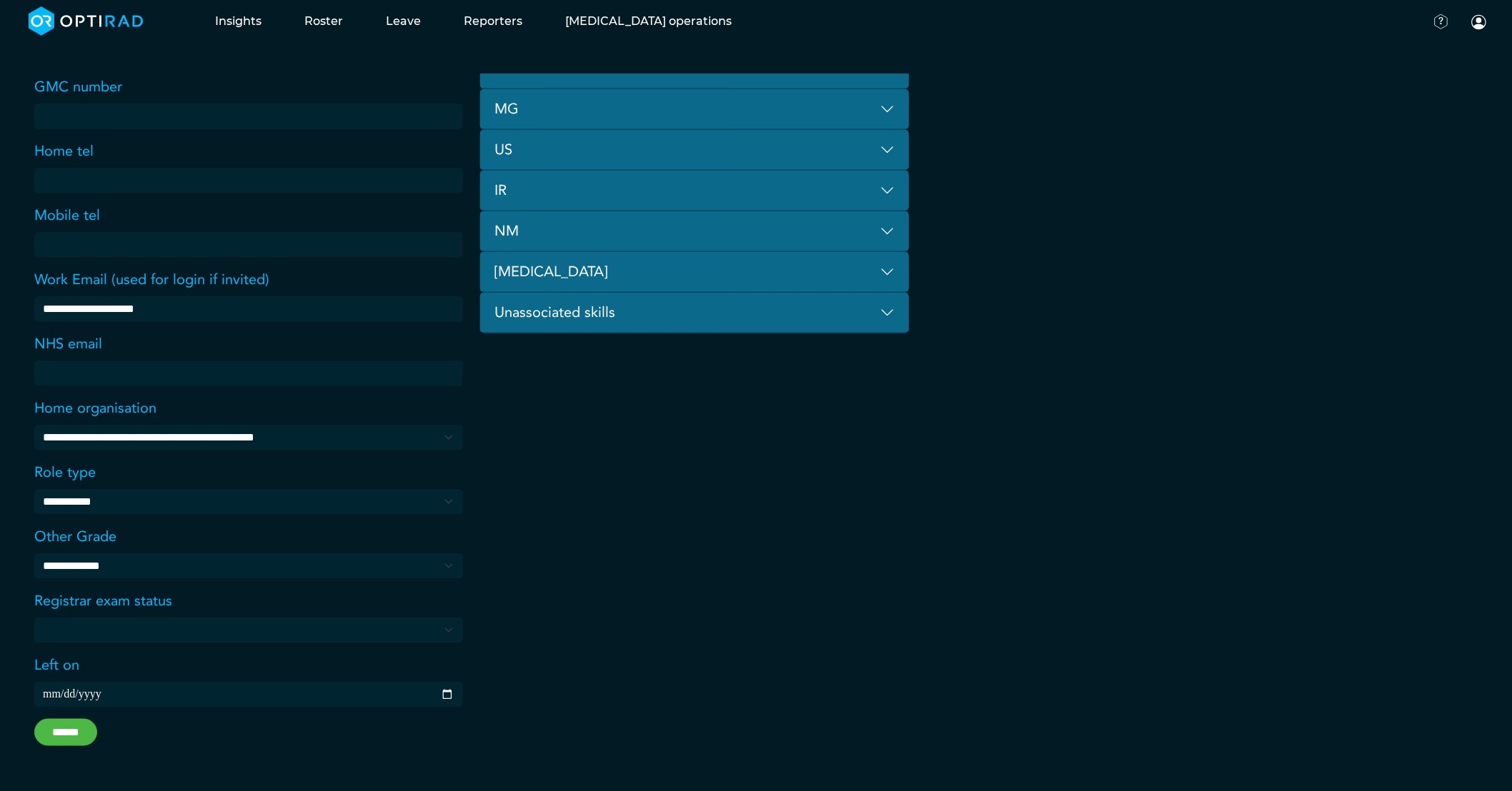
click at [47, 740] on input "******" at bounding box center [66, 732] width 63 height 27
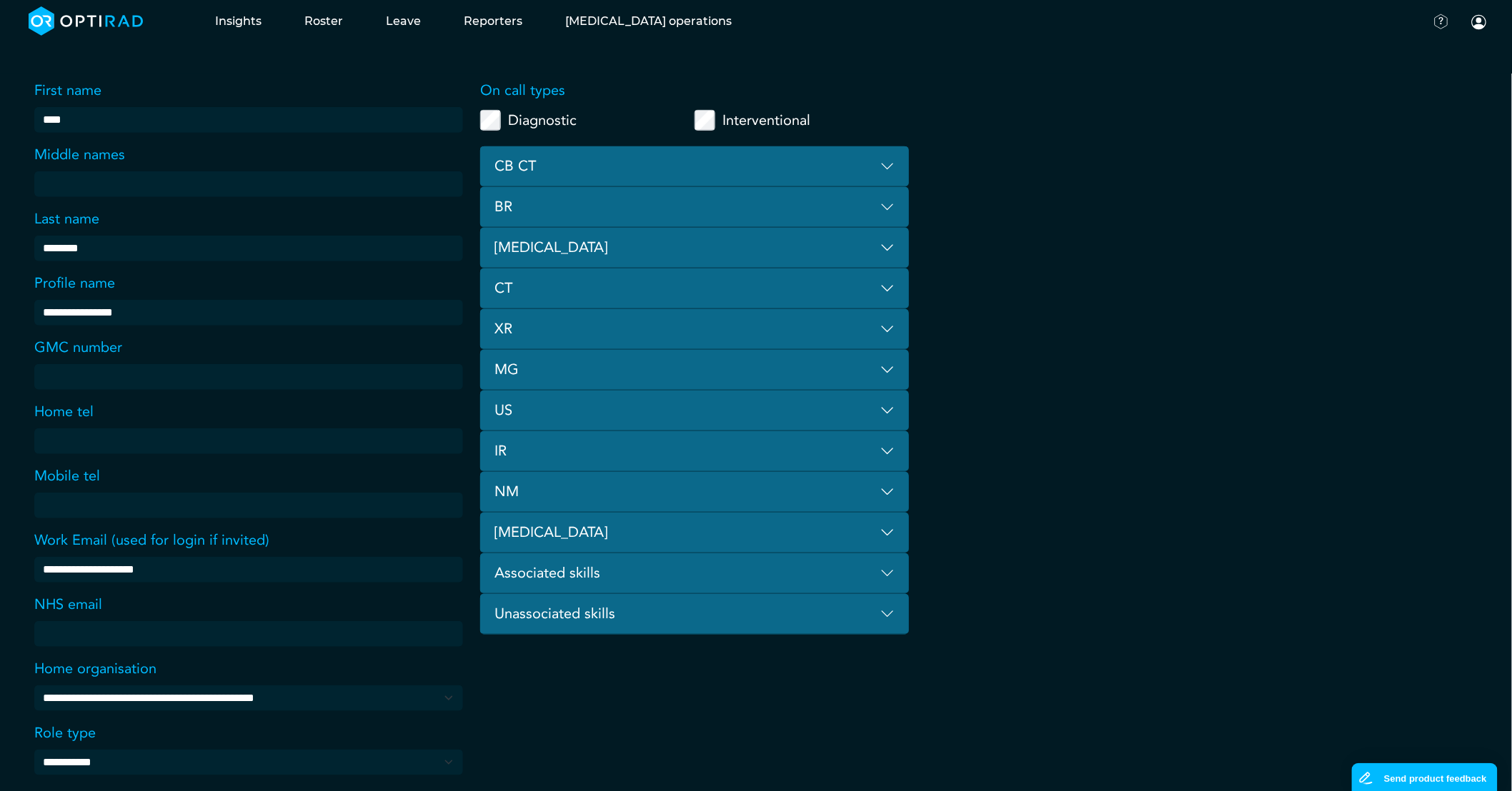
scroll to position [440, 0]
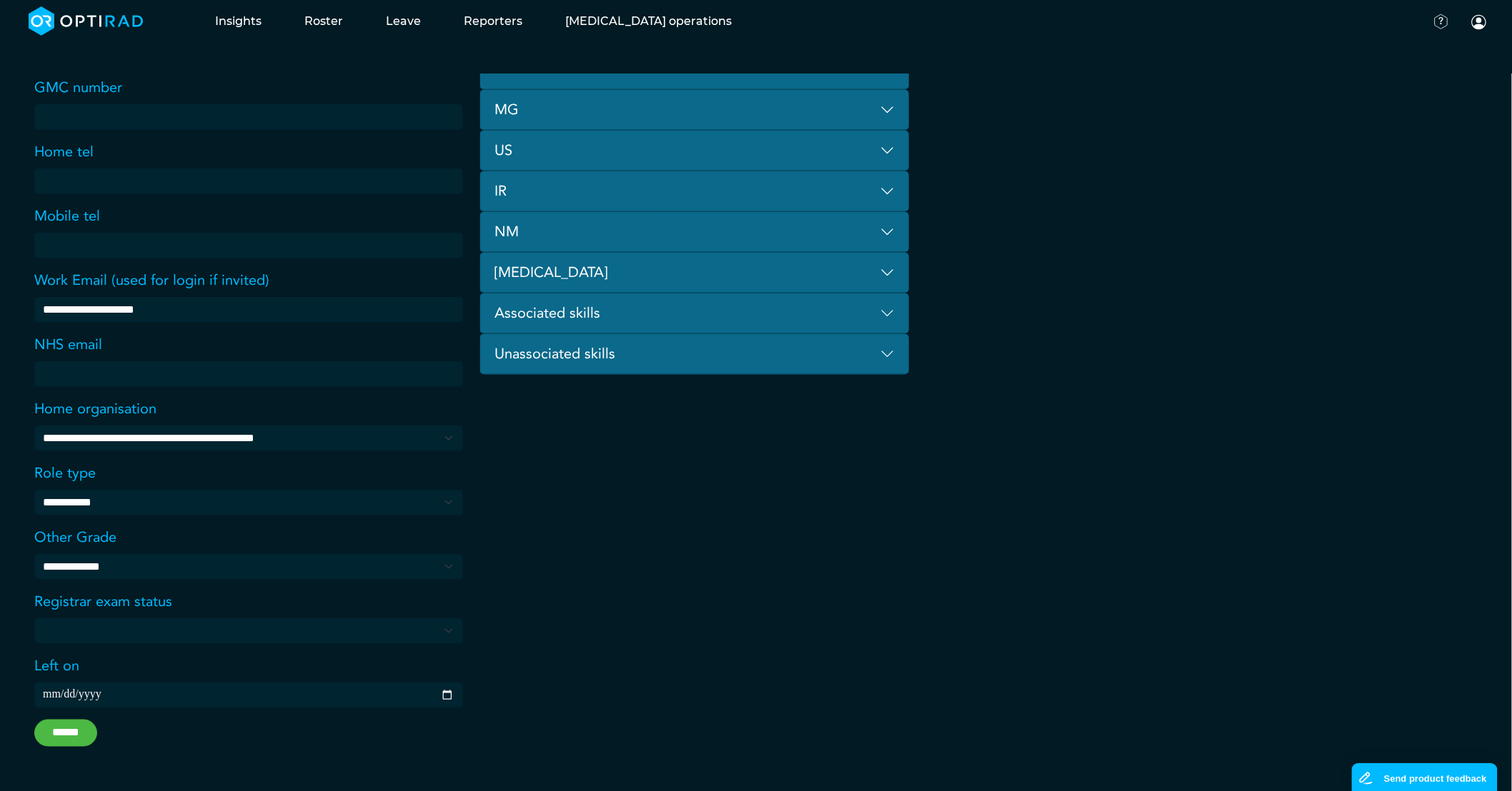
click at [81, 732] on input "******" at bounding box center [66, 733] width 63 height 27
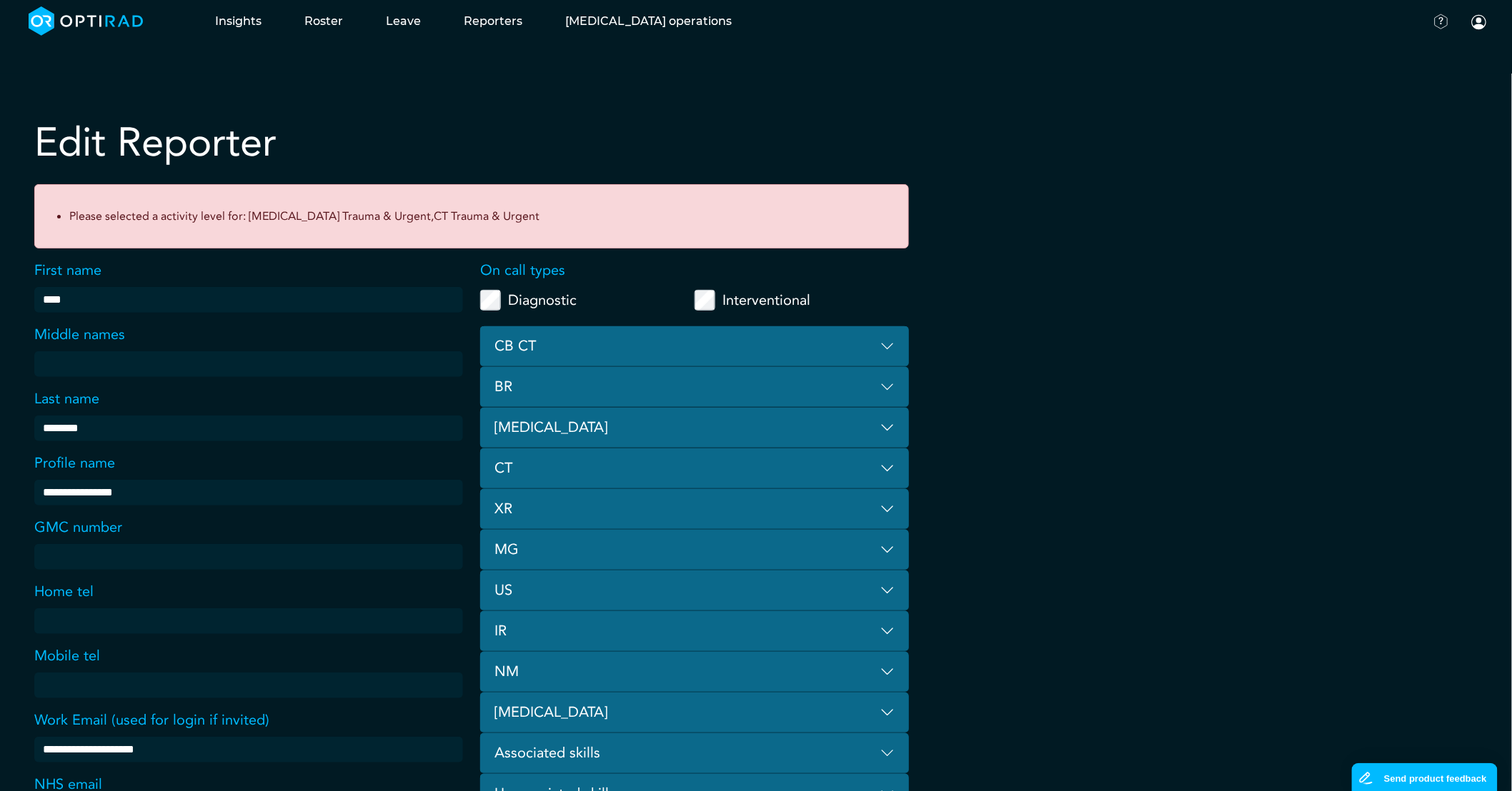
click at [803, 423] on button "[MEDICAL_DATA]" at bounding box center [694, 428] width 429 height 41
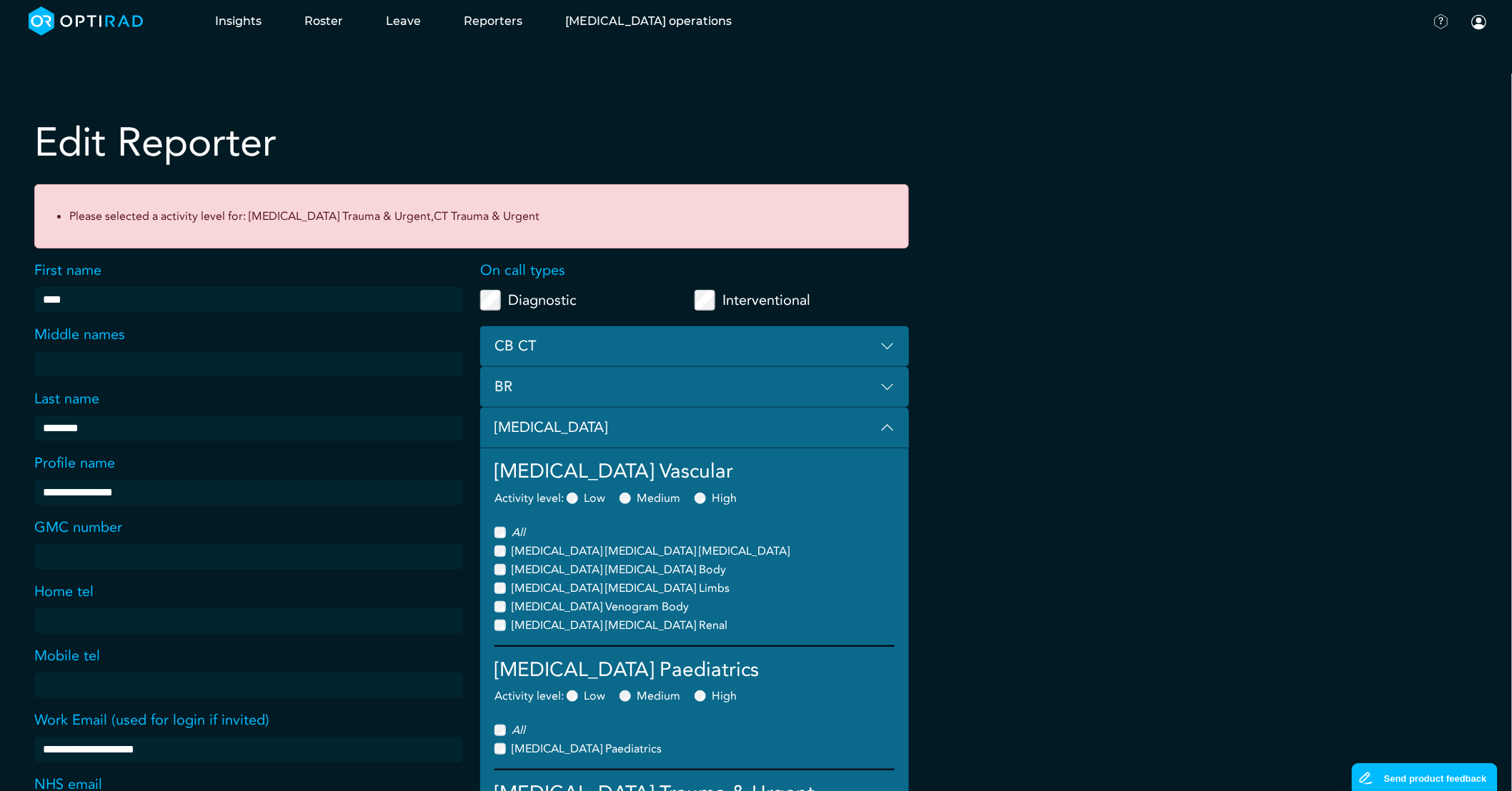
click at [868, 423] on button "[MEDICAL_DATA]" at bounding box center [694, 428] width 429 height 41
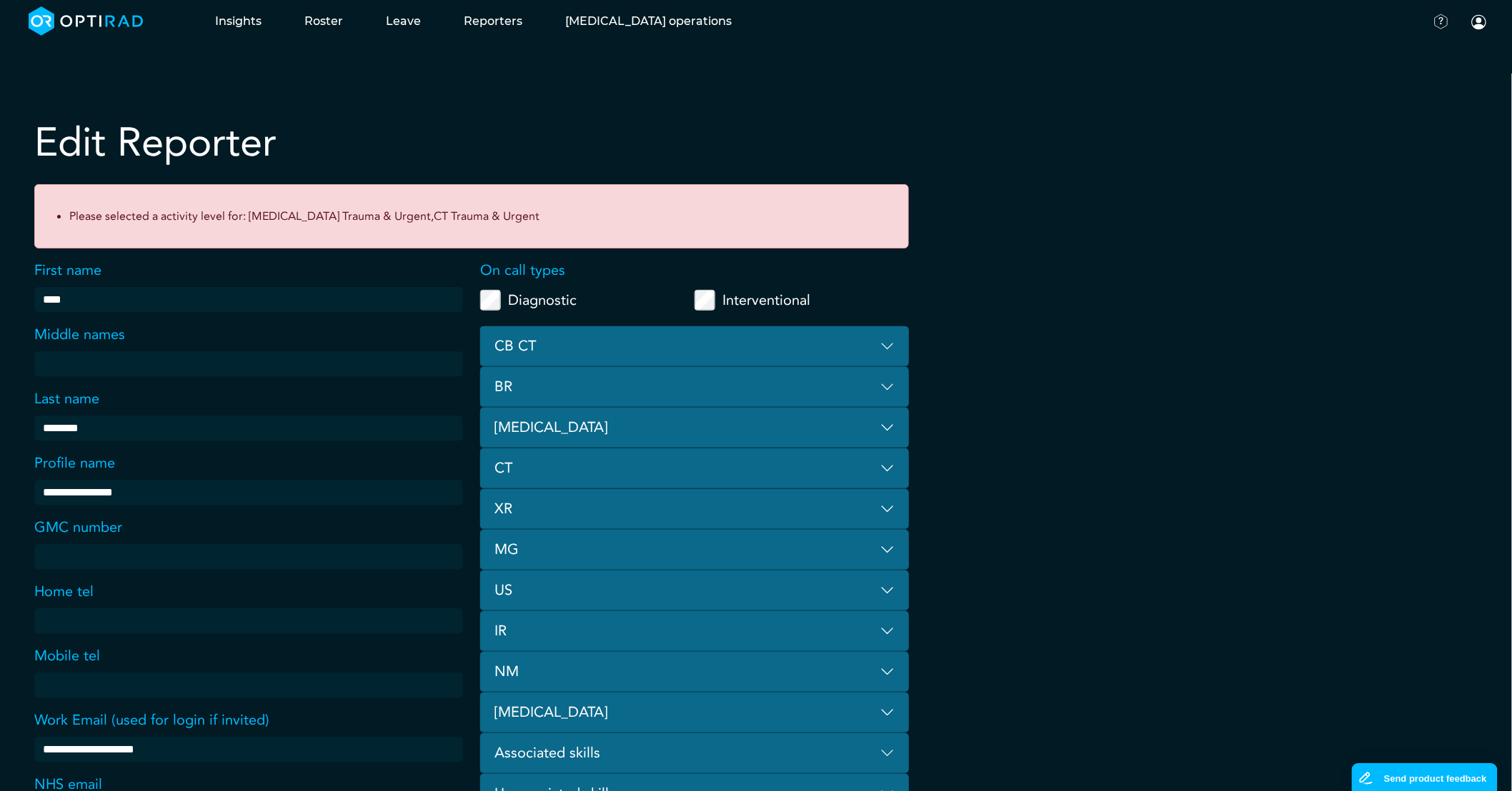
click at [619, 468] on button "CT" at bounding box center [694, 469] width 429 height 41
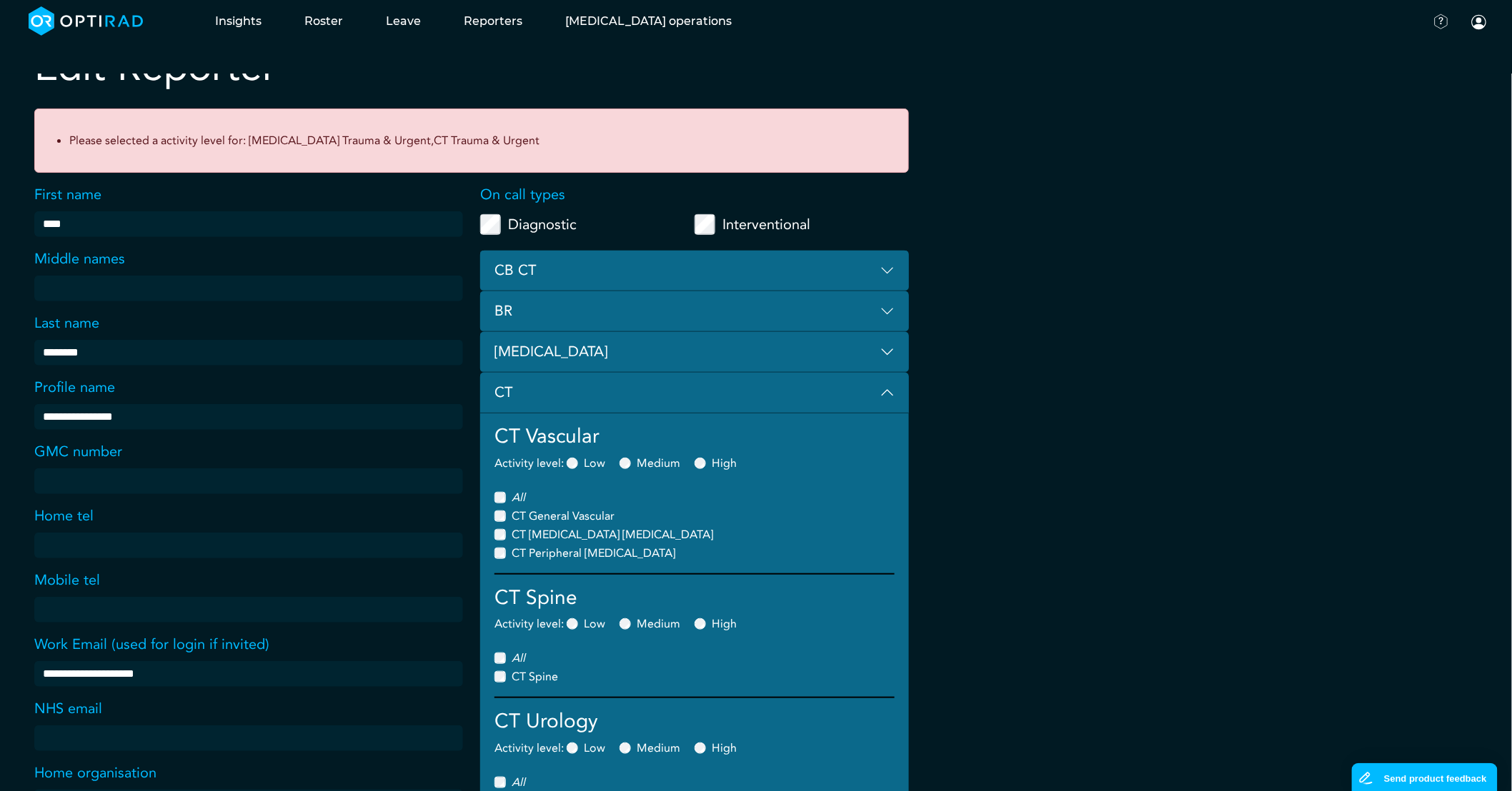
scroll to position [317, 0]
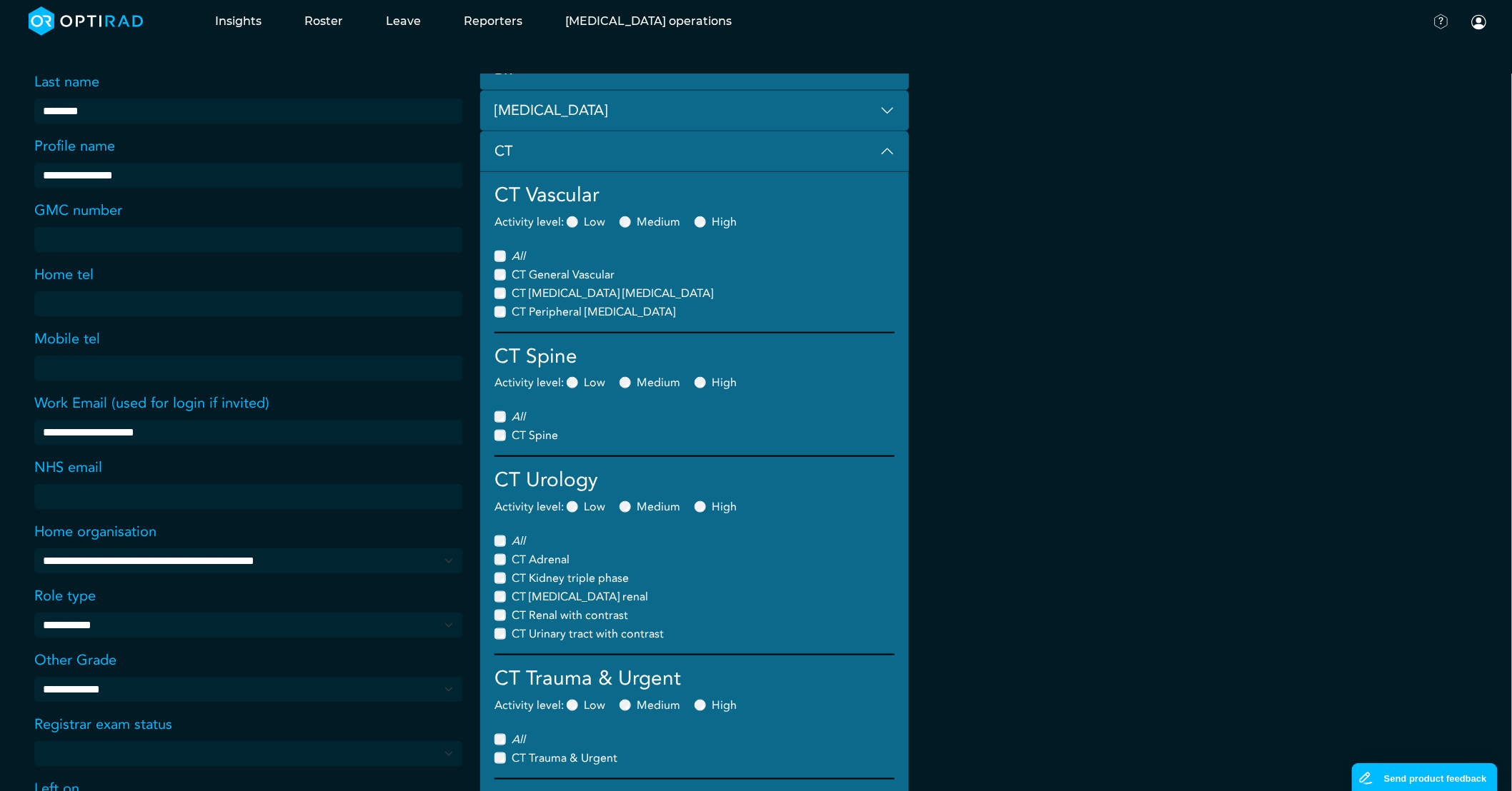
click at [577, 704] on div "Low" at bounding box center [586, 705] width 38 height 17
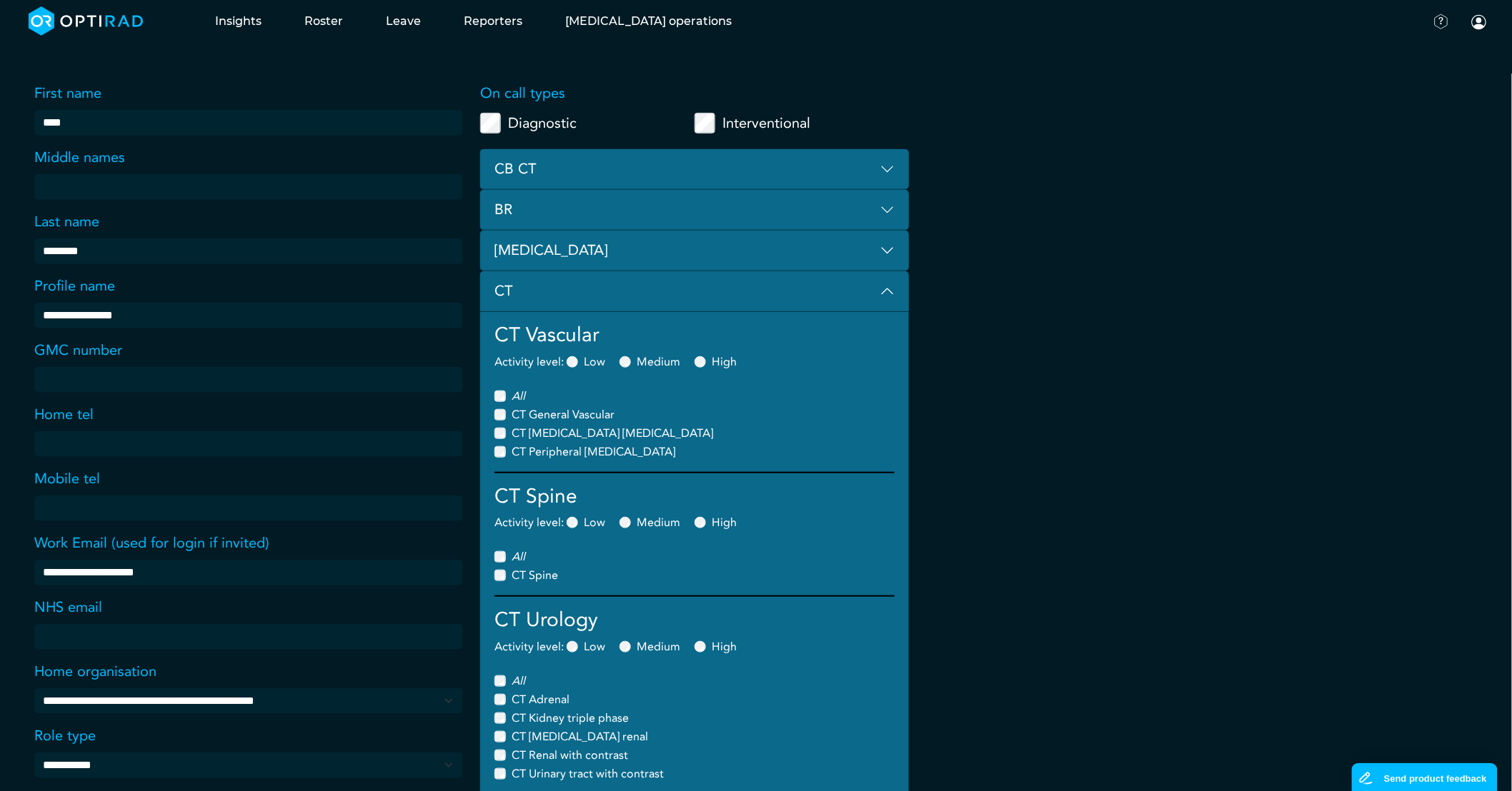
scroll to position [0, 0]
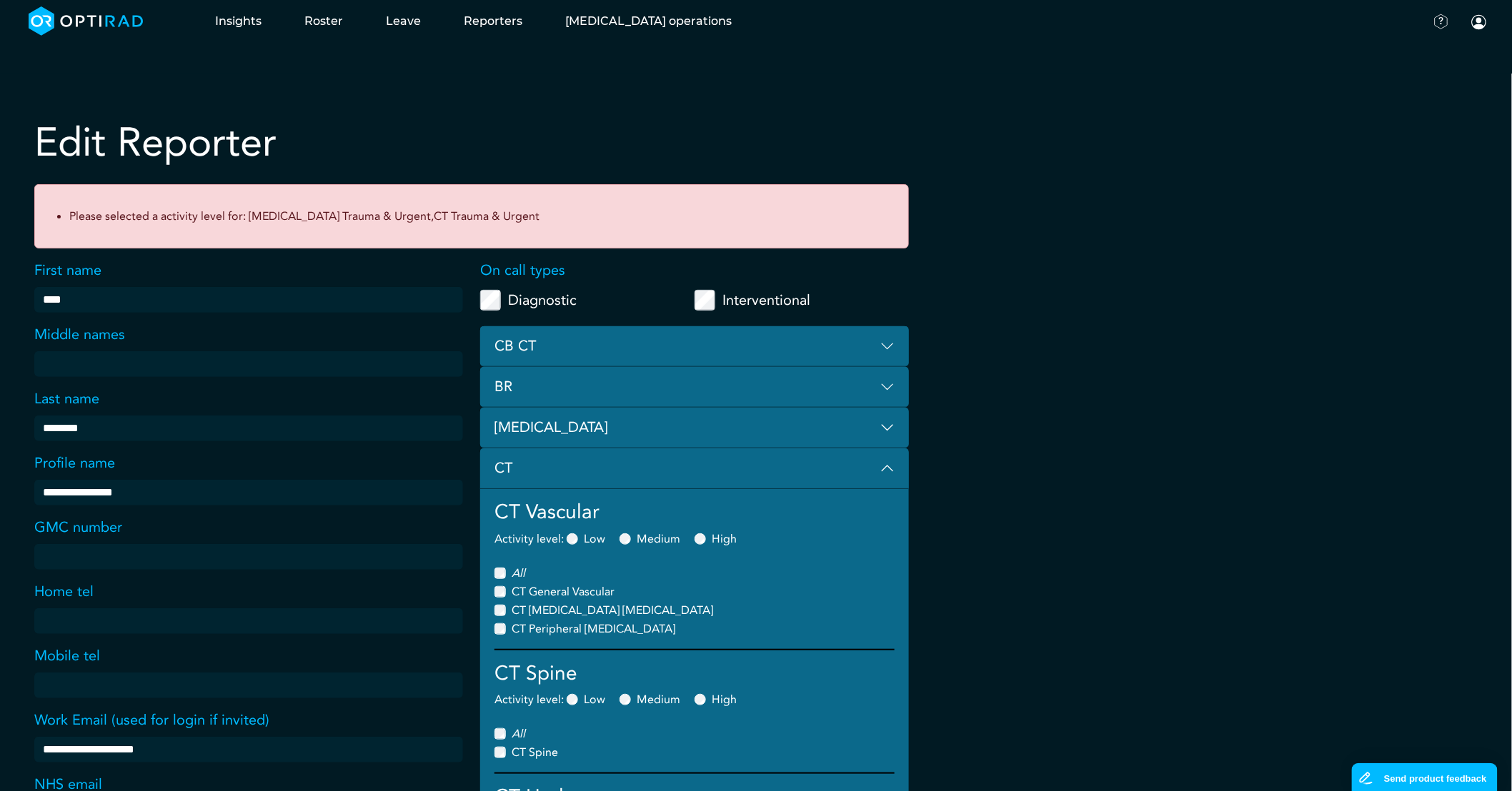
click at [886, 468] on button "CT" at bounding box center [694, 469] width 429 height 41
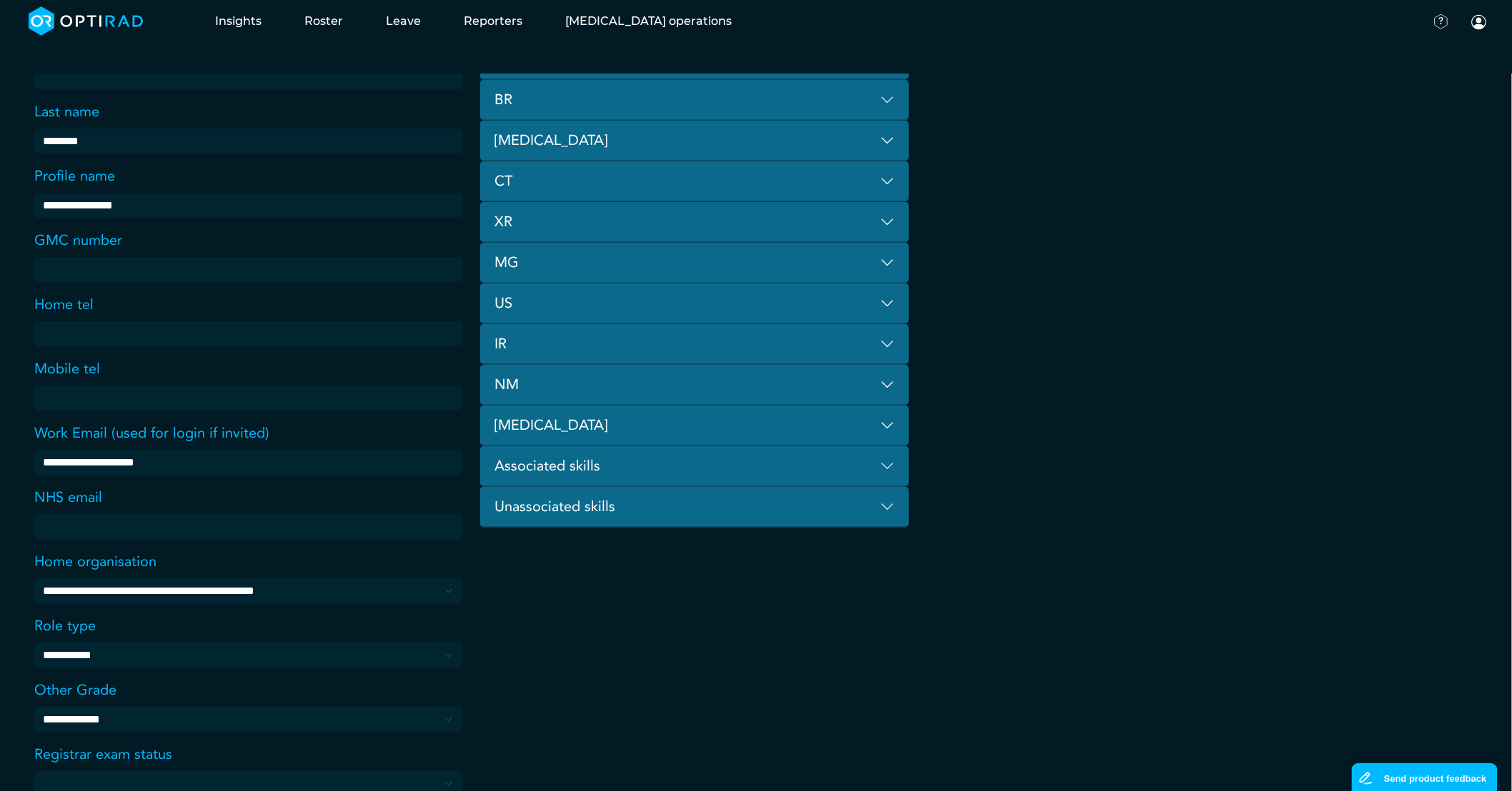
scroll to position [440, 0]
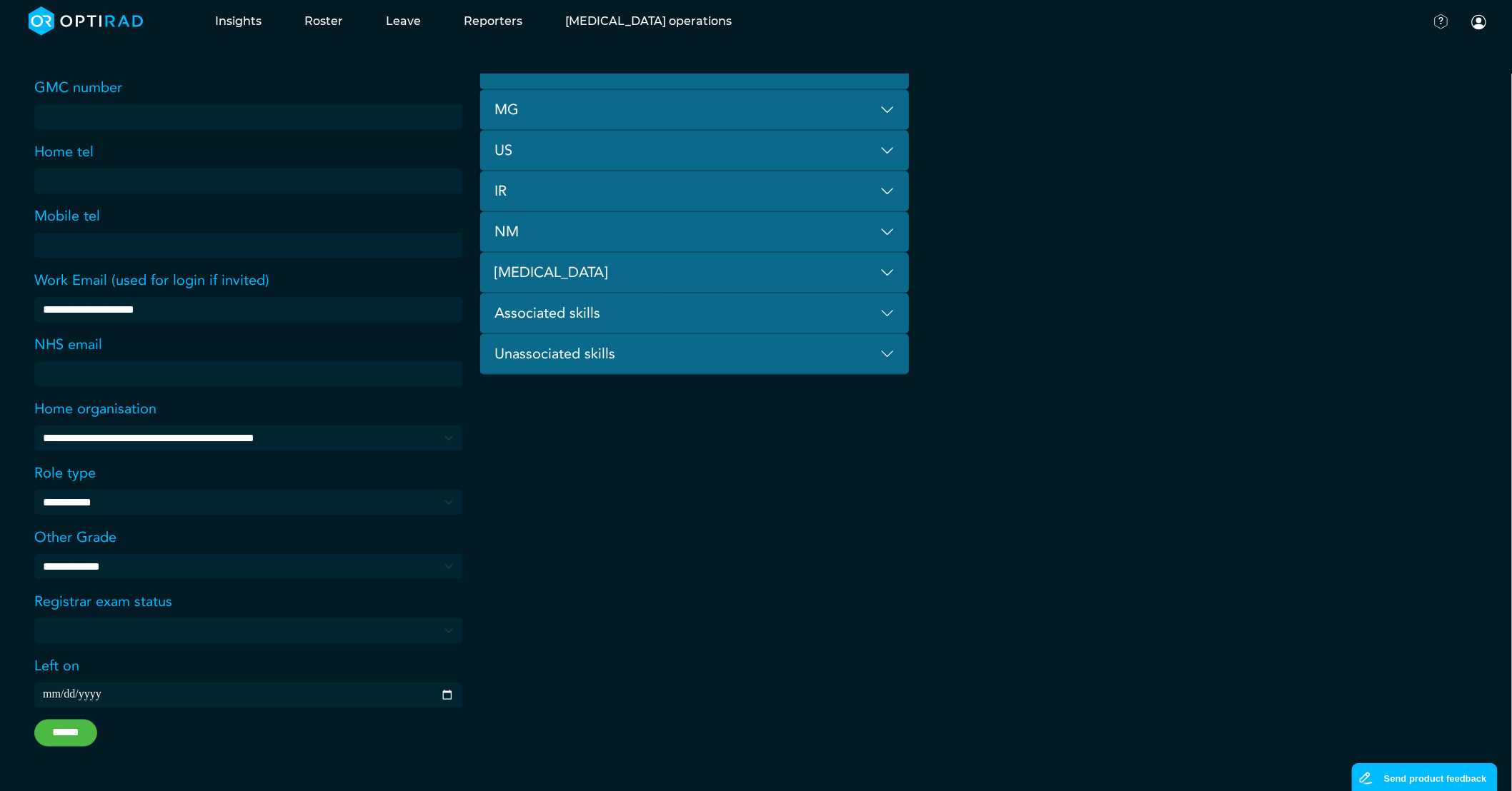
click at [44, 731] on input "******" at bounding box center [66, 733] width 63 height 27
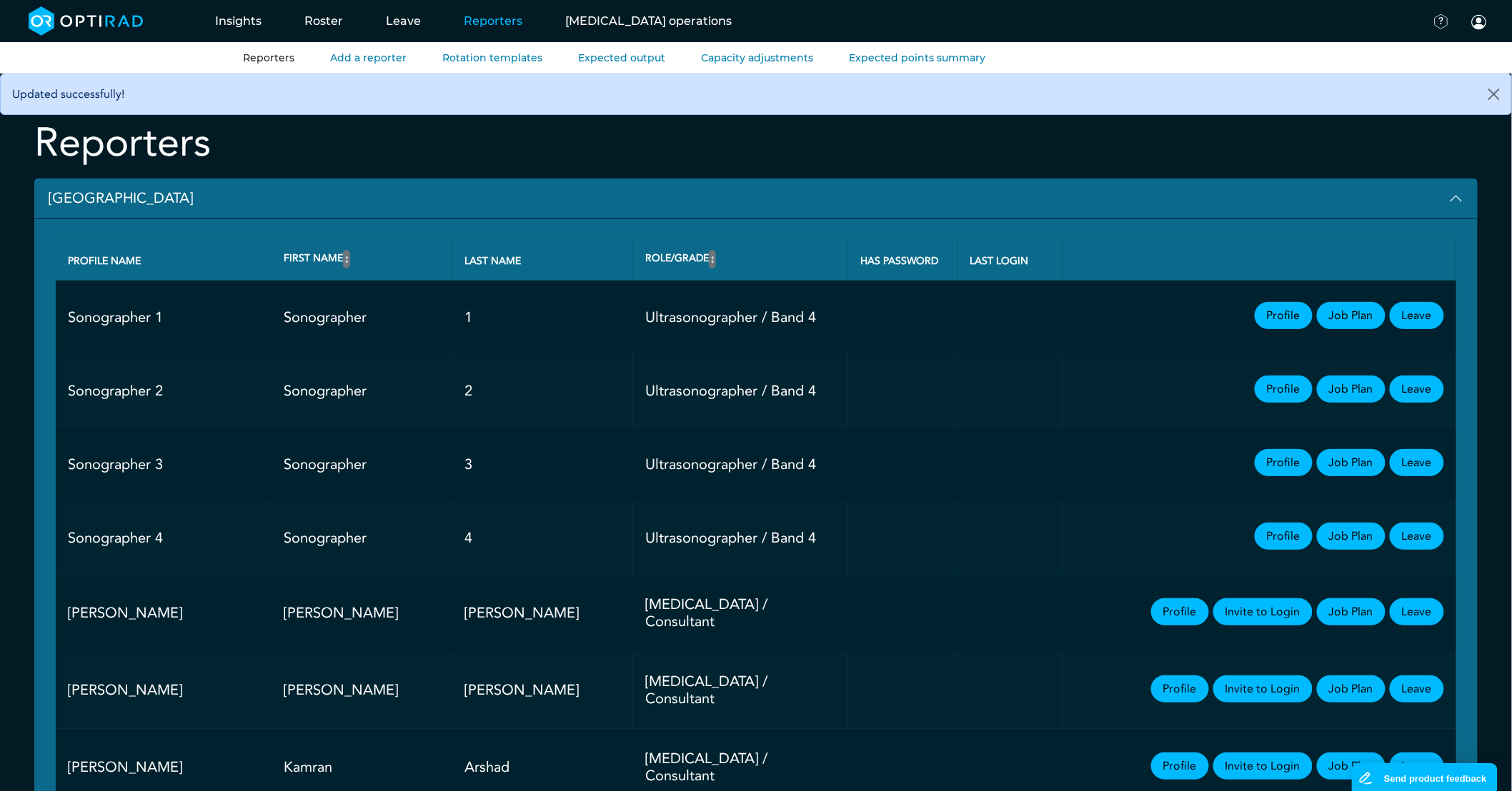
click at [152, 196] on button "[GEOGRAPHIC_DATA]" at bounding box center [756, 199] width 1443 height 41
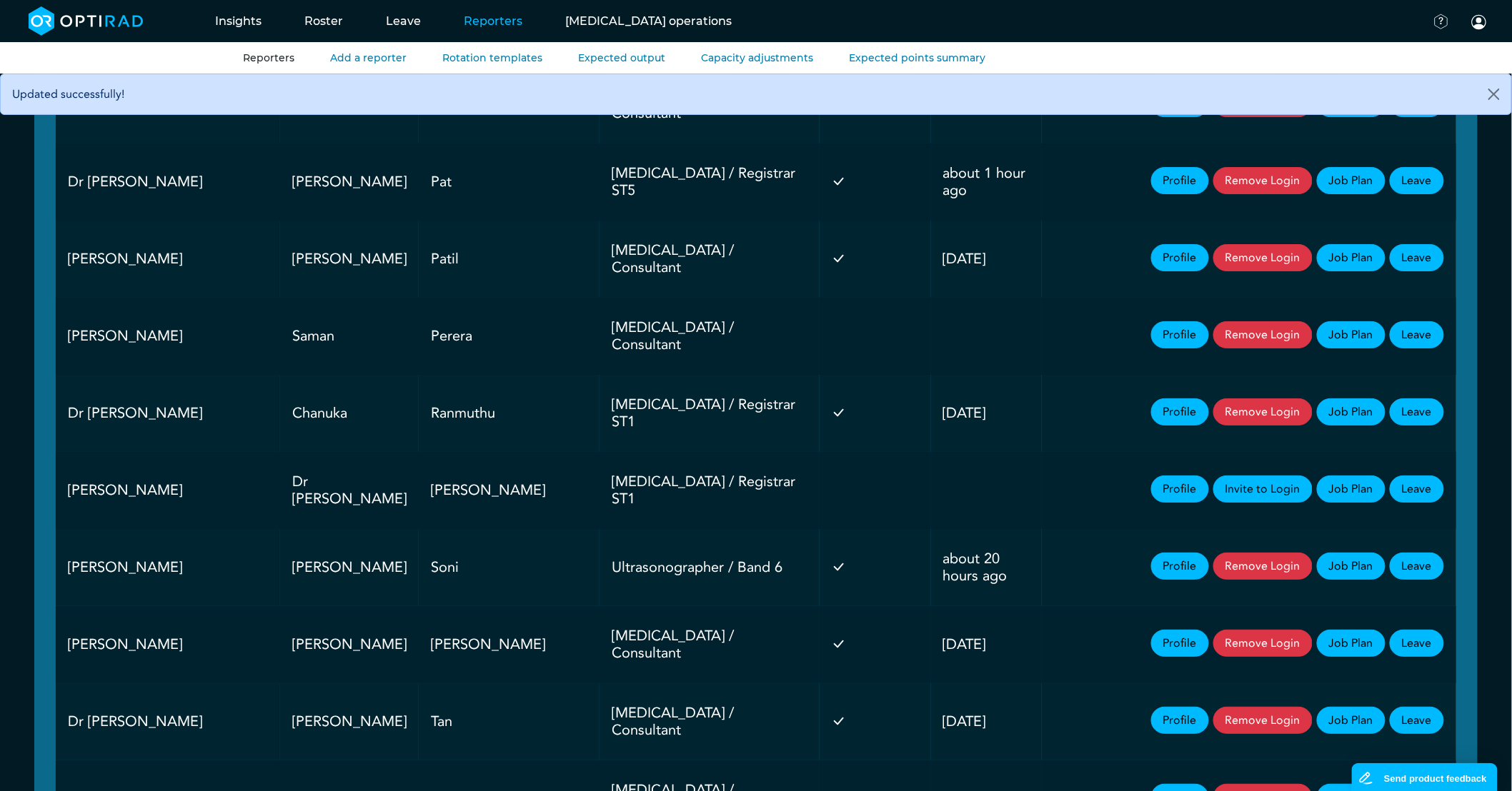
scroll to position [2062, 0]
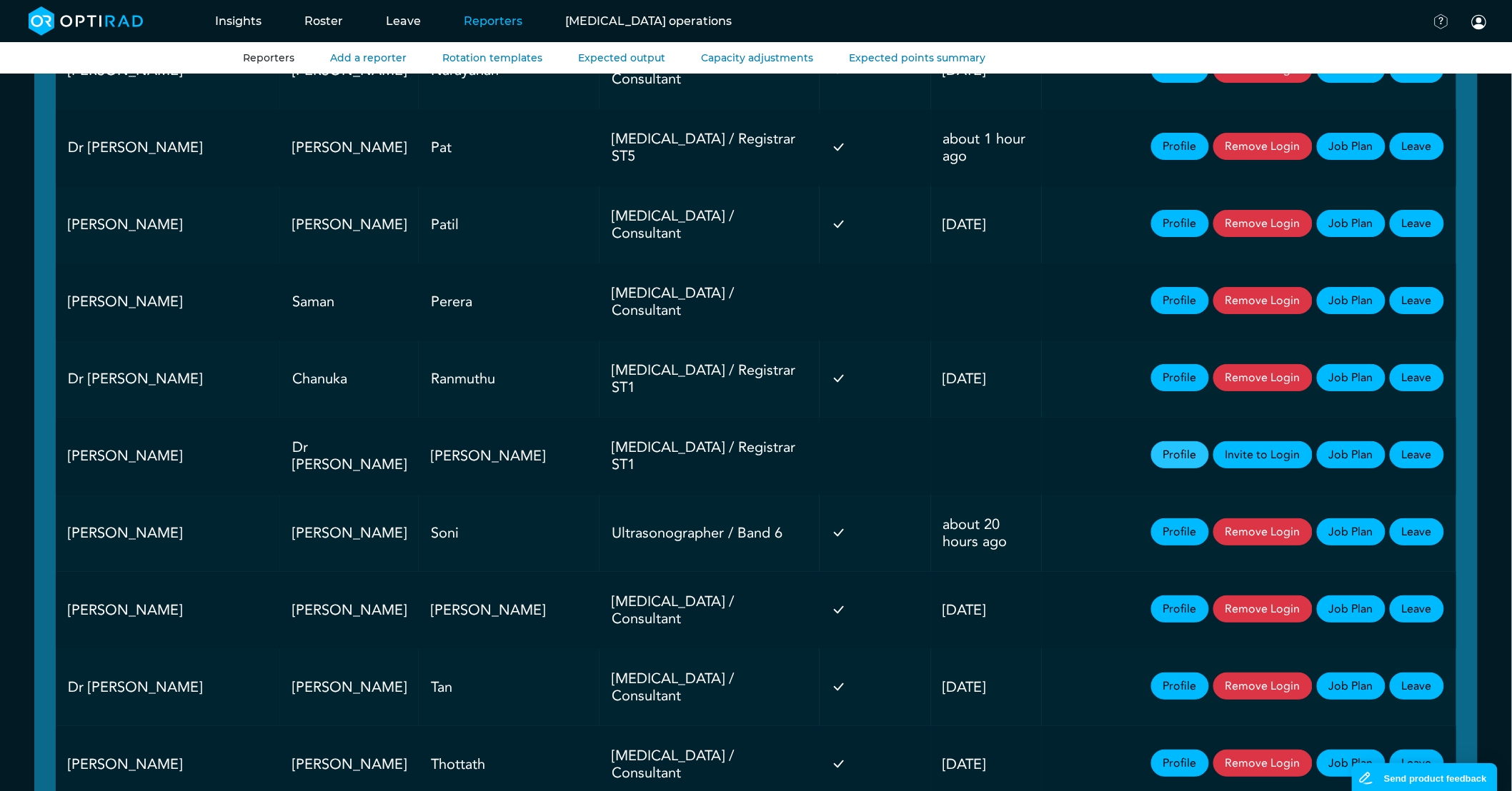
click at [1190, 441] on link "Profile" at bounding box center [1179, 455] width 58 height 27
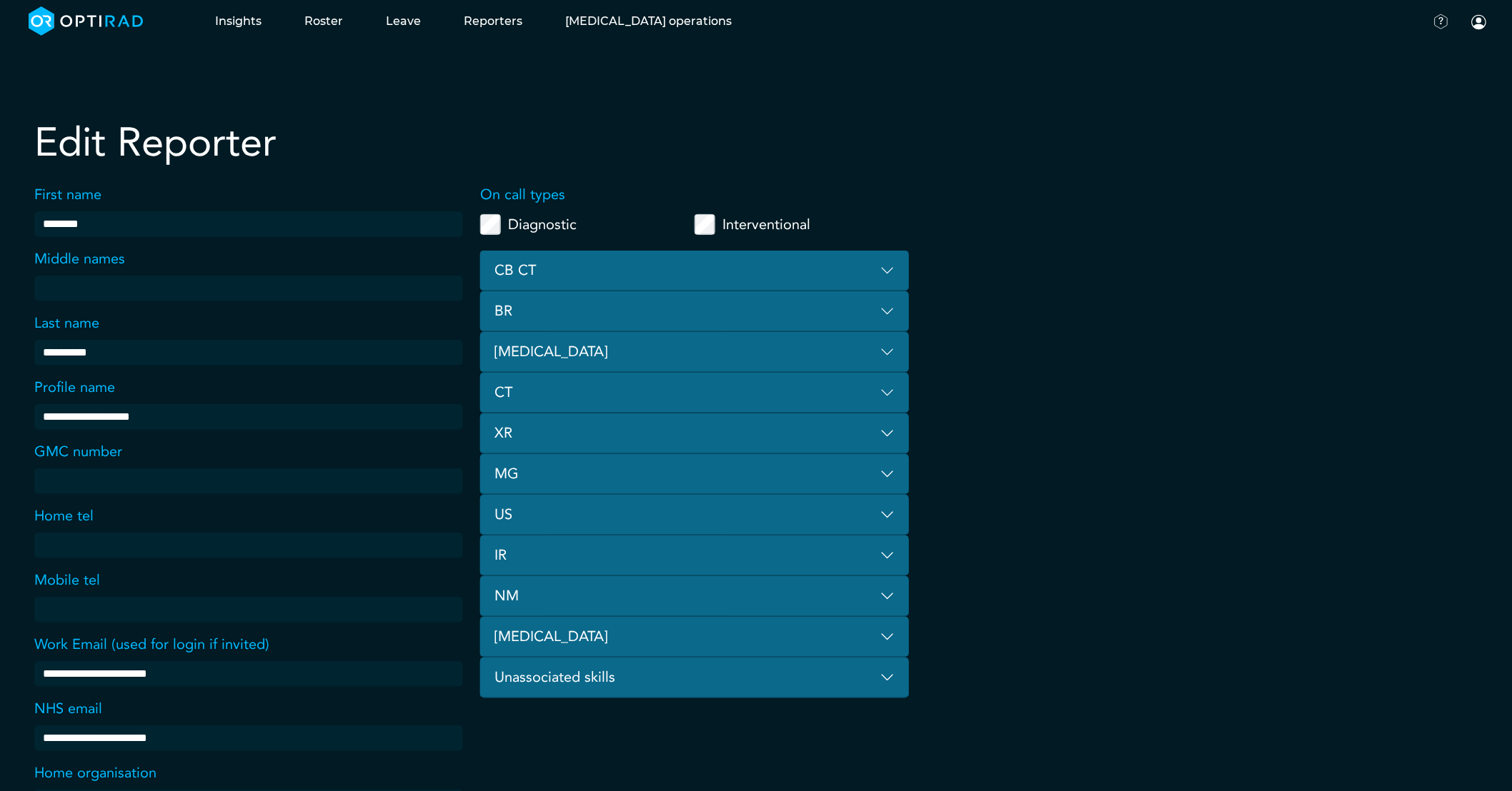
click at [634, 396] on button "CT" at bounding box center [694, 393] width 429 height 41
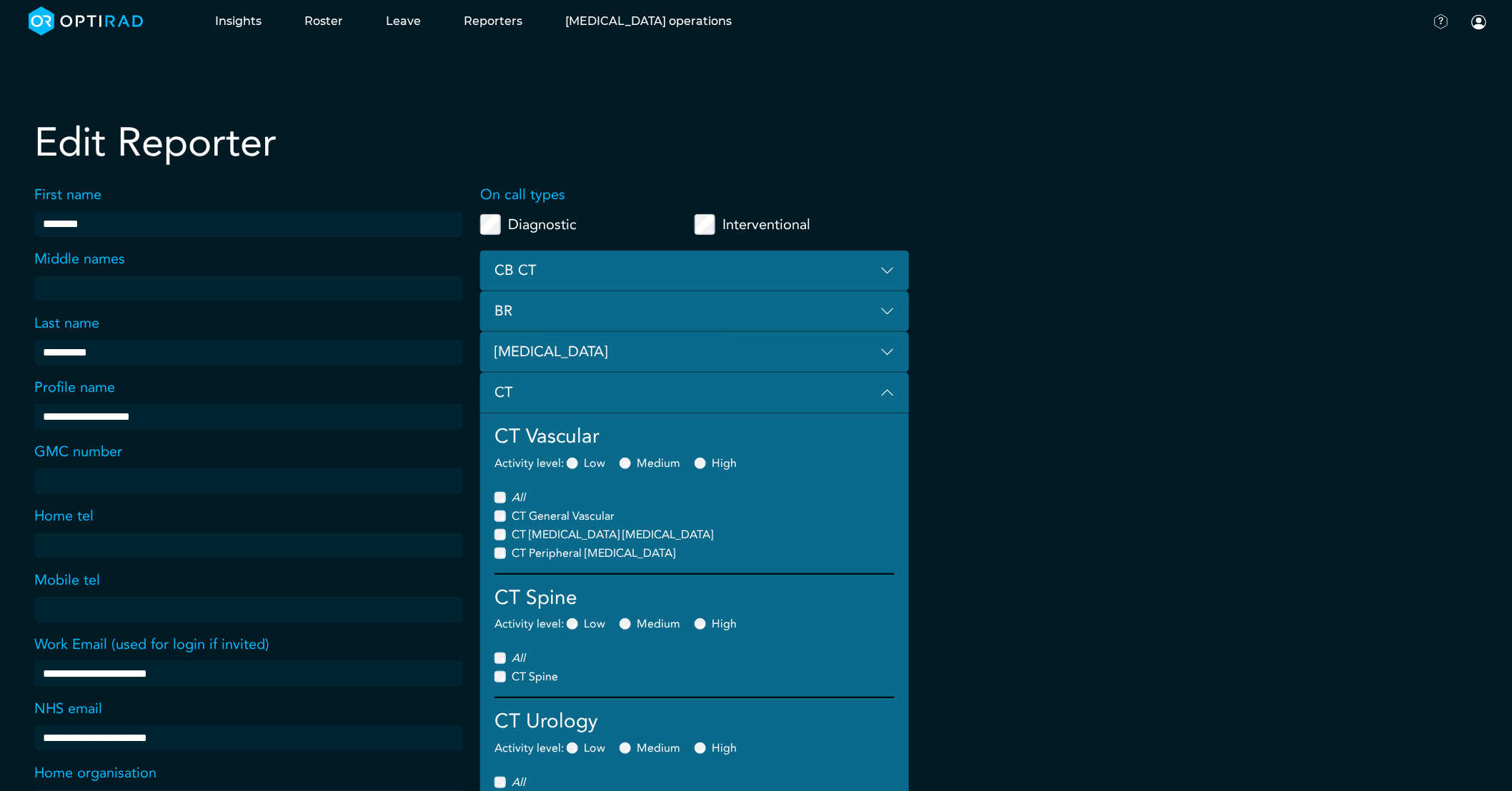
click at [851, 390] on button "CT" at bounding box center [694, 393] width 429 height 41
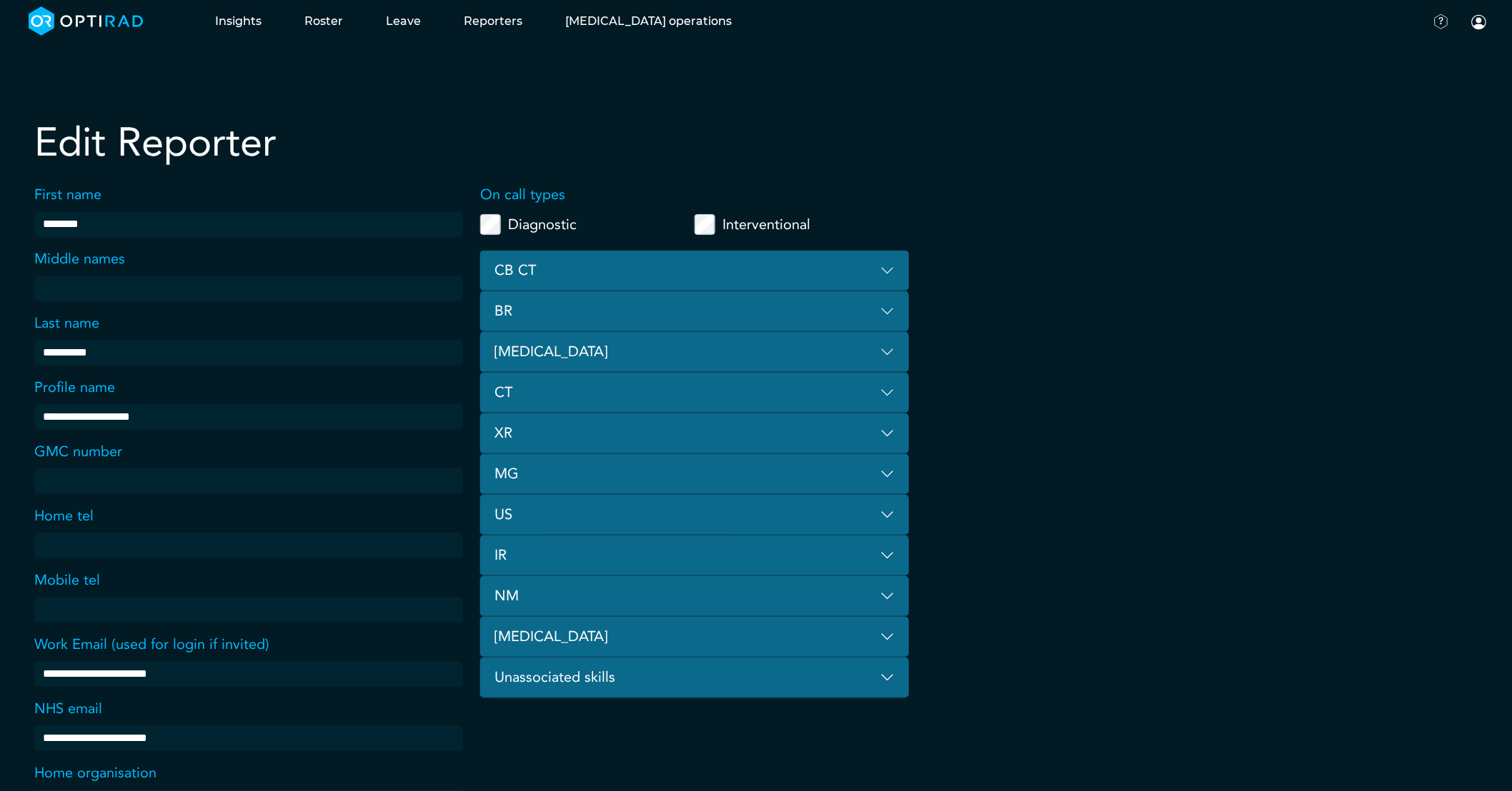
click at [613, 356] on button "[MEDICAL_DATA]" at bounding box center [694, 353] width 429 height 41
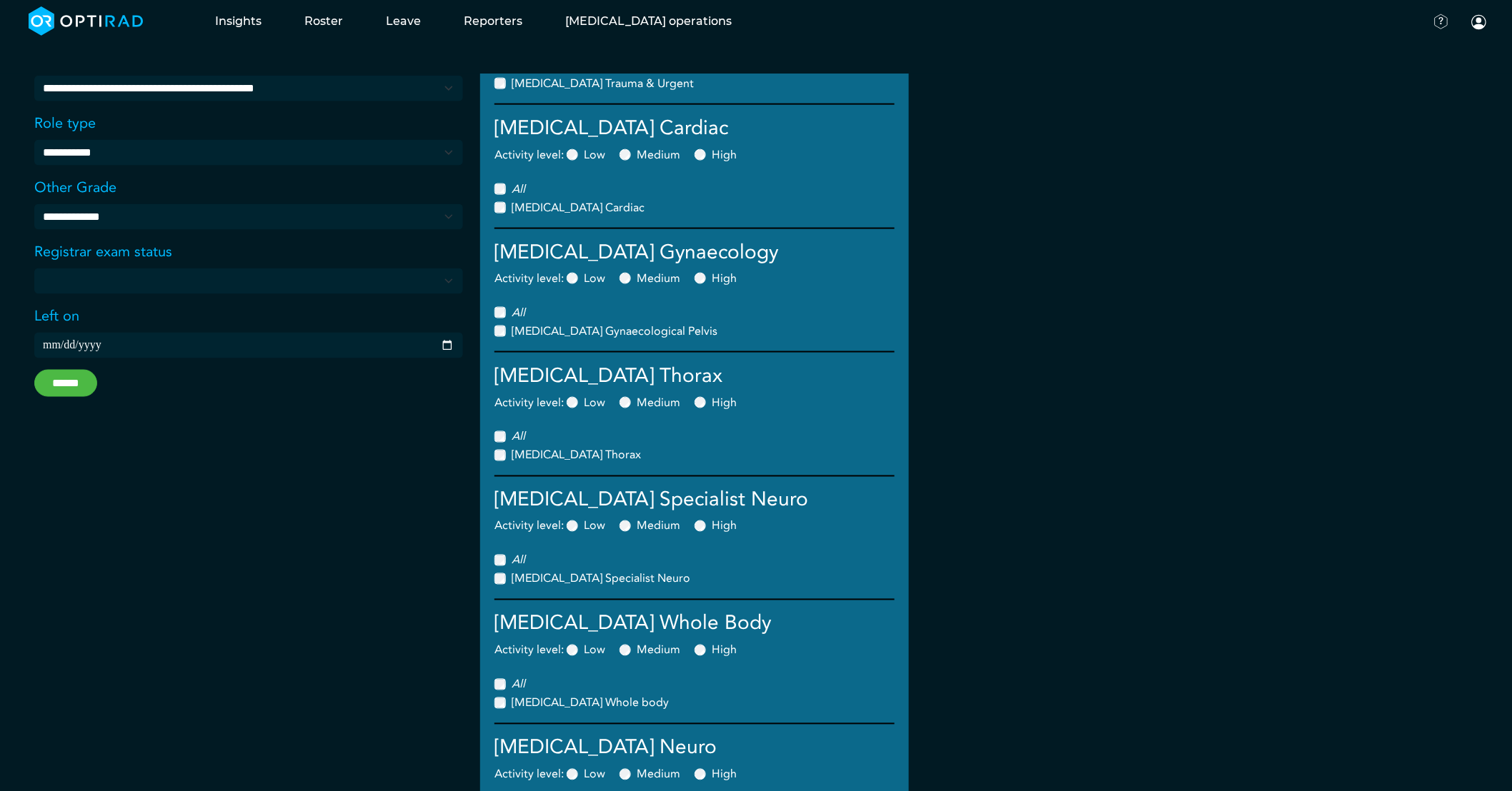
scroll to position [317, 0]
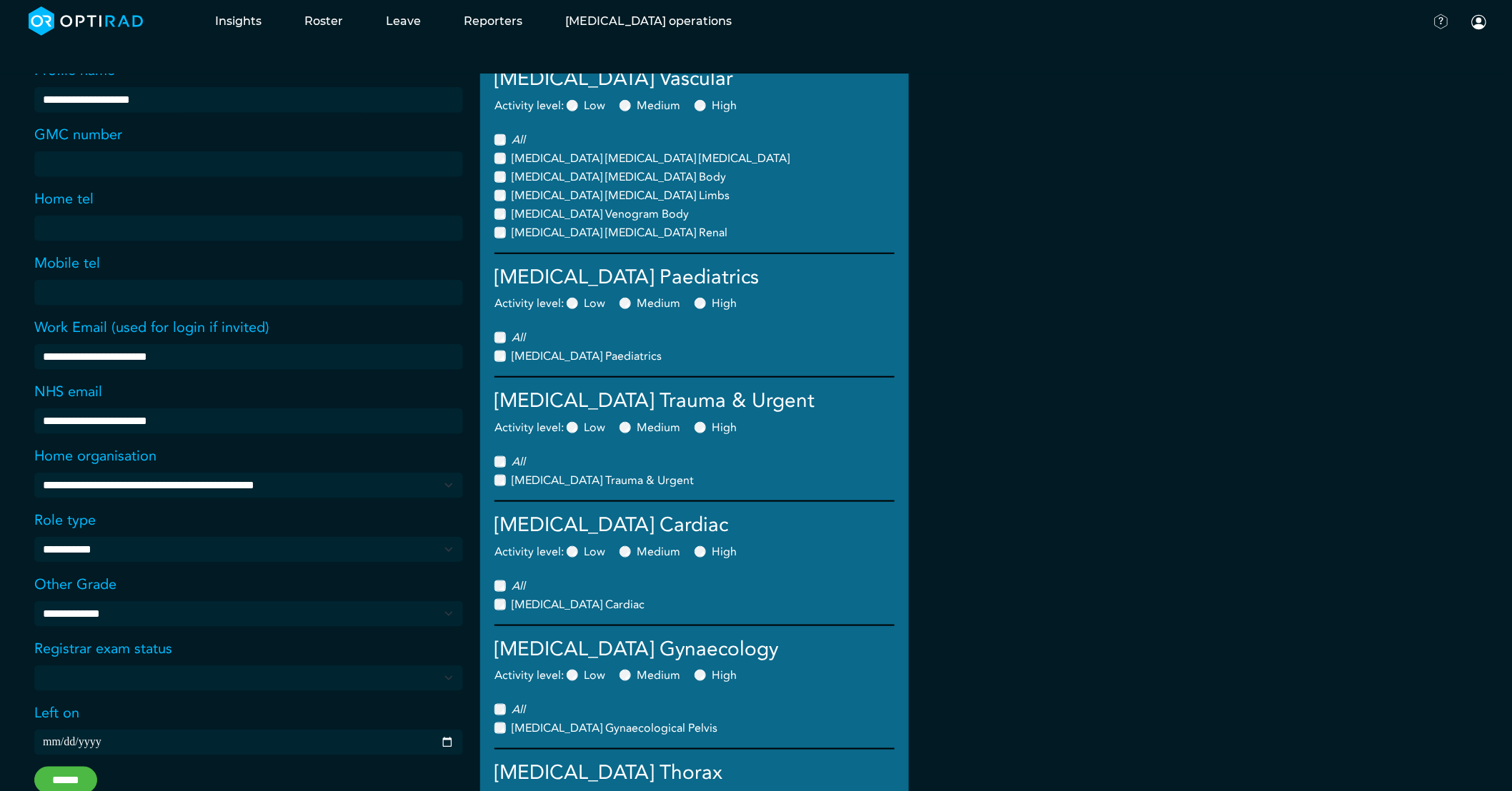
click at [81, 775] on input "******" at bounding box center [66, 780] width 63 height 27
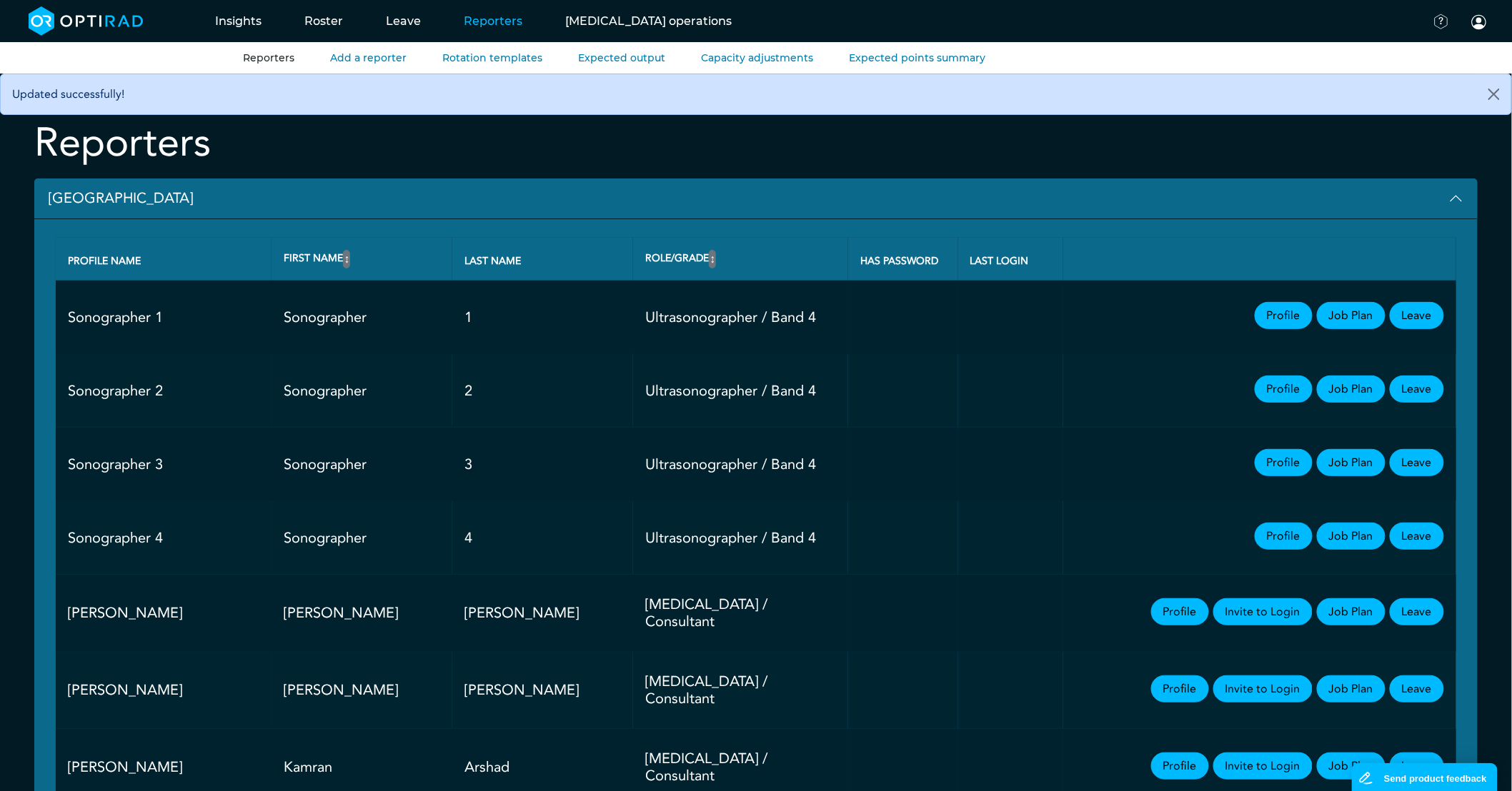
click at [79, 197] on button "[GEOGRAPHIC_DATA]" at bounding box center [756, 199] width 1443 height 41
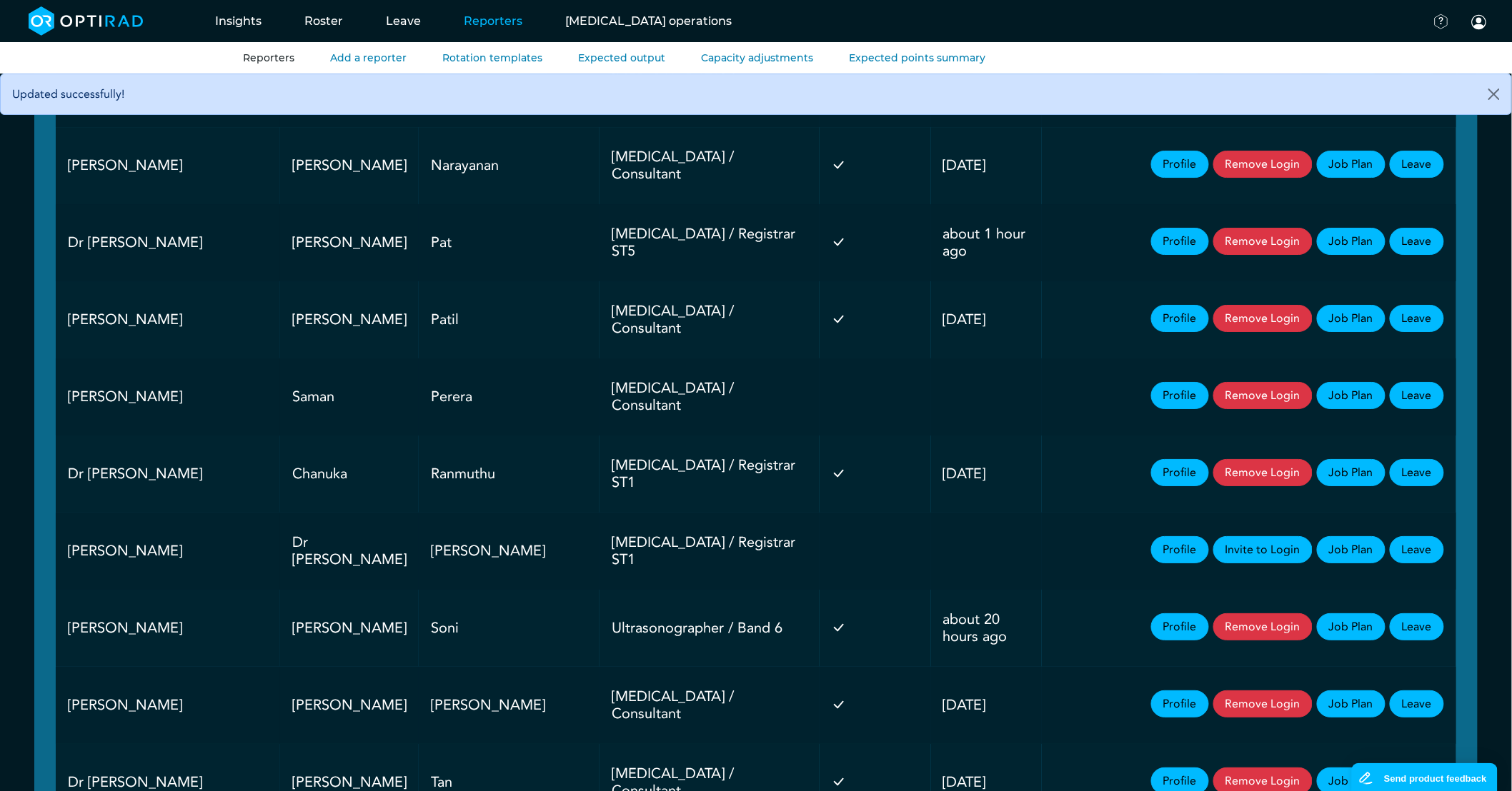
scroll to position [1984, 0]
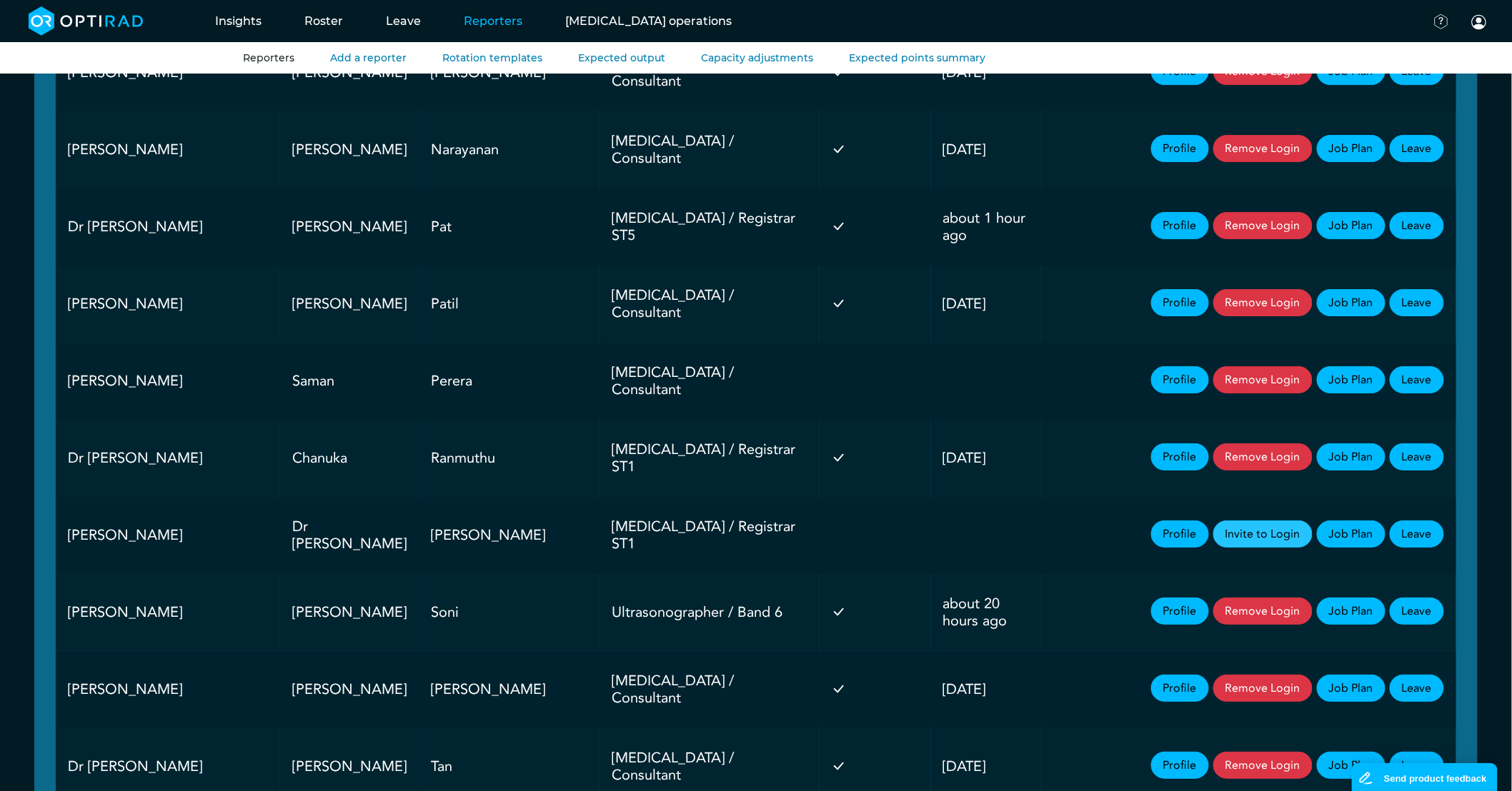
click at [1276, 521] on button "Invite to Login" at bounding box center [1263, 534] width 99 height 27
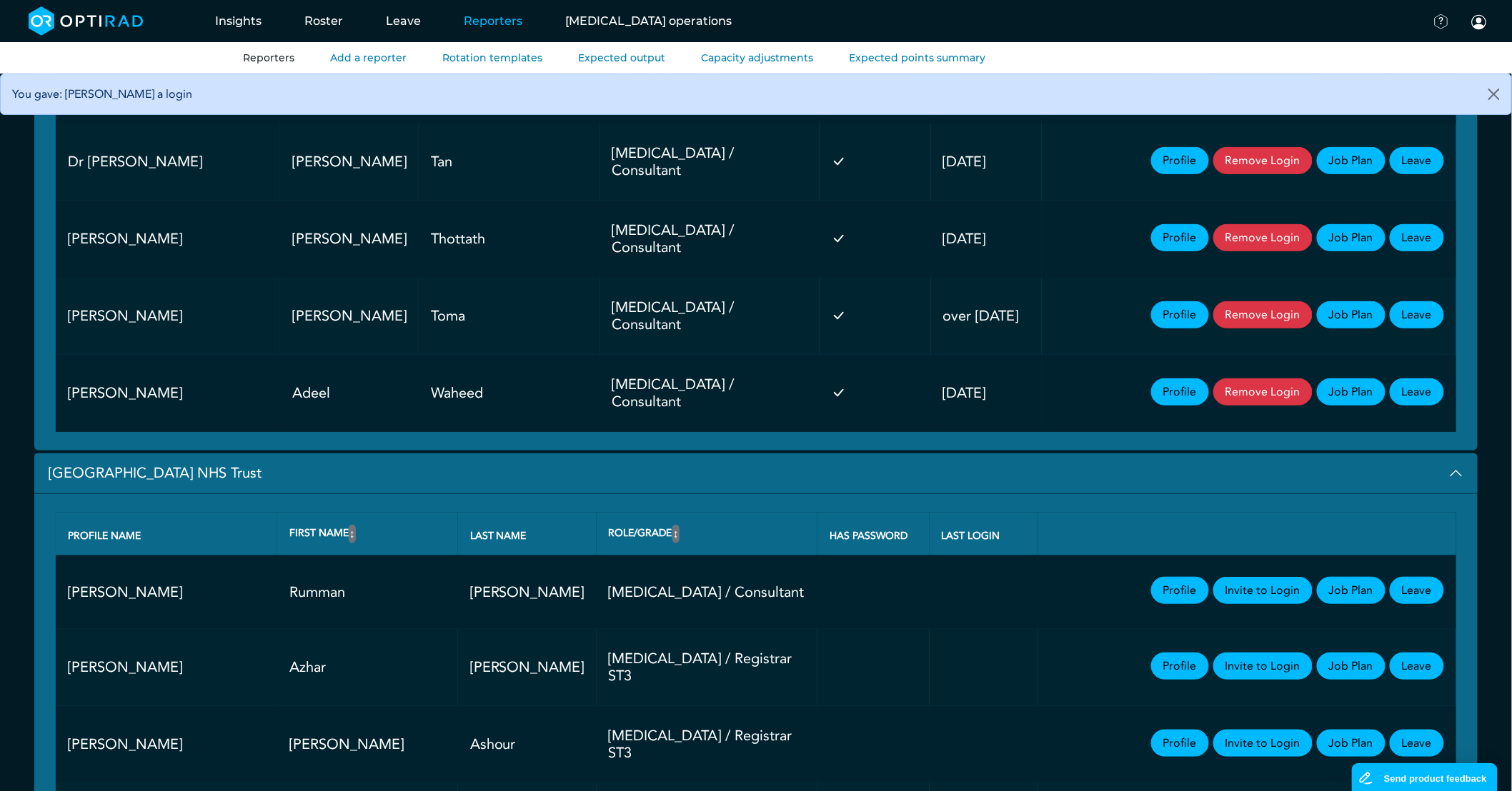
scroll to position [4681, 0]
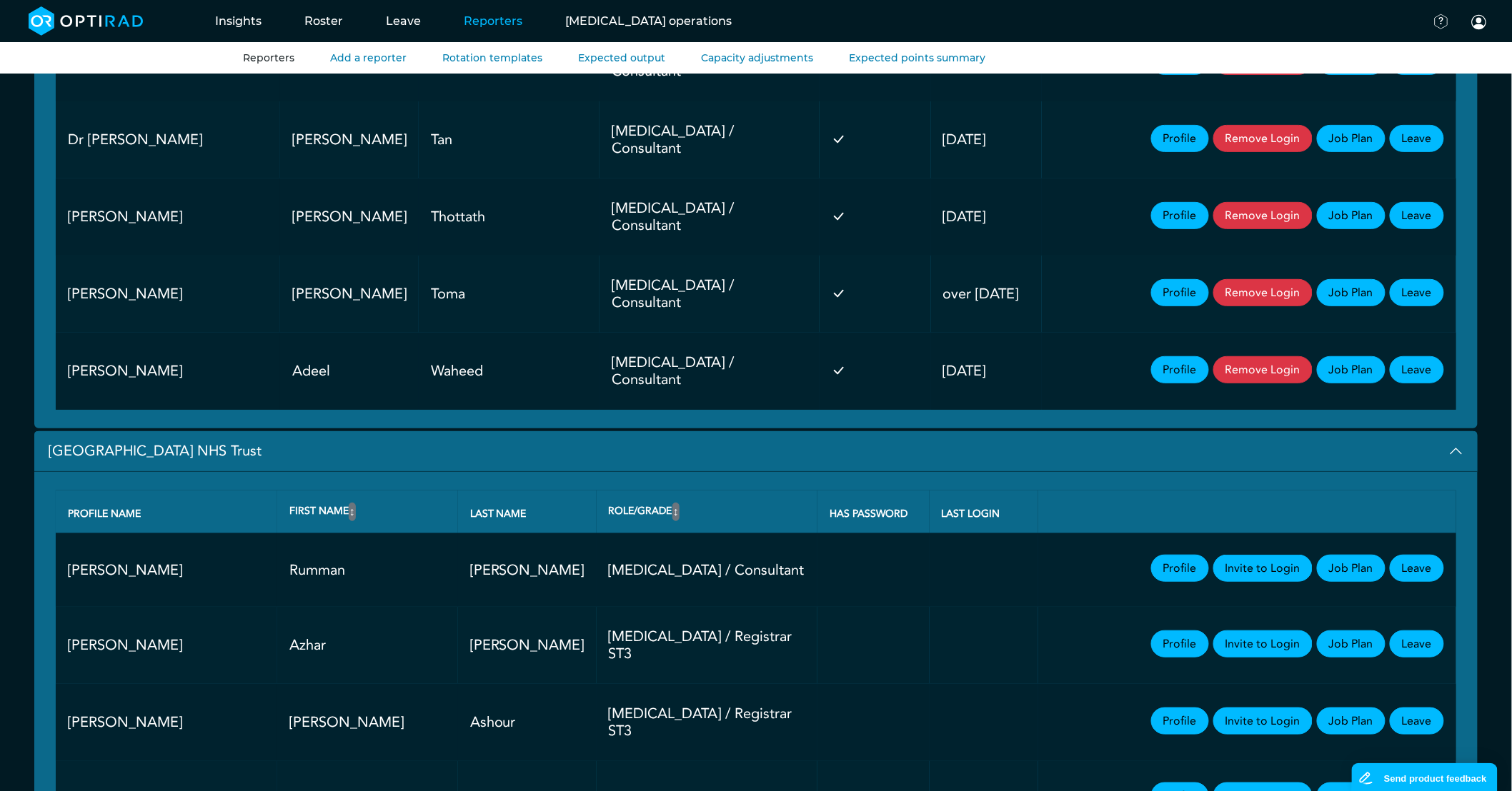
click at [134, 432] on button "[GEOGRAPHIC_DATA] NHS Trust" at bounding box center [756, 452] width 1443 height 41
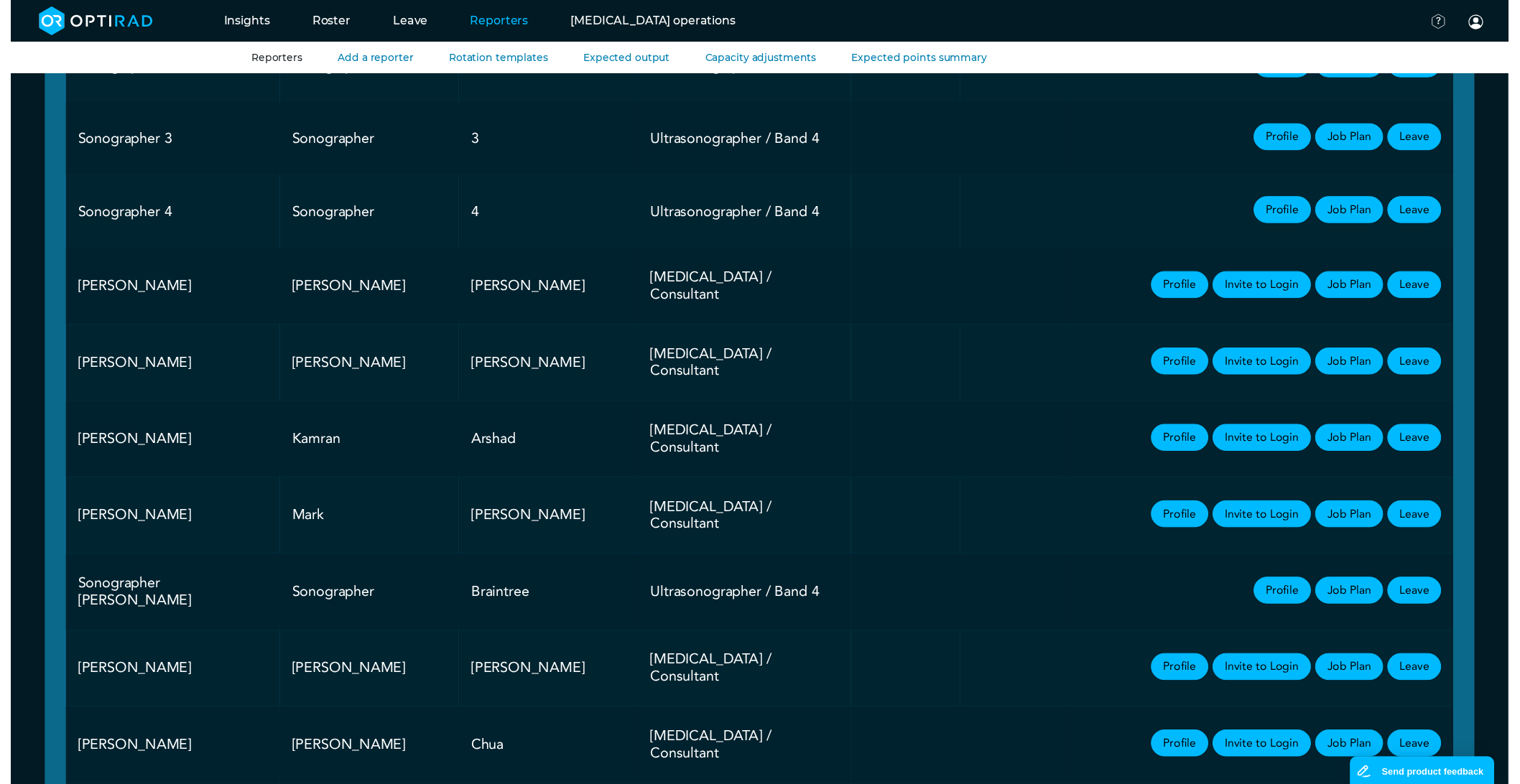
scroll to position [0, 0]
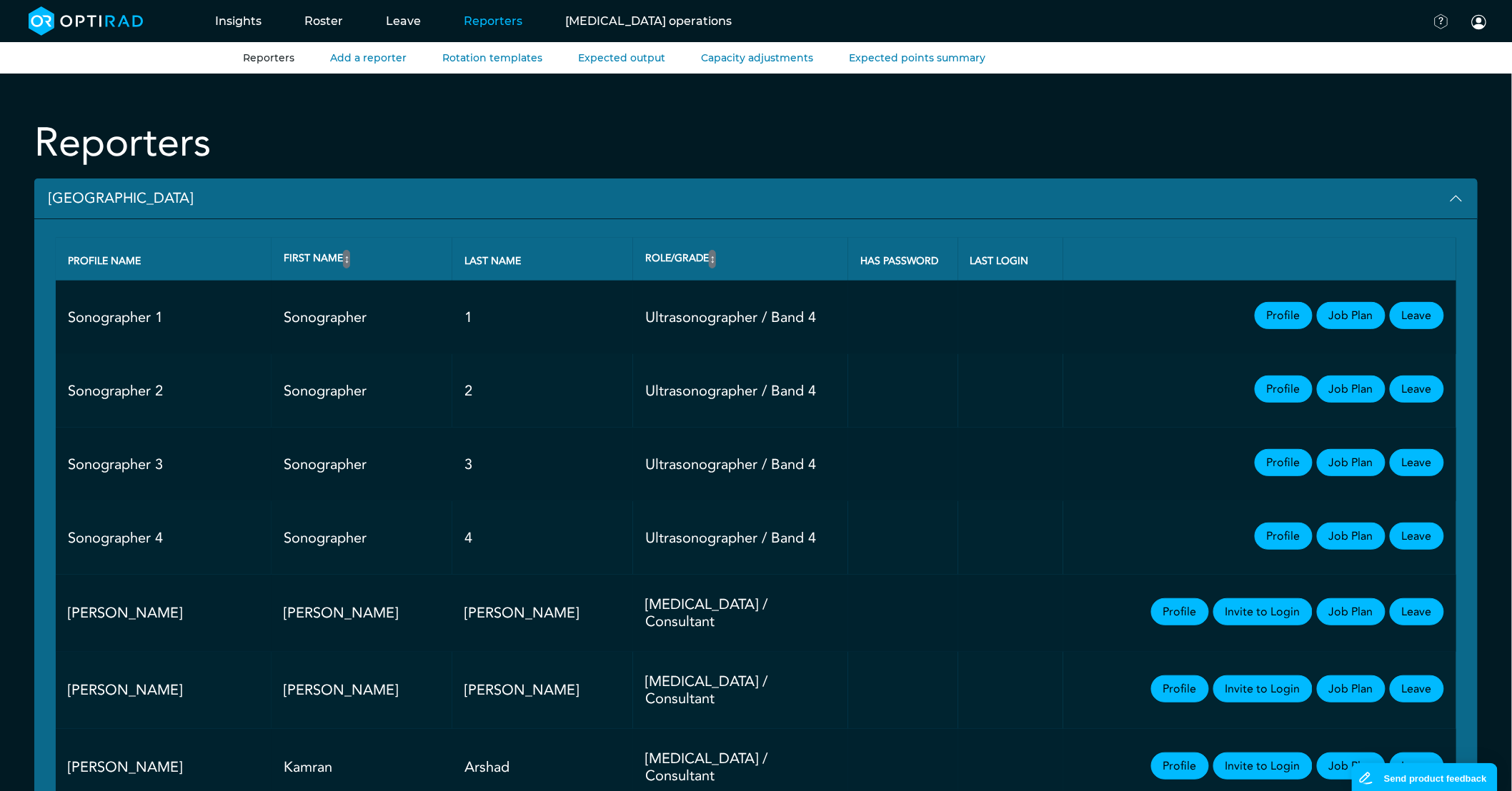
click at [129, 201] on button "[GEOGRAPHIC_DATA]" at bounding box center [756, 199] width 1443 height 41
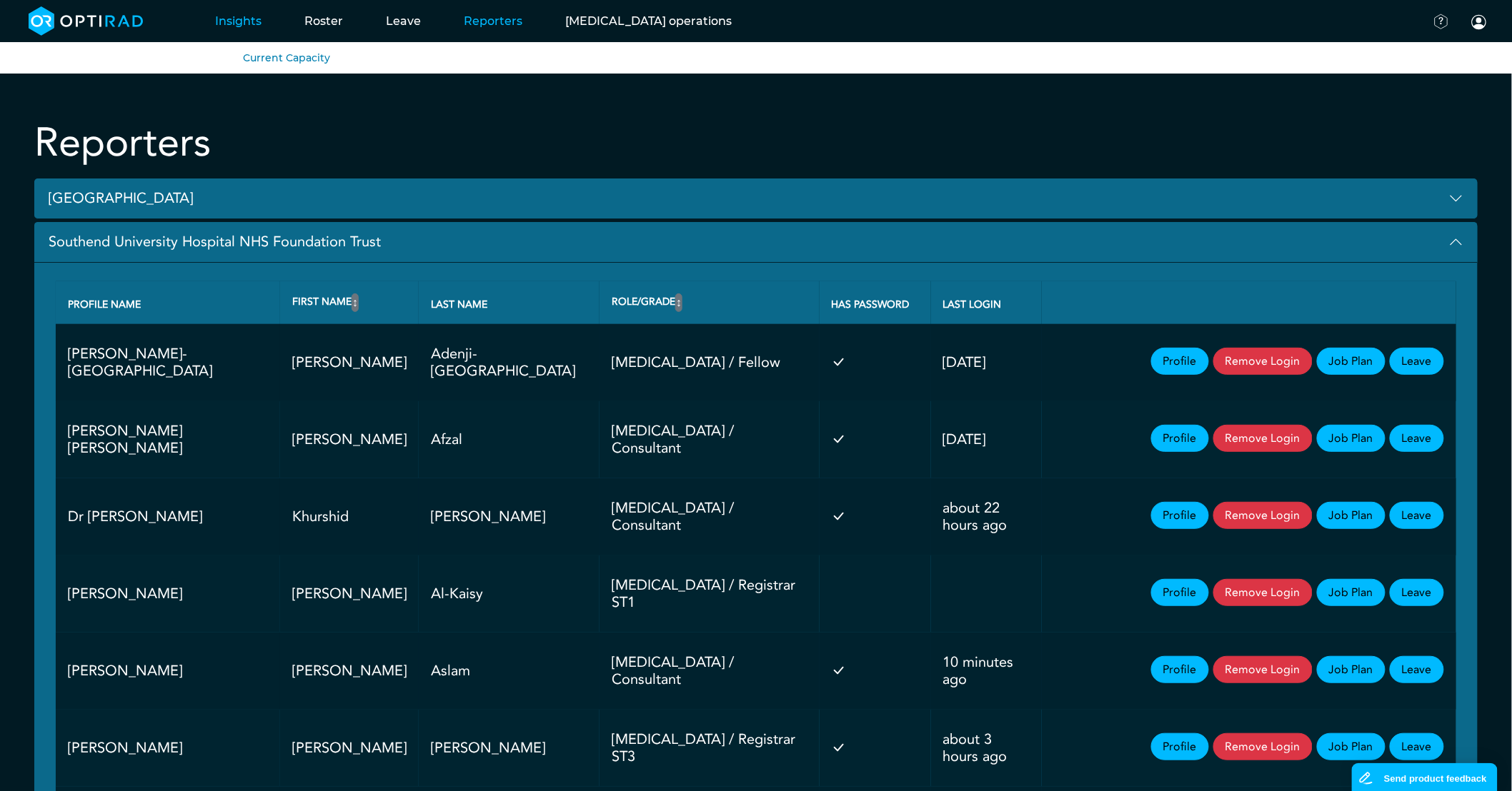
click at [268, 19] on link "Insights" at bounding box center [238, 20] width 89 height 56
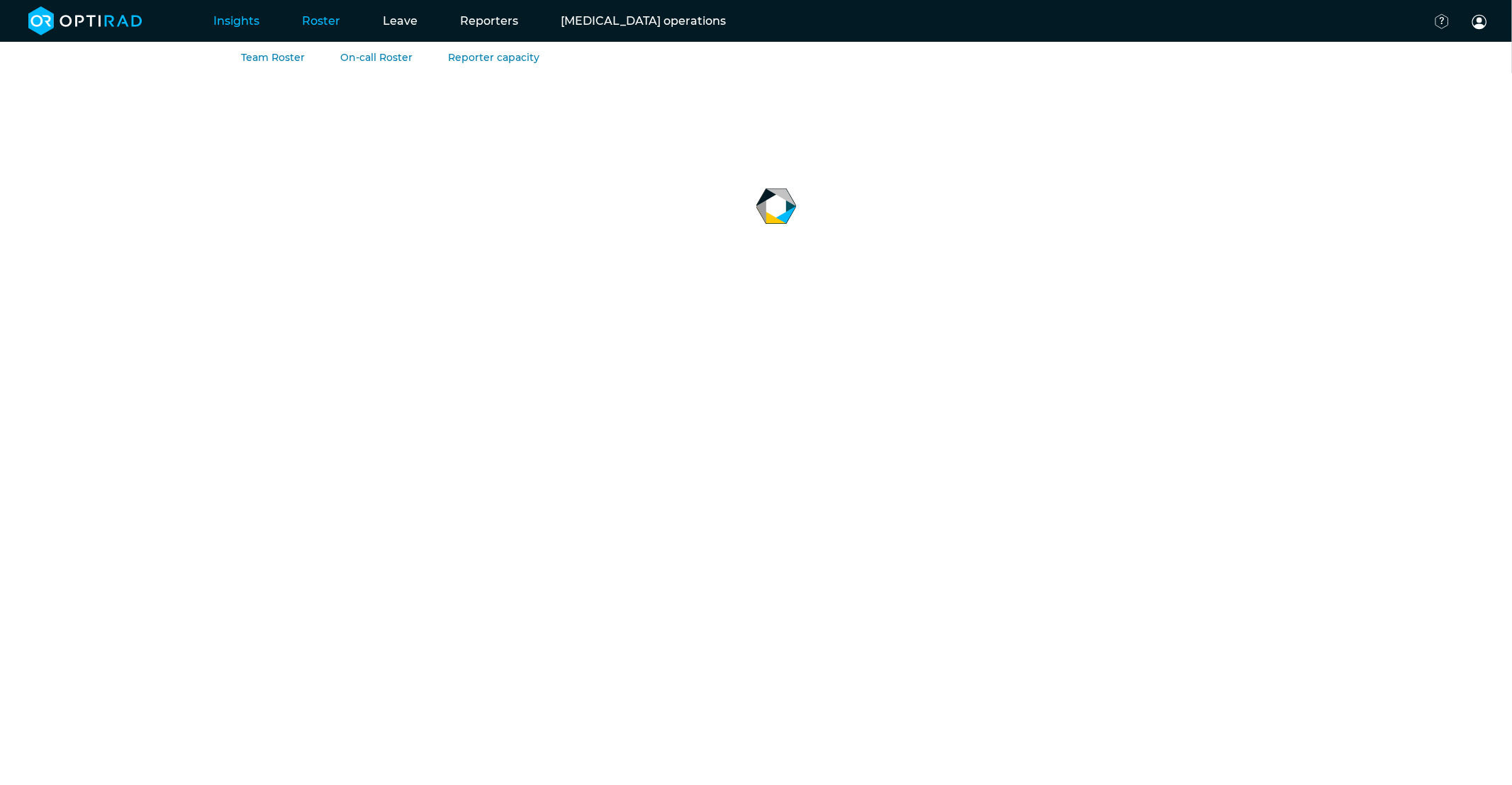
click at [323, 19] on link "Roster" at bounding box center [321, 20] width 80 height 56
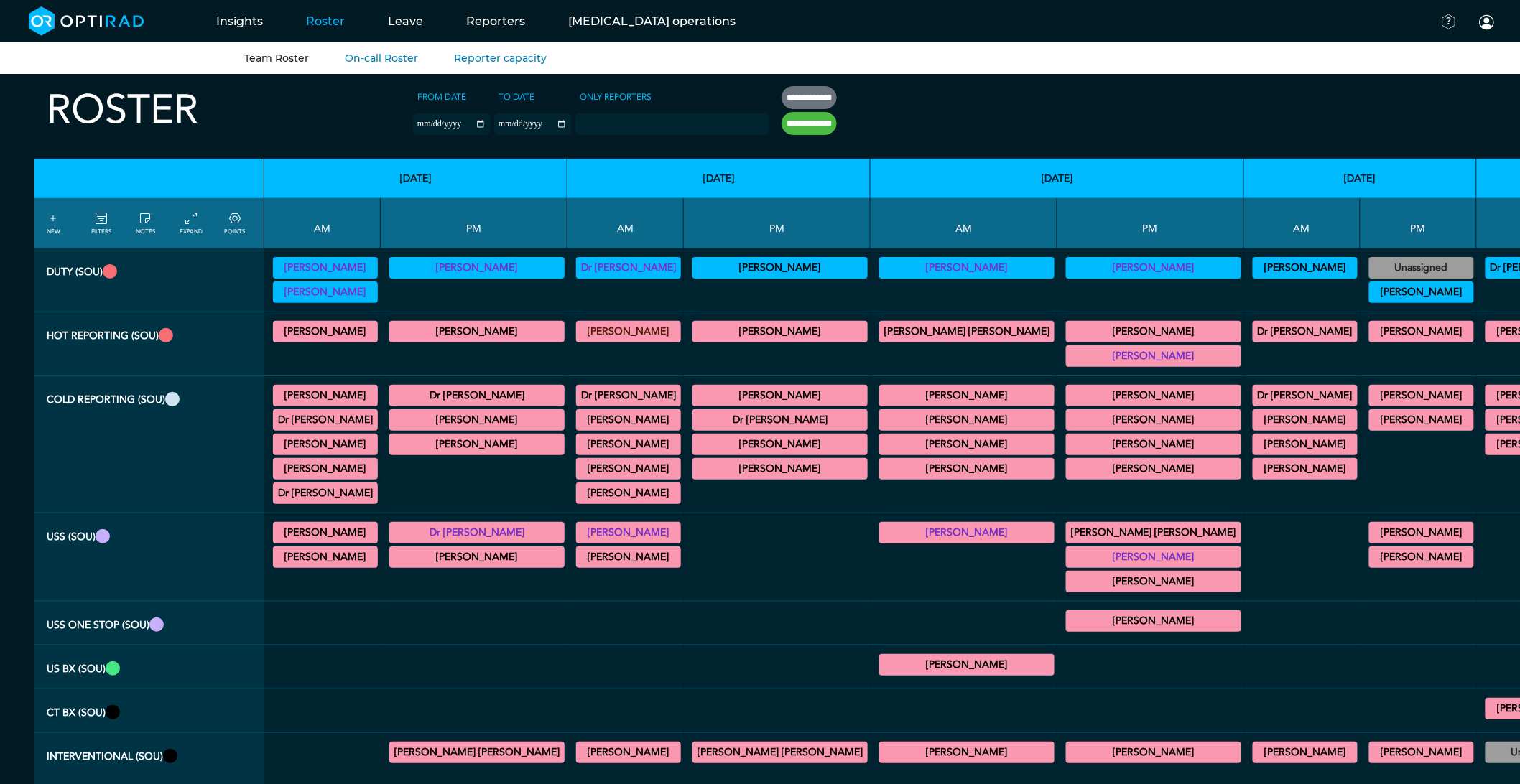
click at [102, 219] on icon at bounding box center [101, 219] width 11 height 16
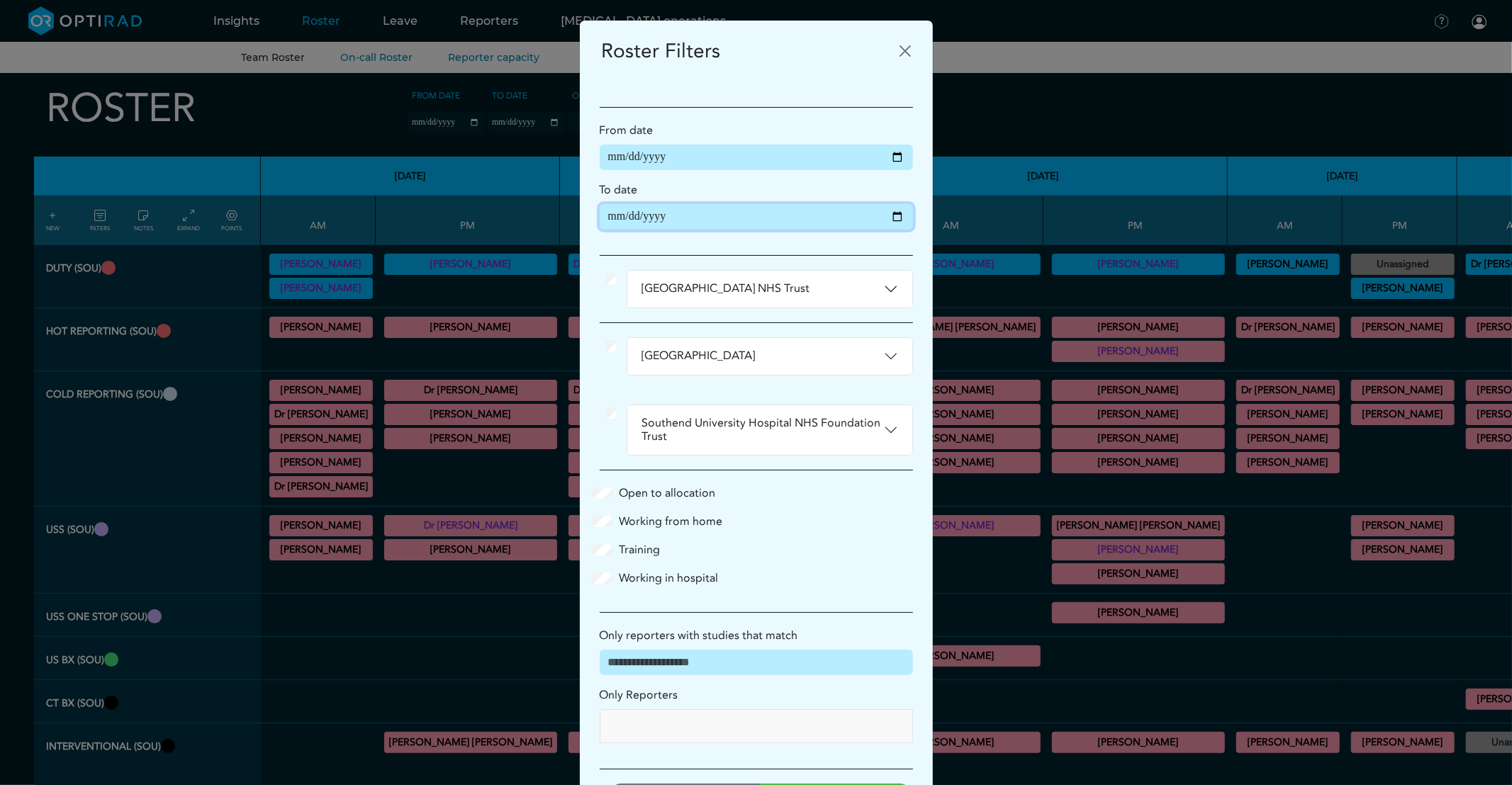
click at [893, 217] on input "**********" at bounding box center [756, 217] width 314 height 25
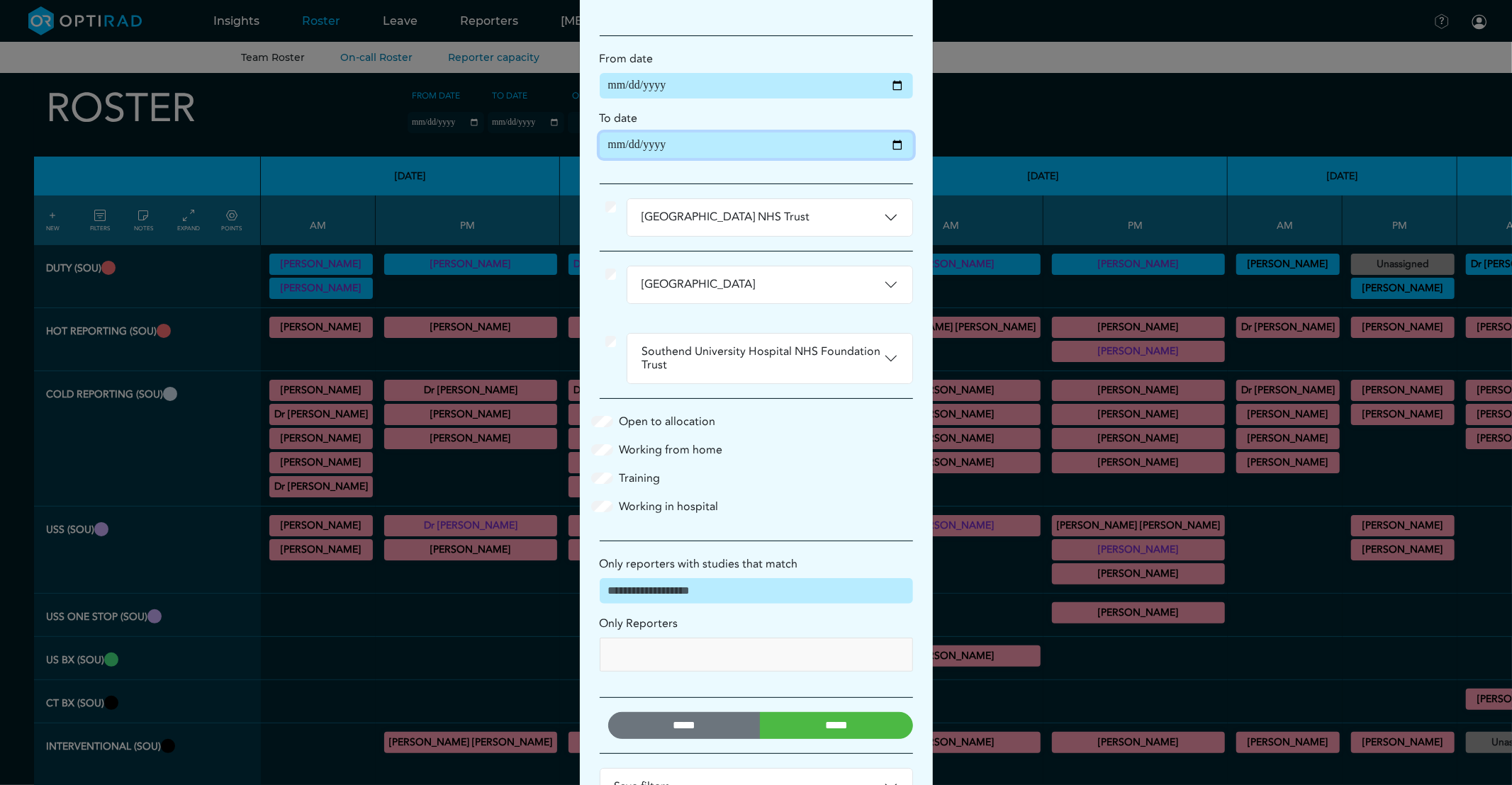
scroll to position [124, 0]
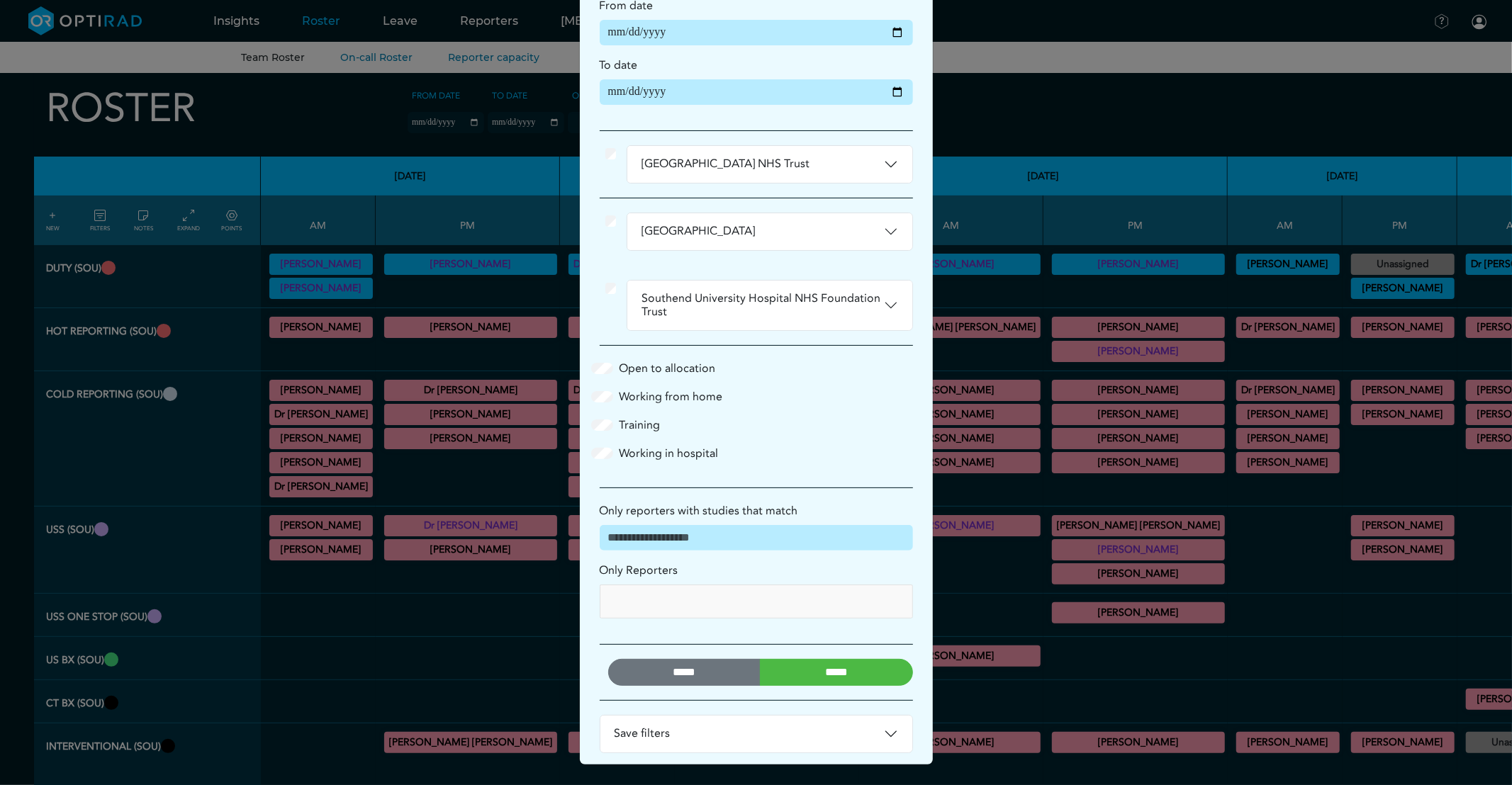
click at [826, 678] on input "*****" at bounding box center [836, 673] width 153 height 27
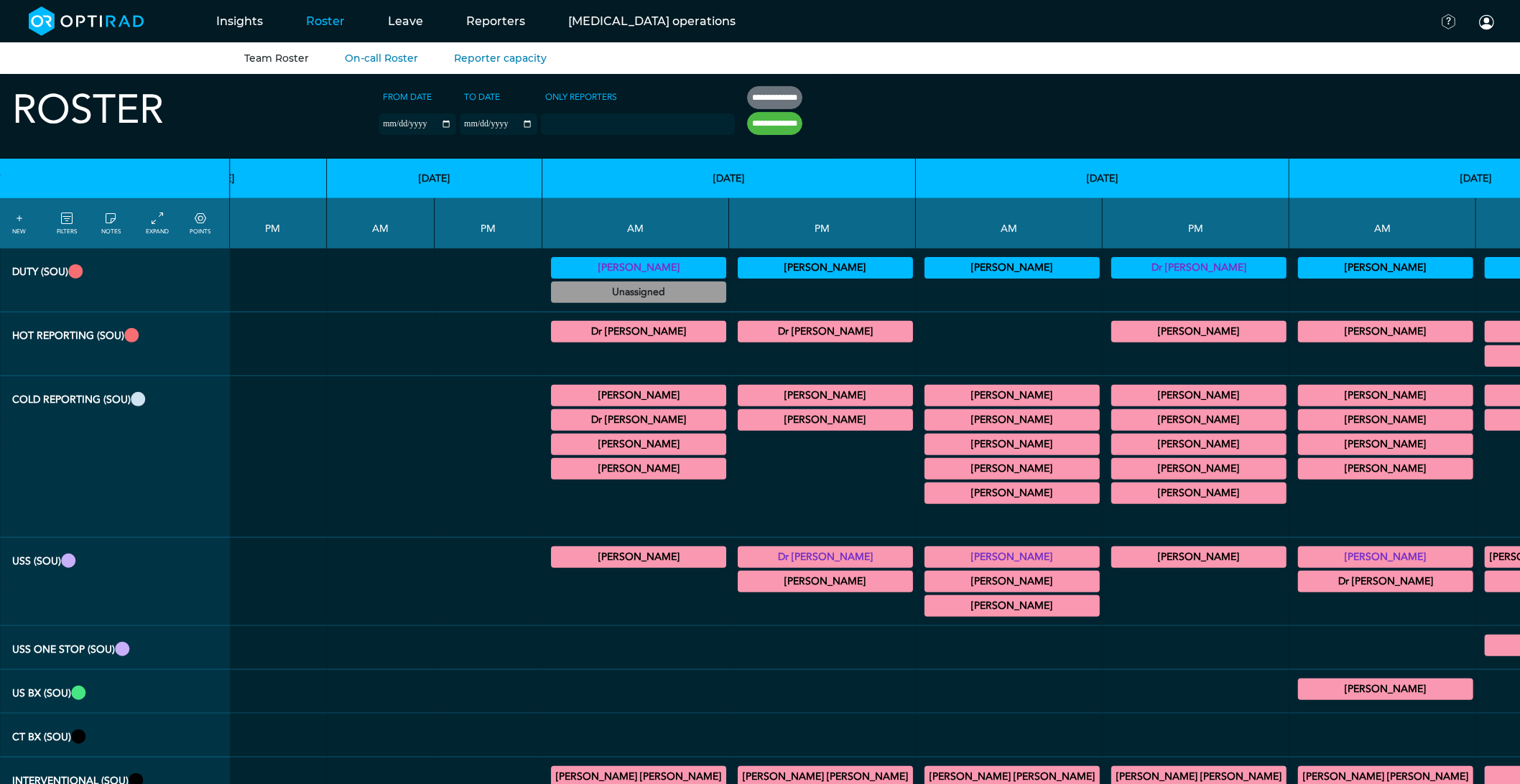
scroll to position [0, 1725]
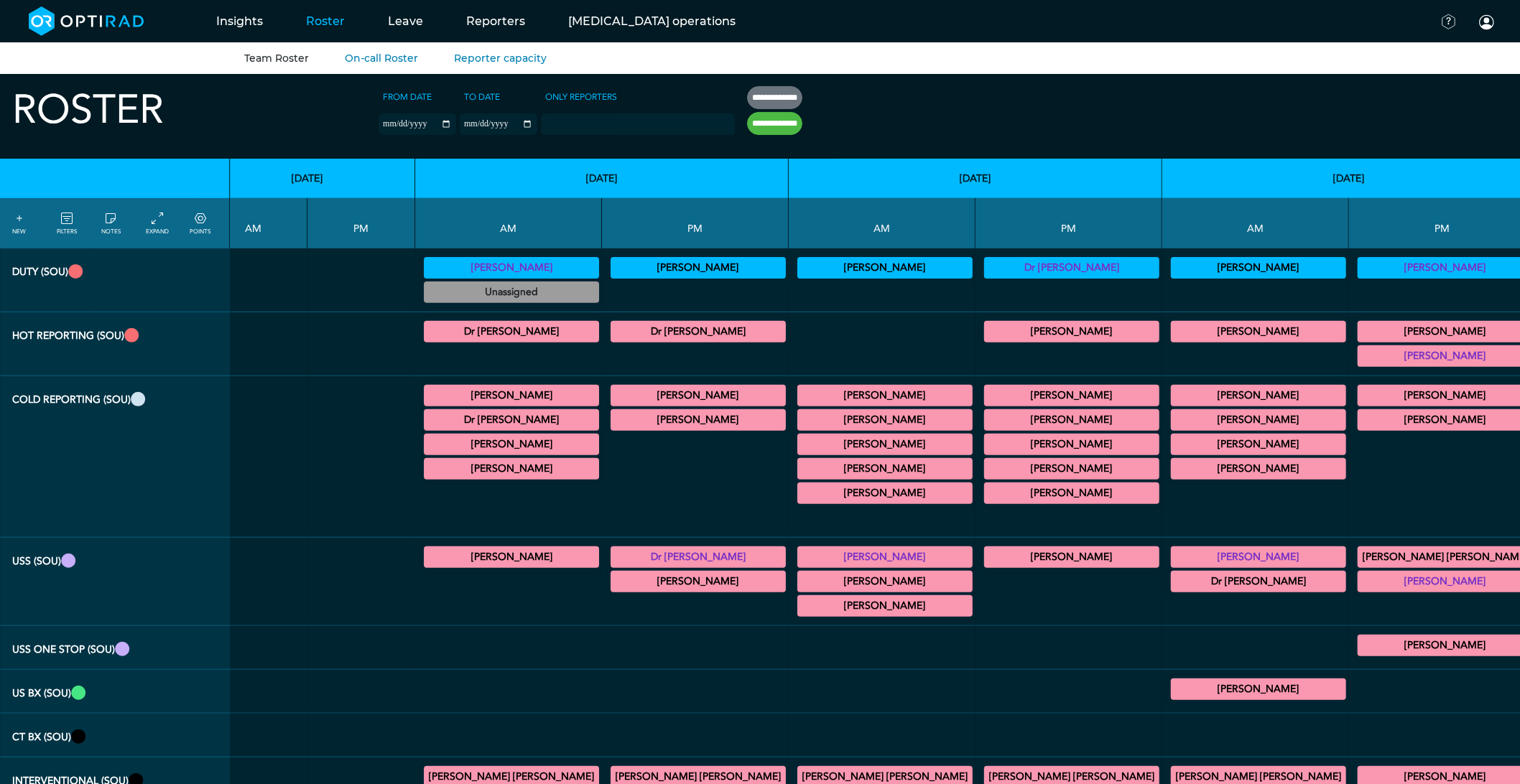
click at [799, 468] on summary "[PERSON_NAME]" at bounding box center [885, 469] width 171 height 17
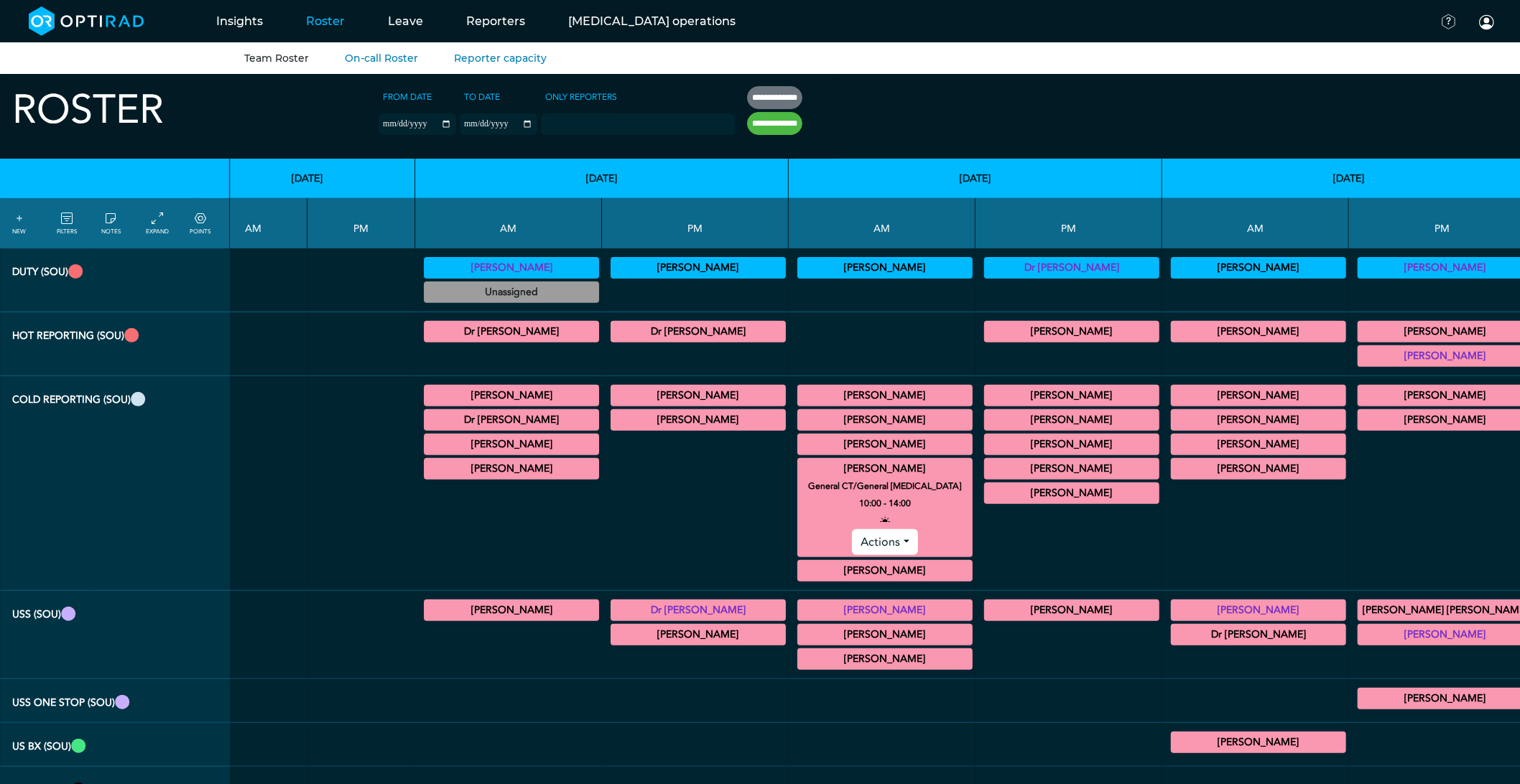
click at [799, 465] on summary "[PERSON_NAME]" at bounding box center [885, 469] width 171 height 17
